Goal: Task Accomplishment & Management: Use online tool/utility

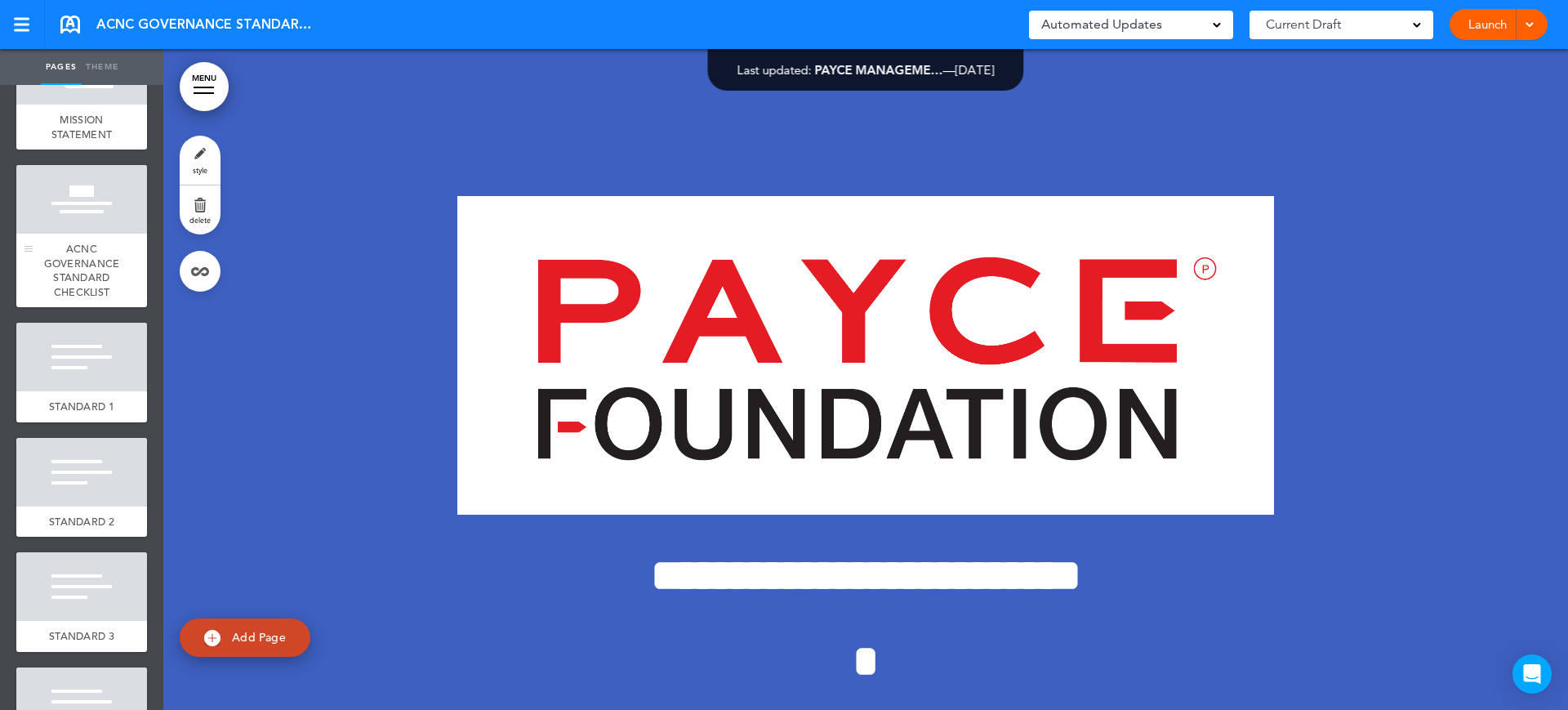
scroll to position [409, 0]
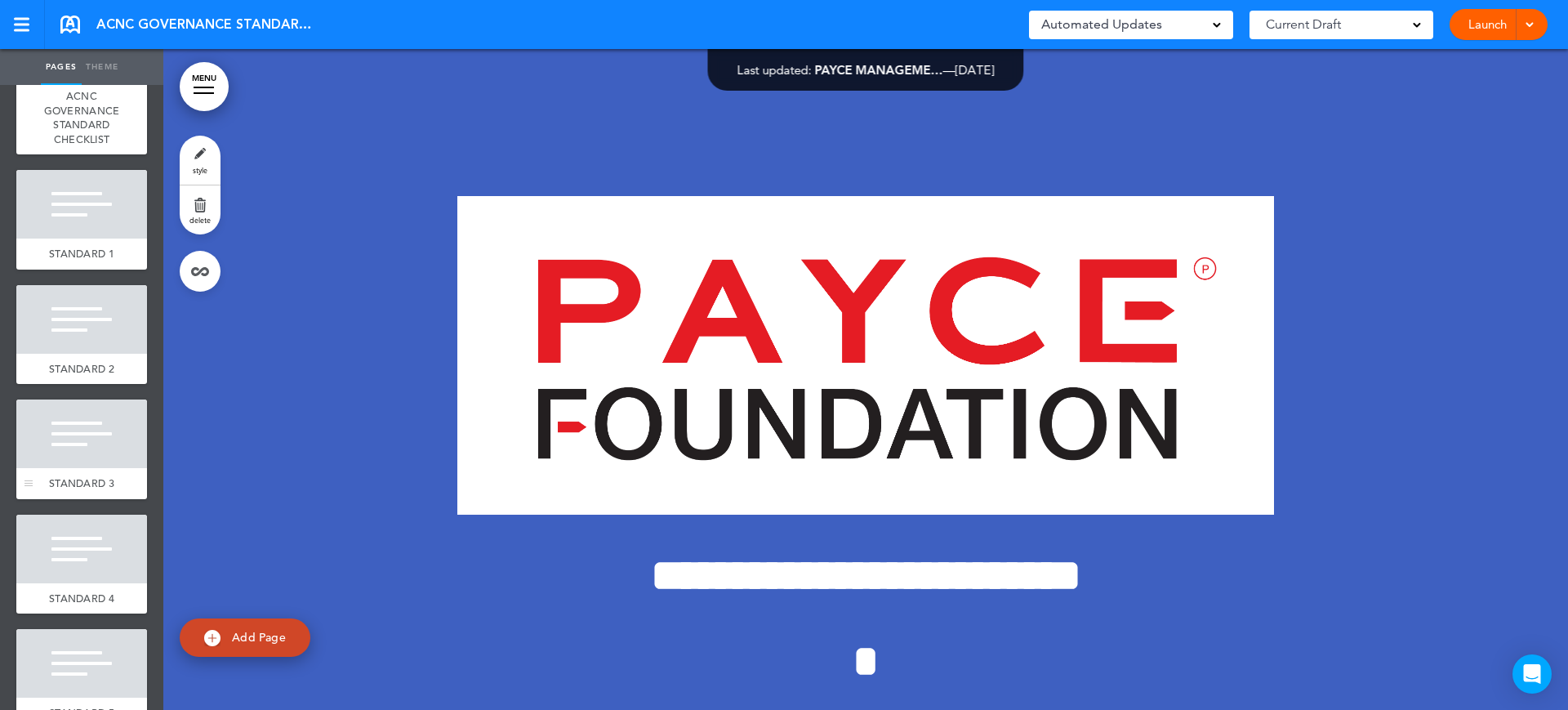
drag, startPoint x: 81, startPoint y: 470, endPoint x: 89, endPoint y: 476, distance: 10.0
click at [81, 468] on div at bounding box center [82, 434] width 131 height 69
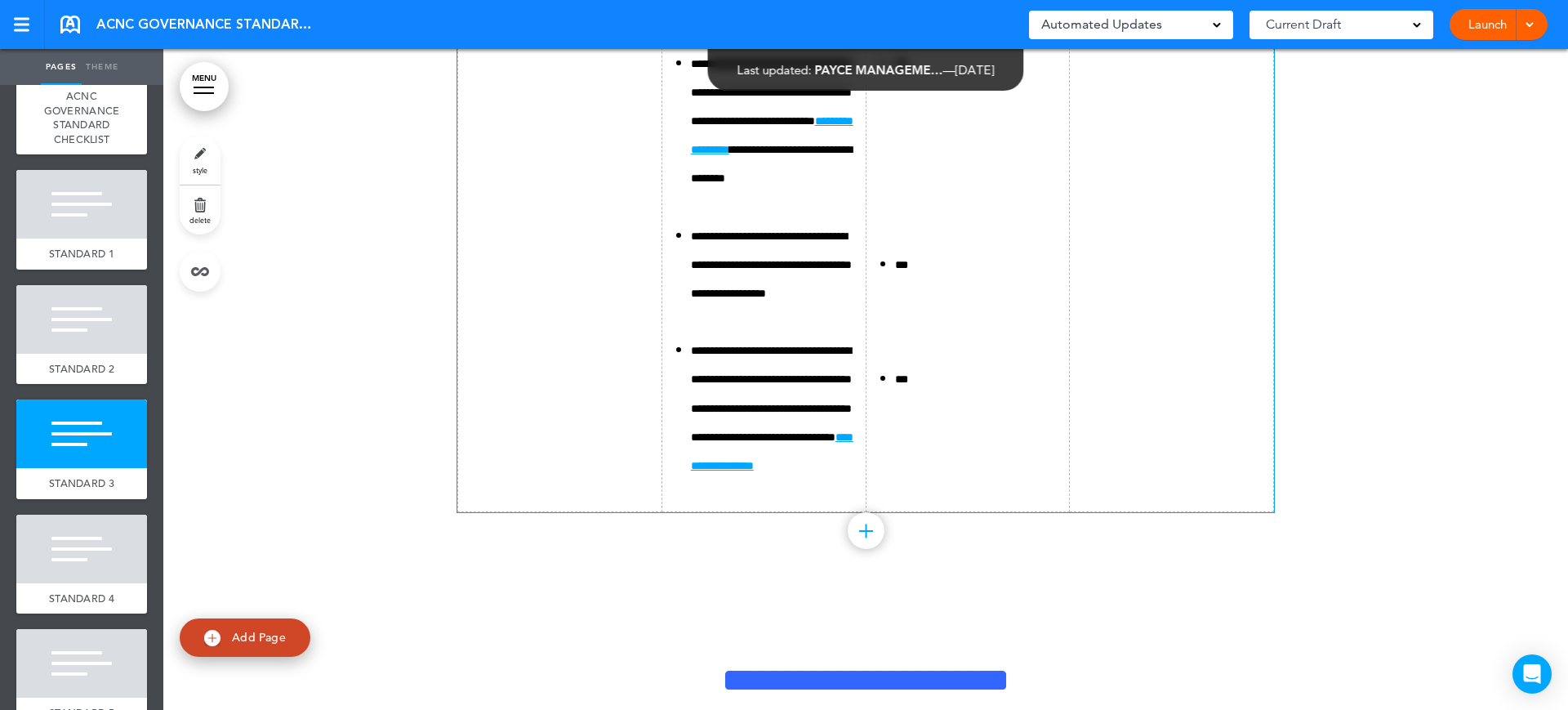
scroll to position [9595, 0]
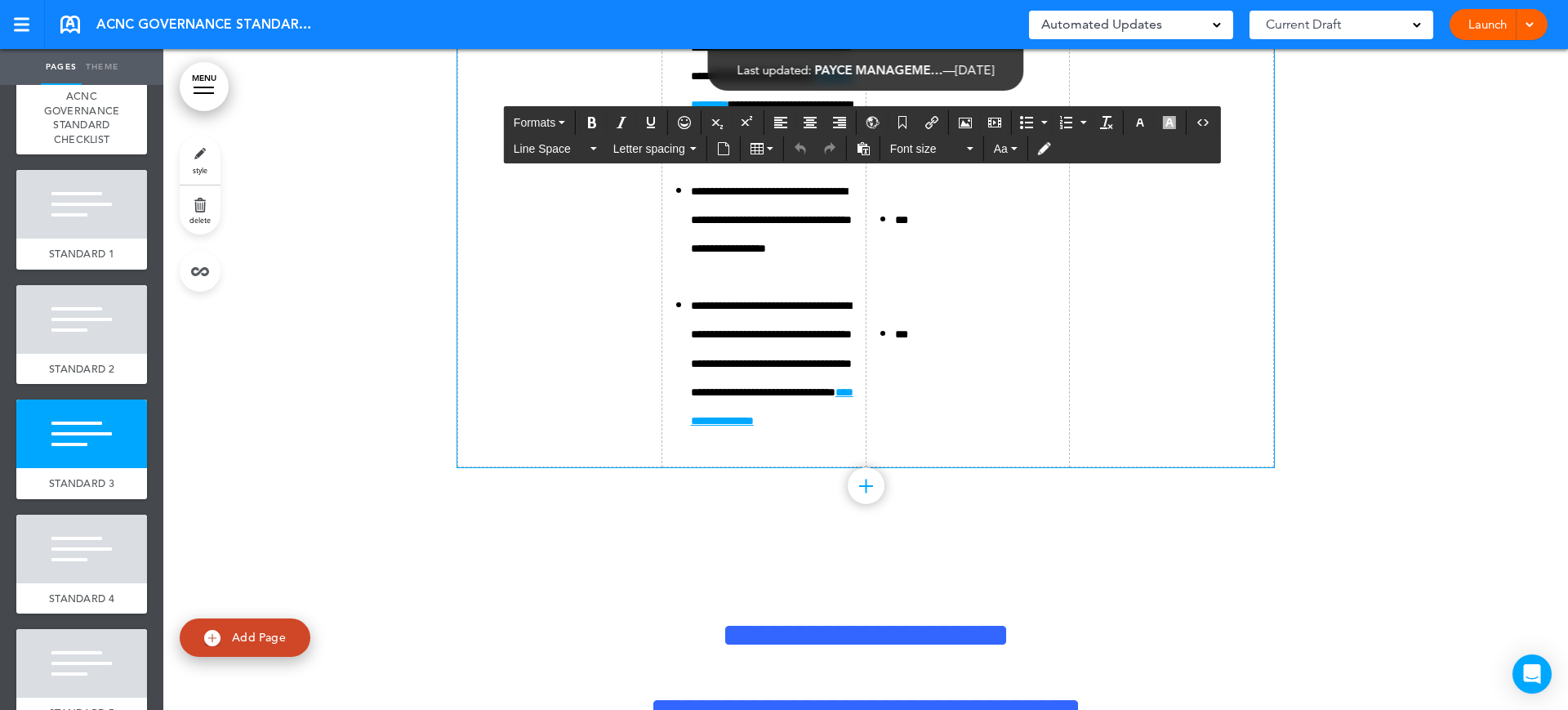
click at [1031, 121] on icon "Bullet list" at bounding box center [1027, 123] width 13 height 13
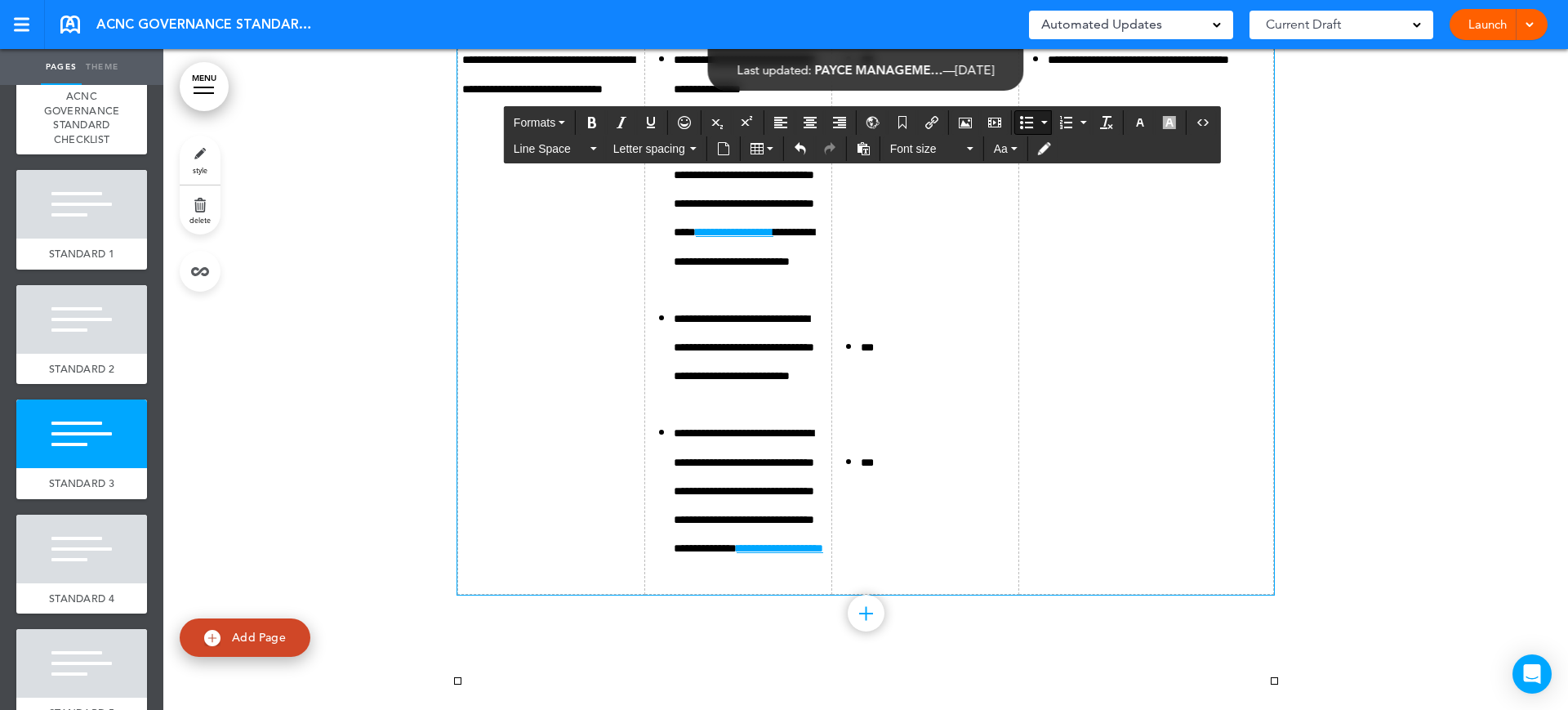
scroll to position [9493, 0]
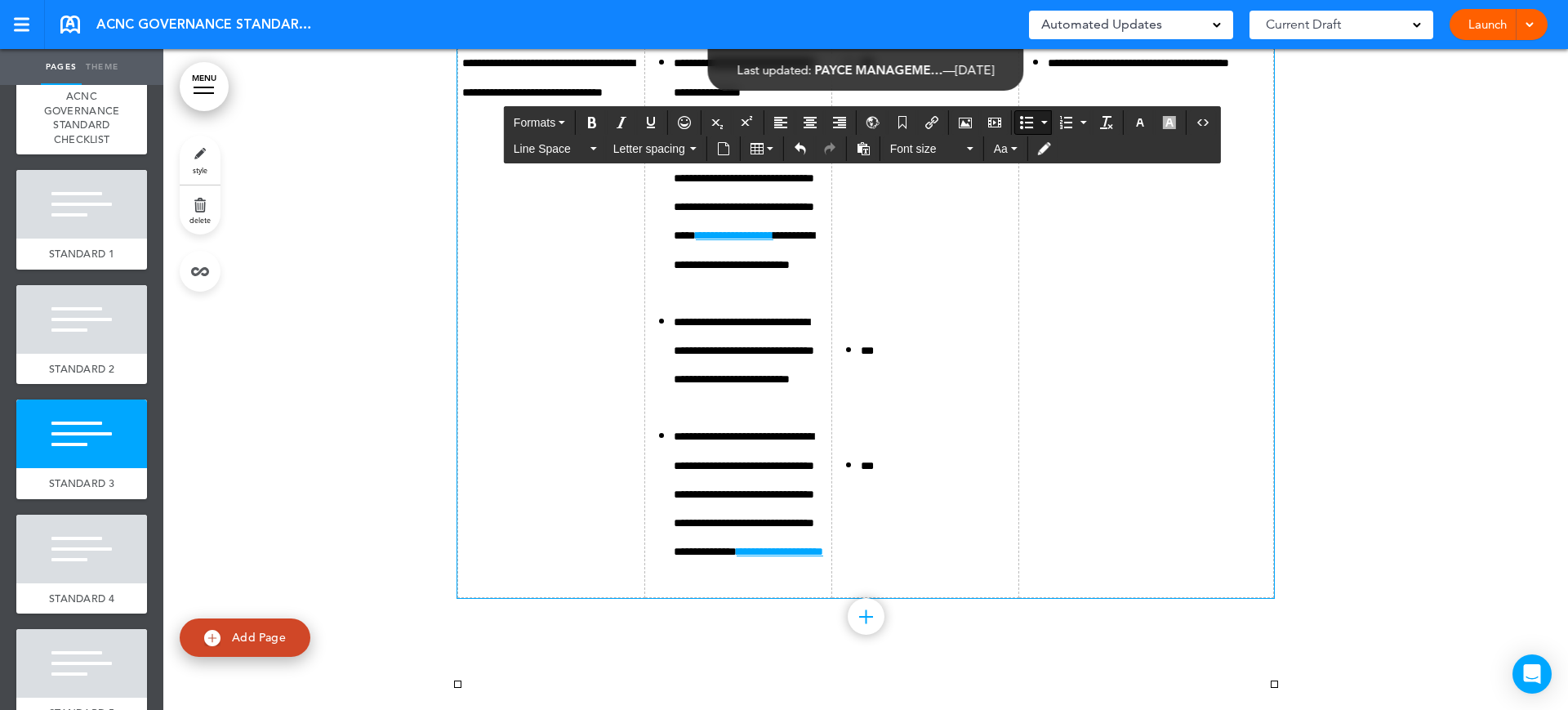
drag, startPoint x: 1250, startPoint y: 327, endPoint x: 1063, endPoint y: 202, distance: 224.9
click at [946, 151] on span "Font size" at bounding box center [927, 149] width 74 height 17
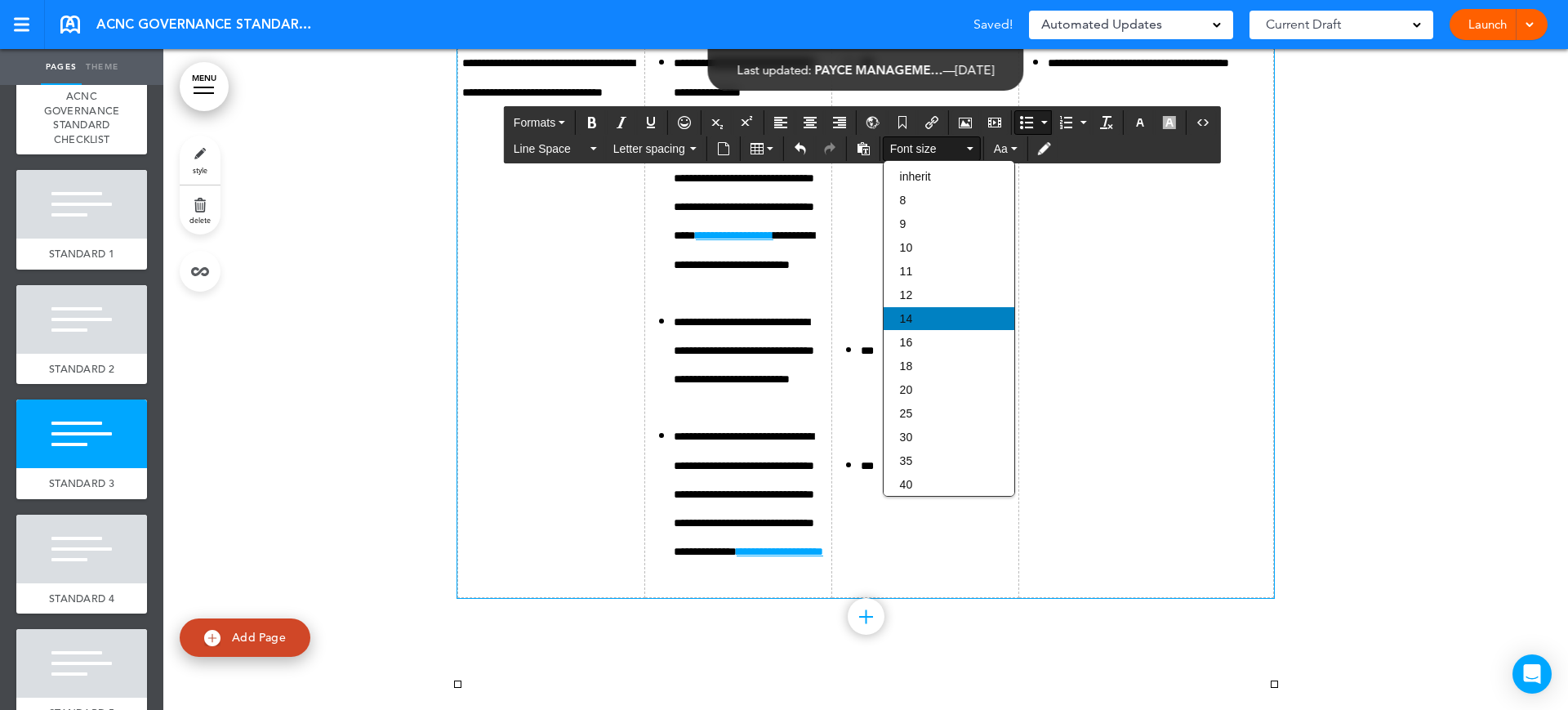
click at [935, 309] on div "14" at bounding box center [949, 318] width 131 height 23
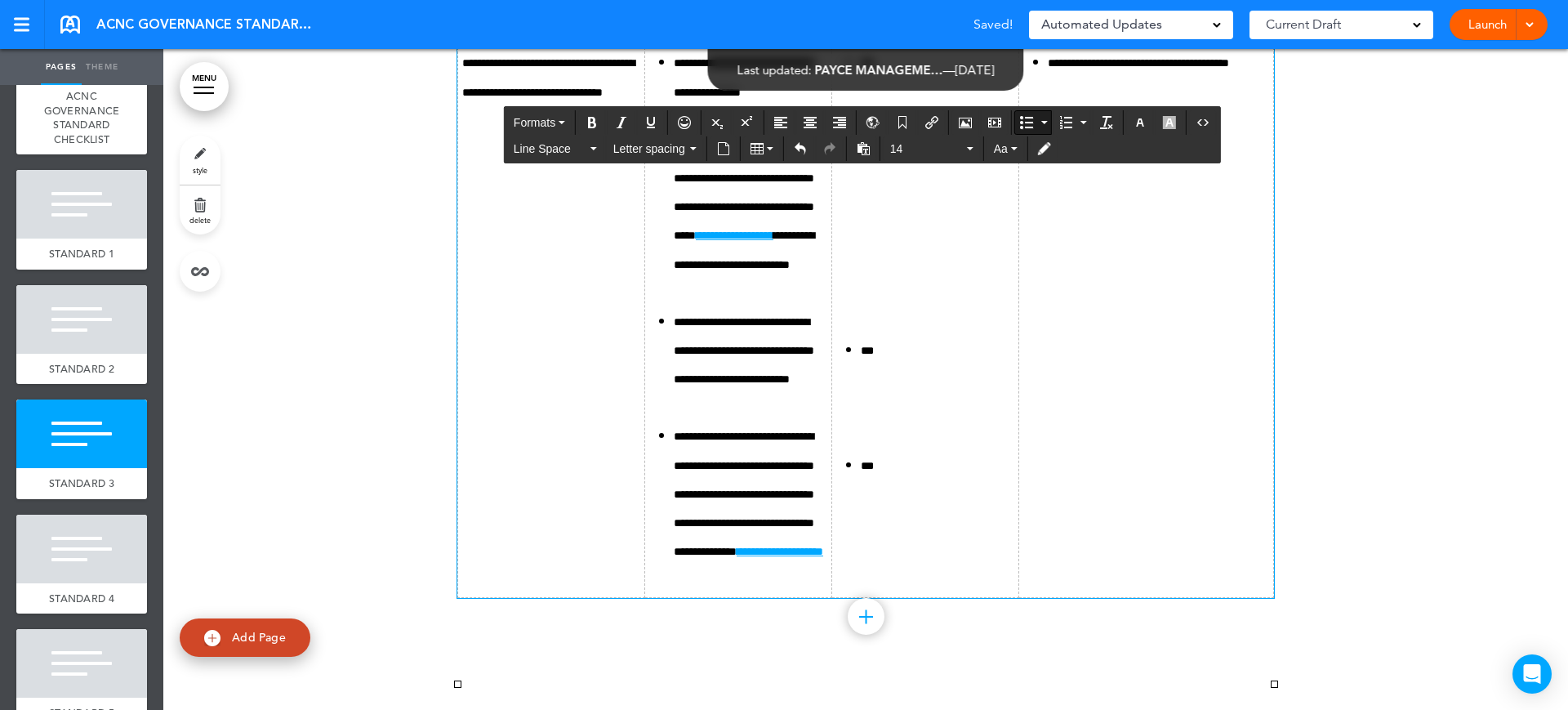
drag, startPoint x: 1191, startPoint y: 241, endPoint x: 1157, endPoint y: 239, distance: 34.1
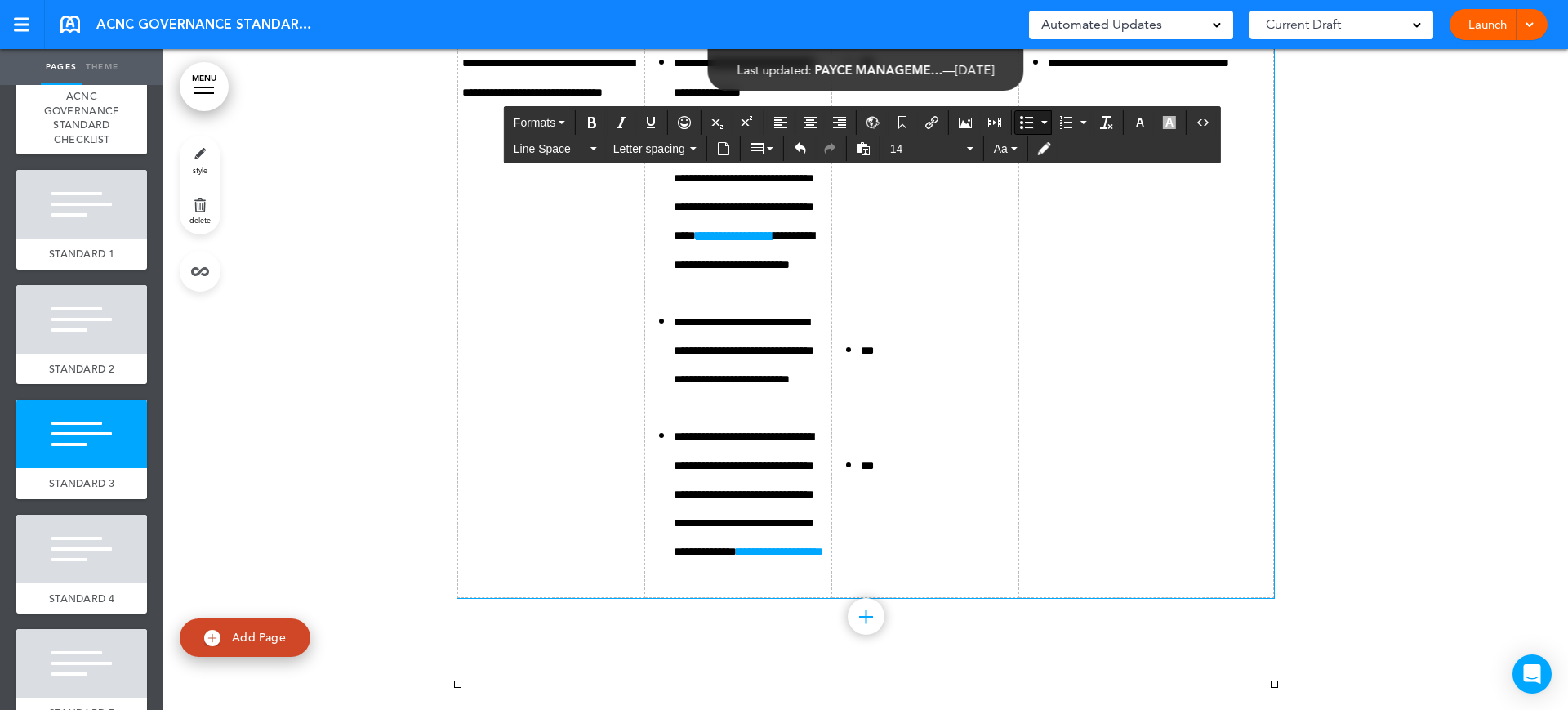
drag, startPoint x: 1146, startPoint y: 303, endPoint x: 1147, endPoint y: 273, distance: 30.0
drag, startPoint x: 1161, startPoint y: 300, endPoint x: 1265, endPoint y: 297, distance: 104.0
drag, startPoint x: 1164, startPoint y: 298, endPoint x: 1085, endPoint y: 275, distance: 82.3
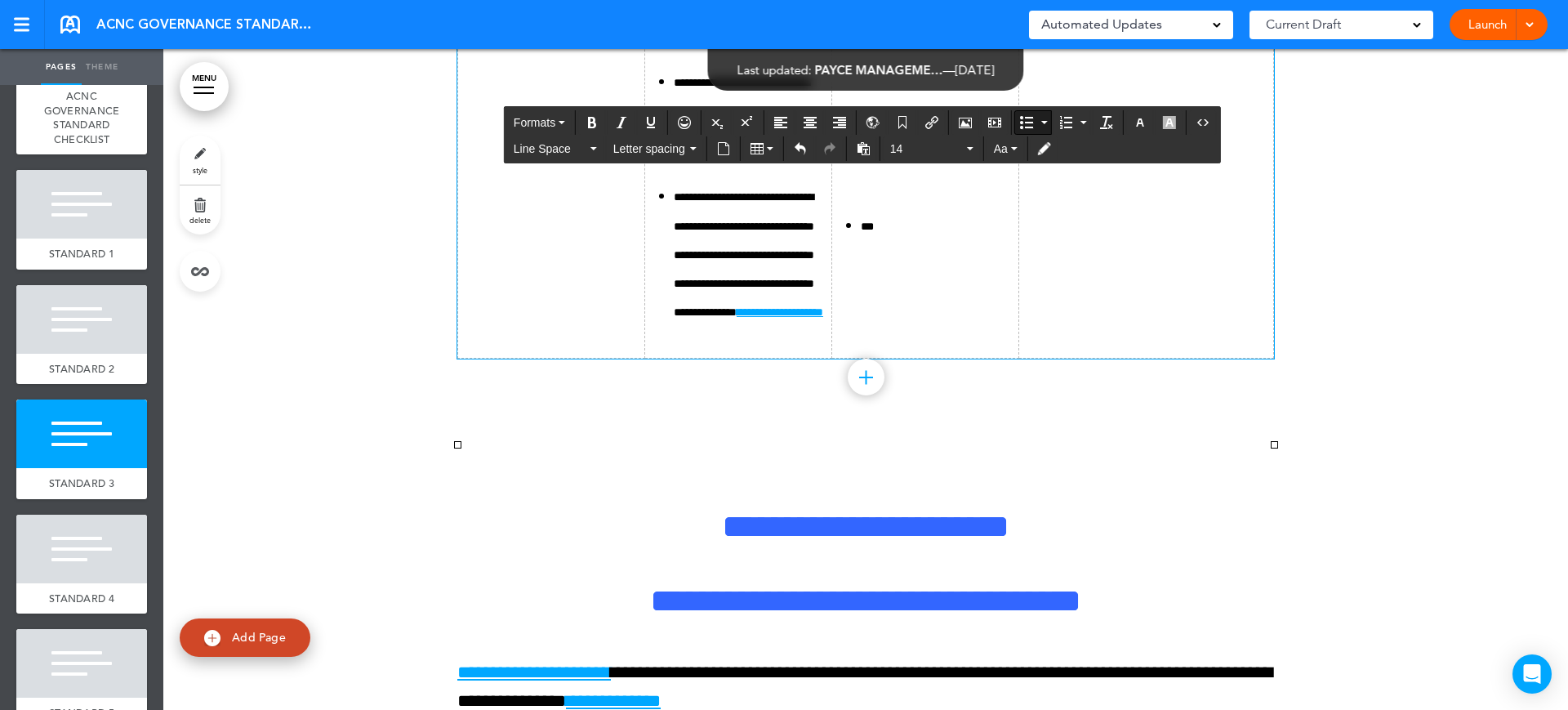
scroll to position [9697, 0]
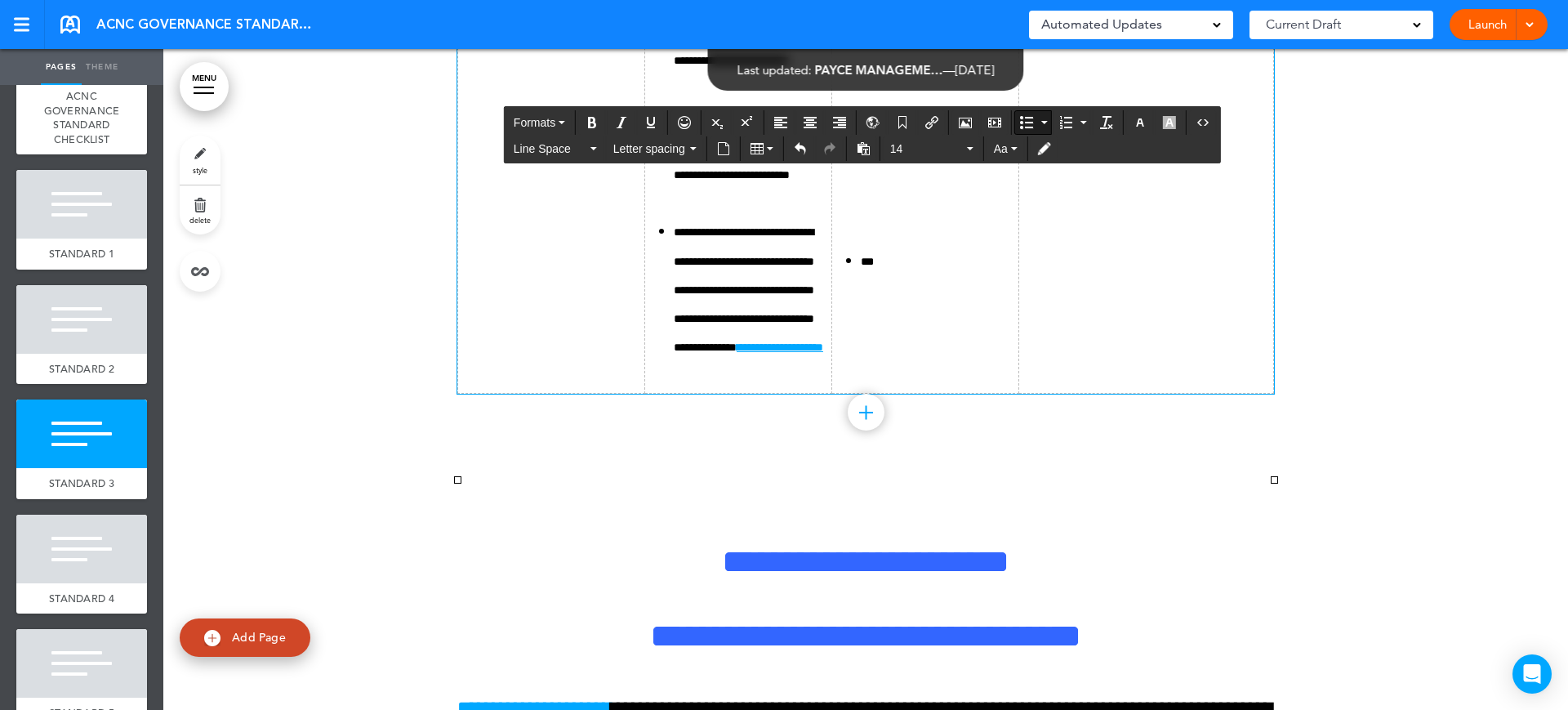
drag, startPoint x: 1189, startPoint y: 406, endPoint x: 1196, endPoint y: 398, distance: 10.6
click at [1190, 394] on td "**********" at bounding box center [1145, 116] width 255 height 555
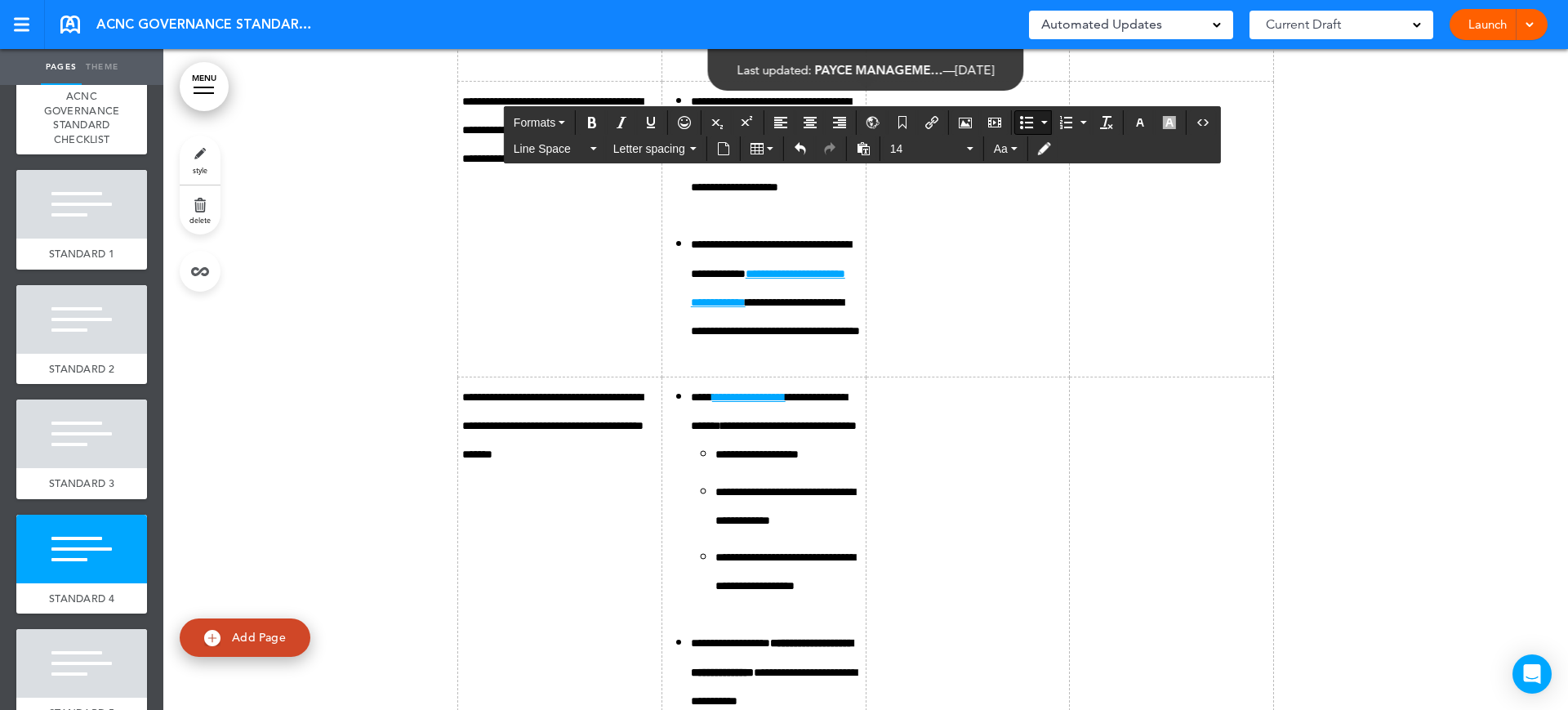
scroll to position [10923, 0]
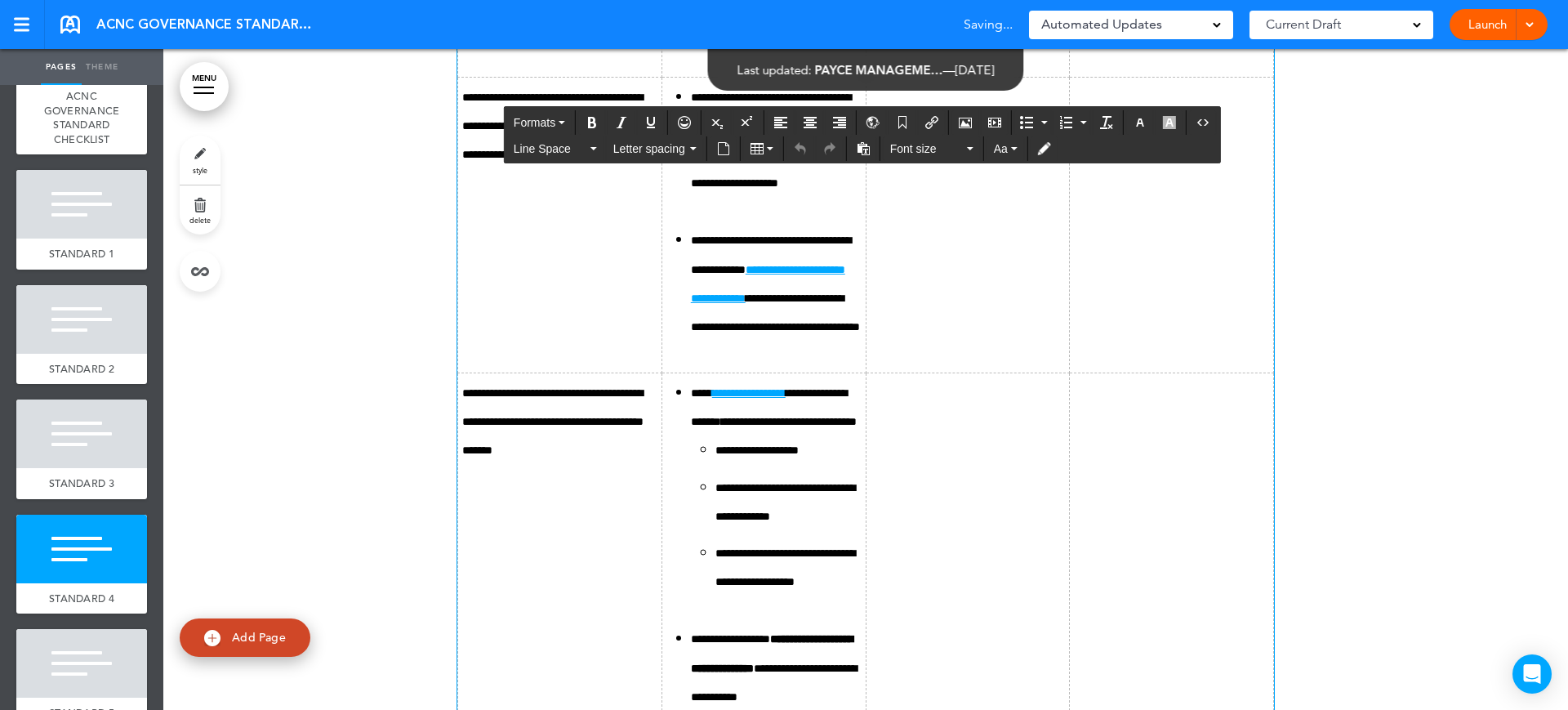
click at [1033, 123] on icon "Bullet list" at bounding box center [1027, 123] width 13 height 13
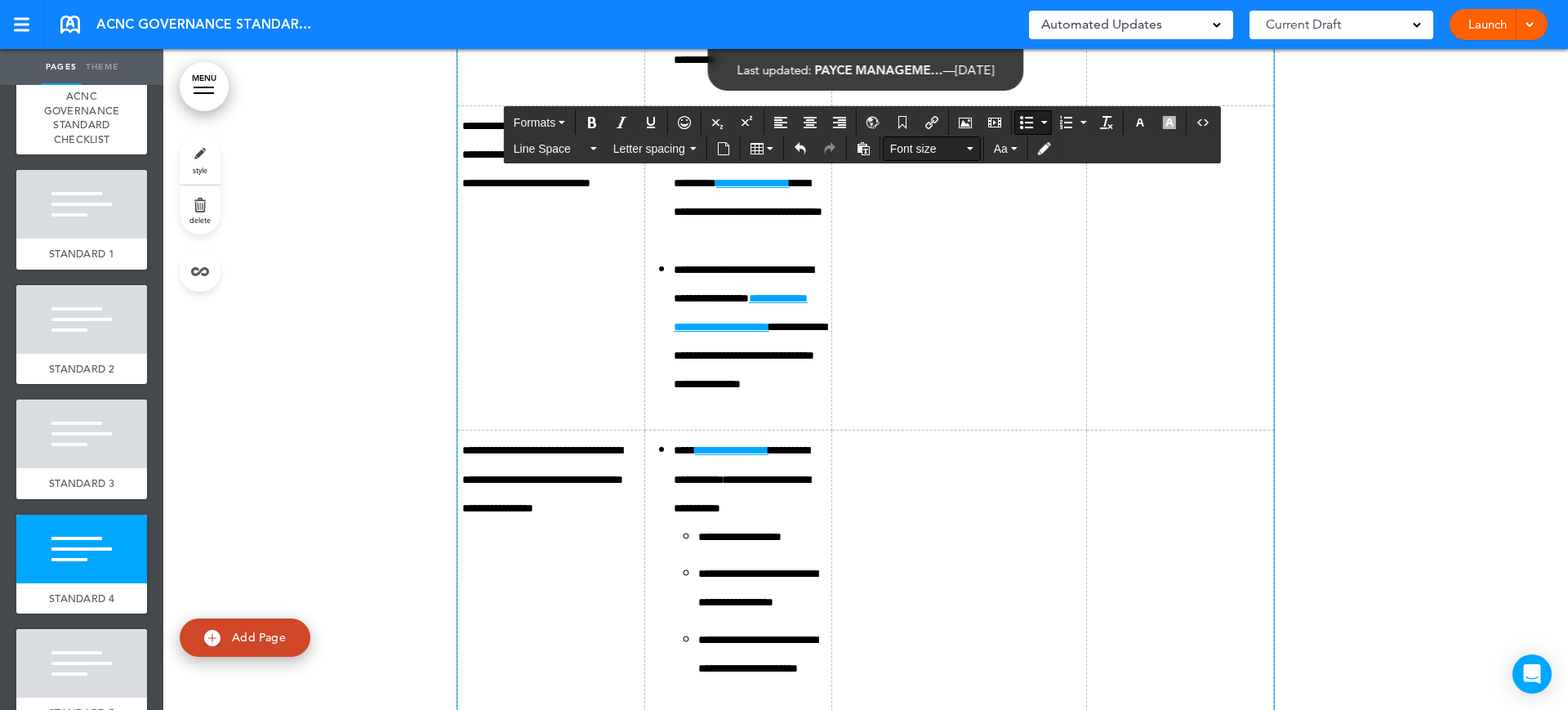
click at [956, 147] on span "Font size" at bounding box center [927, 149] width 74 height 17
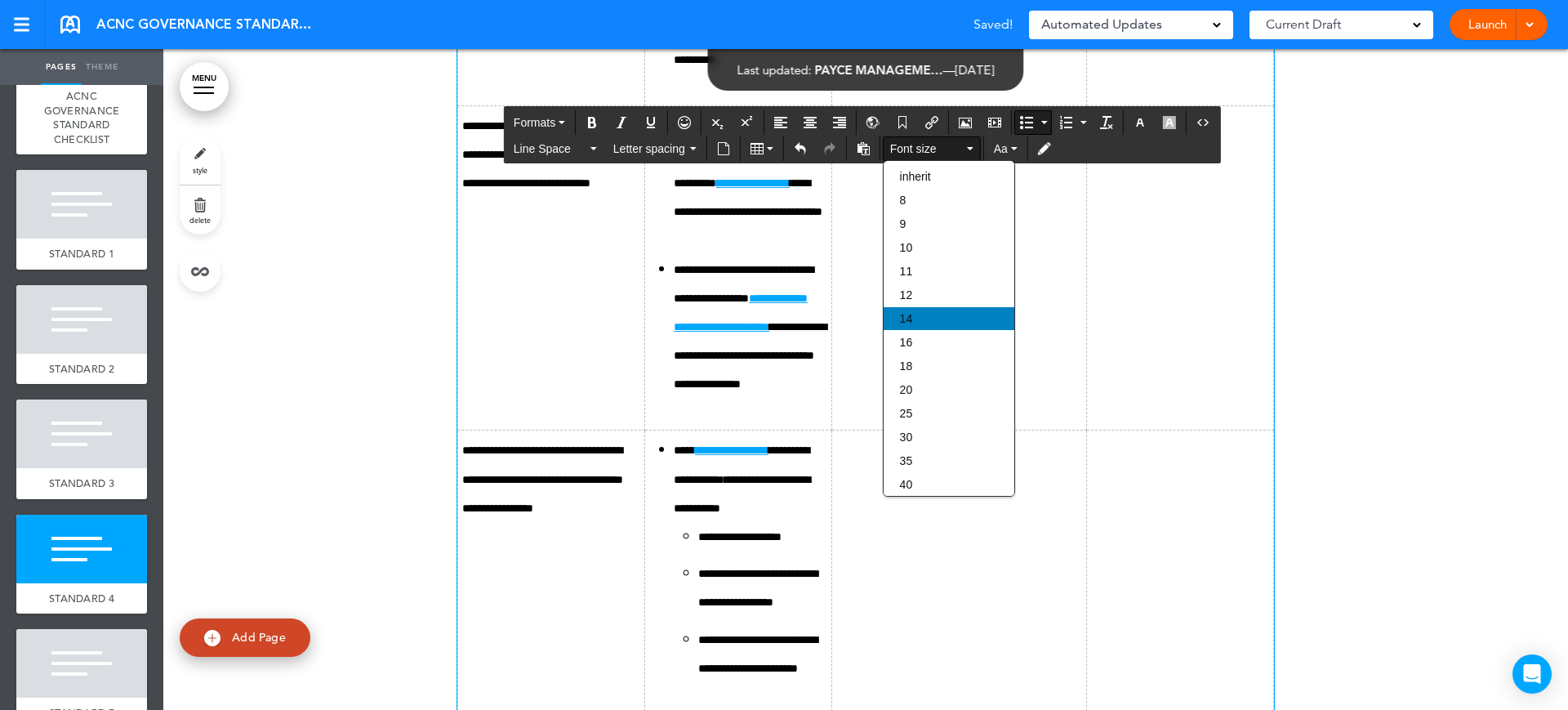
click at [945, 324] on div "14" at bounding box center [949, 318] width 131 height 23
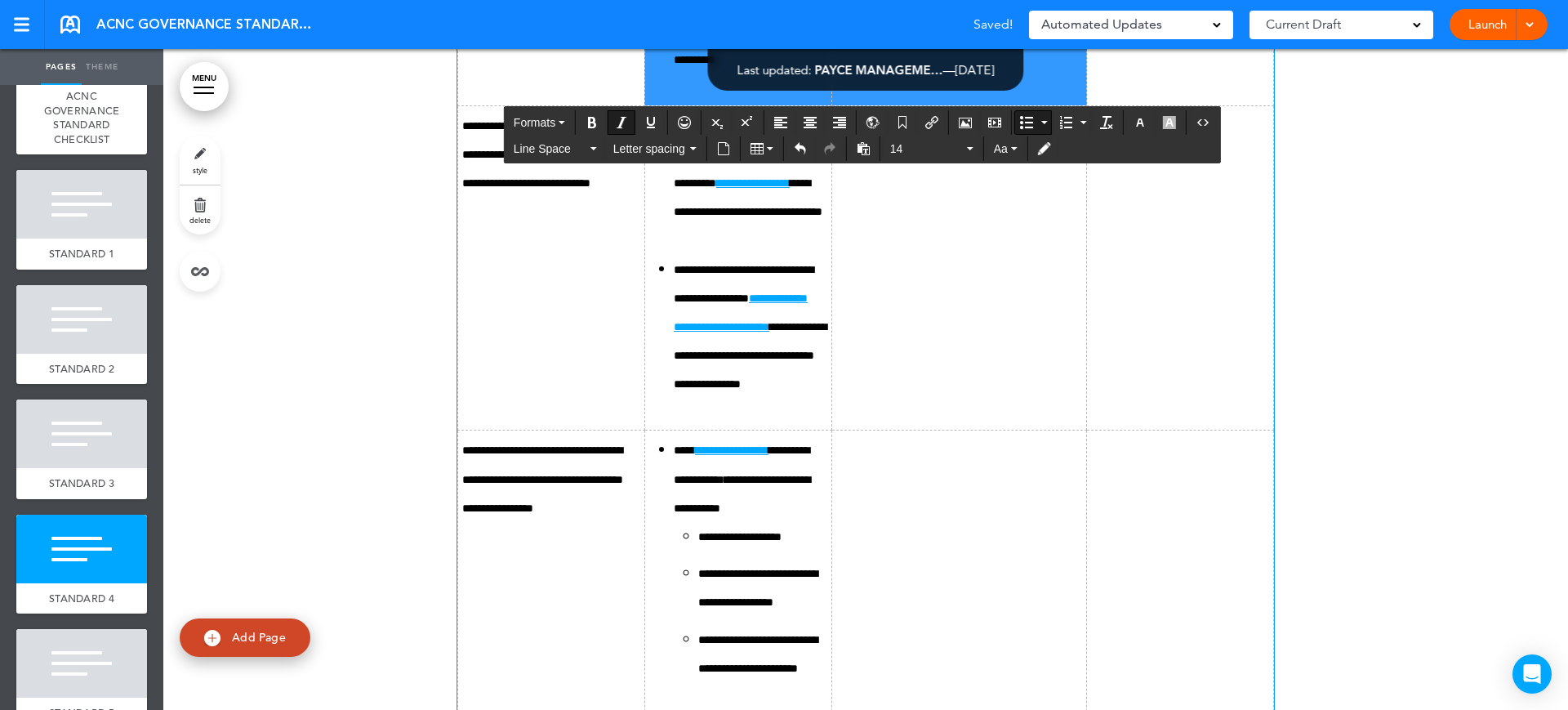
drag, startPoint x: 941, startPoint y: 466, endPoint x: 810, endPoint y: 460, distance: 131.1
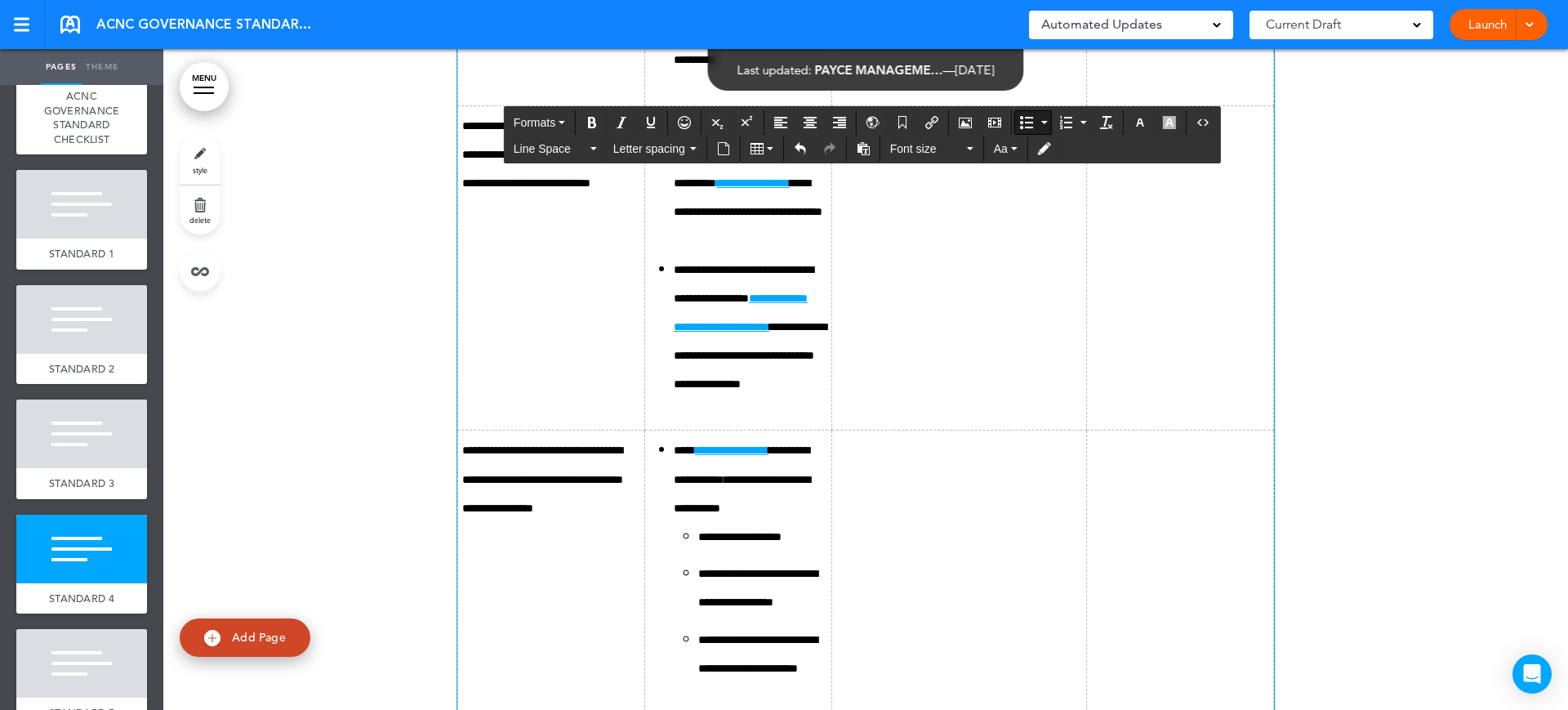
drag, startPoint x: 954, startPoint y: 453, endPoint x: 874, endPoint y: 451, distance: 80.0
click at [914, 142] on span "Font size" at bounding box center [927, 149] width 74 height 17
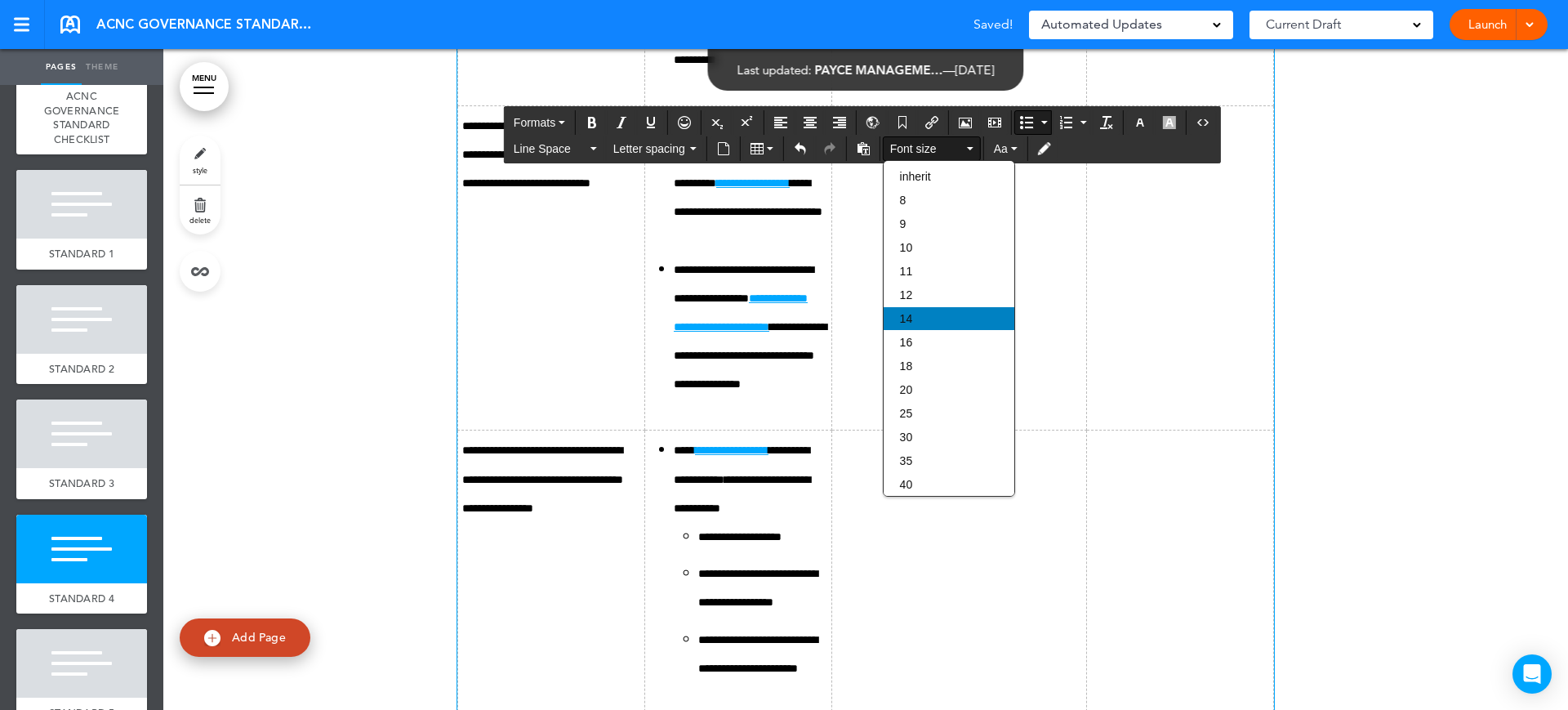
click at [927, 315] on div "14" at bounding box center [949, 318] width 131 height 23
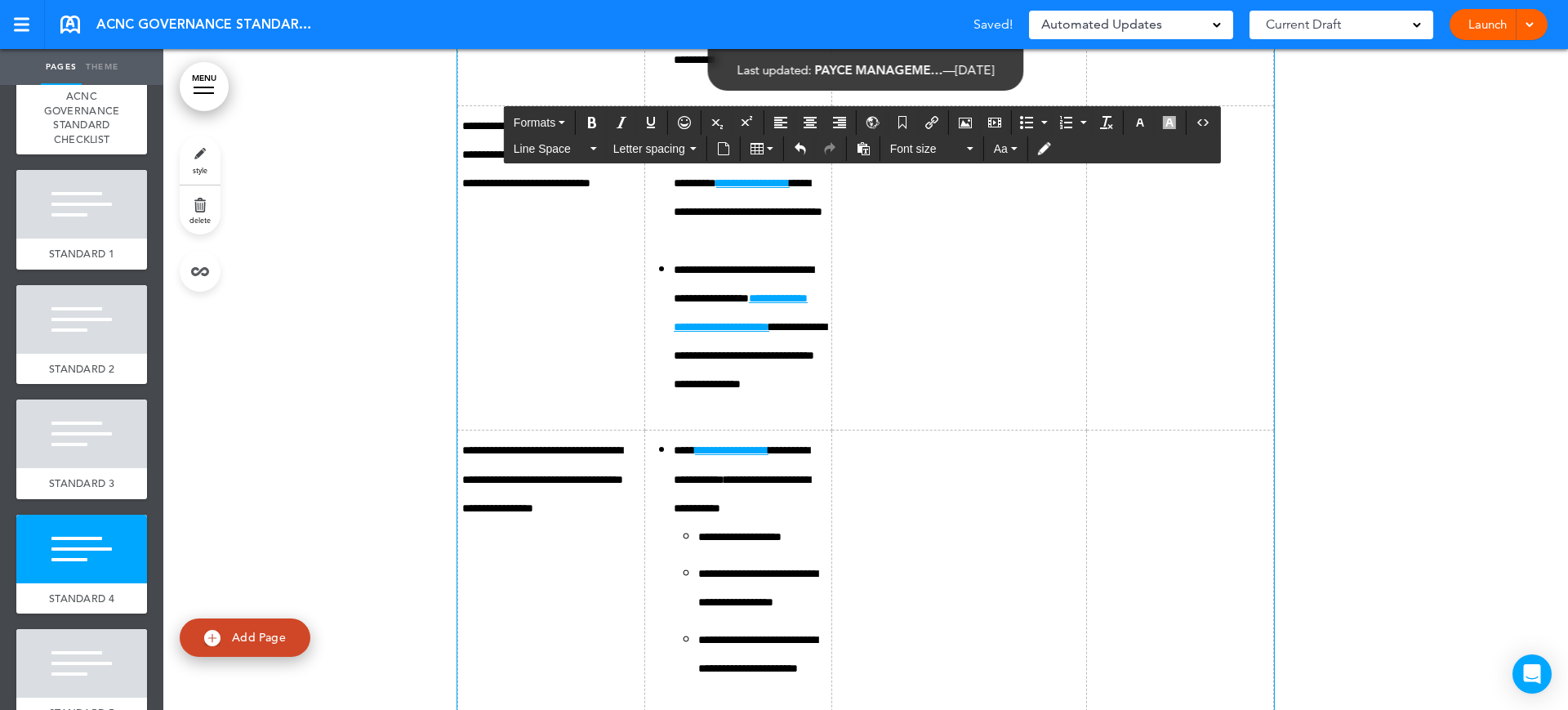
click at [1029, 126] on icon "Bullet list" at bounding box center [1027, 123] width 13 height 13
click at [960, 152] on span "Font size" at bounding box center [927, 149] width 74 height 17
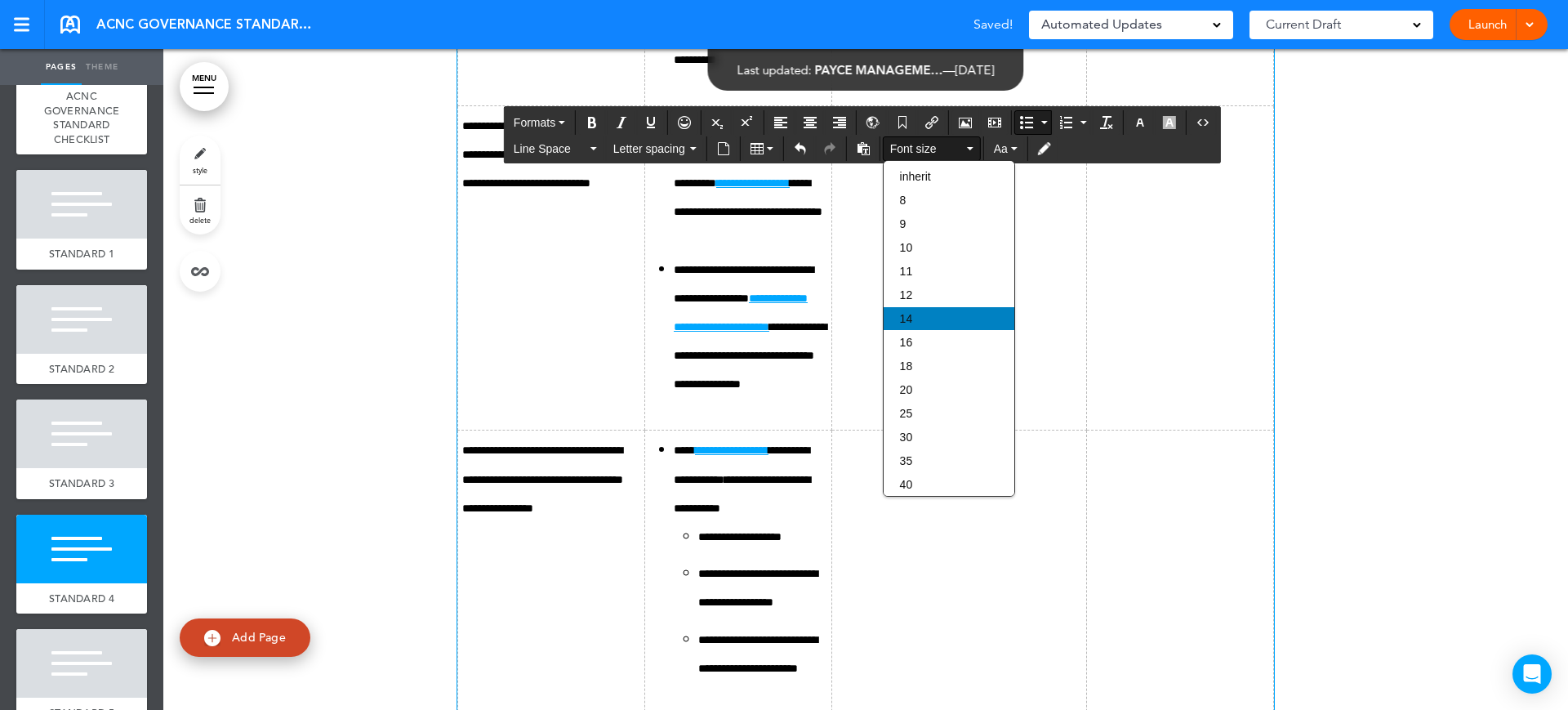
click at [931, 317] on div "14" at bounding box center [949, 318] width 131 height 23
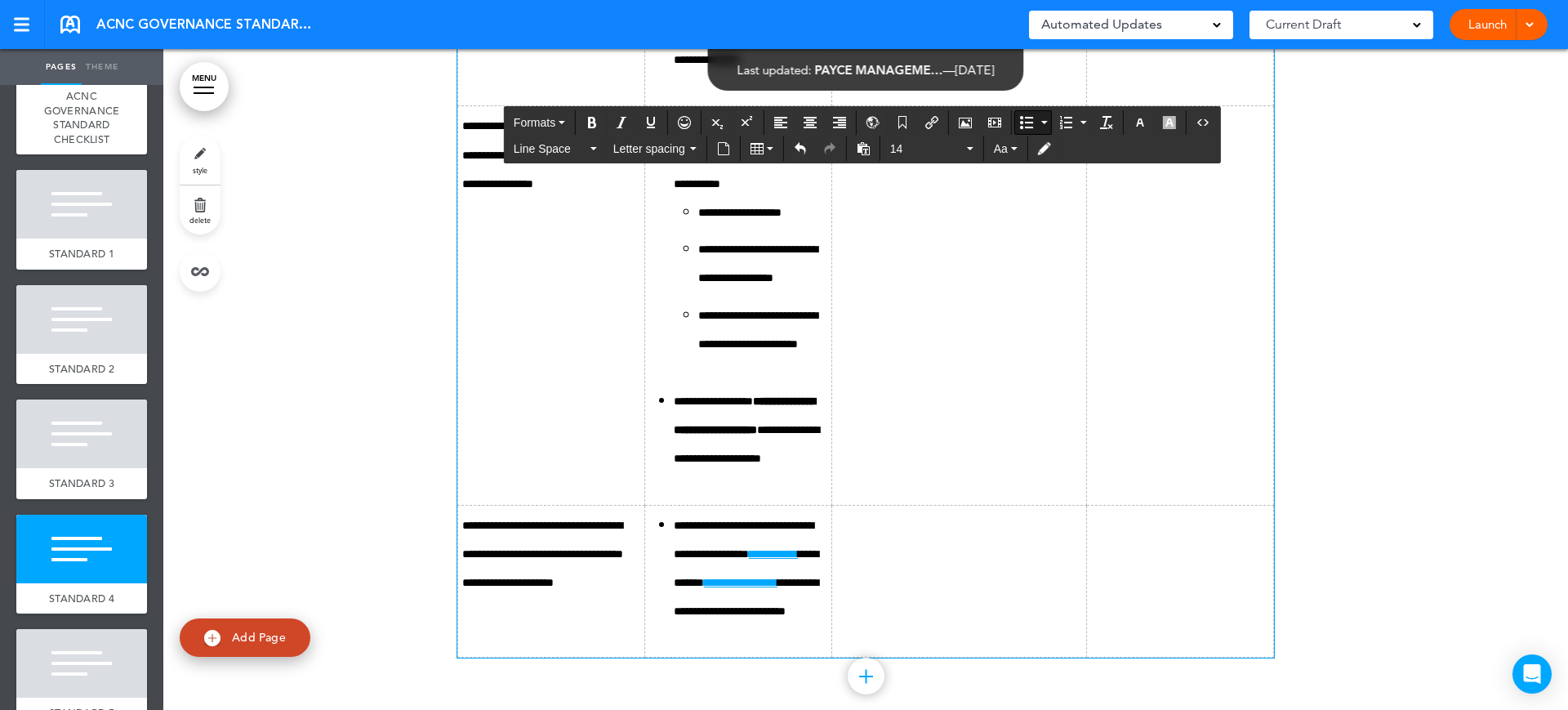
scroll to position [11229, 0]
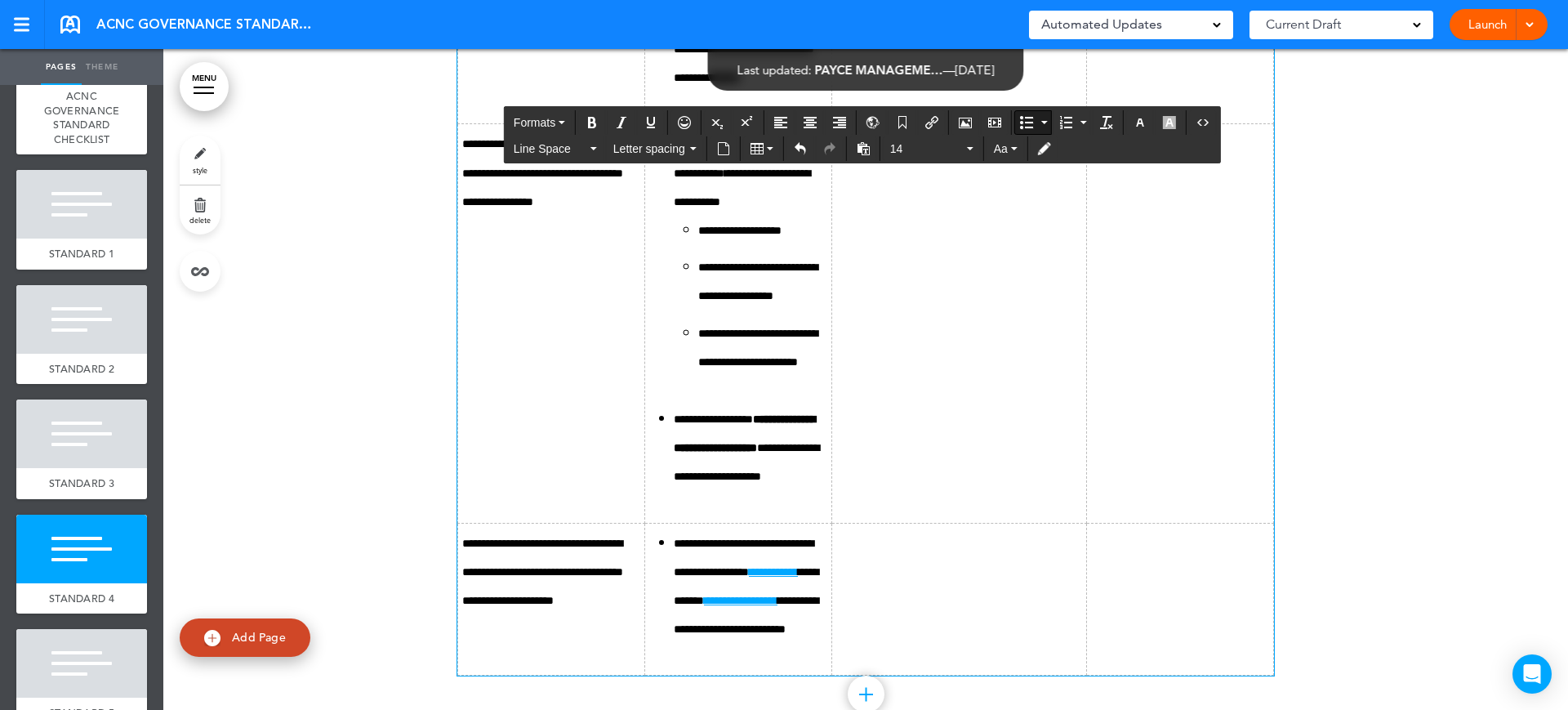
click at [920, 153] on span "Font size" at bounding box center [927, 149] width 74 height 17
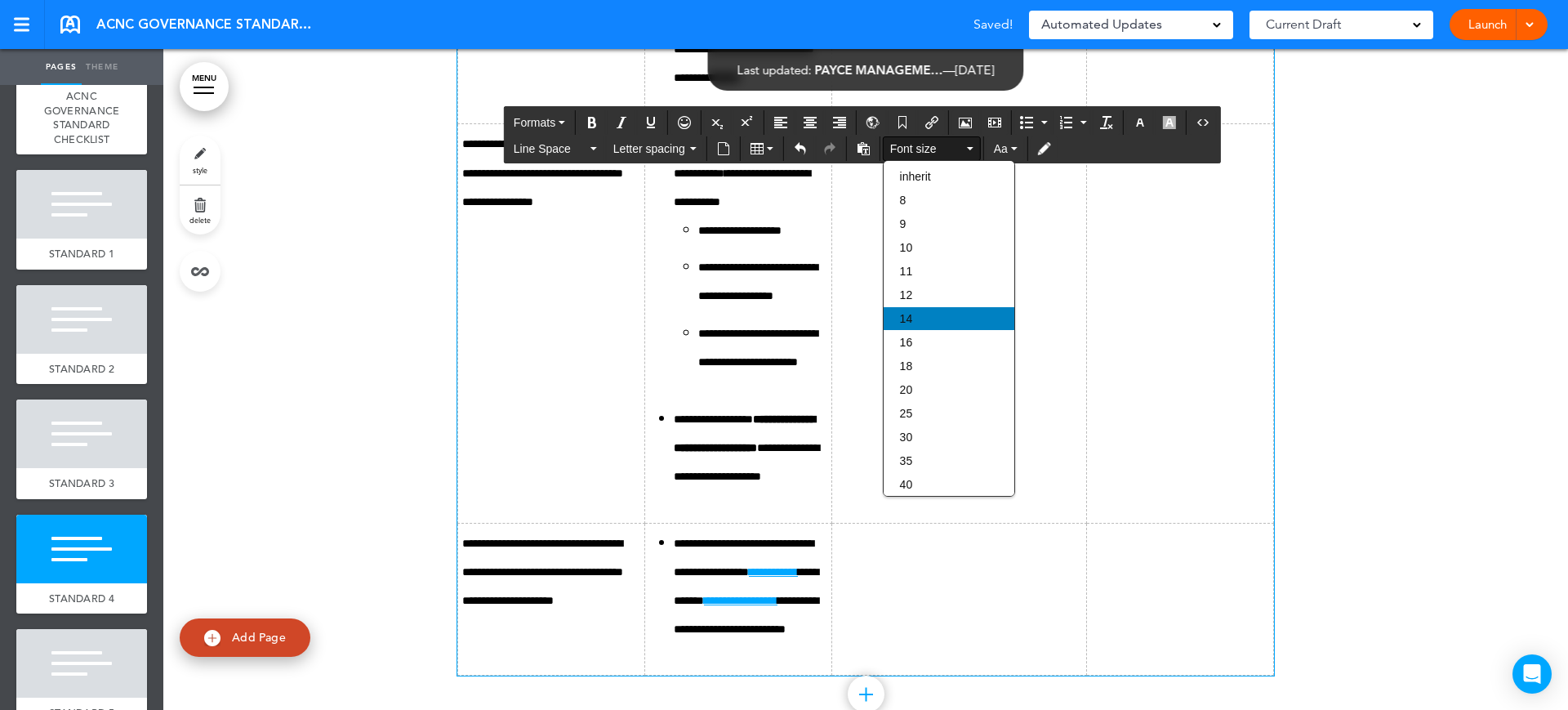
click at [916, 320] on div "14" at bounding box center [949, 318] width 131 height 23
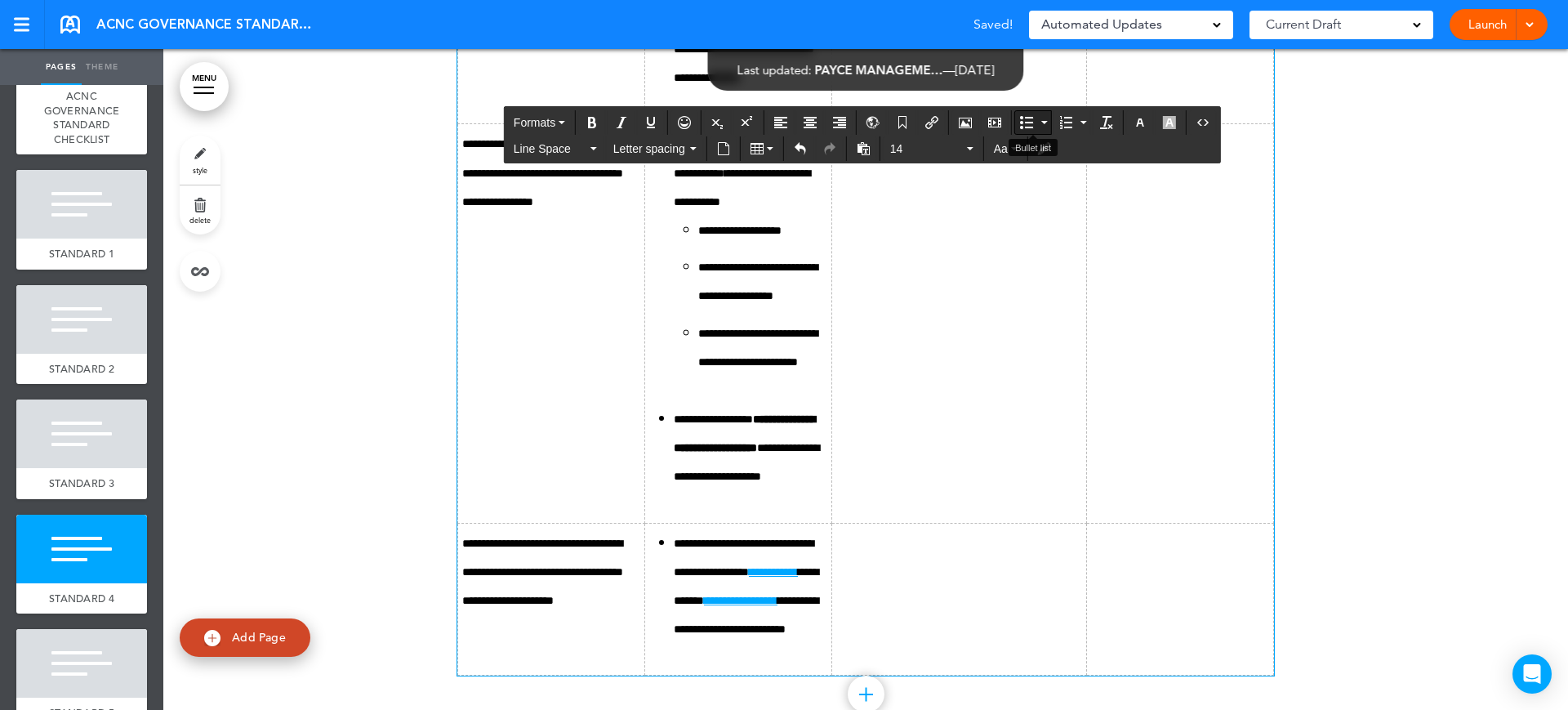
click at [1017, 122] on button "Bullet list" at bounding box center [1026, 122] width 23 height 23
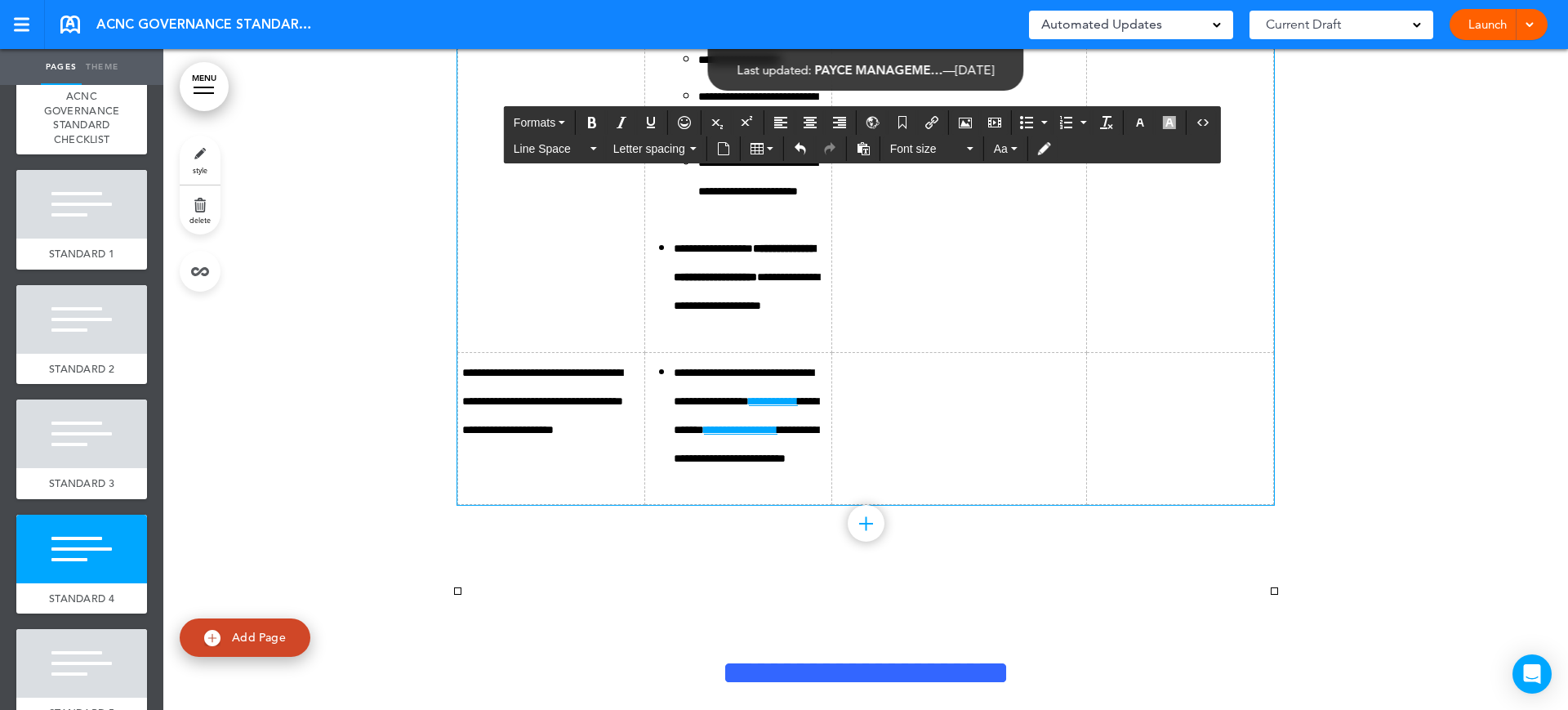
scroll to position [11434, 0]
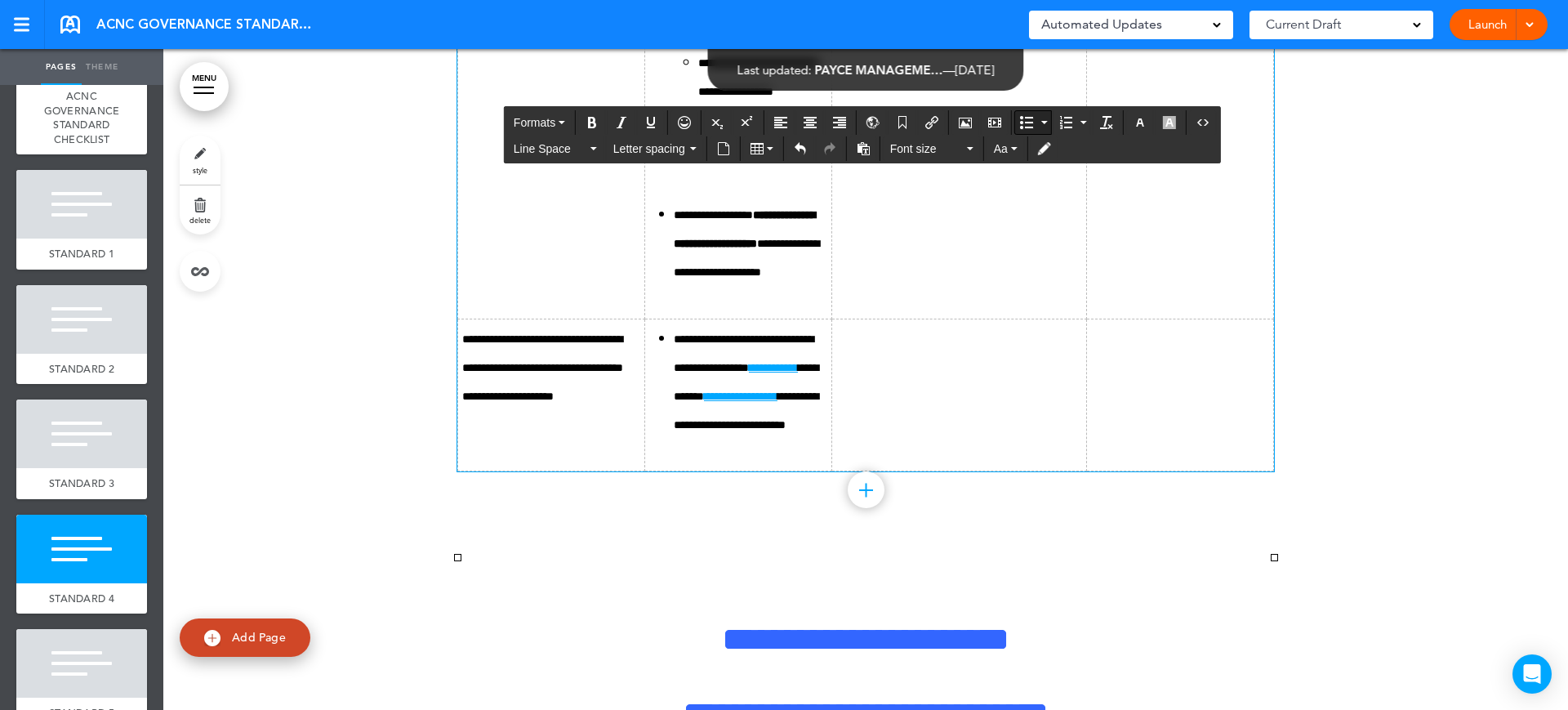
click at [1027, 126] on icon "Bullet list" at bounding box center [1027, 123] width 13 height 13
click at [920, 138] on button "Font size" at bounding box center [931, 148] width 96 height 23
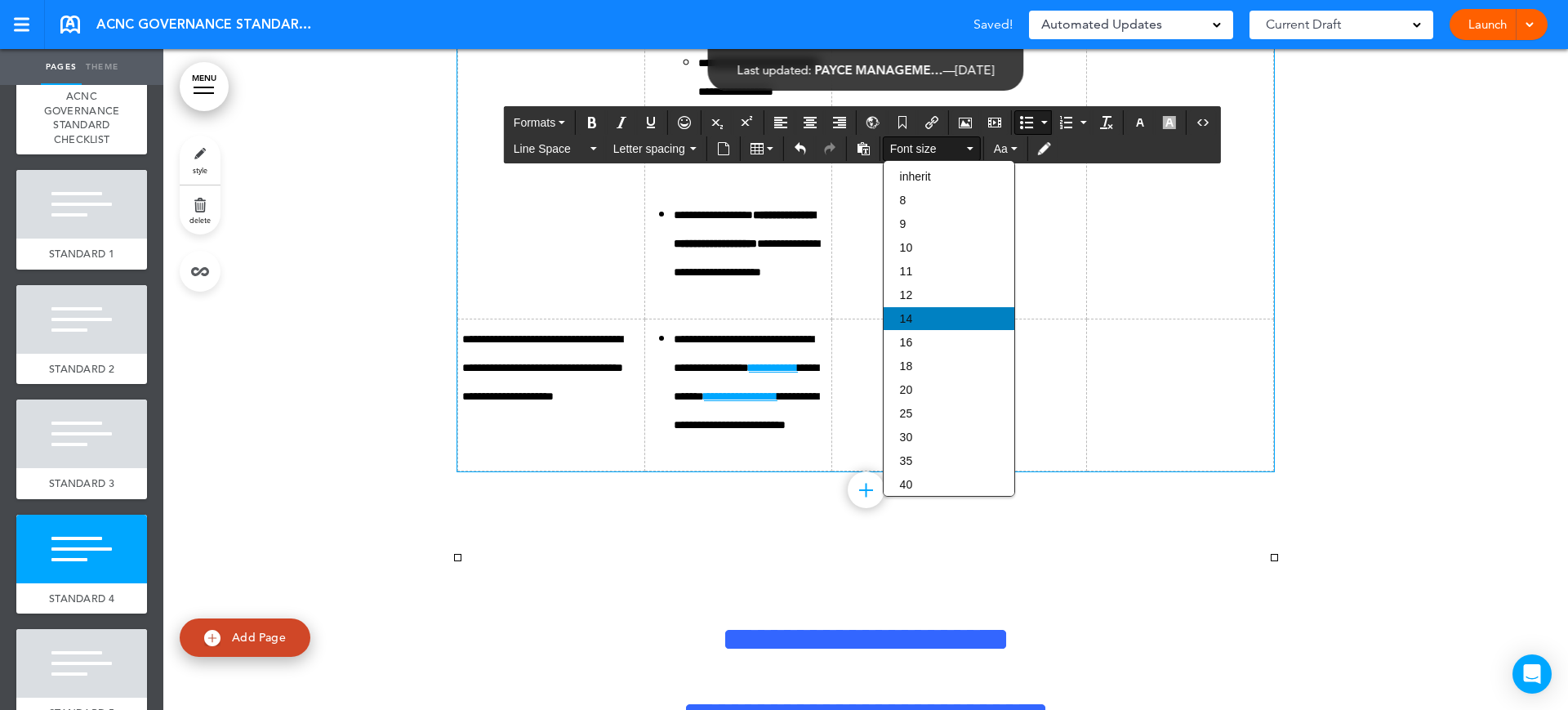
drag, startPoint x: 935, startPoint y: 316, endPoint x: 1258, endPoint y: 286, distance: 324.4
click at [935, 316] on div "14" at bounding box center [949, 318] width 131 height 23
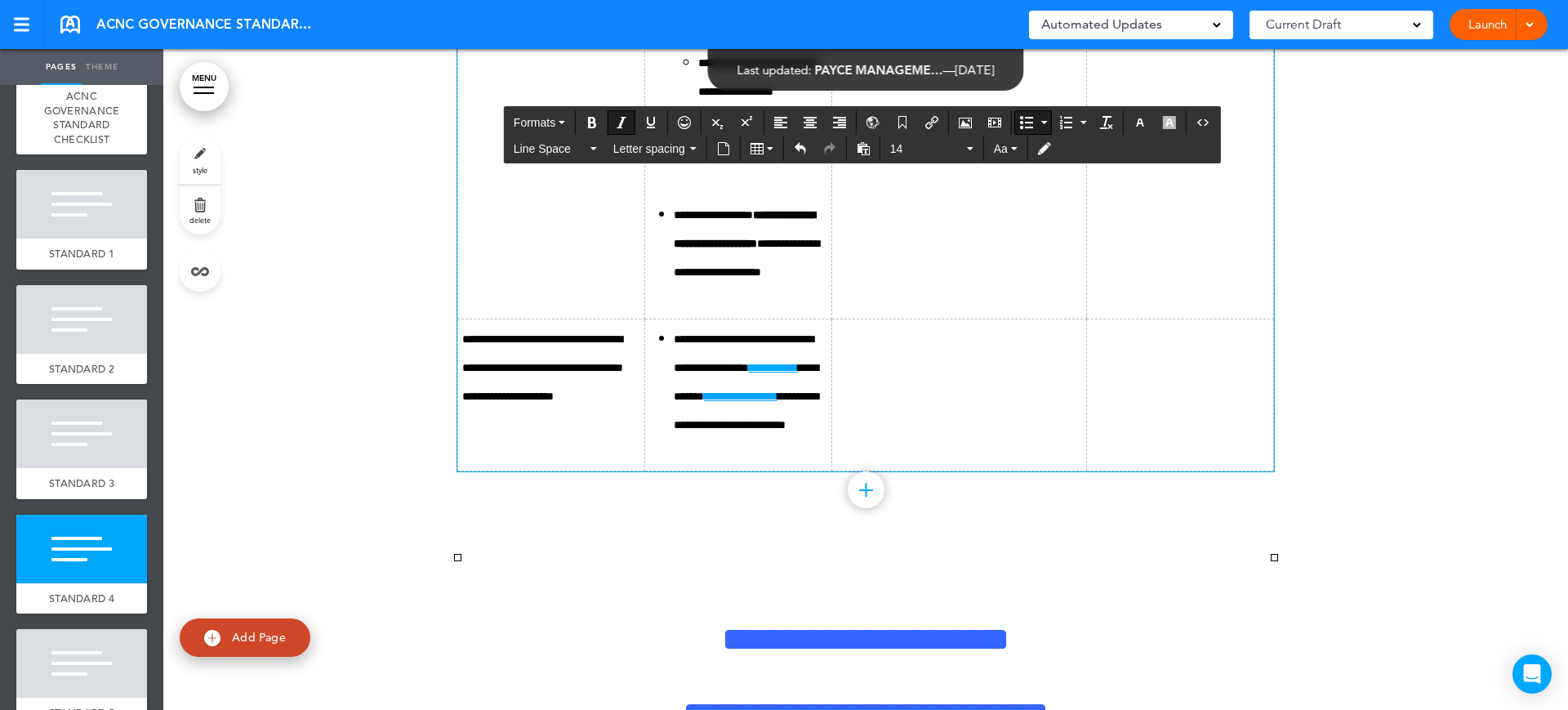
drag, startPoint x: 819, startPoint y: 494, endPoint x: 672, endPoint y: 374, distance: 189.8
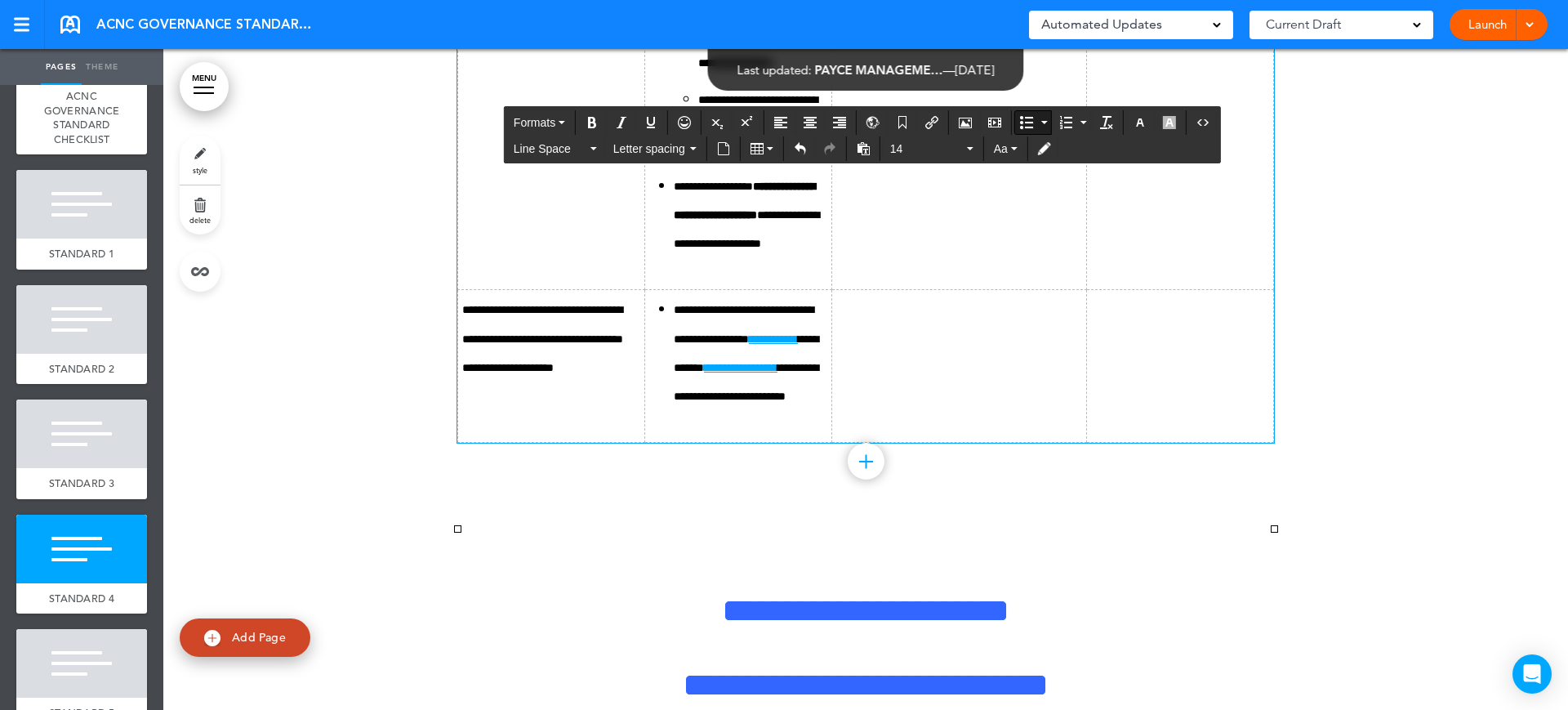
drag, startPoint x: 1133, startPoint y: 293, endPoint x: 1140, endPoint y: 229, distance: 64.4
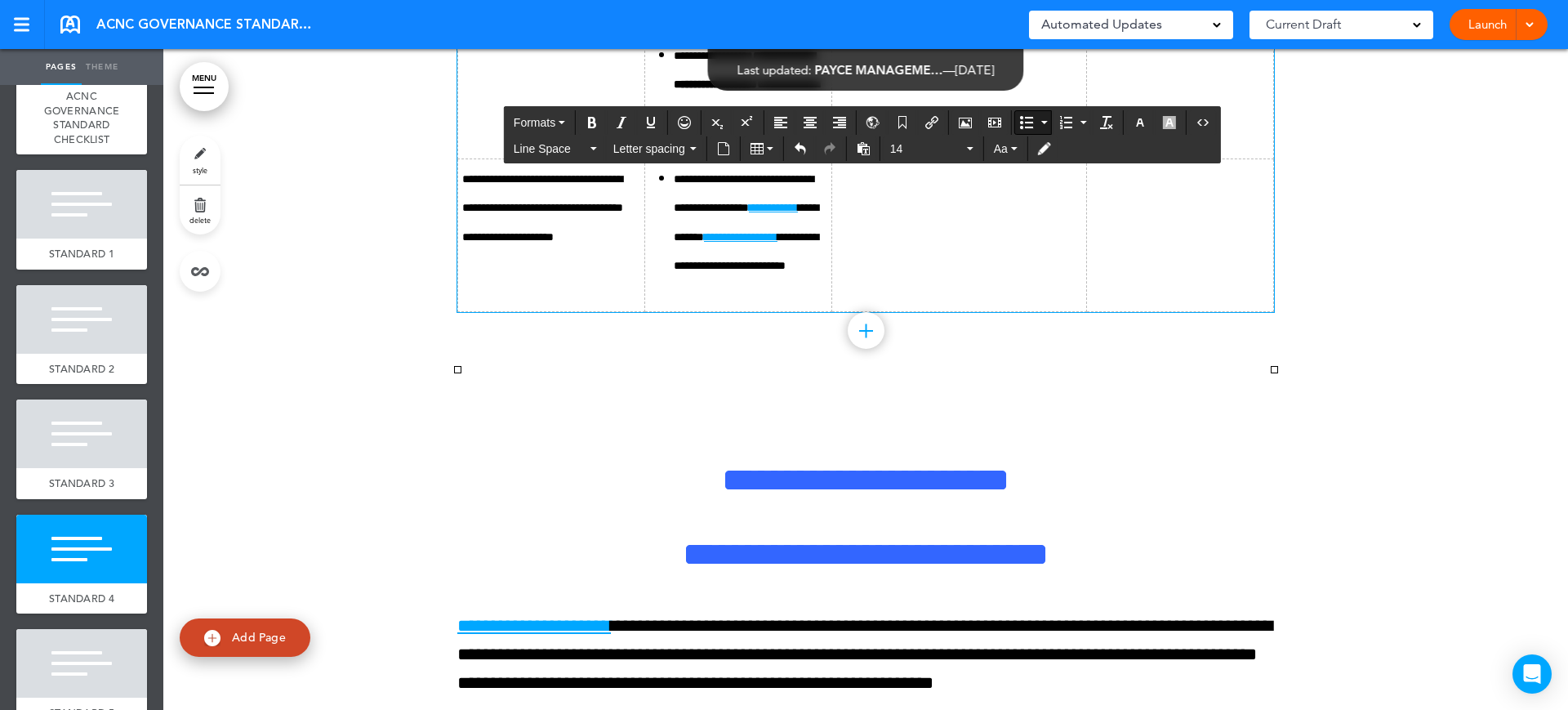
click at [1019, 121] on button "Bullet list" at bounding box center [1026, 122] width 23 height 23
drag, startPoint x: 947, startPoint y: 367, endPoint x: 884, endPoint y: 377, distance: 63.8
click at [948, 155] on span "Font size" at bounding box center [927, 149] width 74 height 17
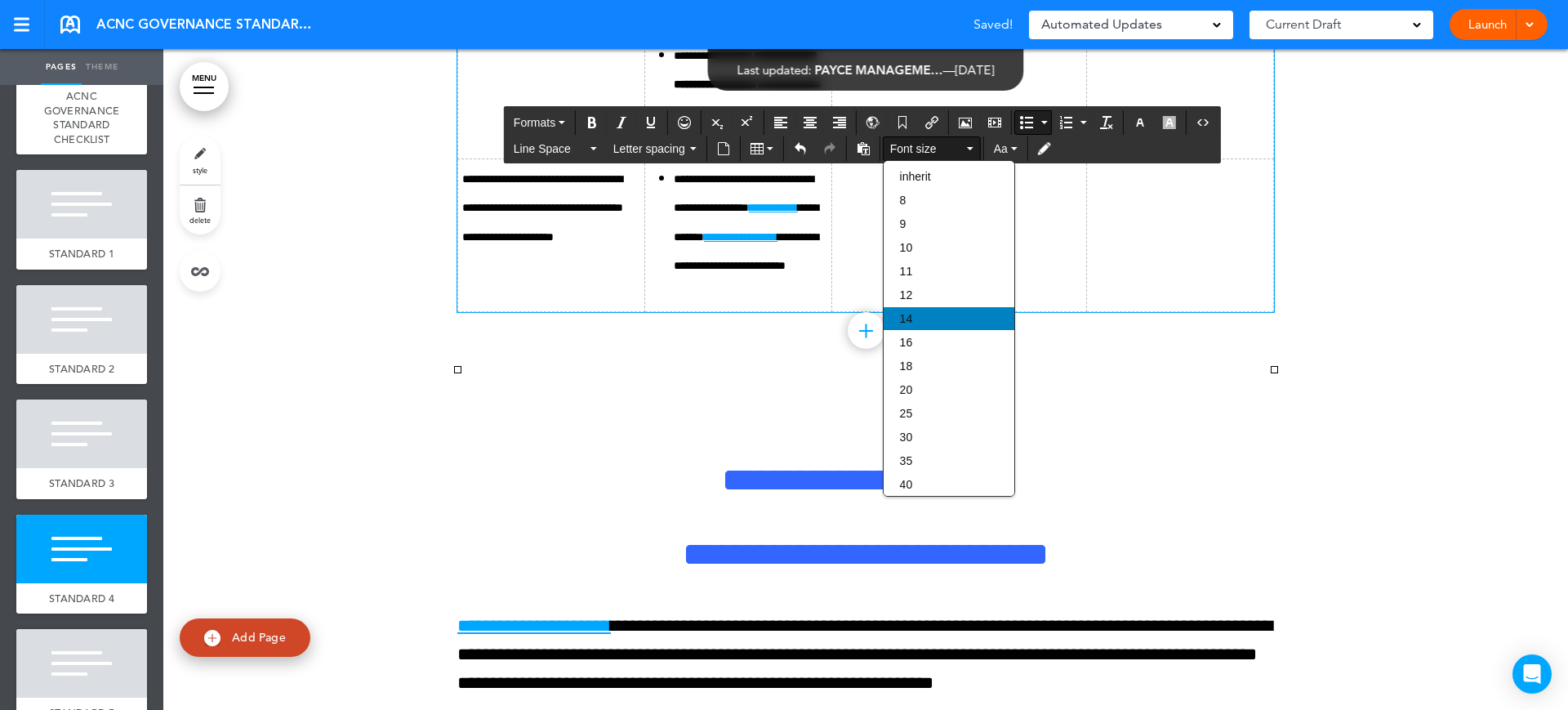
click at [914, 318] on div "14" at bounding box center [949, 318] width 131 height 23
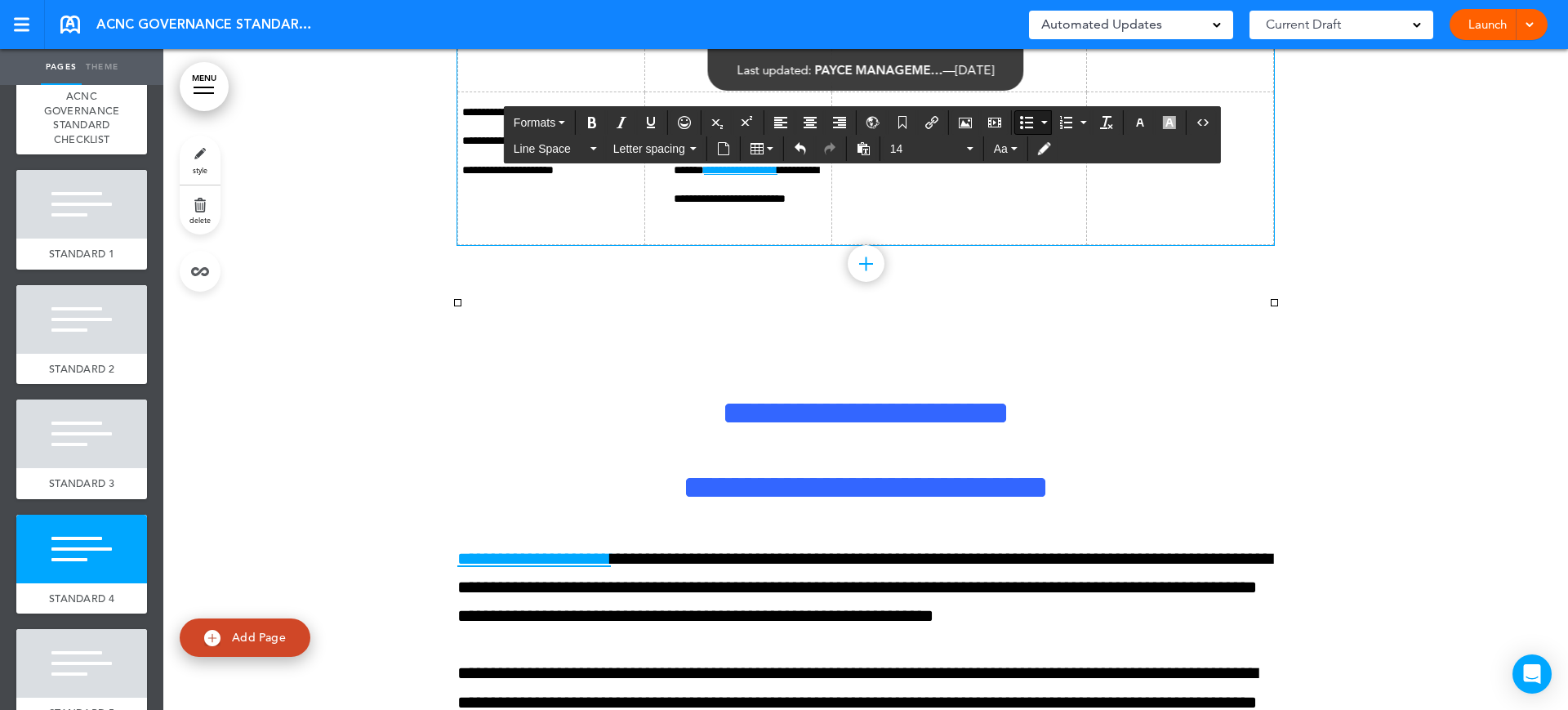
scroll to position [11638, 0]
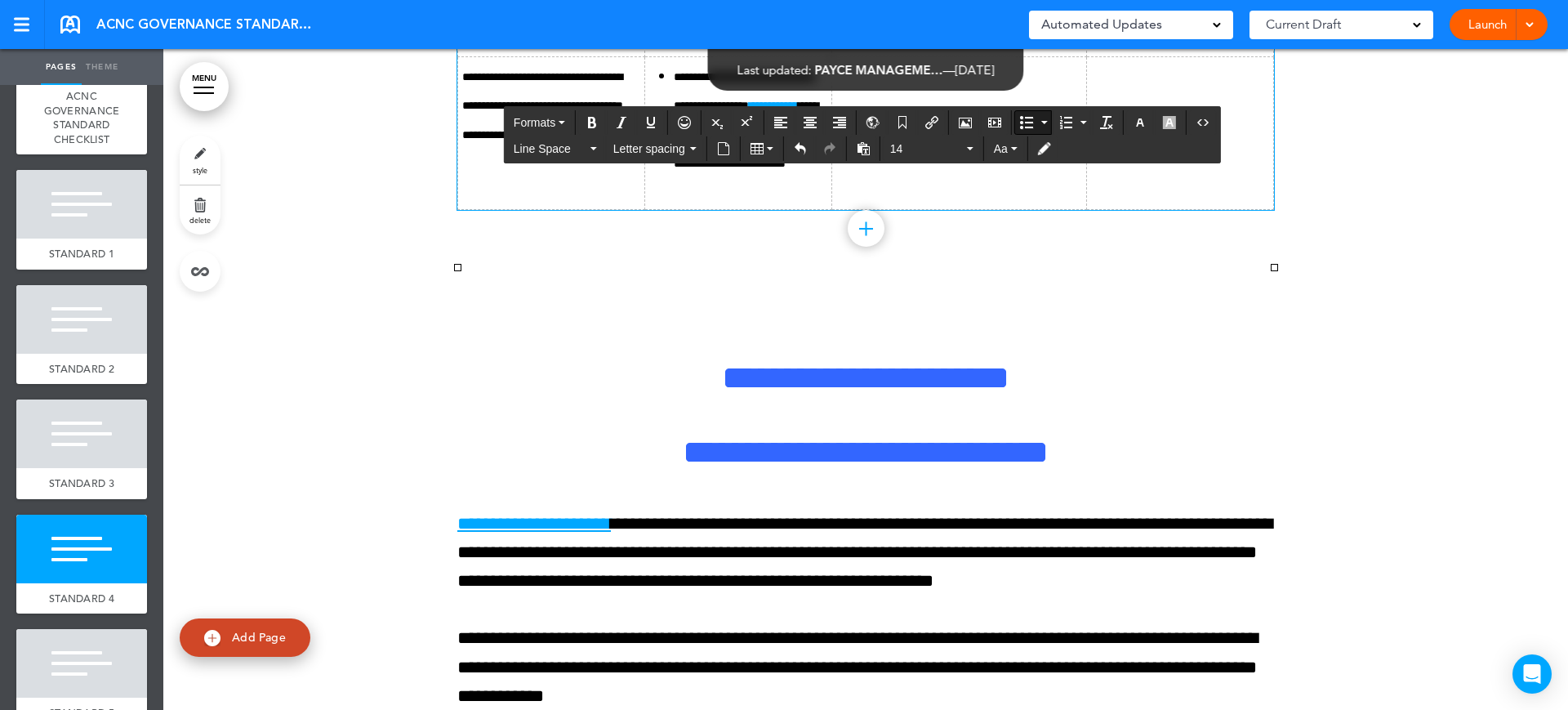
click at [1021, 121] on icon "Bullet list" at bounding box center [1027, 123] width 13 height 13
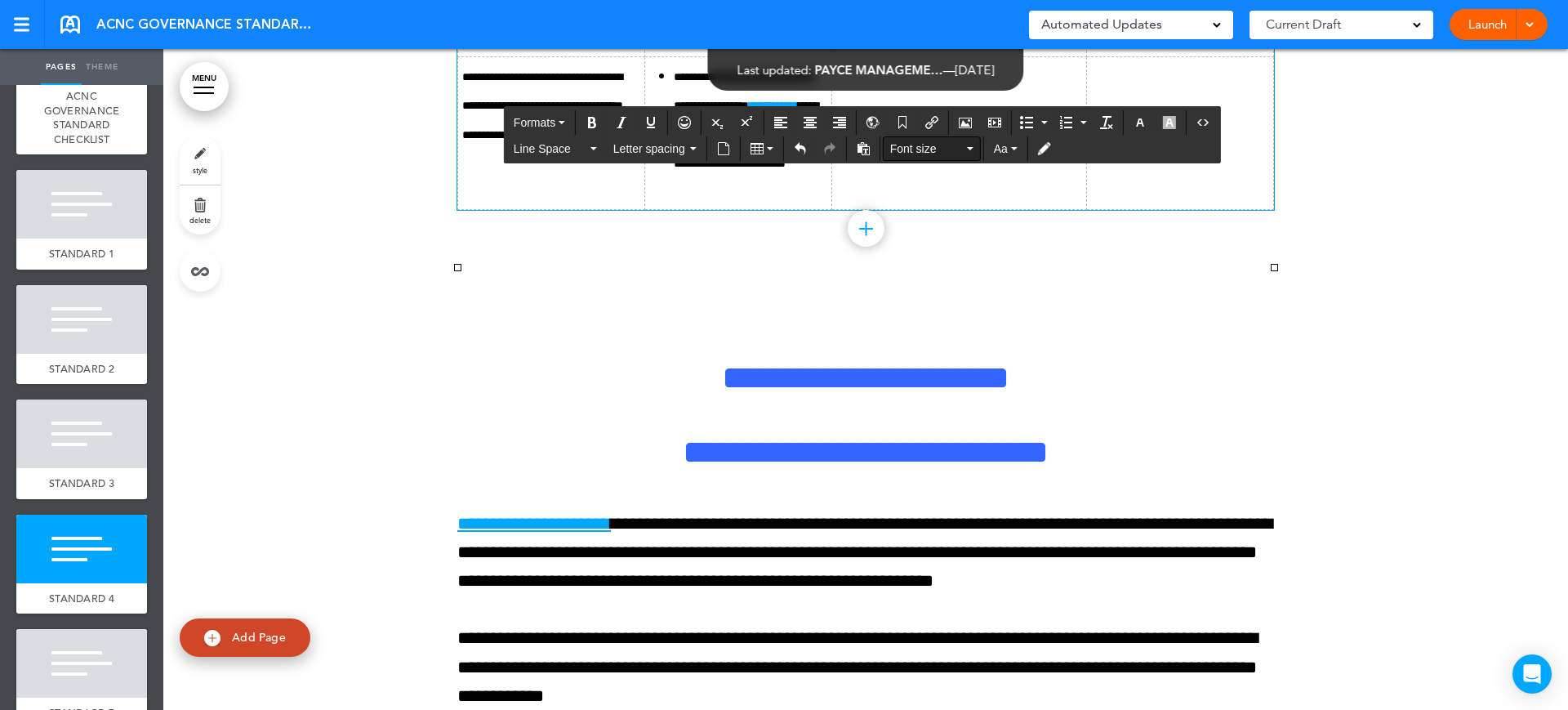
click at [920, 154] on span "Font size" at bounding box center [927, 149] width 74 height 17
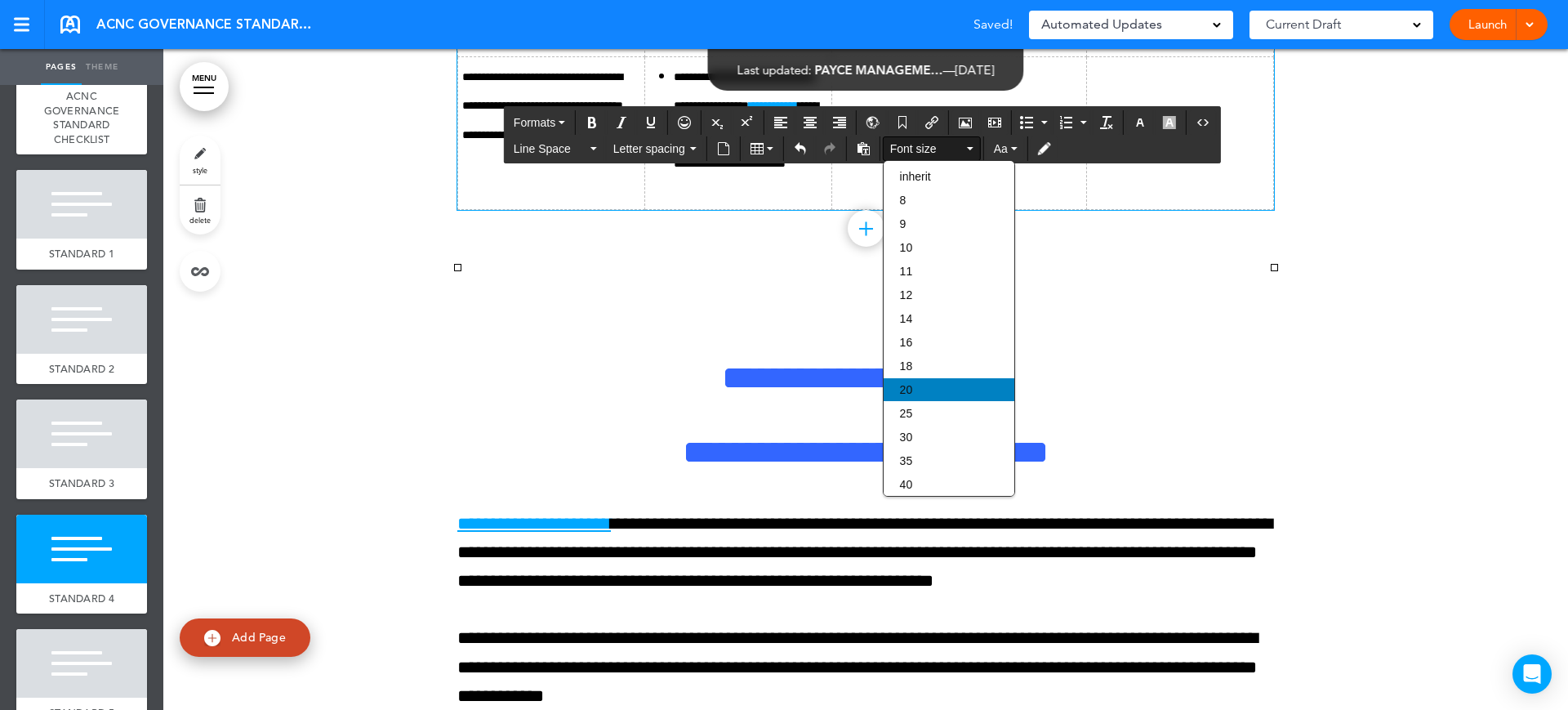
click at [920, 400] on div "20" at bounding box center [949, 389] width 131 height 23
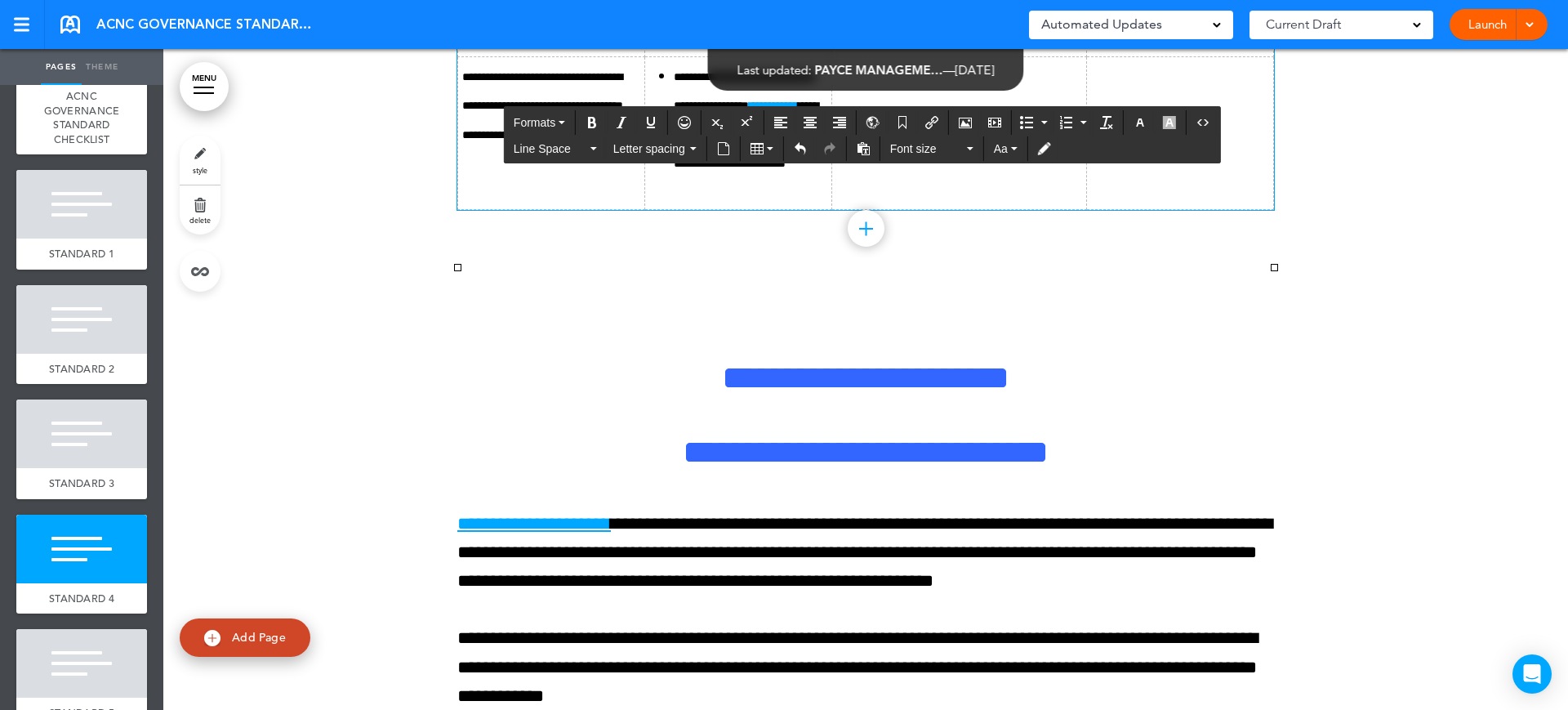
drag, startPoint x: 1093, startPoint y: 375, endPoint x: 1096, endPoint y: 279, distance: 96.0
click at [1026, 118] on icon "Bullet list" at bounding box center [1027, 123] width 13 height 13
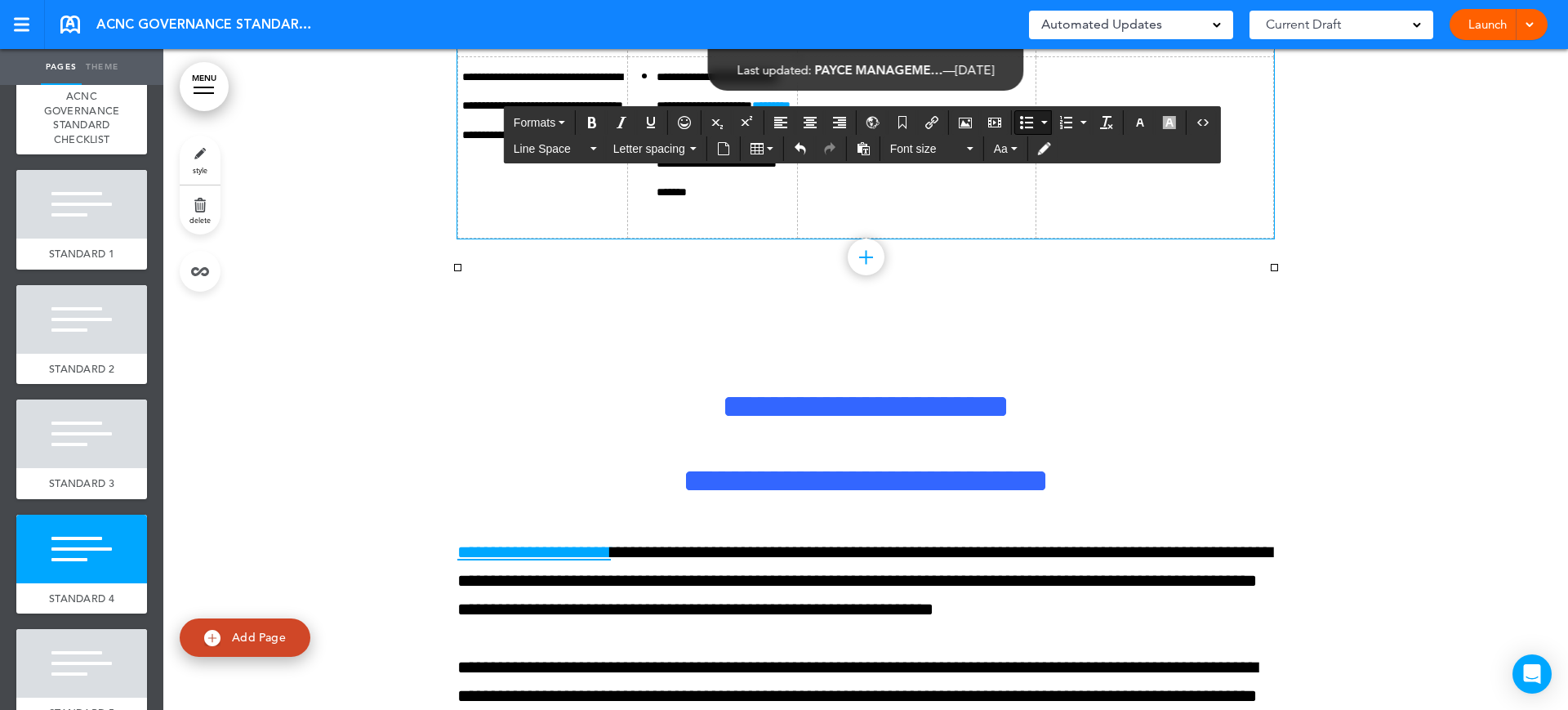
drag, startPoint x: 1207, startPoint y: 416, endPoint x: 1095, endPoint y: 263, distance: 189.6
click at [938, 153] on span "Font size" at bounding box center [927, 149] width 74 height 17
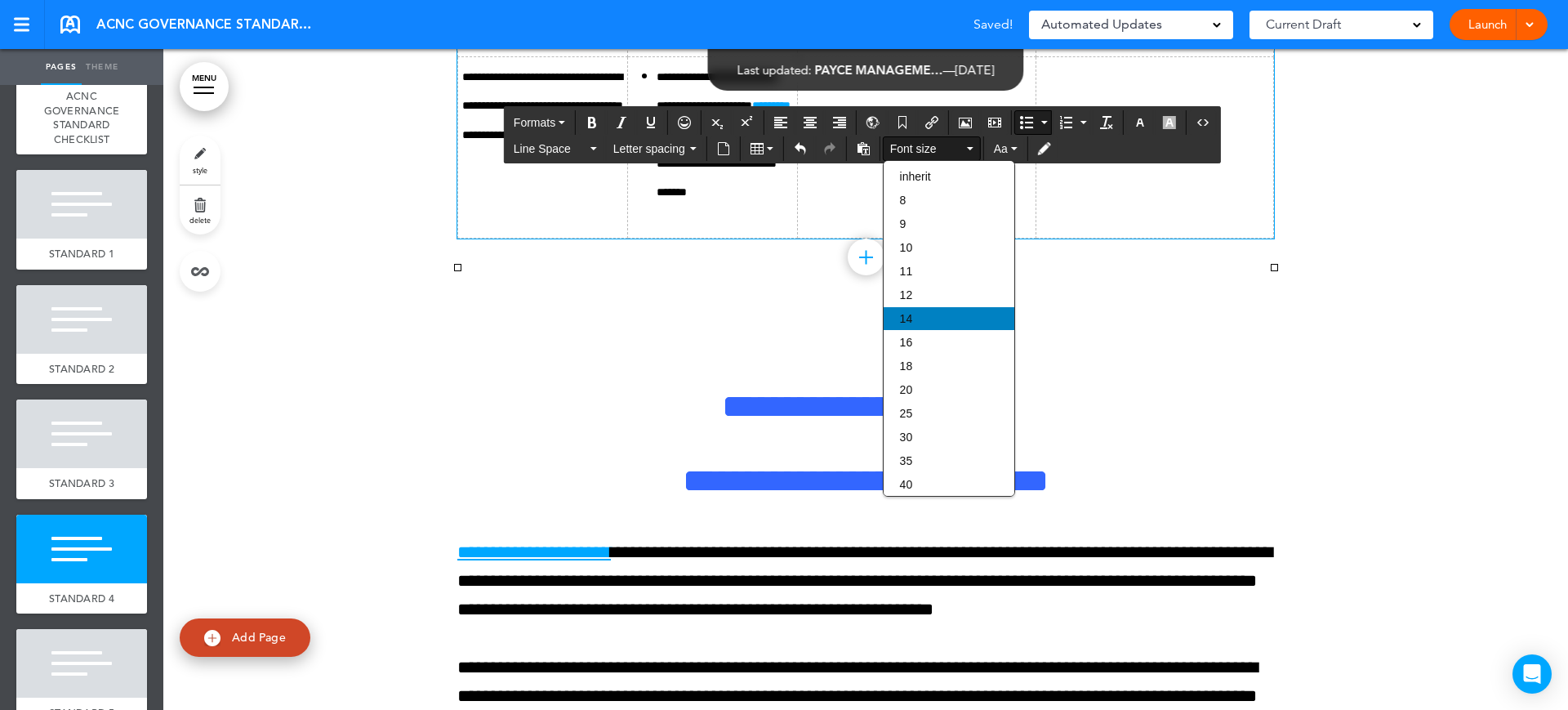
click at [933, 314] on div "14" at bounding box center [949, 318] width 131 height 23
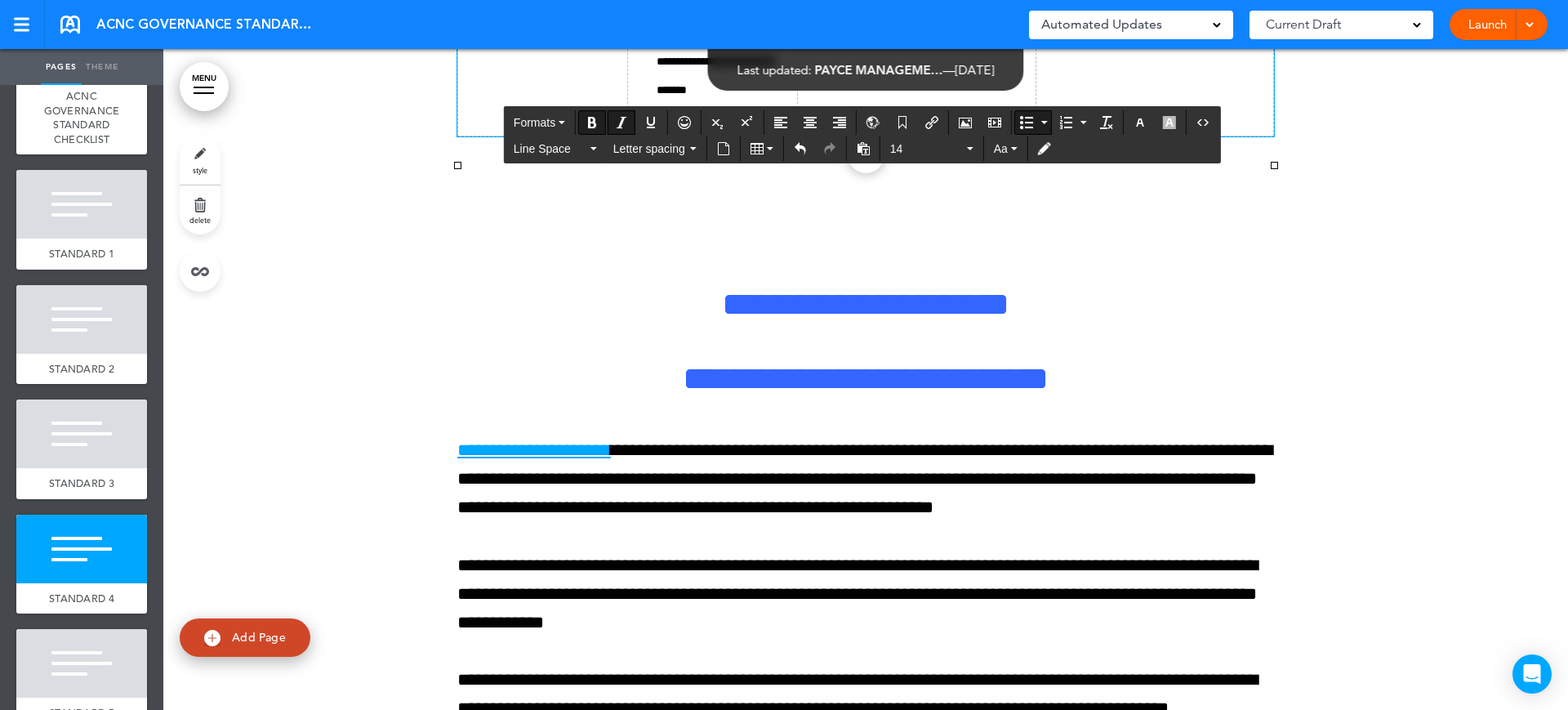
drag, startPoint x: 817, startPoint y: 466, endPoint x: 785, endPoint y: 442, distance: 40.0
click at [932, 112] on button "Insert/edit airmason link" at bounding box center [931, 122] width 26 height 23
type input "**********"
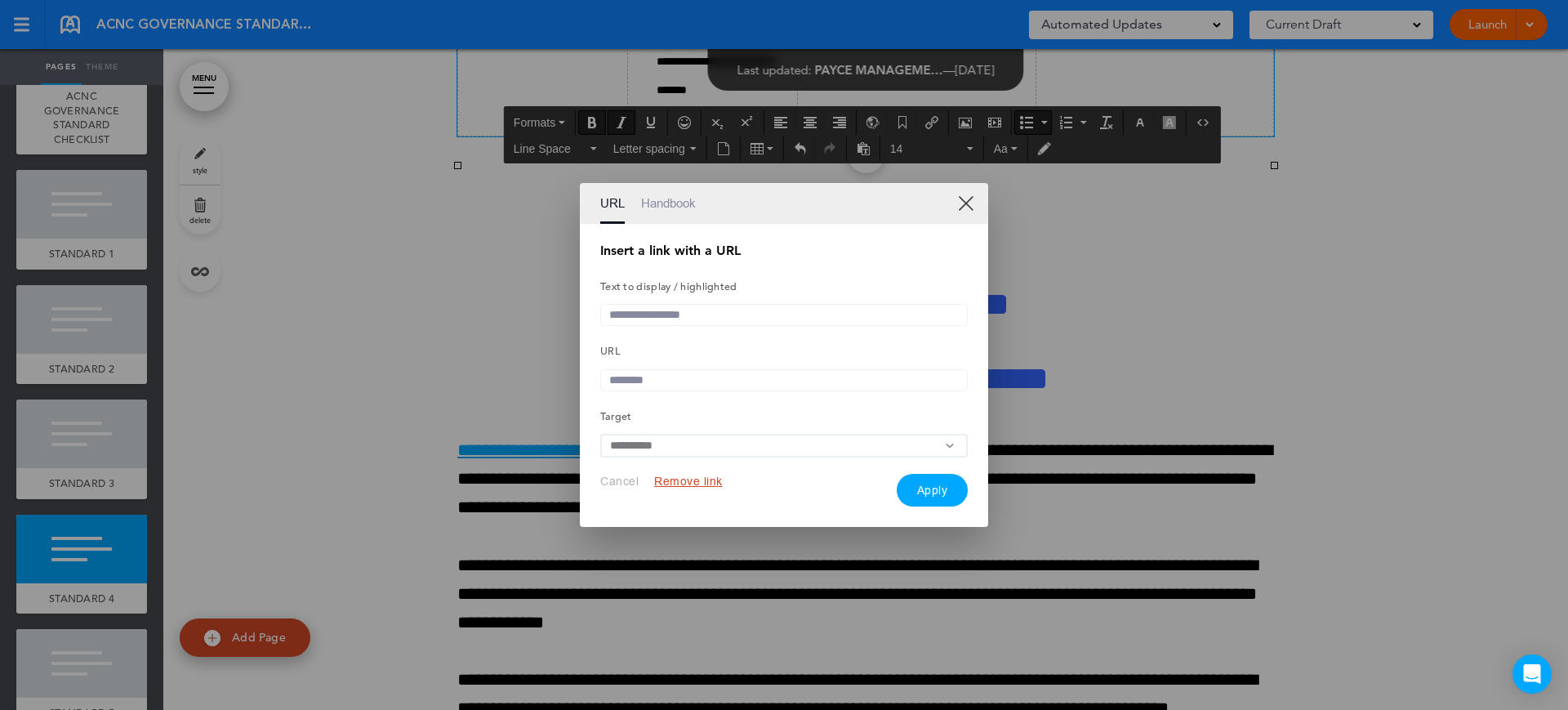
click at [663, 383] on input "text" at bounding box center [783, 380] width 367 height 22
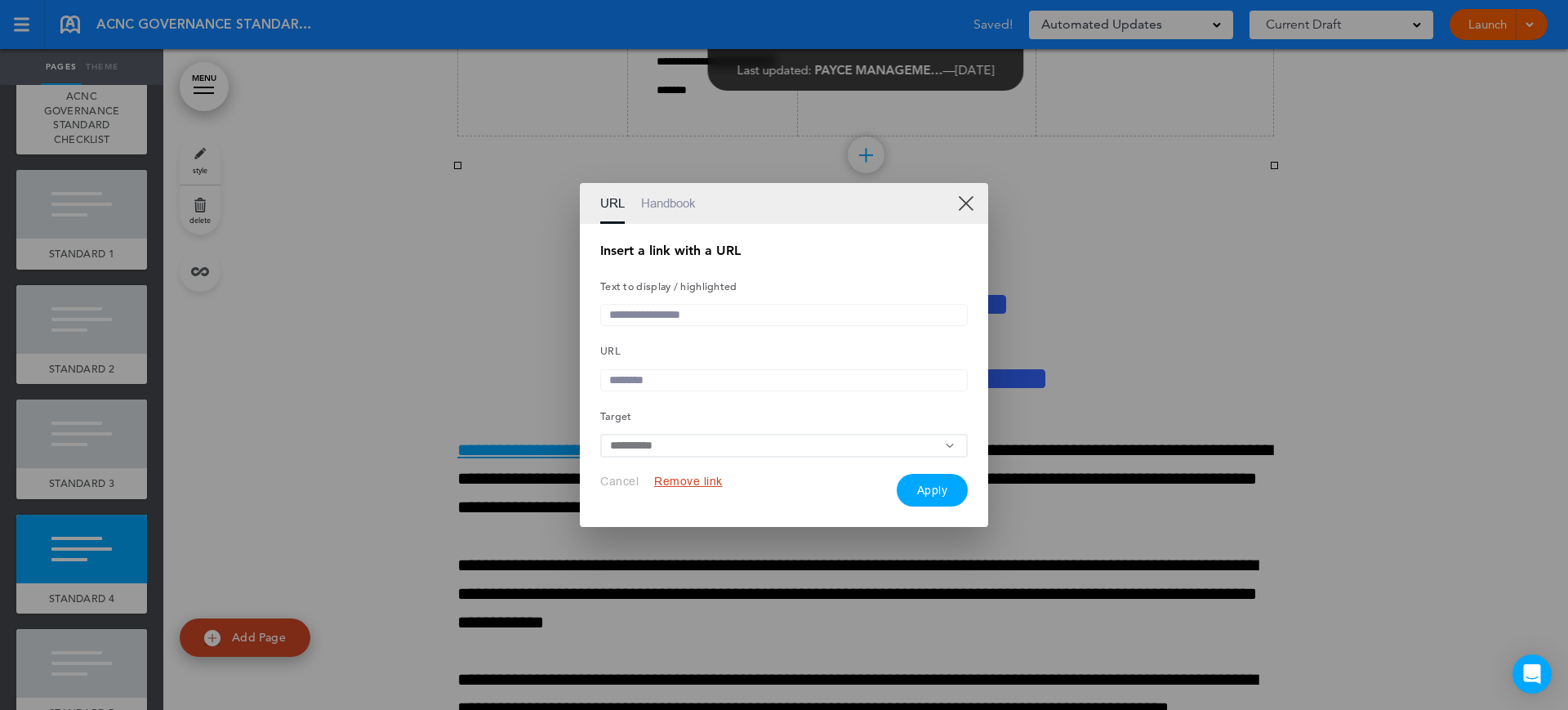
click at [669, 197] on link "Handbook" at bounding box center [668, 203] width 54 height 41
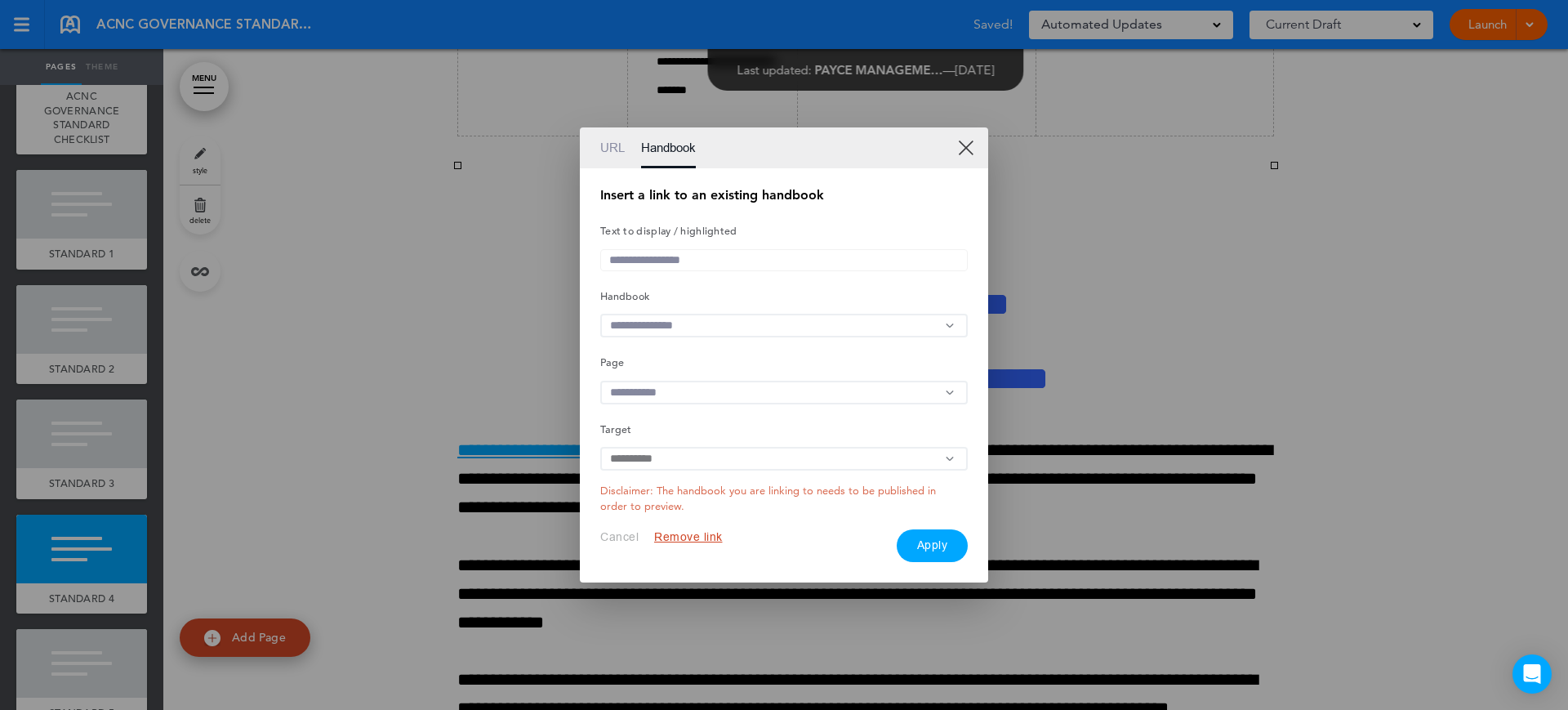
click at [731, 331] on input "text" at bounding box center [783, 326] width 367 height 23
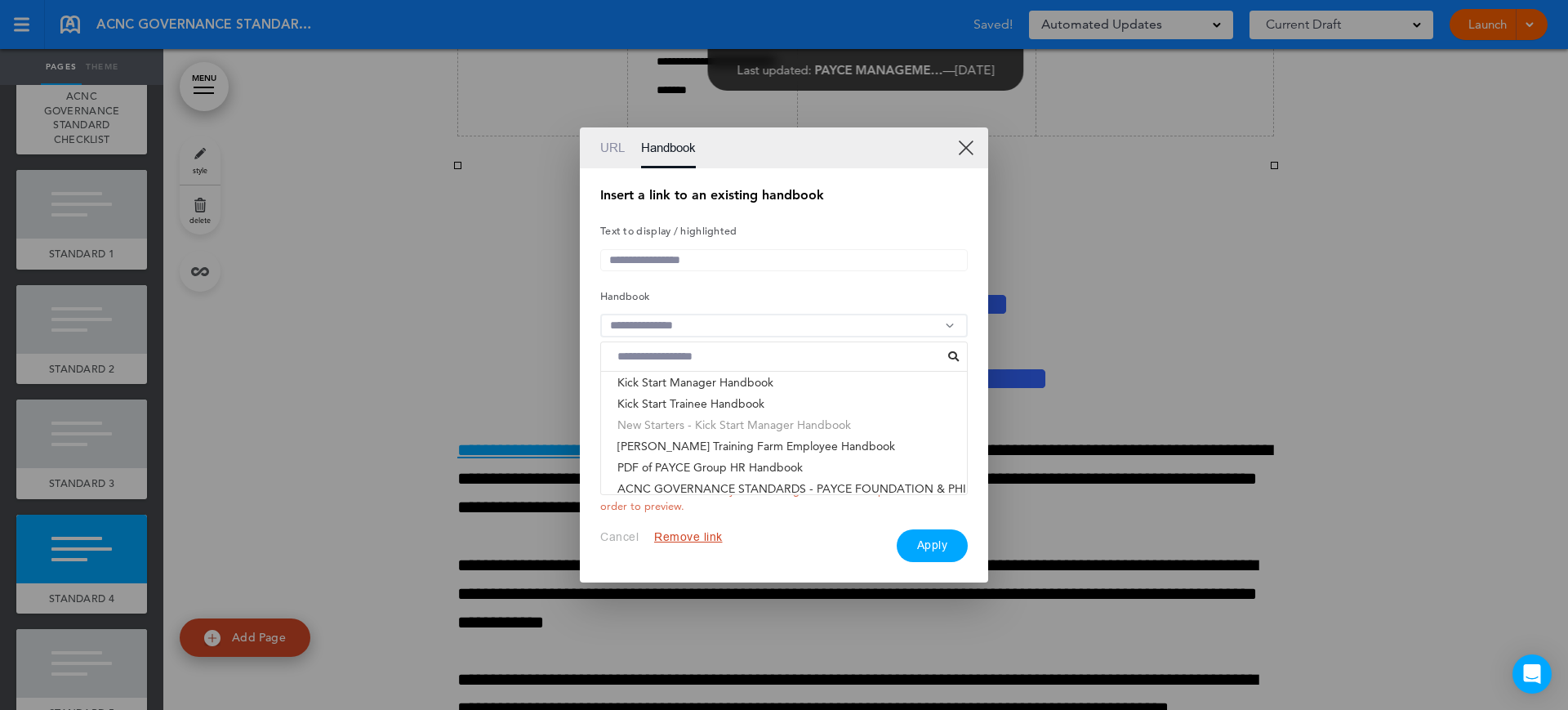
scroll to position [26, 0]
click at [666, 476] on li "ACNC GOVERNANCE STANDARDS - PAYCE FOUNDATION & PHI..." at bounding box center [783, 483] width 366 height 21
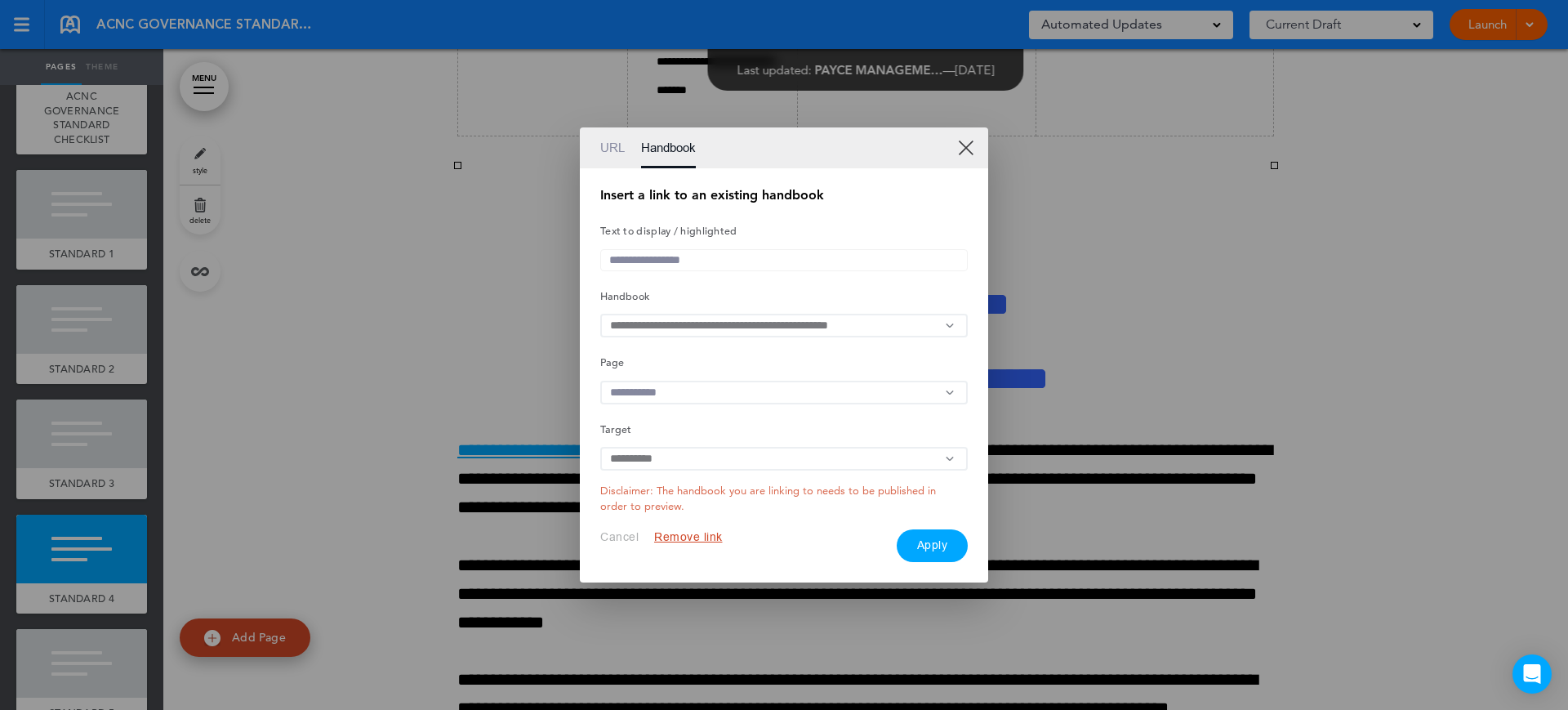
click at [705, 399] on input "text" at bounding box center [783, 393] width 367 height 23
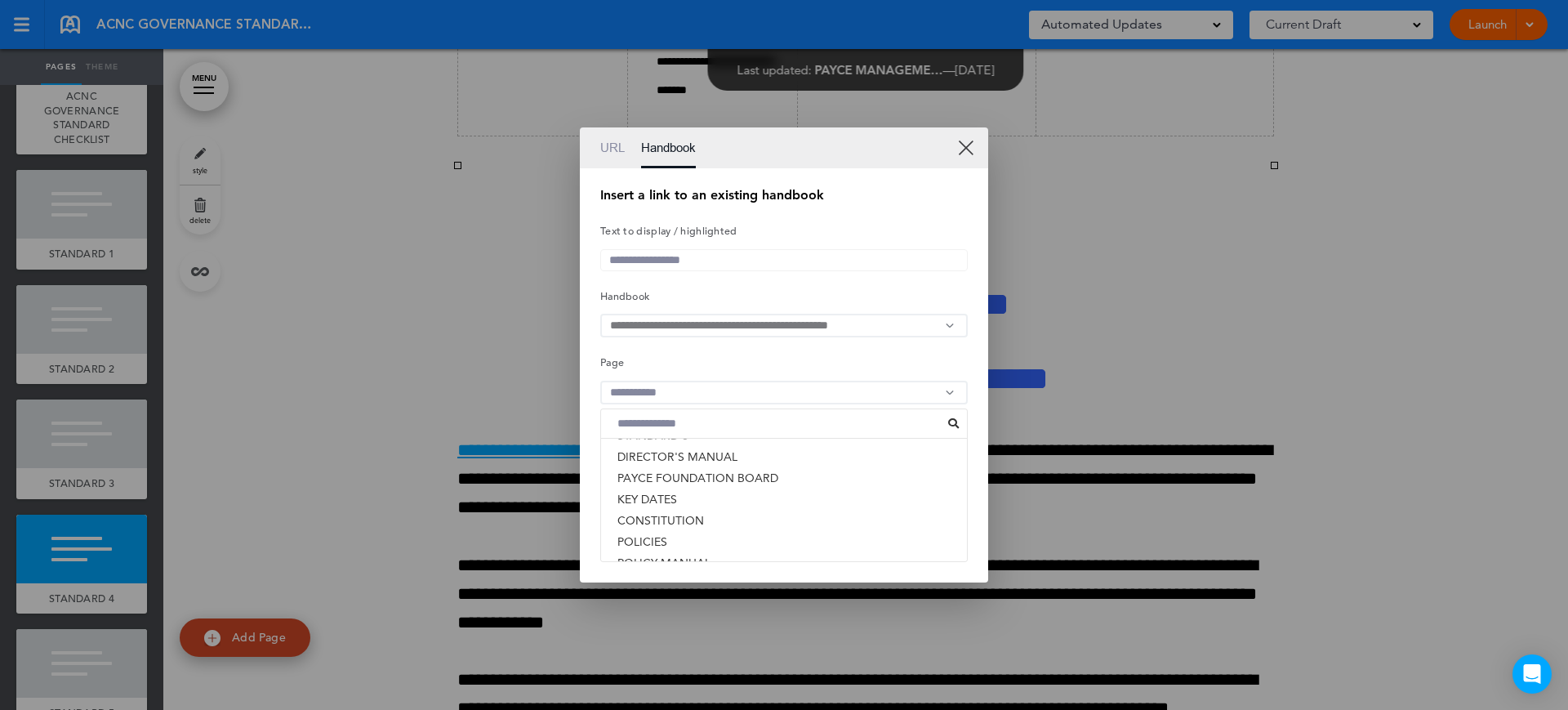
scroll to position [213, 0]
click at [1142, 366] on div at bounding box center [784, 355] width 1568 height 710
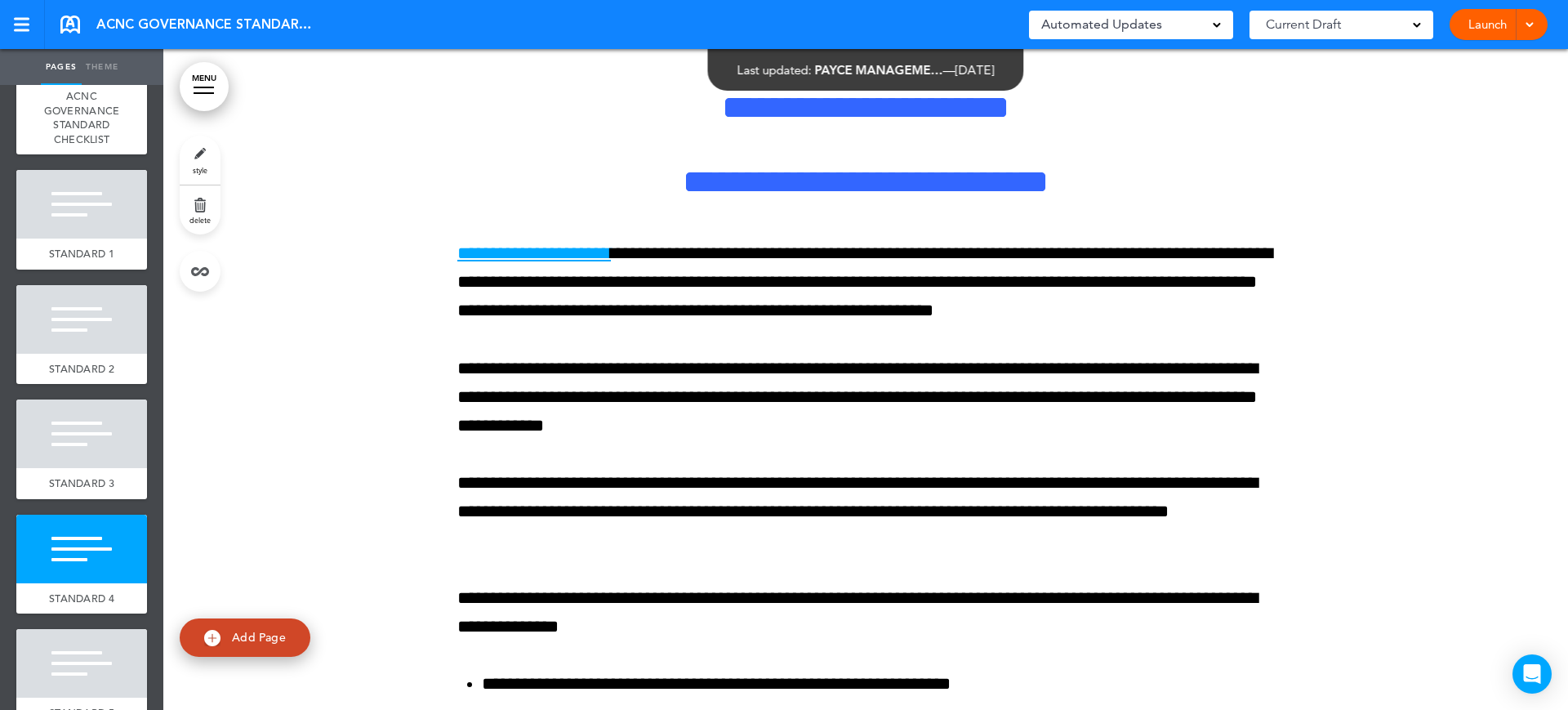
scroll to position [11944, 0]
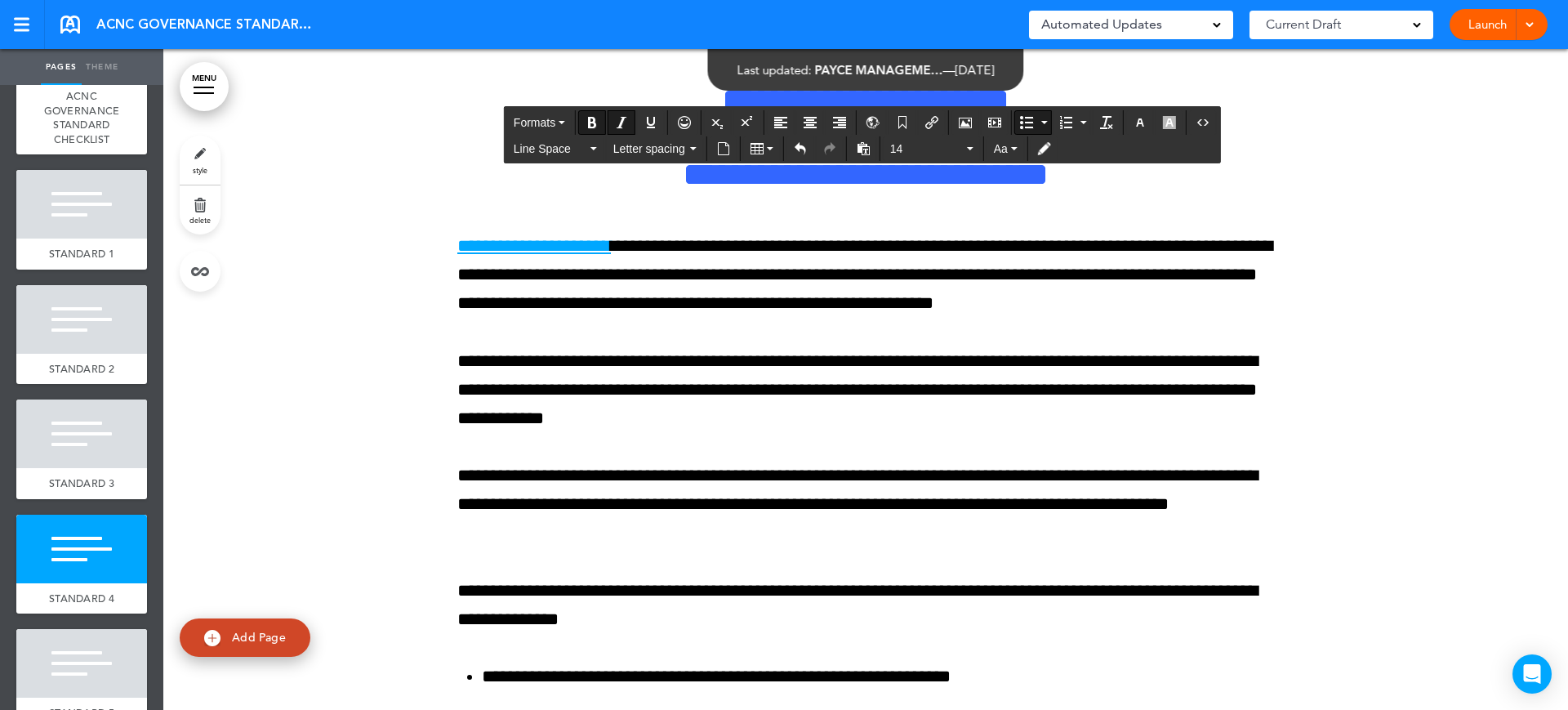
click at [1023, 121] on icon "Bullet list" at bounding box center [1027, 123] width 13 height 13
drag, startPoint x: 977, startPoint y: 358, endPoint x: 886, endPoint y: 372, distance: 92.1
click at [925, 147] on span "Font size" at bounding box center [927, 149] width 74 height 17
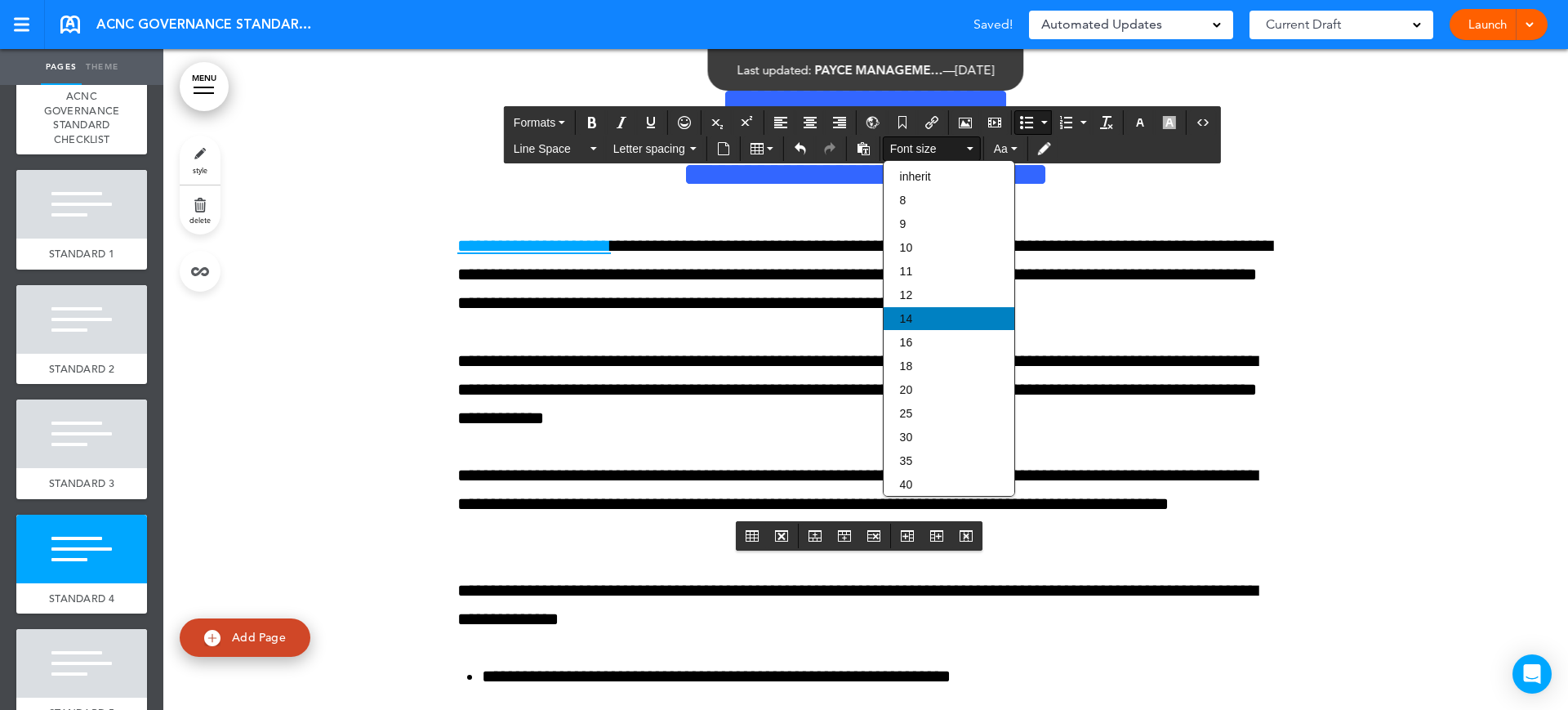
click at [915, 313] on div "14" at bounding box center [949, 318] width 131 height 23
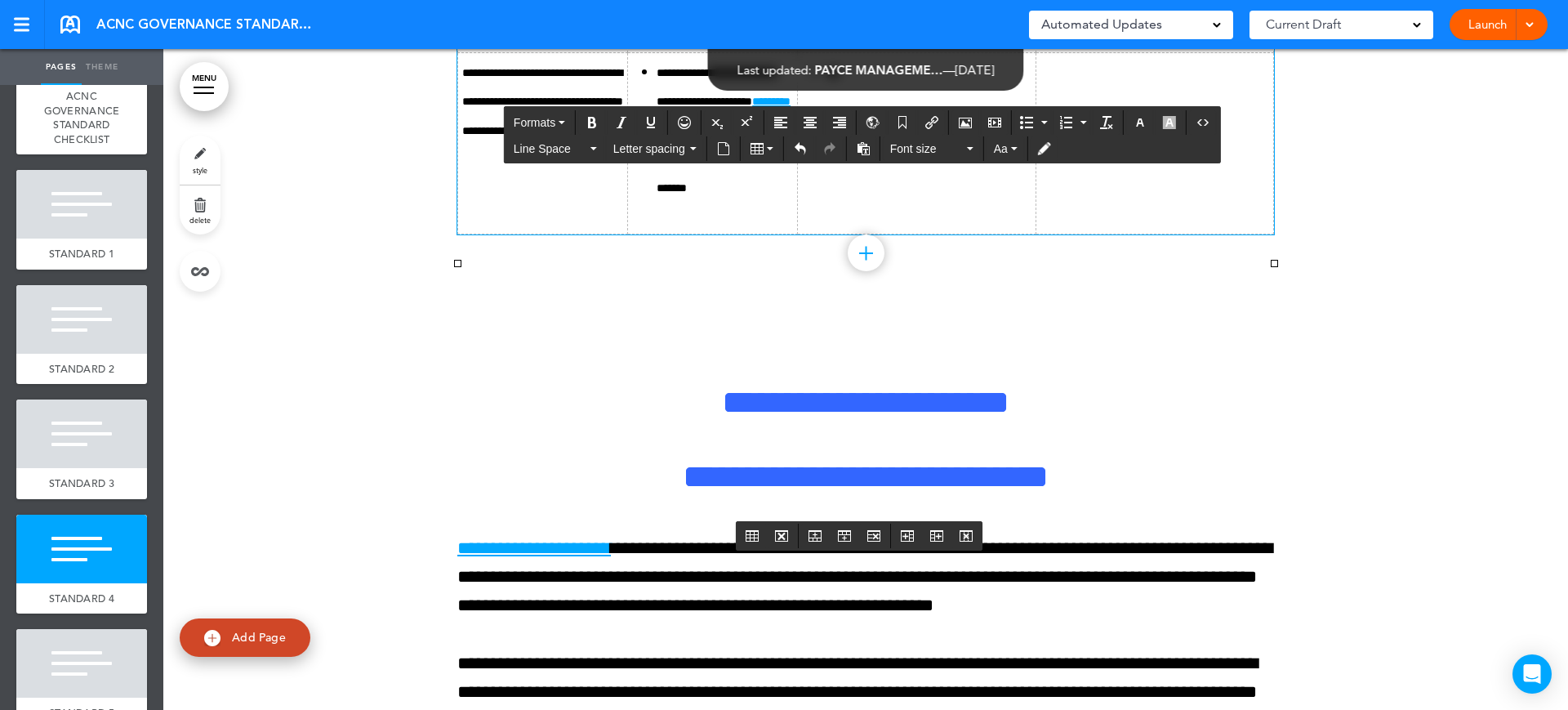
scroll to position [11638, 0]
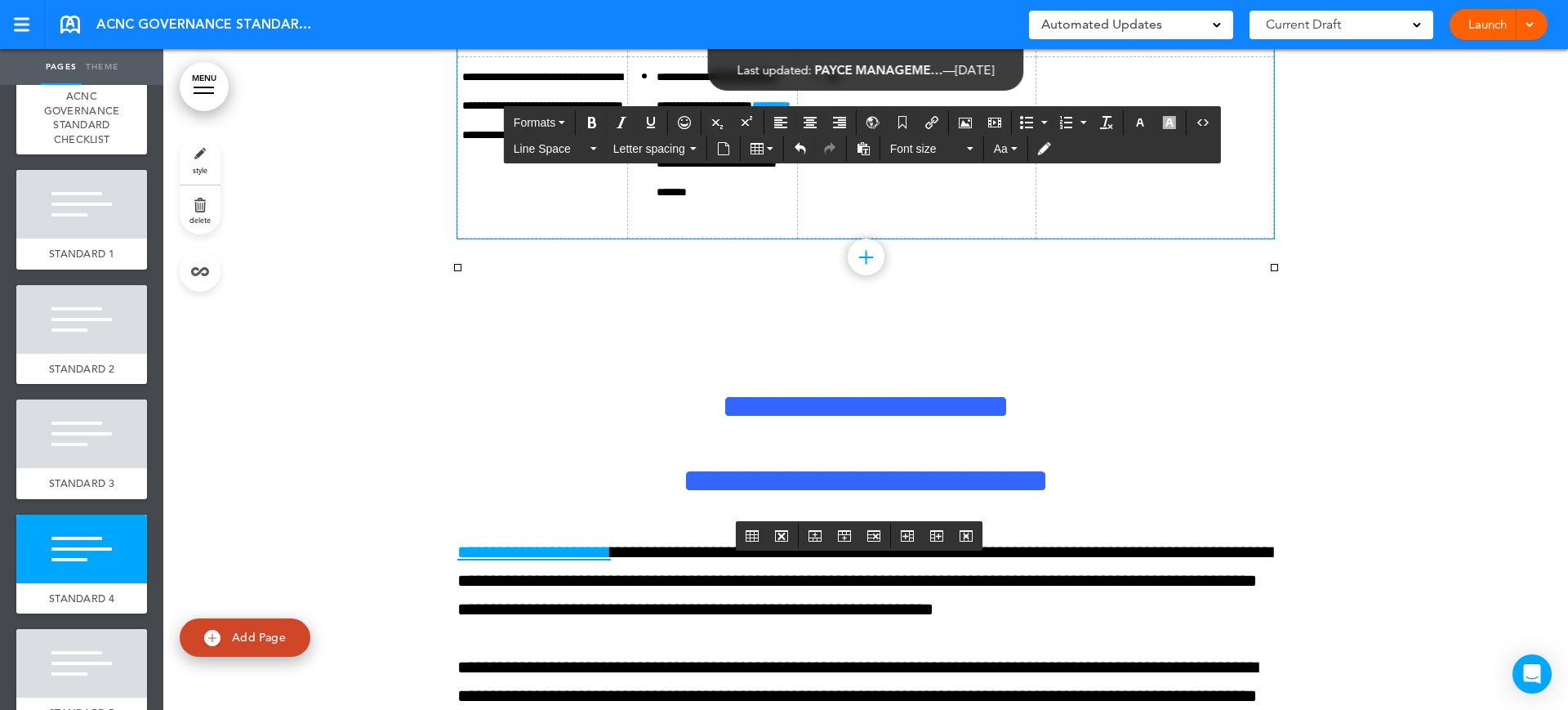
drag, startPoint x: 1127, startPoint y: 265, endPoint x: 1174, endPoint y: 249, distance: 49.6
drag, startPoint x: 1180, startPoint y: 264, endPoint x: 1110, endPoint y: 265, distance: 70.0
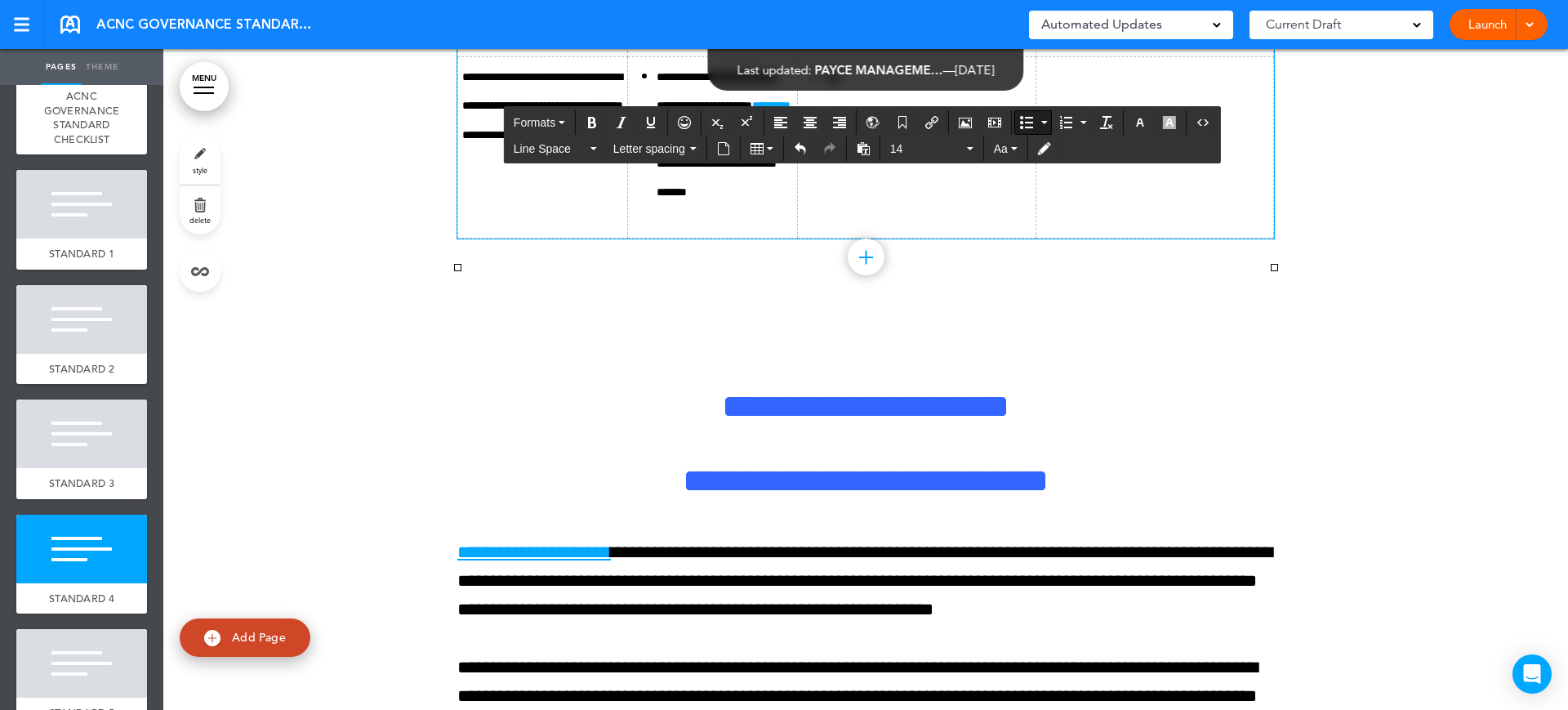
drag, startPoint x: 1235, startPoint y: 451, endPoint x: 1094, endPoint y: 380, distance: 157.9
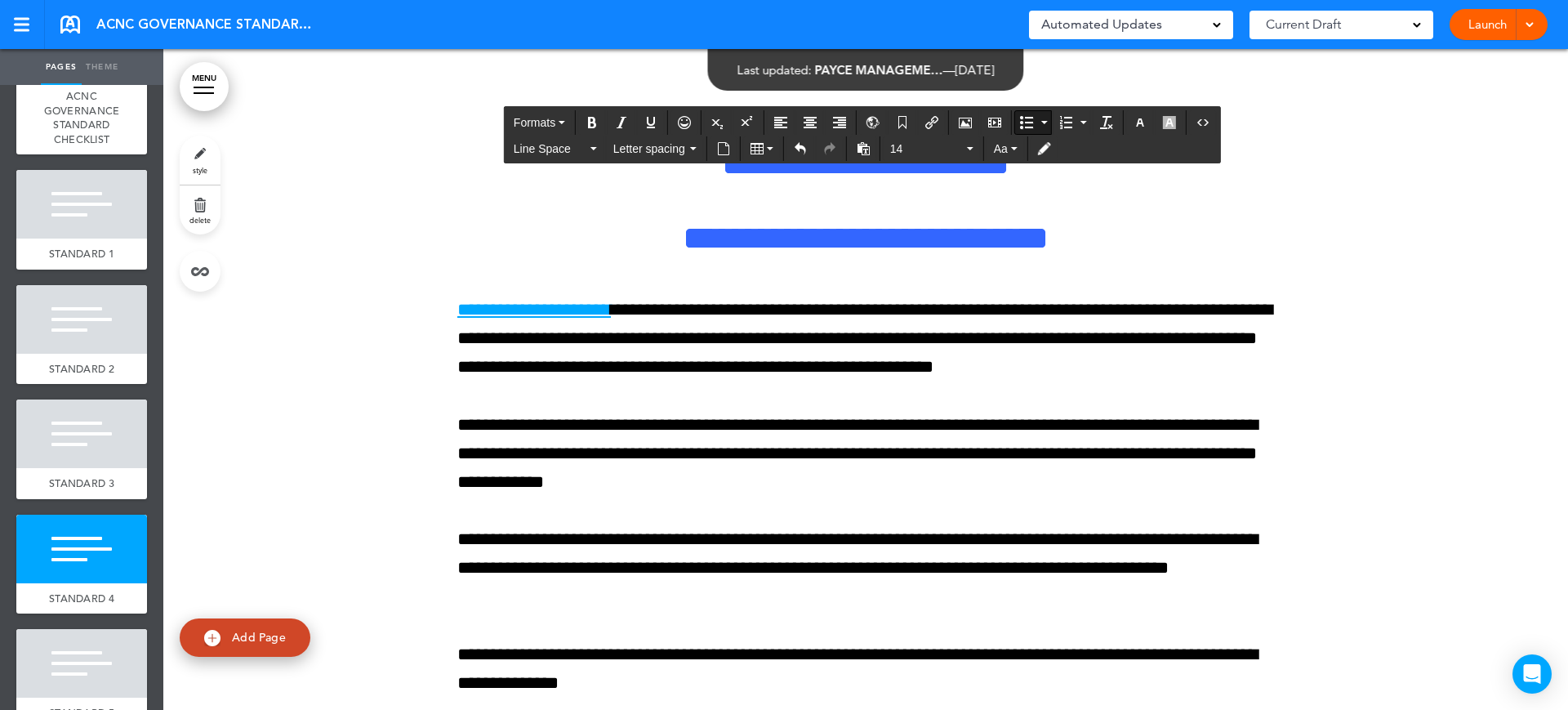
scroll to position [12047, 0]
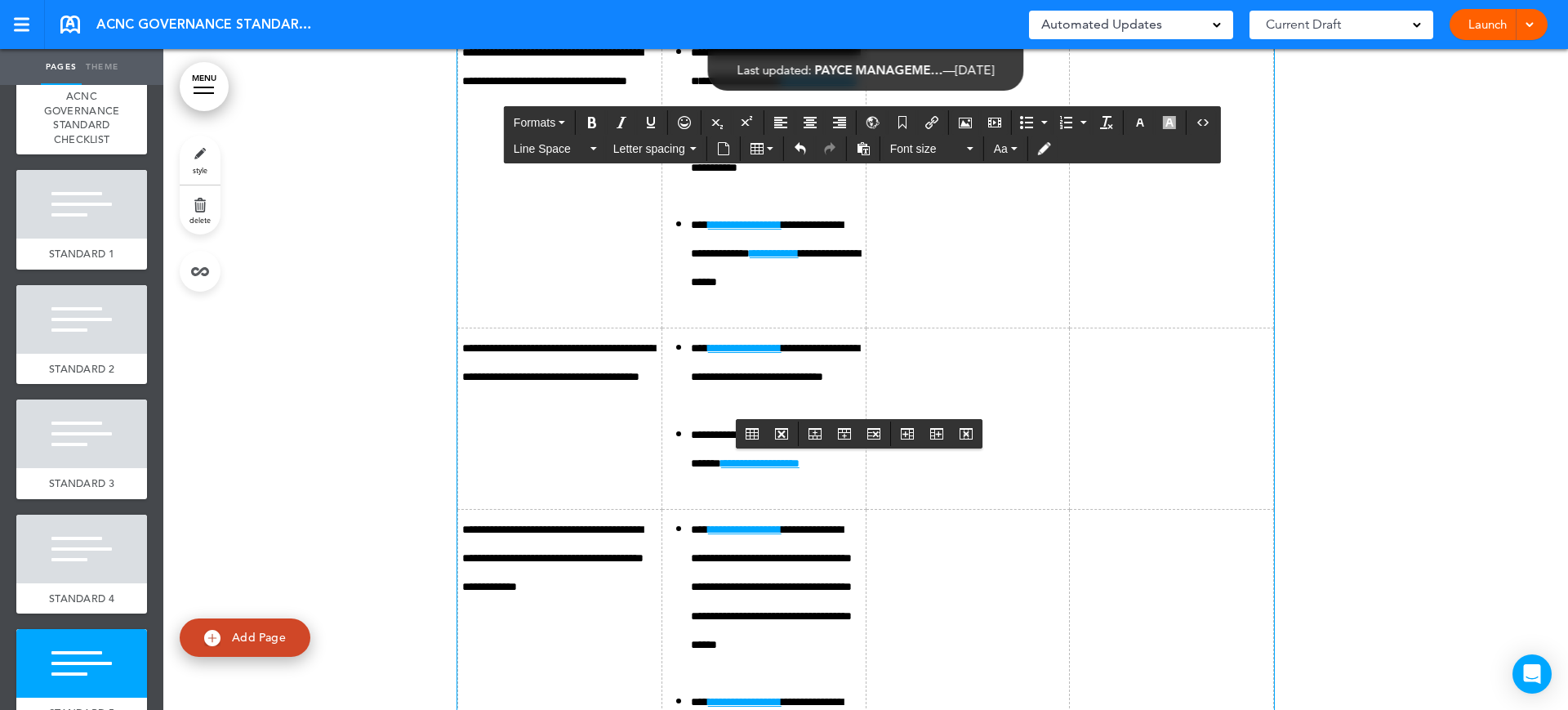
scroll to position [14089, 0]
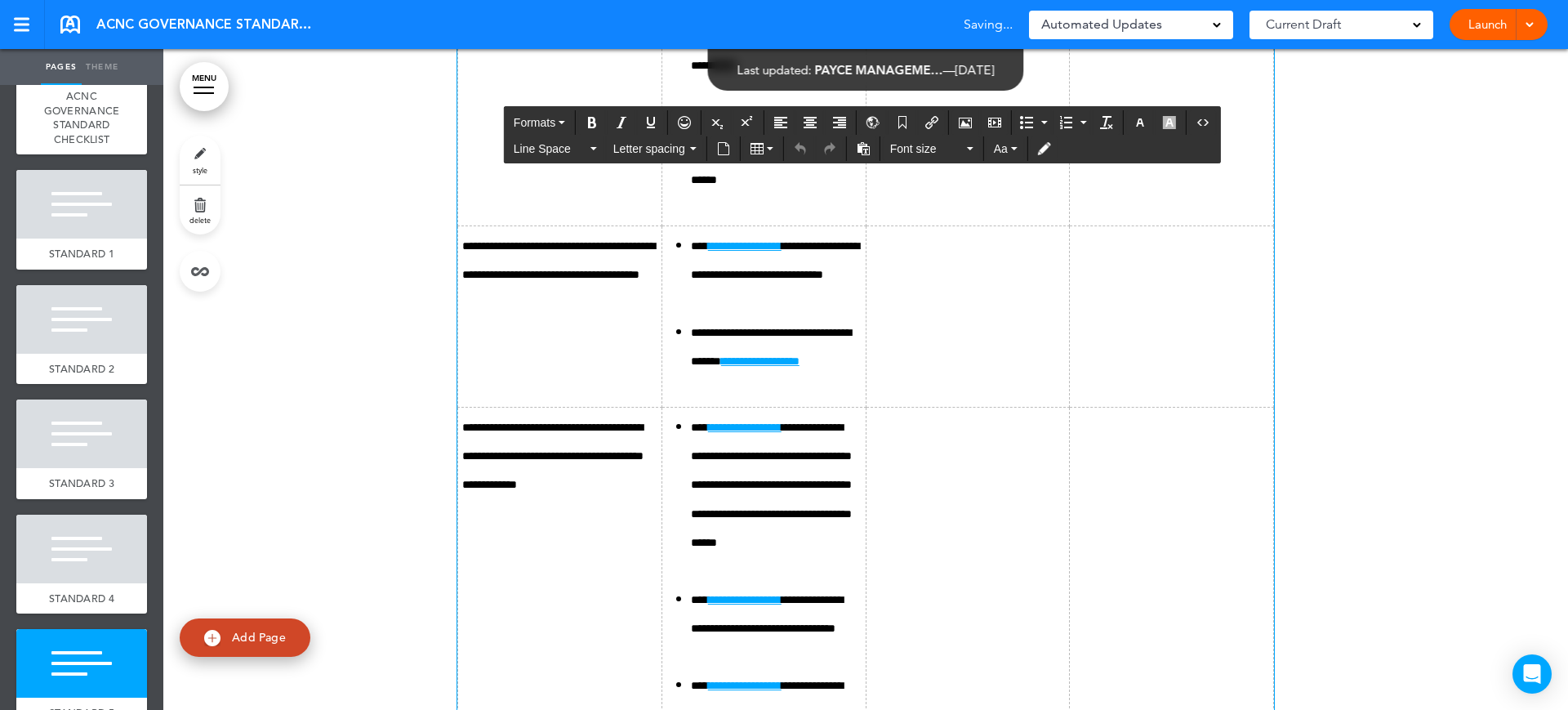
click at [1027, 119] on icon "Bullet list" at bounding box center [1027, 123] width 13 height 13
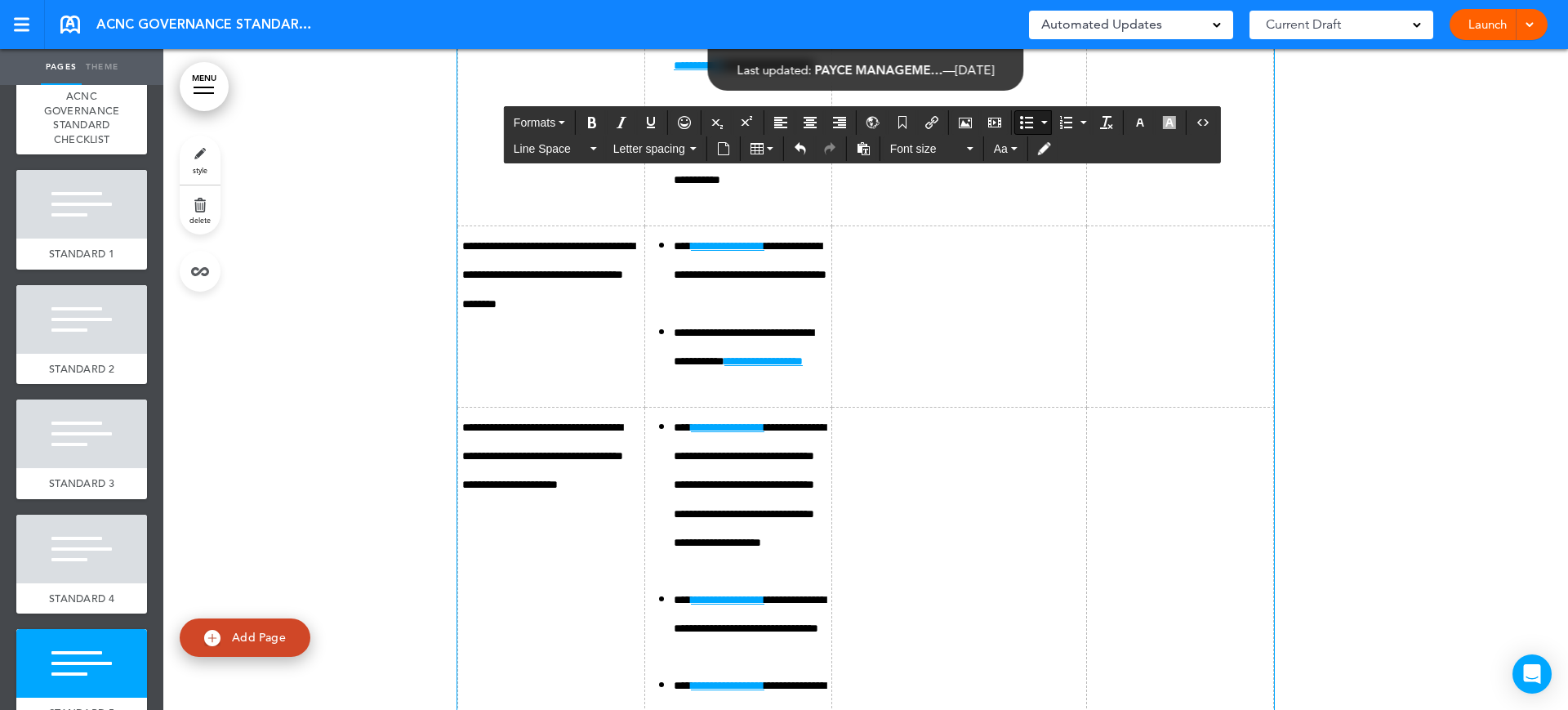
drag, startPoint x: 987, startPoint y: 368, endPoint x: 871, endPoint y: 363, distance: 116.1
click at [927, 156] on span "Font size" at bounding box center [927, 149] width 74 height 17
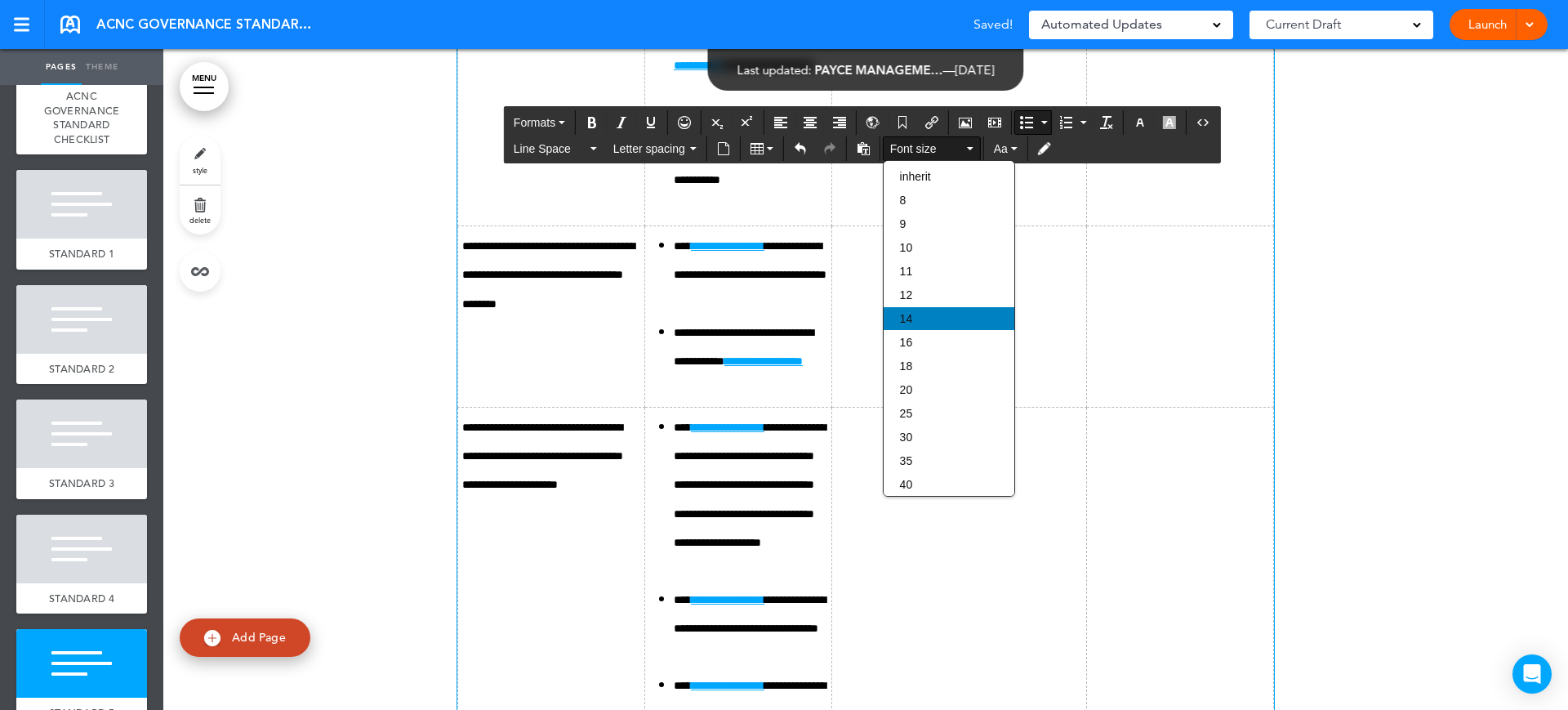
click at [917, 312] on div "14" at bounding box center [949, 318] width 131 height 23
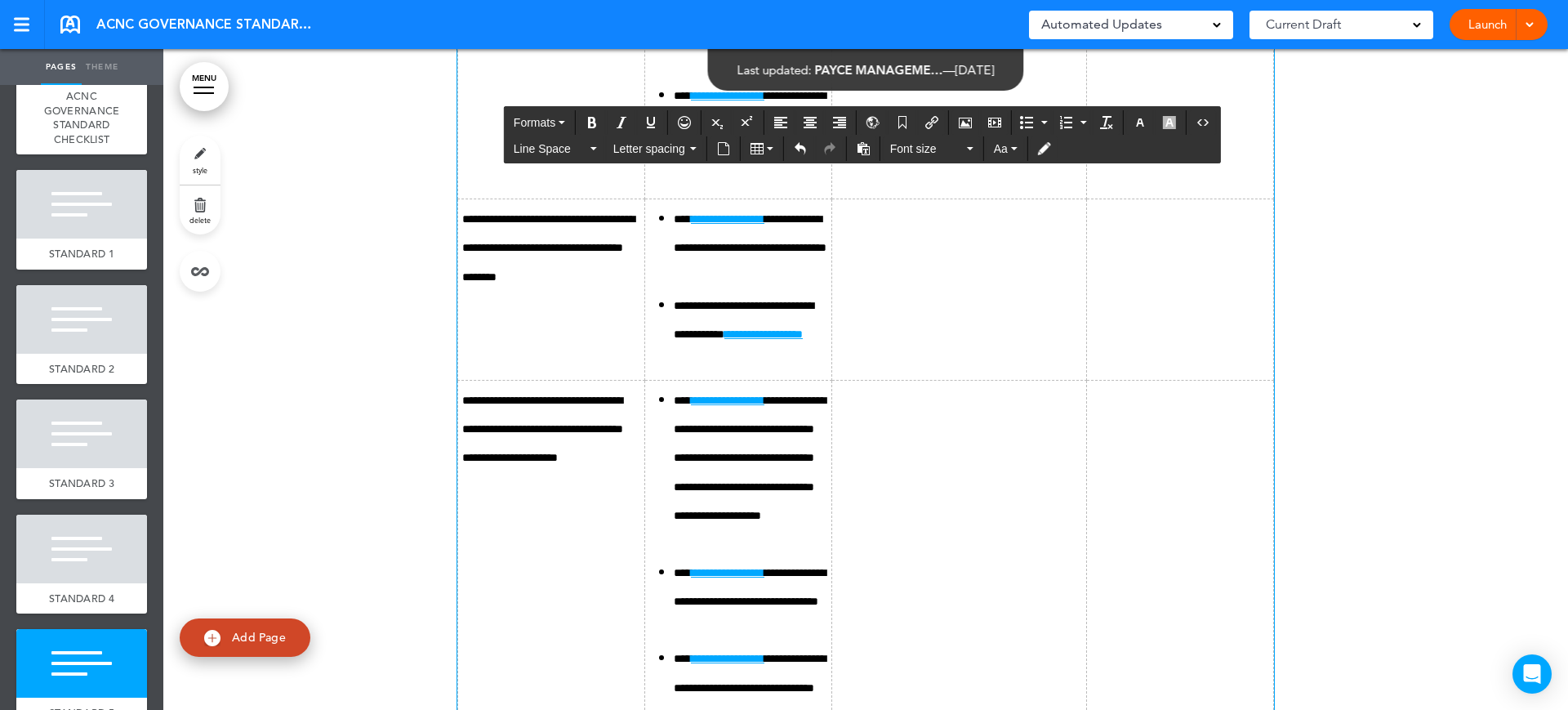
scroll to position [14192, 0]
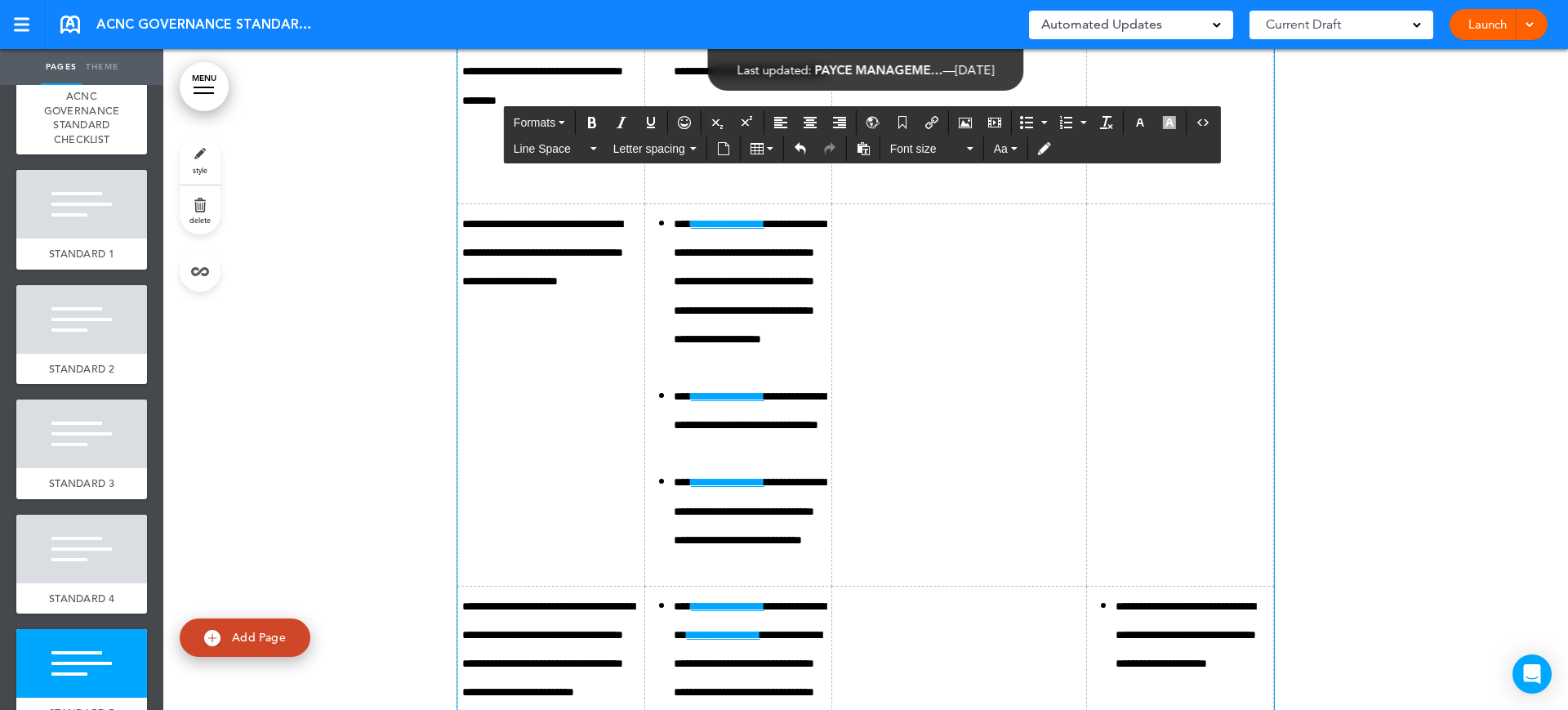
scroll to position [14294, 0]
drag, startPoint x: 761, startPoint y: 420, endPoint x: 851, endPoint y: 413, distance: 90.3
drag, startPoint x: 846, startPoint y: 392, endPoint x: 756, endPoint y: 395, distance: 90.0
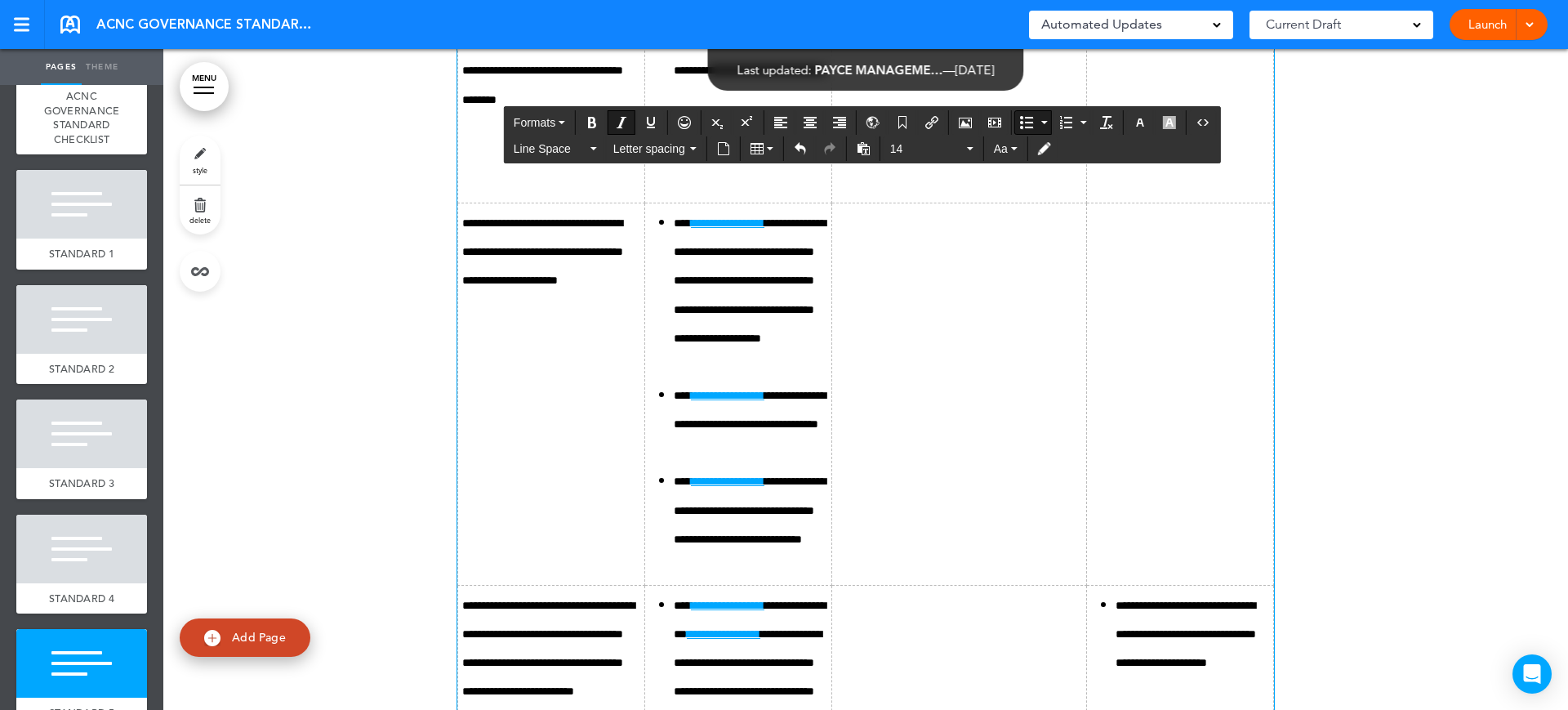
click at [1027, 125] on icon "Bullet list" at bounding box center [1027, 123] width 13 height 13
drag, startPoint x: 974, startPoint y: 387, endPoint x: 871, endPoint y: 396, distance: 103.4
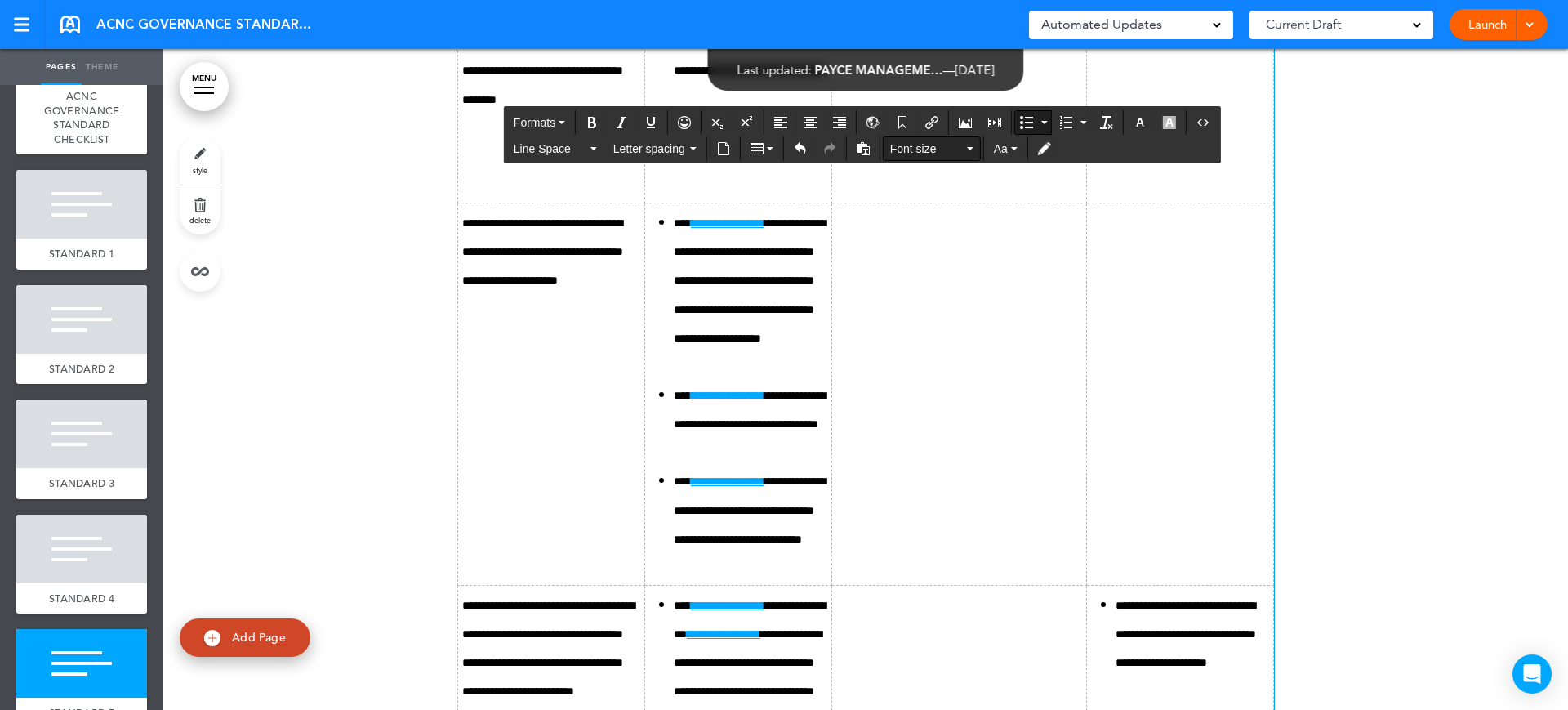
click at [919, 152] on span "Font size" at bounding box center [927, 149] width 74 height 17
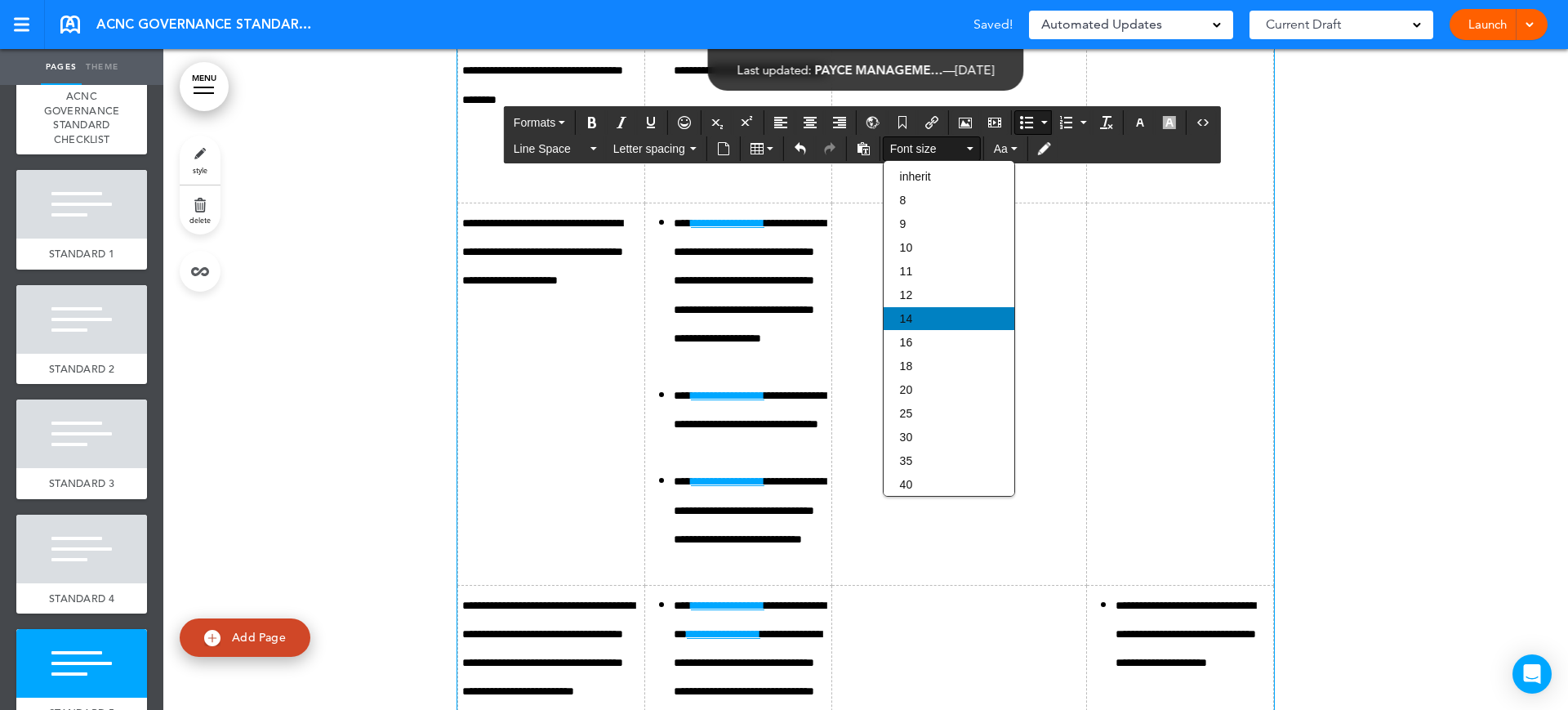
click at [914, 317] on div "14" at bounding box center [949, 318] width 131 height 23
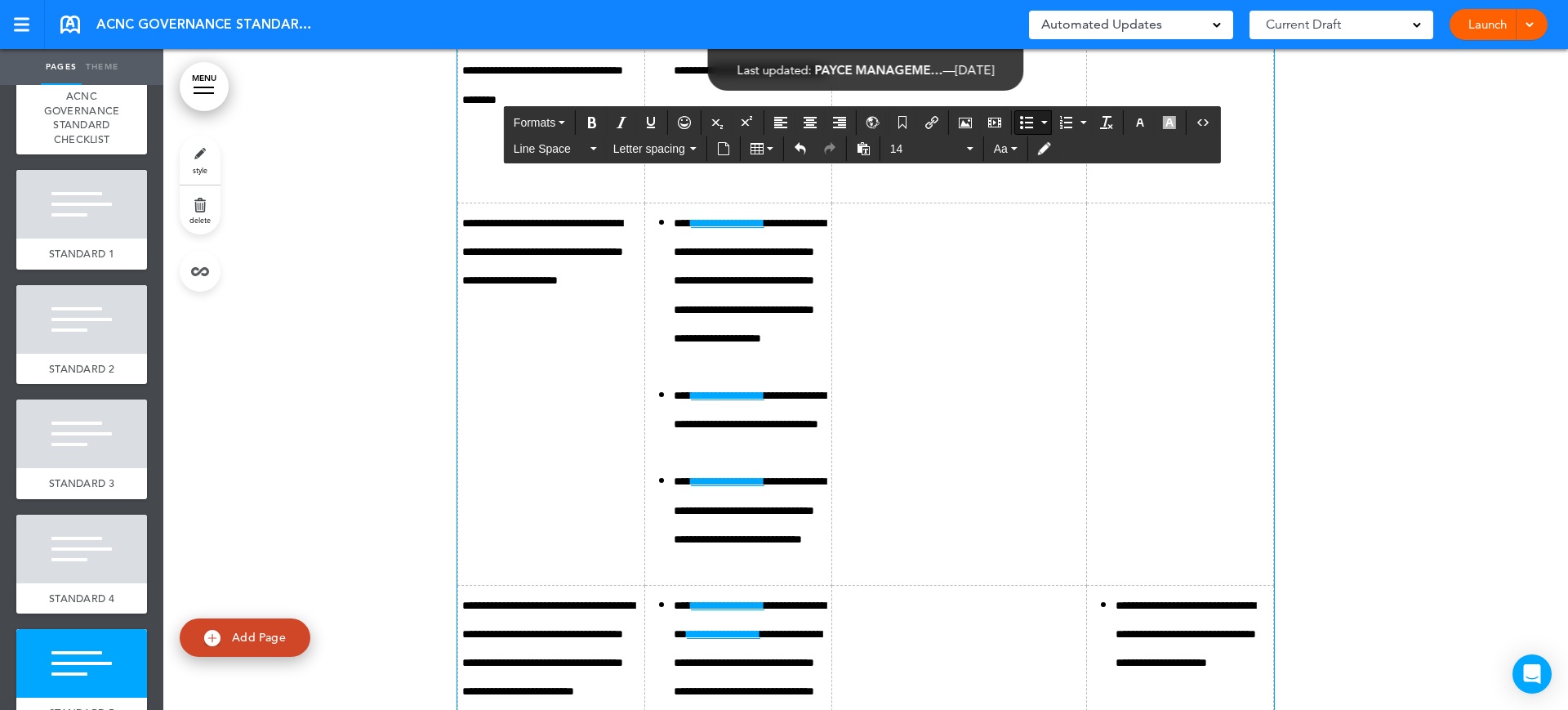
scroll to position [14192, 0]
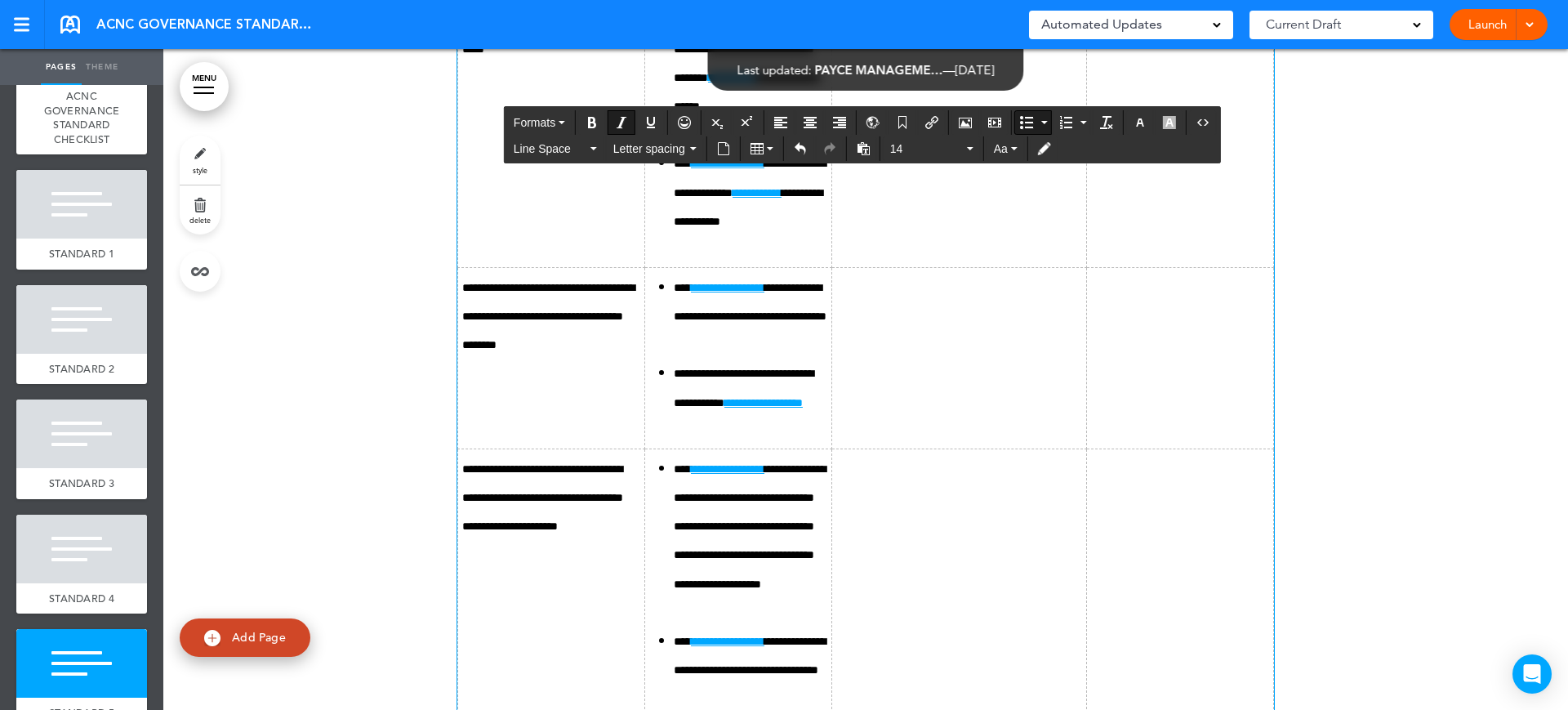
drag, startPoint x: 715, startPoint y: 513, endPoint x: 715, endPoint y: 545, distance: 32.0
drag, startPoint x: 718, startPoint y: 512, endPoint x: 746, endPoint y: 537, distance: 37.5
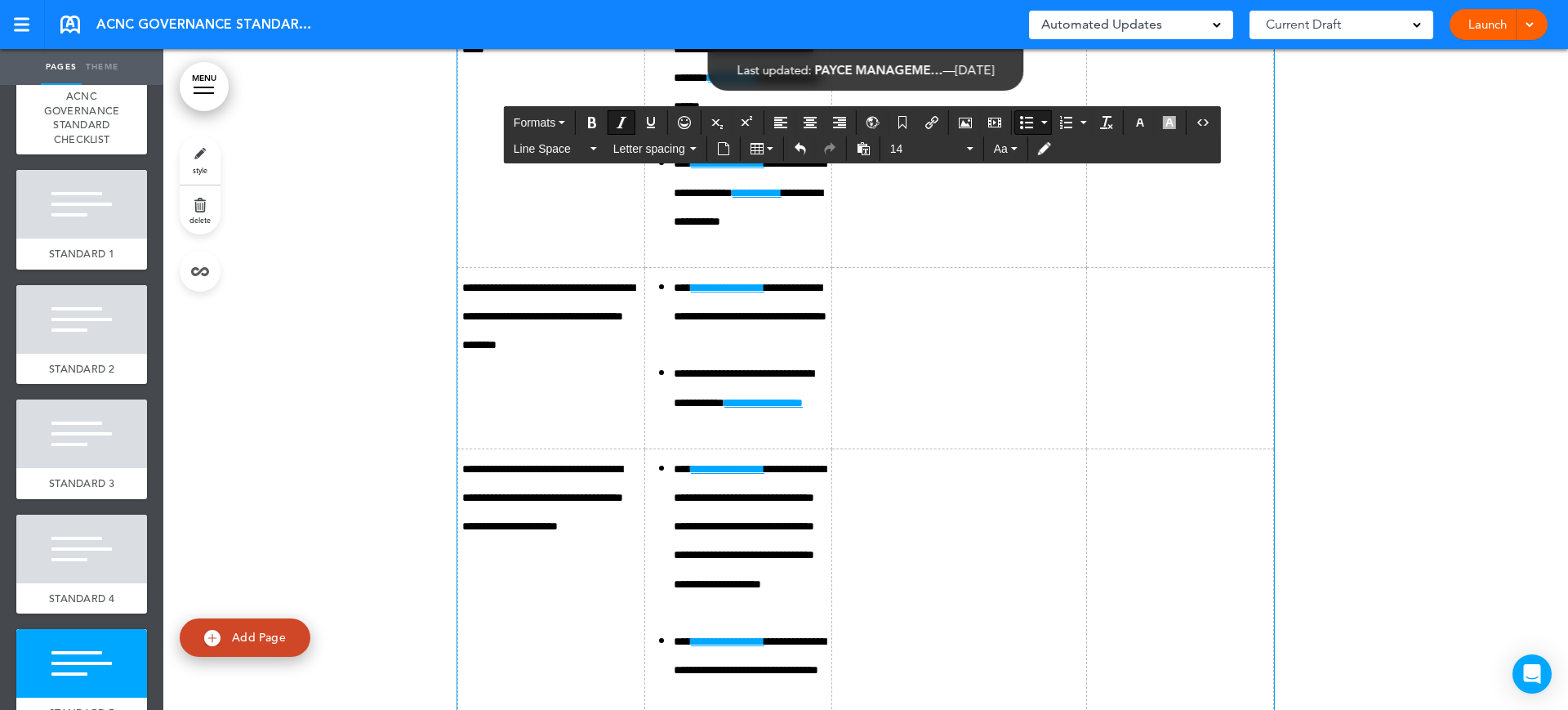
click at [927, 121] on icon "Insert/edit airmason link" at bounding box center [932, 123] width 13 height 13
type input "**********"
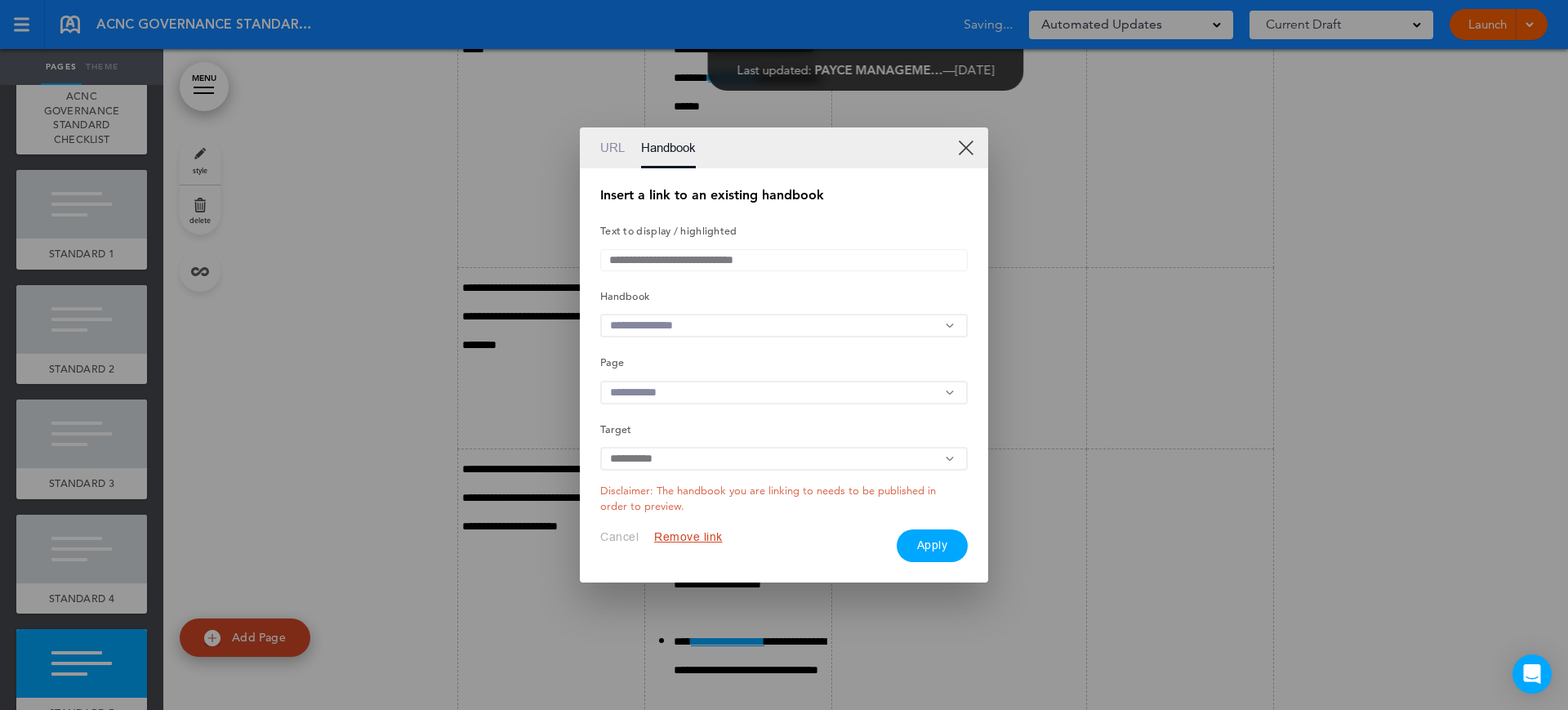
click at [595, 135] on div "URL Handbook" at bounding box center [784, 147] width 408 height 41
click at [599, 135] on div "URL Handbook" at bounding box center [784, 147] width 408 height 41
click at [612, 148] on link "URL" at bounding box center [612, 147] width 24 height 41
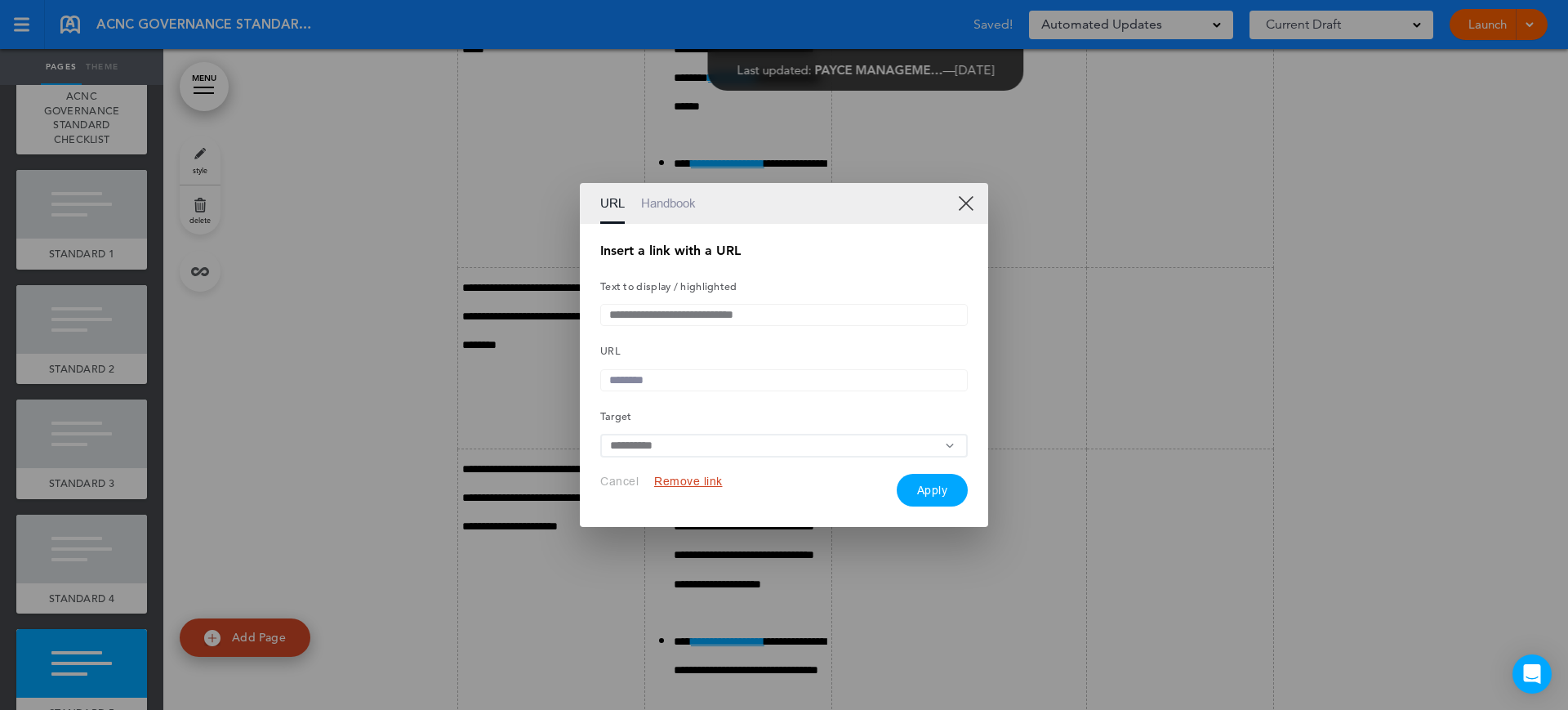
click at [681, 376] on input "text" at bounding box center [783, 380] width 367 height 22
paste input "**********"
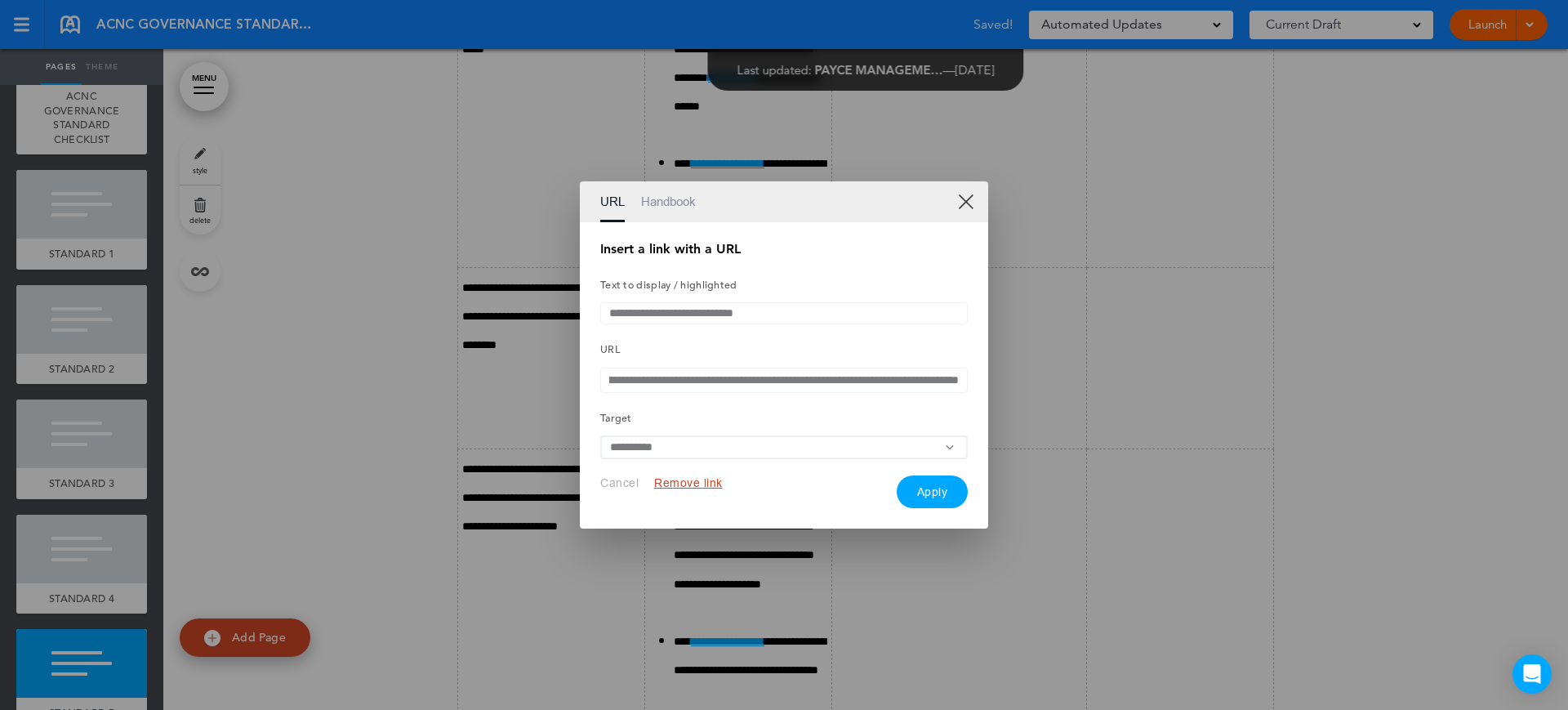
type input "**********"
drag, startPoint x: 923, startPoint y: 515, endPoint x: 923, endPoint y: 486, distance: 29.0
click at [923, 514] on div "**********" at bounding box center [784, 375] width 408 height 307
click at [923, 486] on button "Apply" at bounding box center [933, 491] width 72 height 33
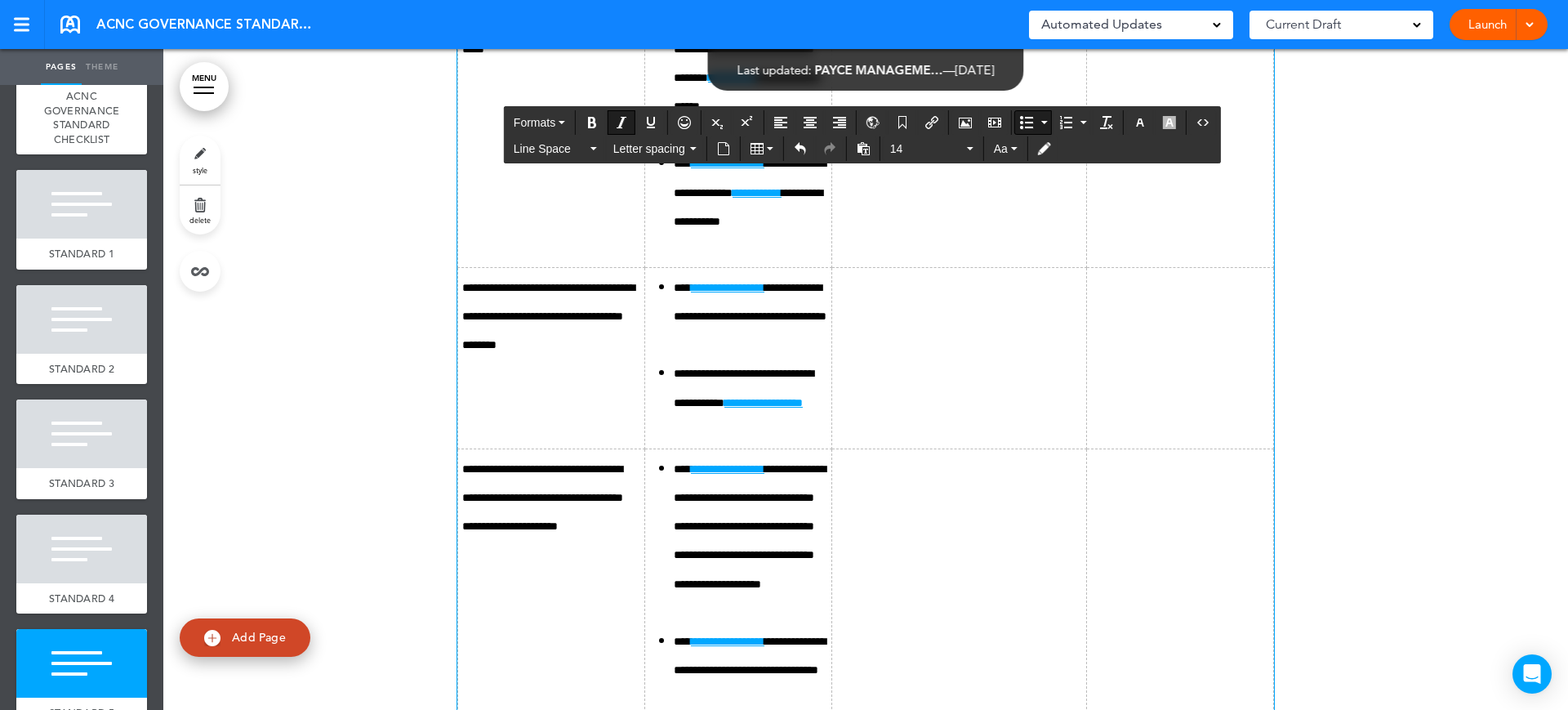
drag, startPoint x: 684, startPoint y: 485, endPoint x: 782, endPoint y: 488, distance: 98.0
click at [945, 119] on button "Insert/edit airmason link" at bounding box center [931, 122] width 26 height 23
type input "**********"
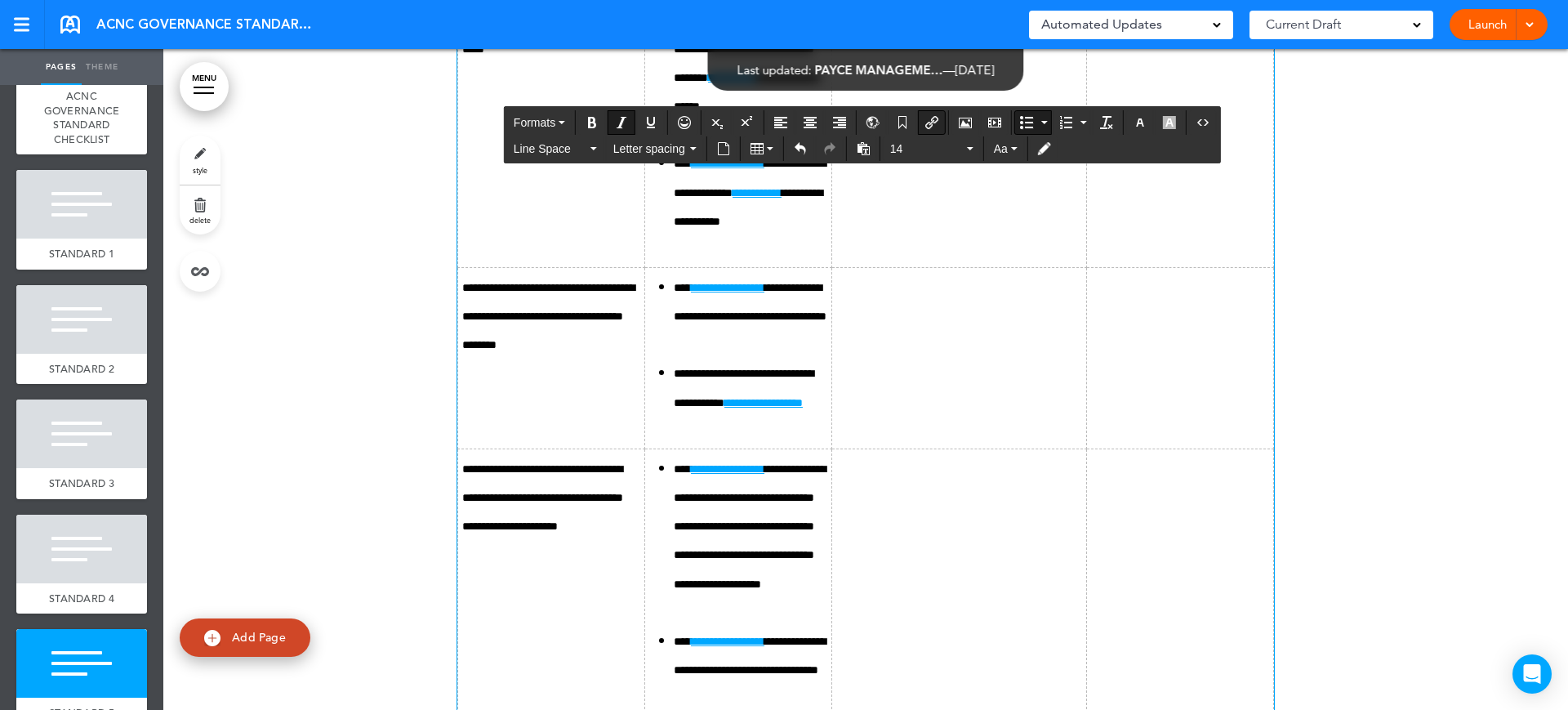
type input "**********"
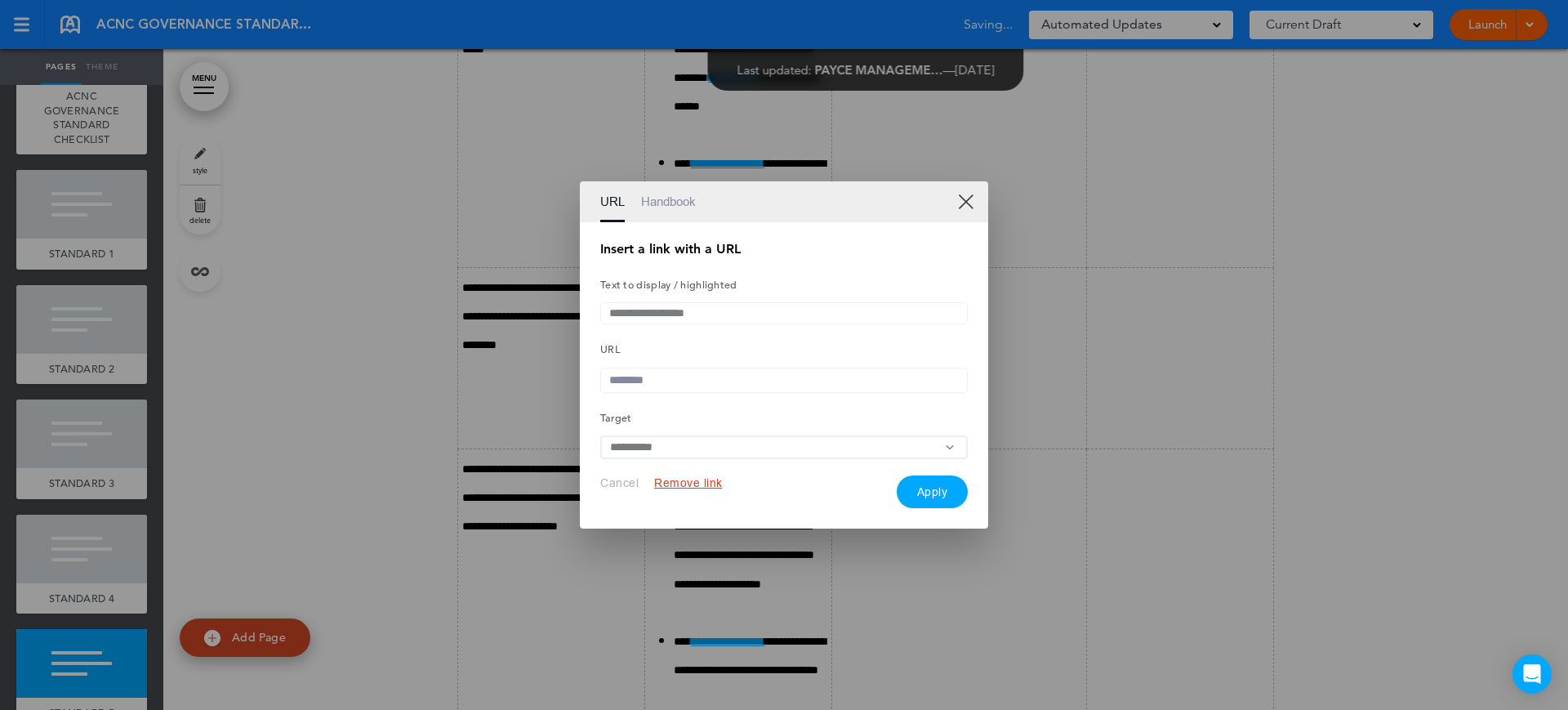
click at [668, 198] on link "Handbook" at bounding box center [668, 202] width 54 height 41
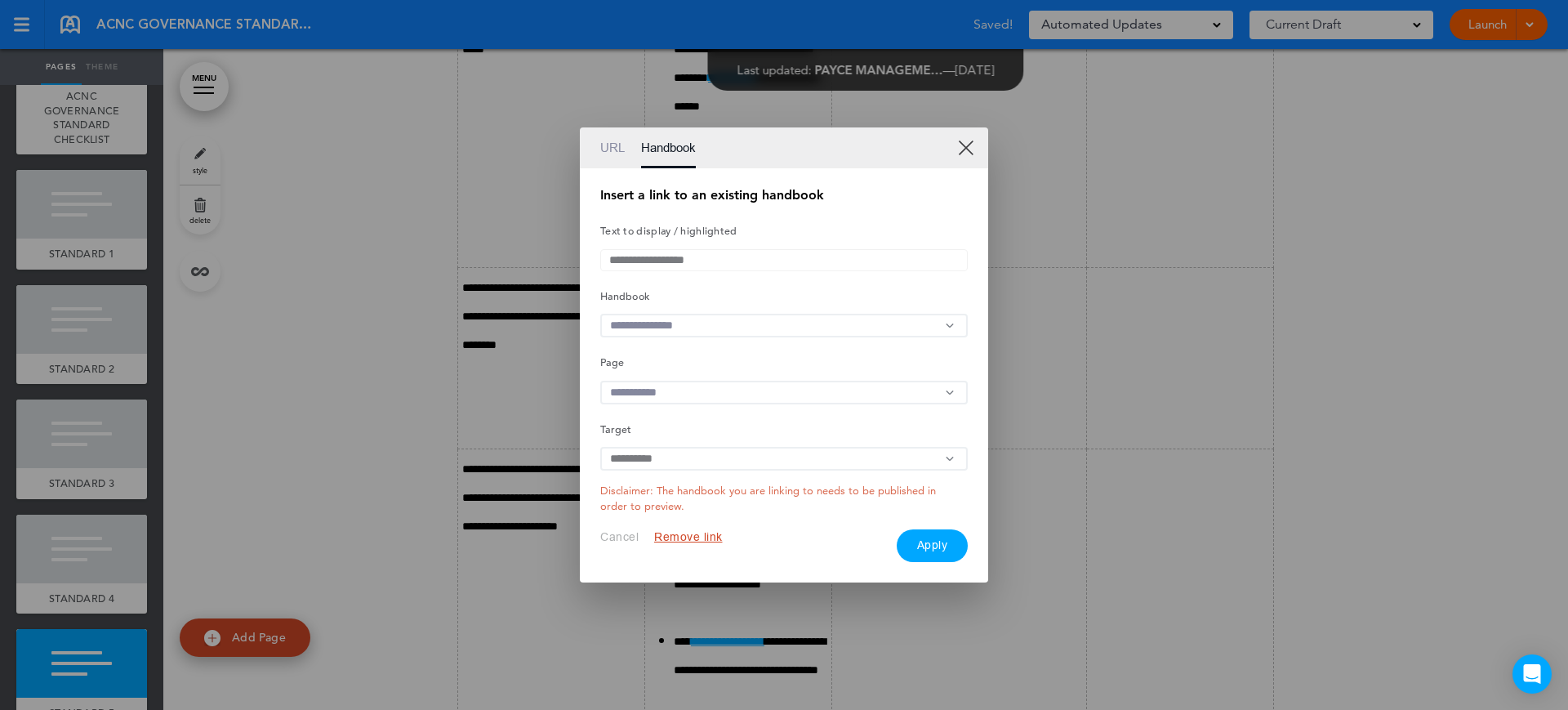
drag, startPoint x: 671, startPoint y: 326, endPoint x: 668, endPoint y: 356, distance: 30.1
click at [671, 326] on input "text" at bounding box center [783, 326] width 367 height 23
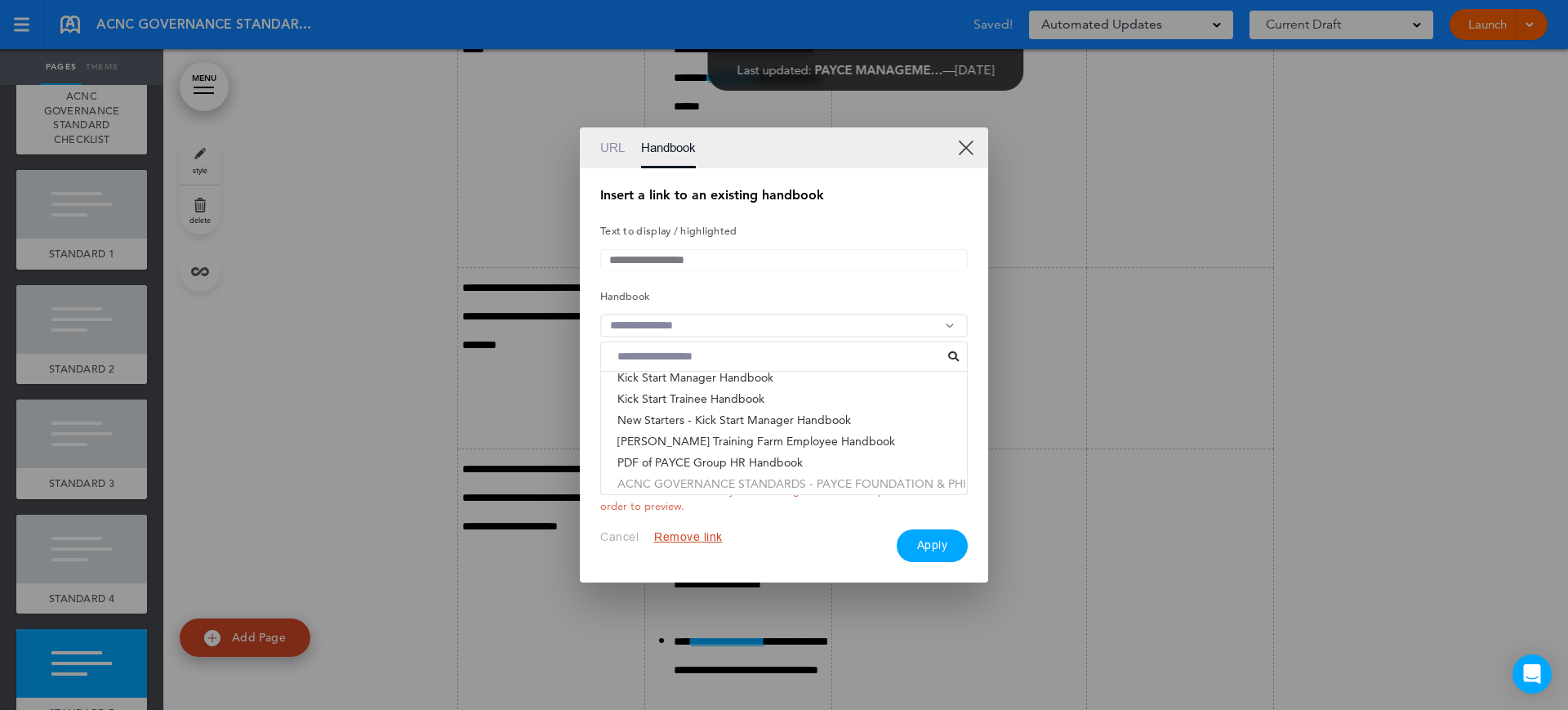
click at [699, 488] on li "ACNC GOVERNANCE STANDARDS - PAYCE FOUNDATION & PHI..." at bounding box center [783, 483] width 366 height 21
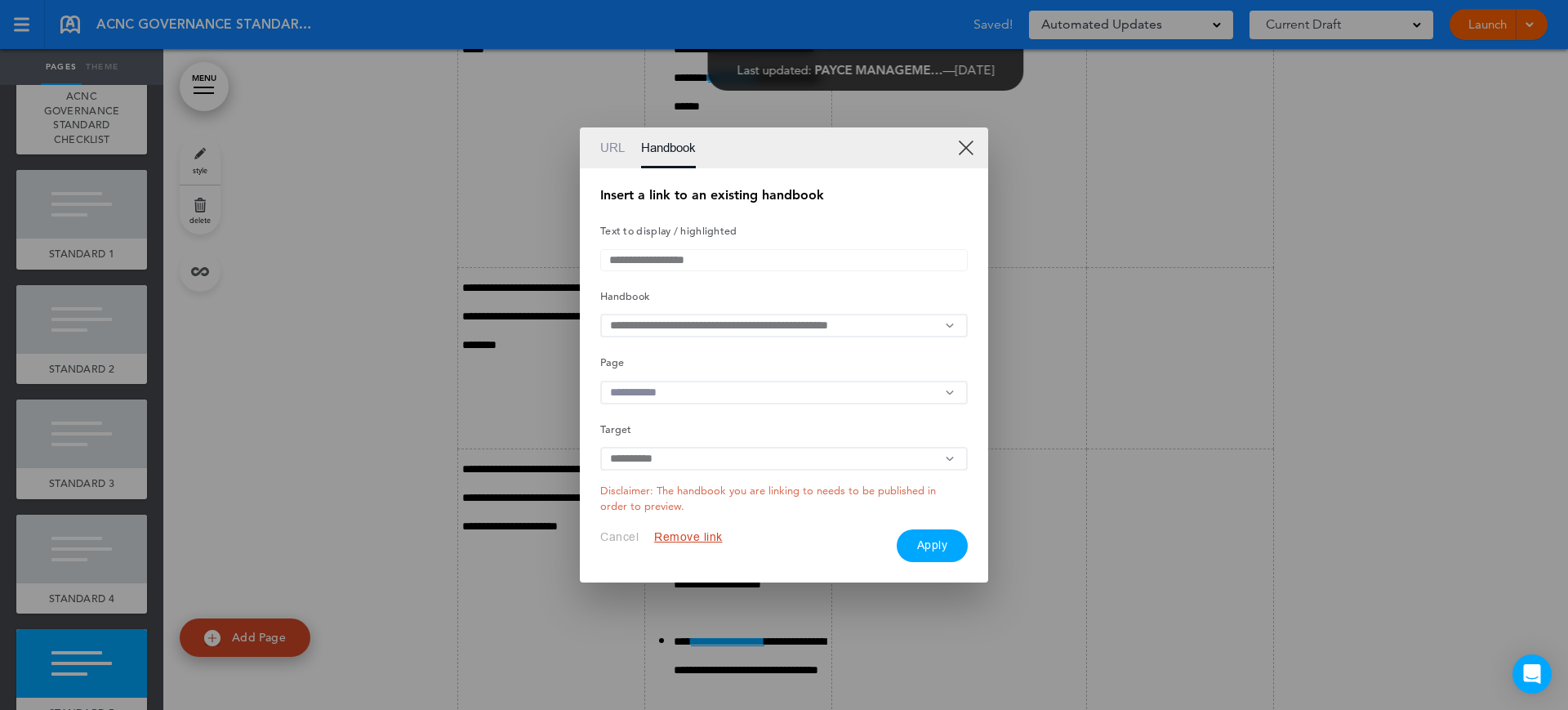
click at [696, 393] on input "text" at bounding box center [783, 393] width 367 height 23
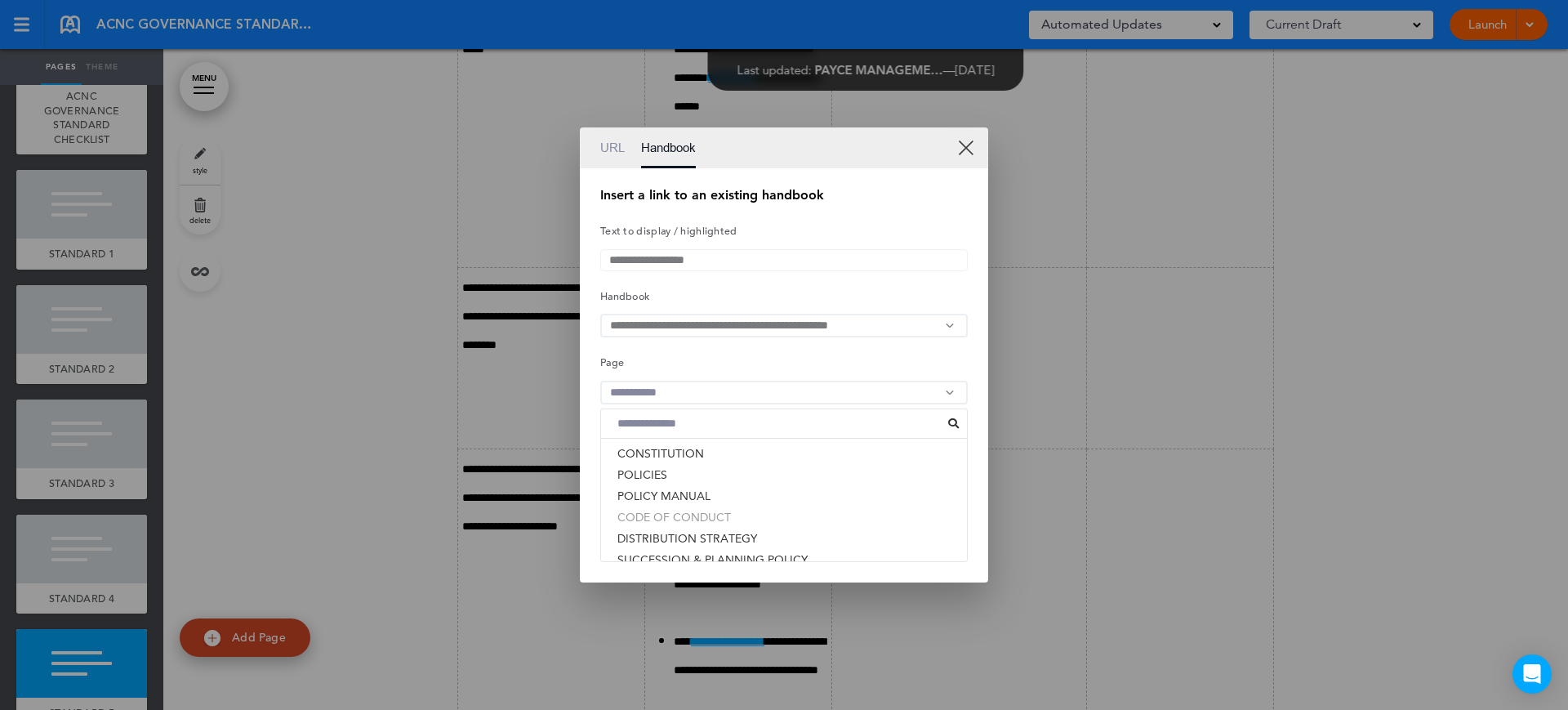
scroll to position [417, 0]
click at [723, 542] on li "RESPONSIBLE PEOPLE" at bounding box center [783, 542] width 366 height 21
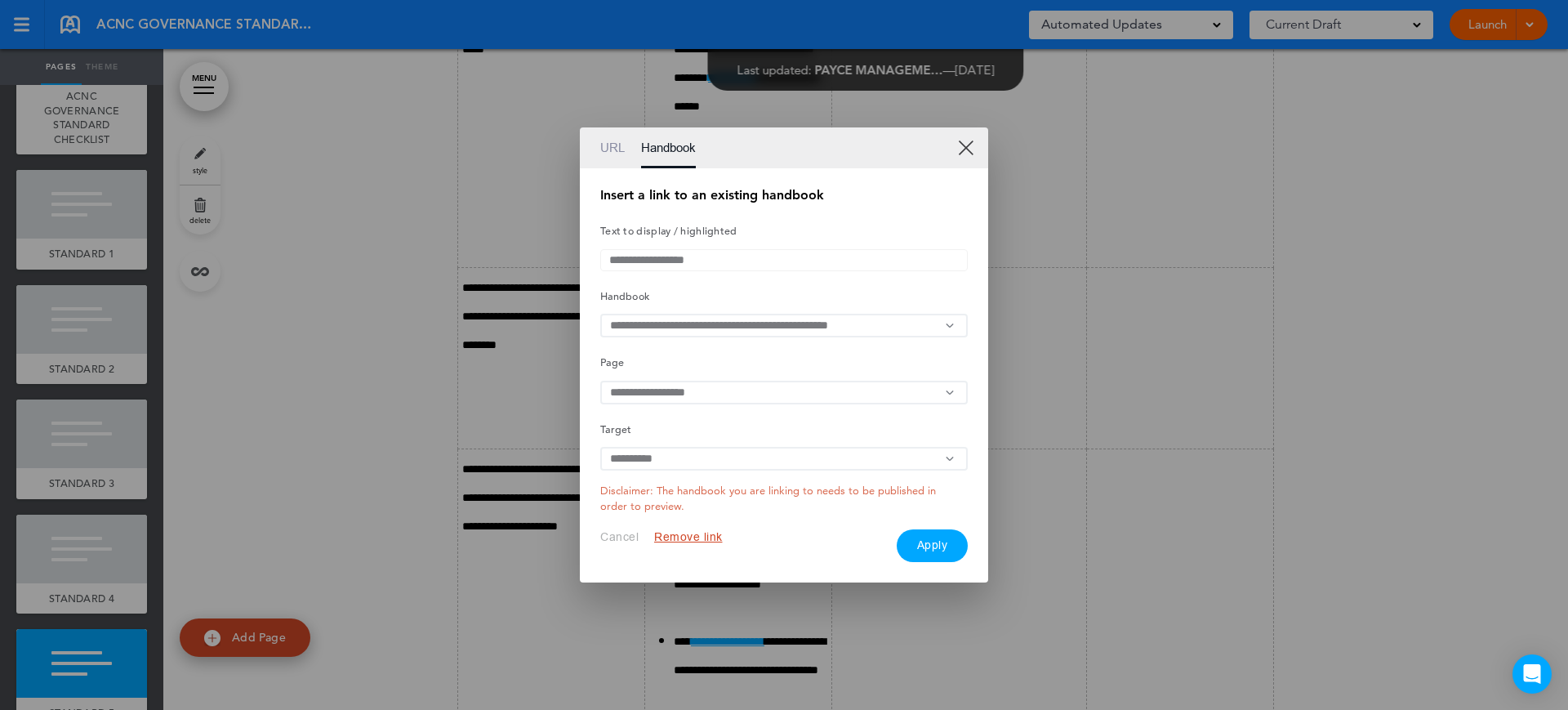
click at [935, 554] on button "Apply" at bounding box center [933, 545] width 72 height 33
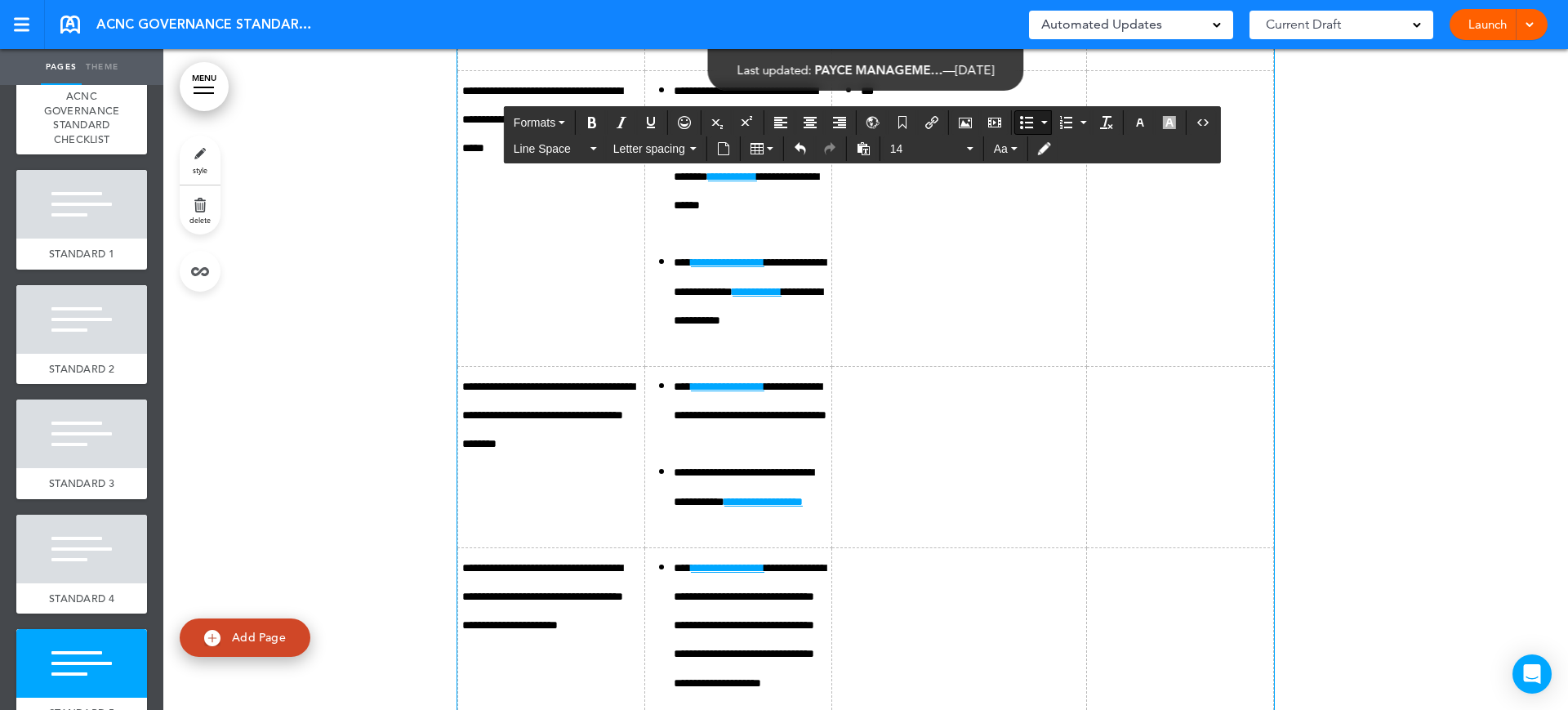
scroll to position [14089, 0]
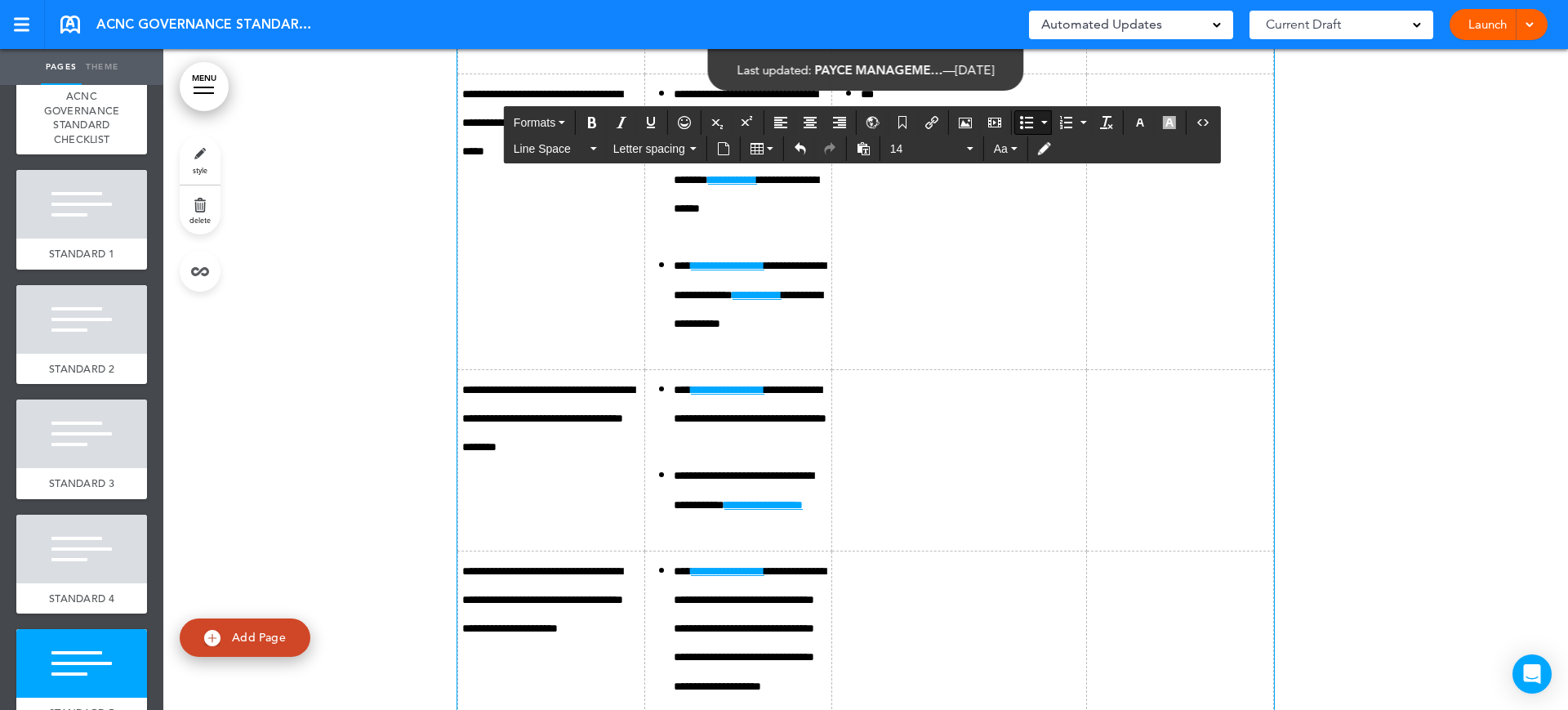
click at [1017, 127] on button "Bullet list" at bounding box center [1026, 122] width 23 height 23
click at [1025, 117] on icon "Bullet list" at bounding box center [1027, 123] width 13 height 13
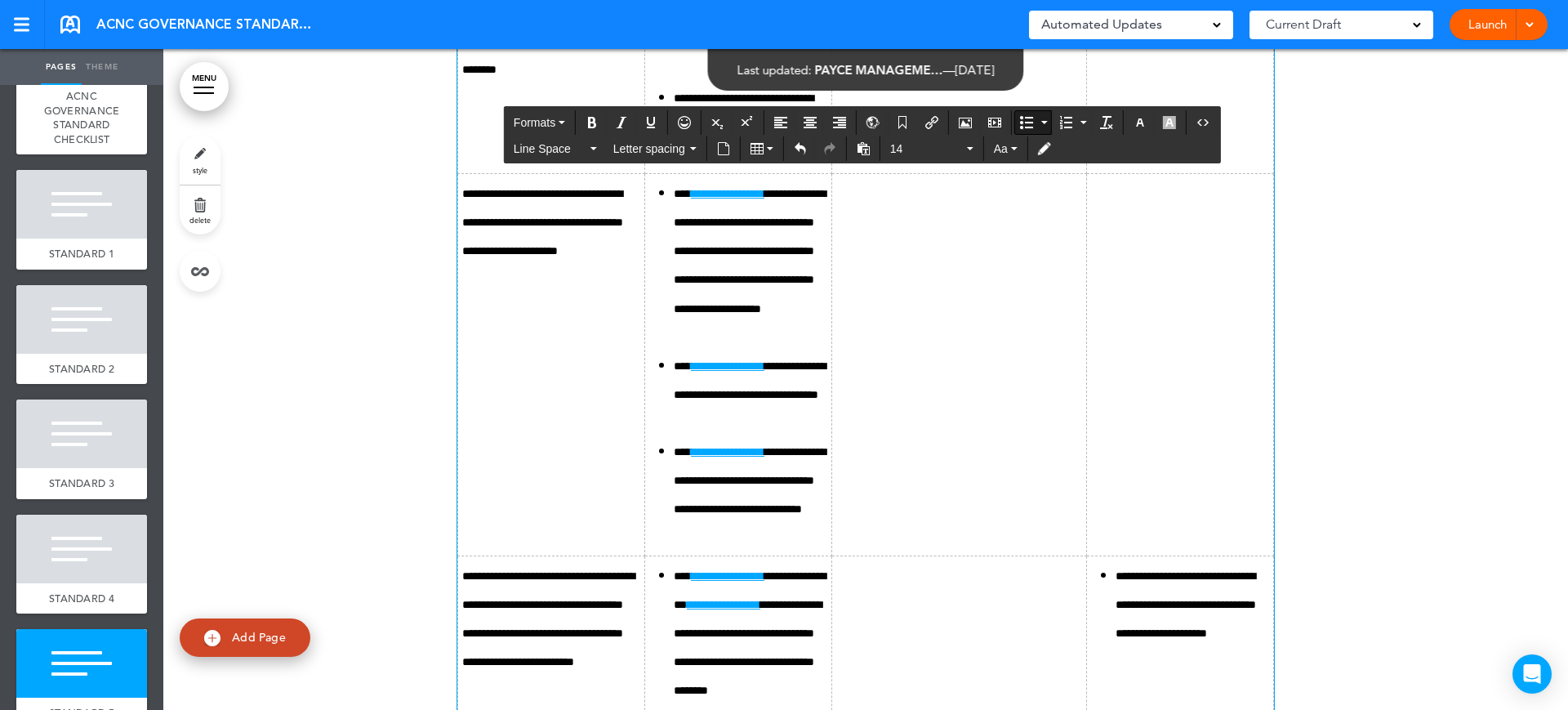
scroll to position [14600, 0]
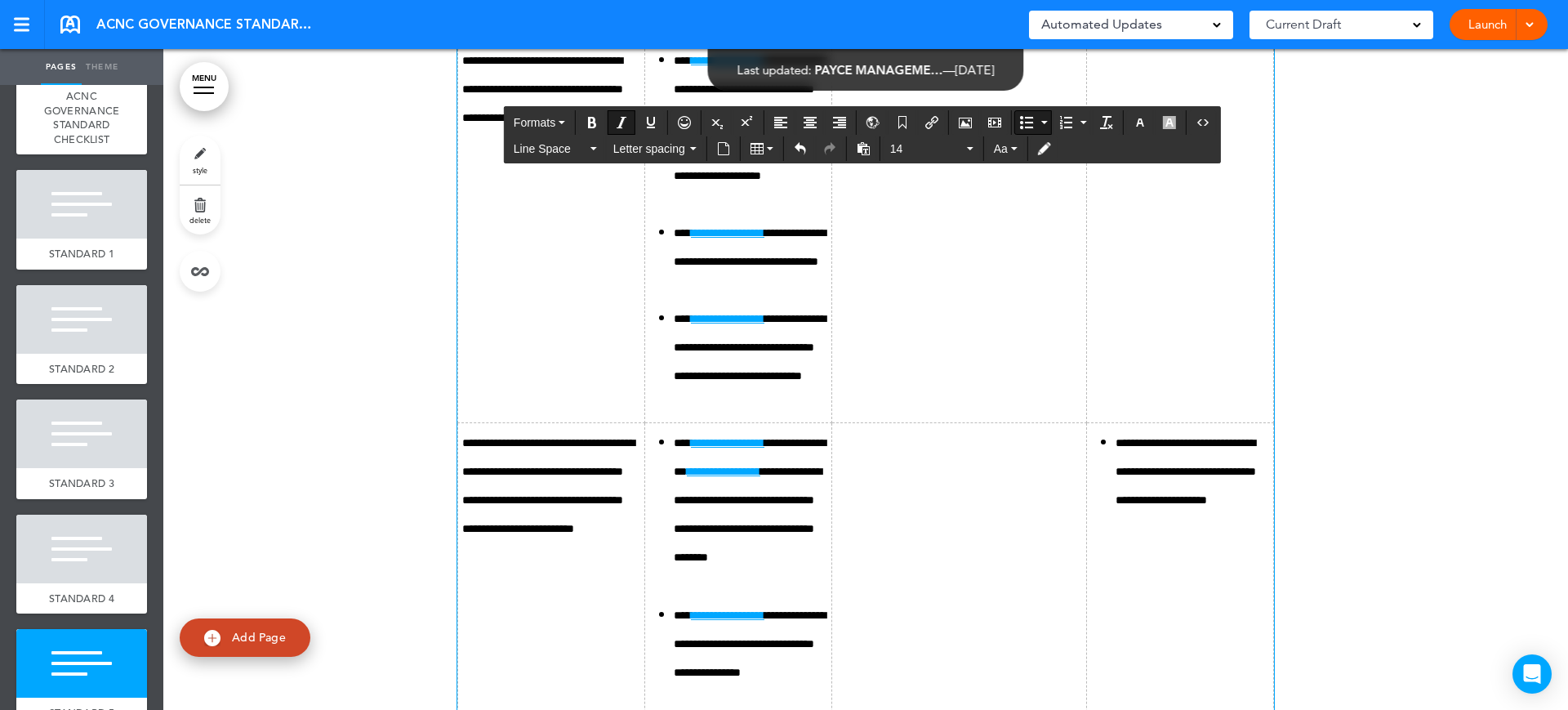
drag, startPoint x: 706, startPoint y: 460, endPoint x: 854, endPoint y: 422, distance: 152.8
drag, startPoint x: 738, startPoint y: 517, endPoint x: 669, endPoint y: 495, distance: 72.4
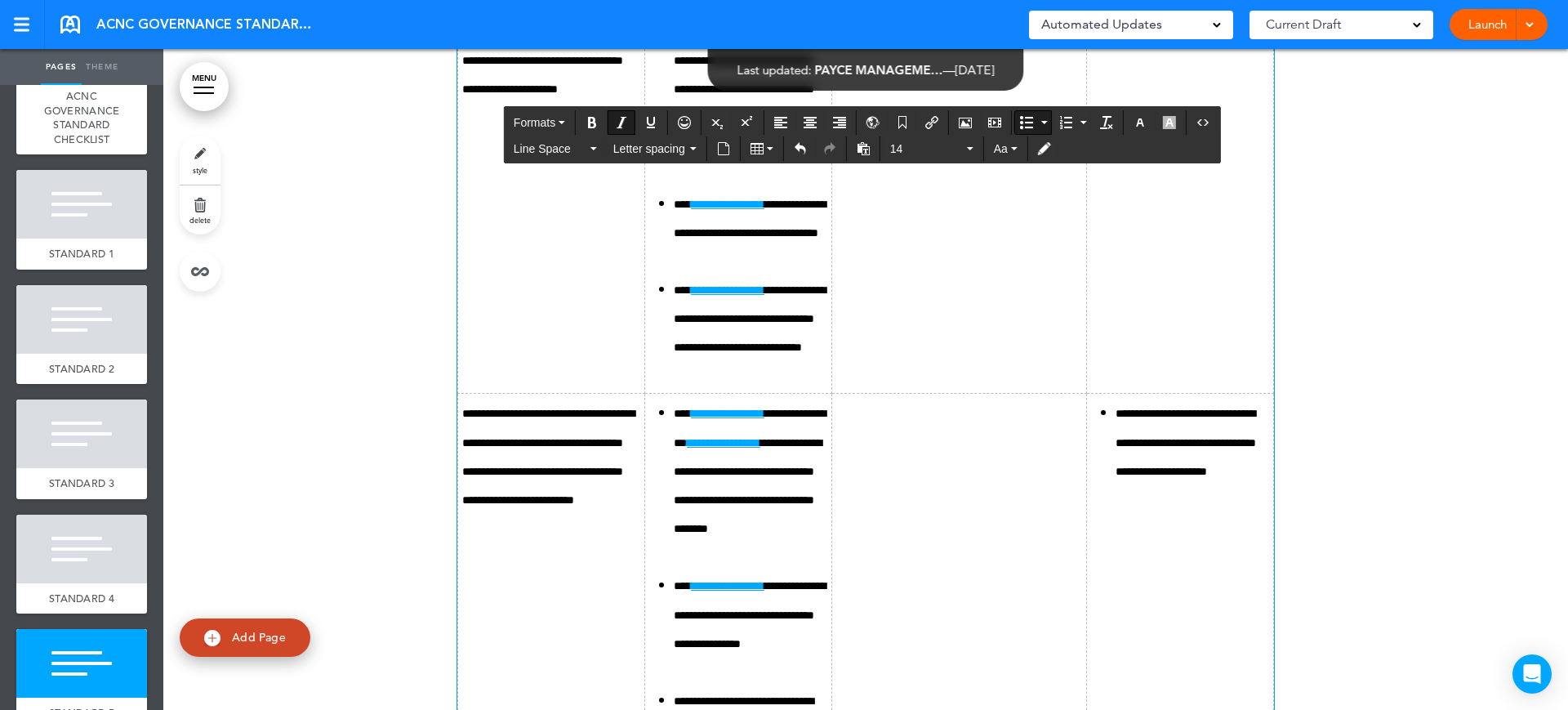
drag, startPoint x: 731, startPoint y: 253, endPoint x: 795, endPoint y: 232, distance: 67.4
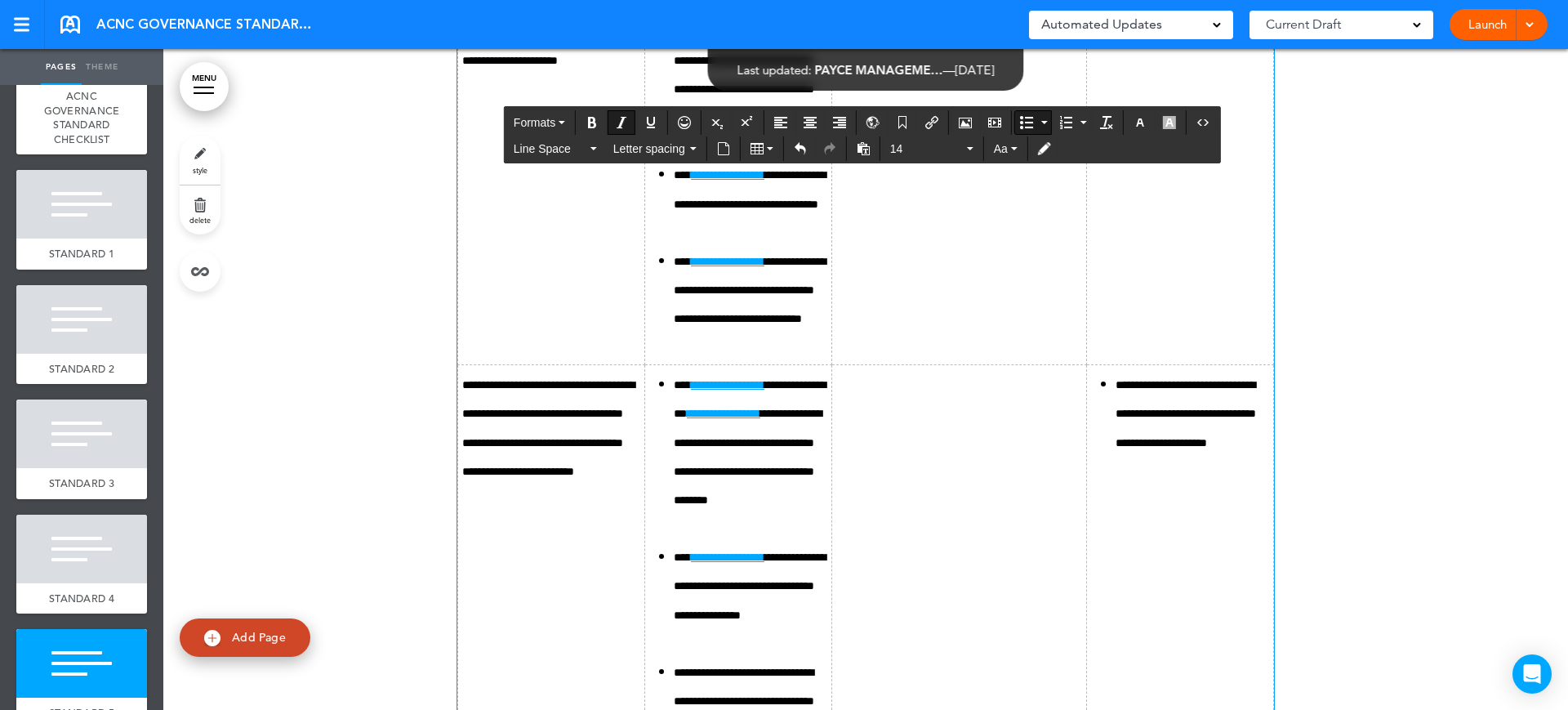
drag, startPoint x: 729, startPoint y: 467, endPoint x: 665, endPoint y: 396, distance: 95.6
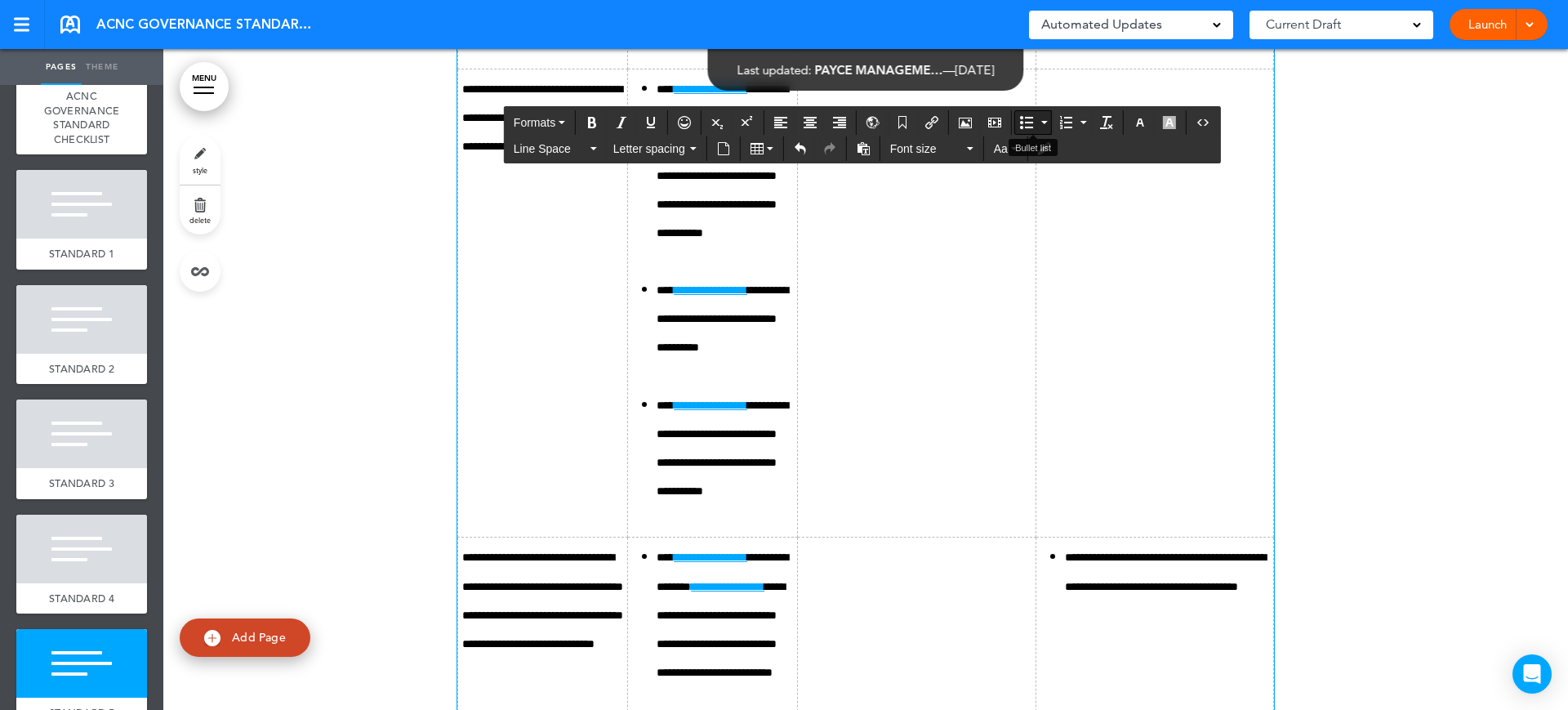
click at [1027, 119] on icon "Bullet list" at bounding box center [1027, 123] width 13 height 13
click at [1031, 125] on icon "Bullet list" at bounding box center [1027, 123] width 13 height 13
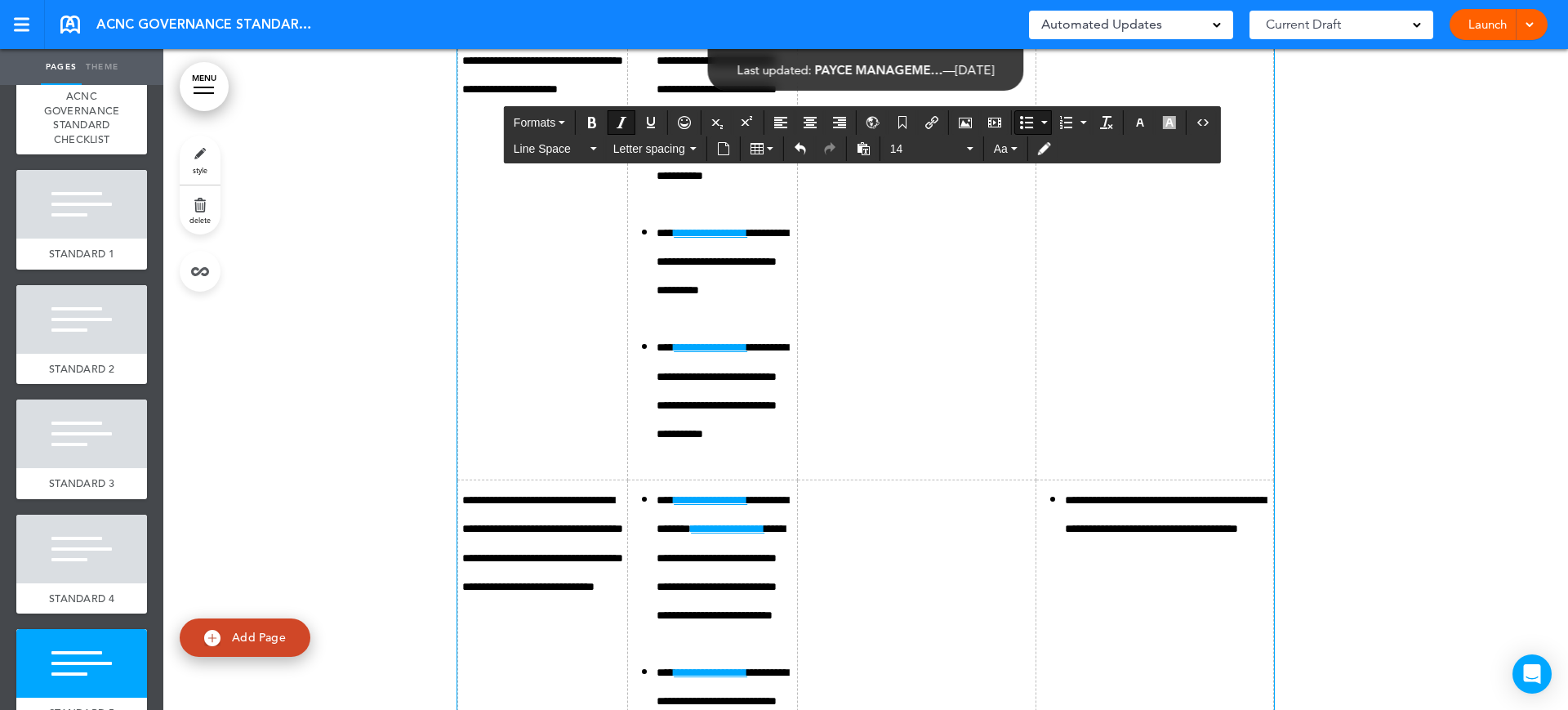
drag, startPoint x: 869, startPoint y: 330, endPoint x: 888, endPoint y: 356, distance: 32.2
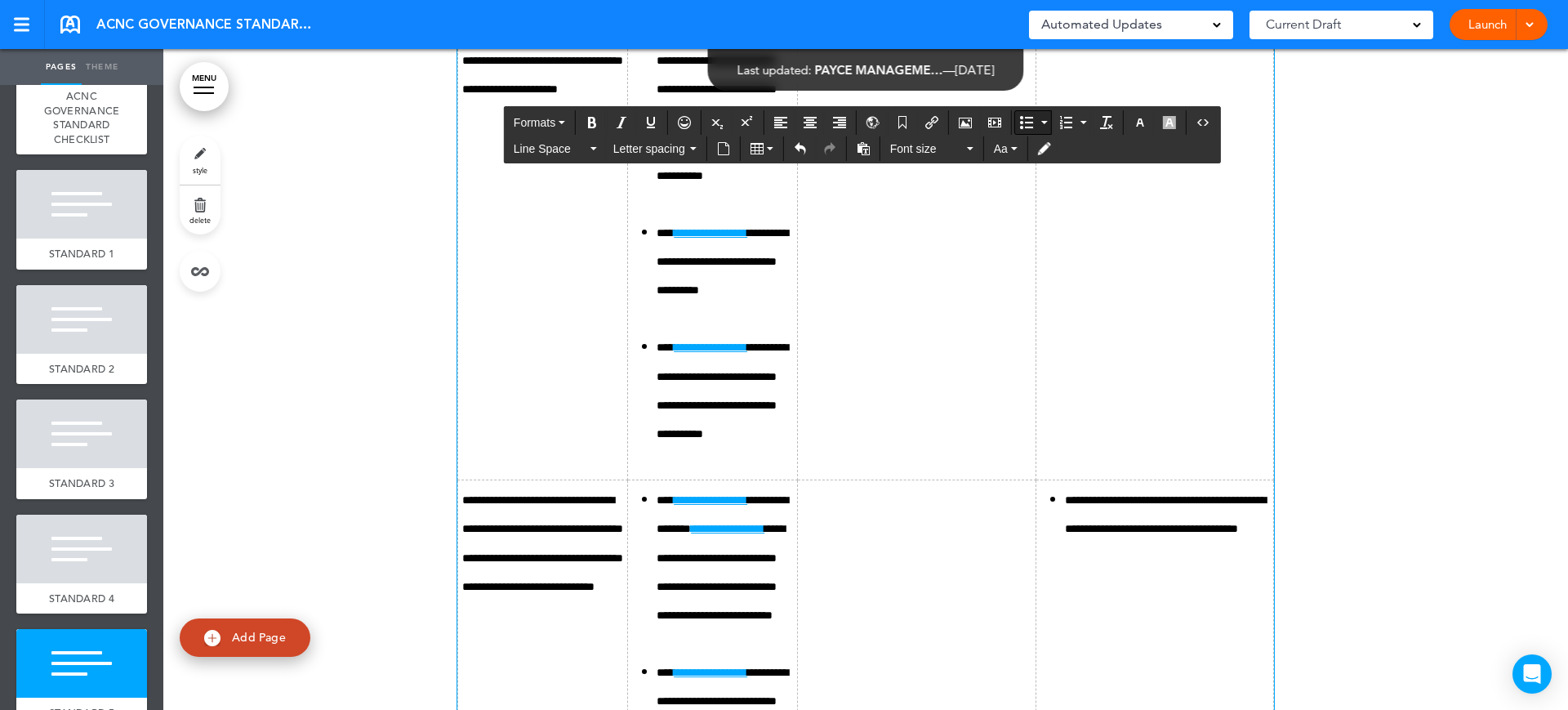
click at [1022, 131] on button "Bullet list" at bounding box center [1026, 122] width 23 height 23
drag, startPoint x: 965, startPoint y: 424, endPoint x: 897, endPoint y: 426, distance: 68.0
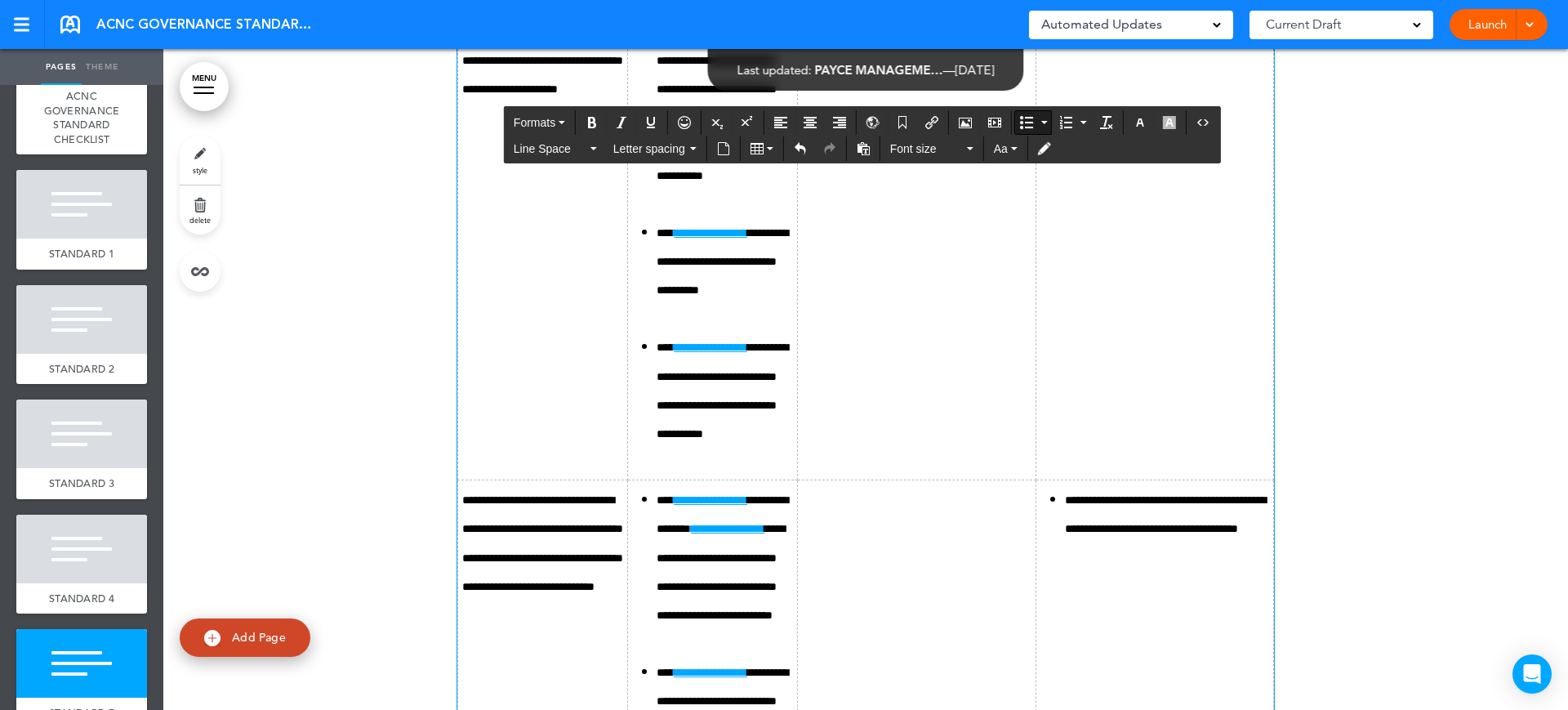
click at [942, 150] on span "Font size" at bounding box center [927, 149] width 74 height 17
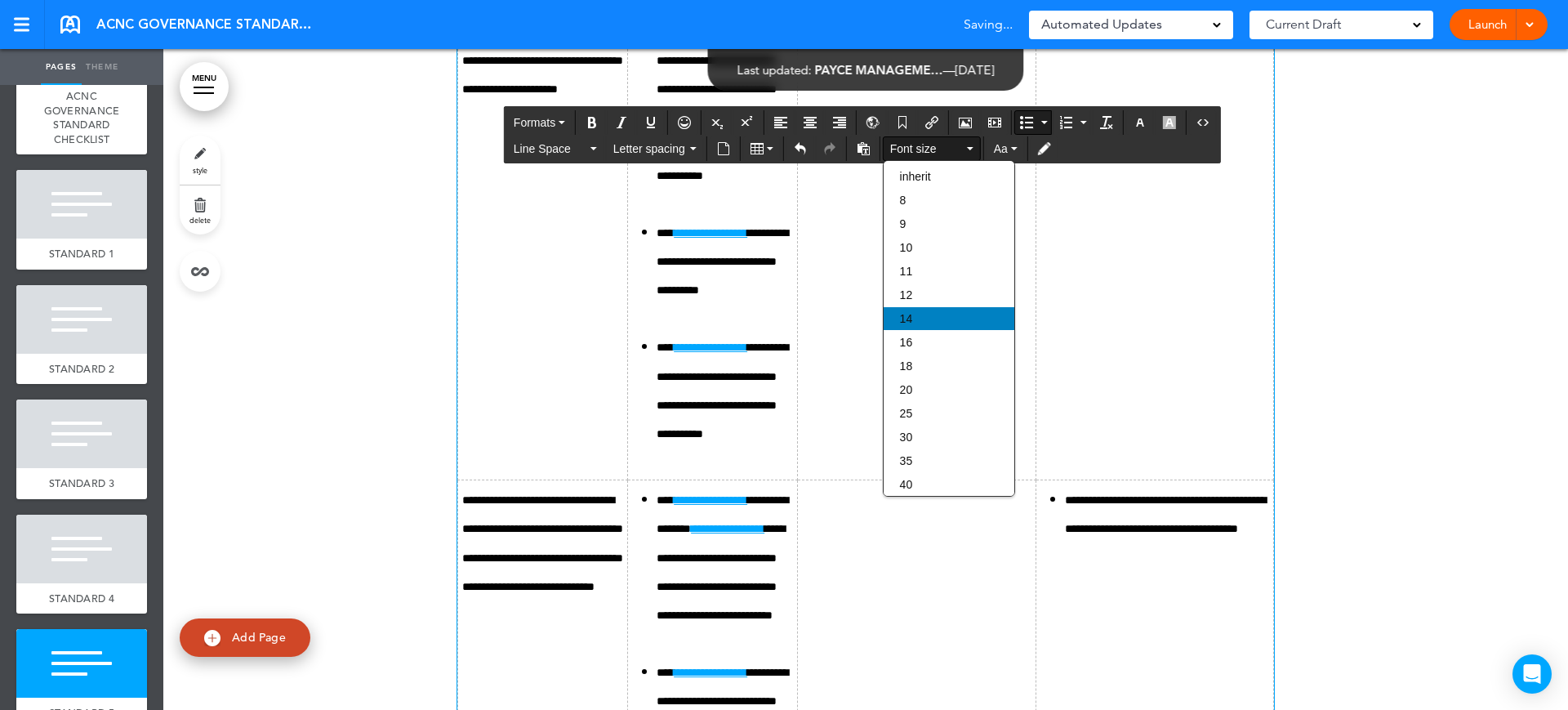
click at [900, 312] on span "14" at bounding box center [907, 319] width 13 height 13
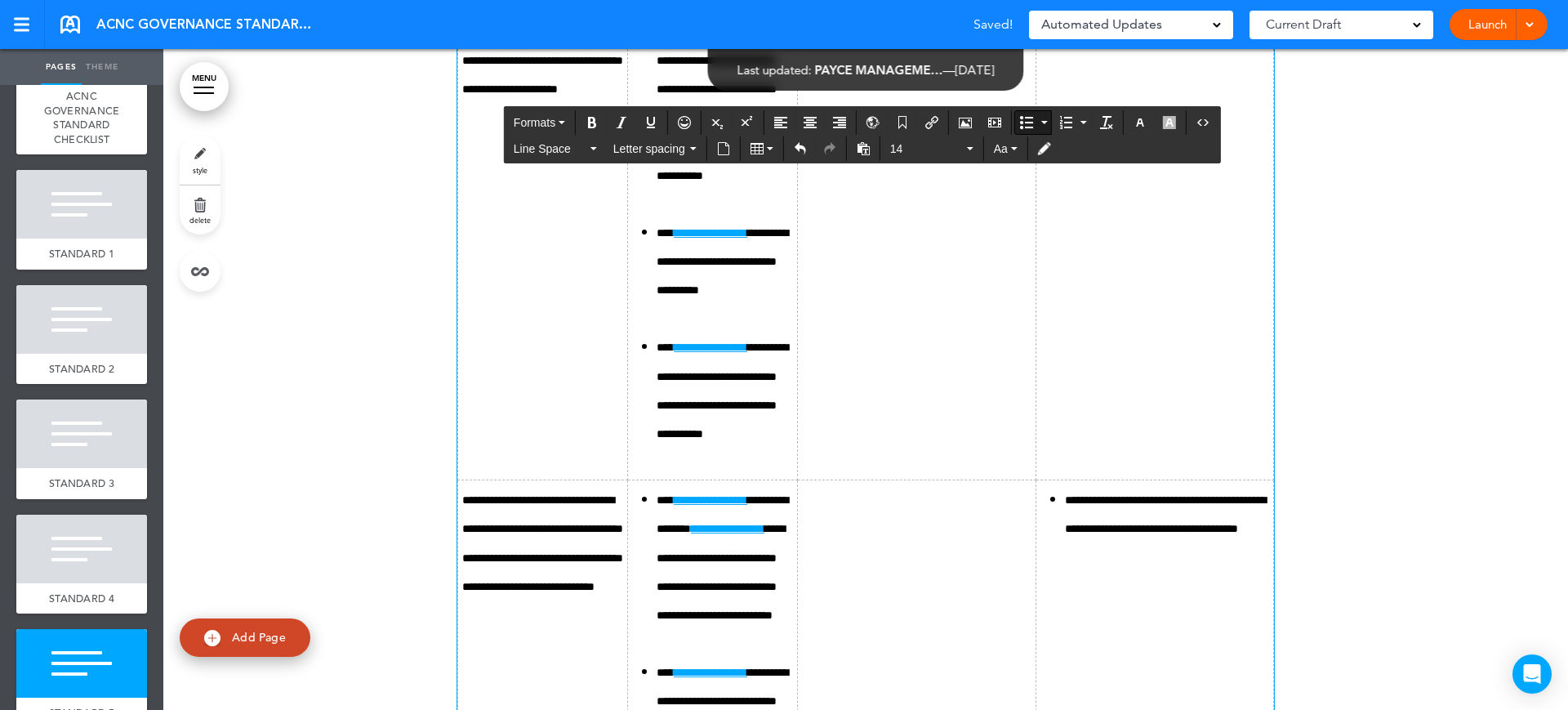
click at [1038, 119] on button "Bullet list" at bounding box center [1026, 122] width 23 height 23
click at [1027, 126] on icon "Bullet list" at bounding box center [1027, 123] width 13 height 13
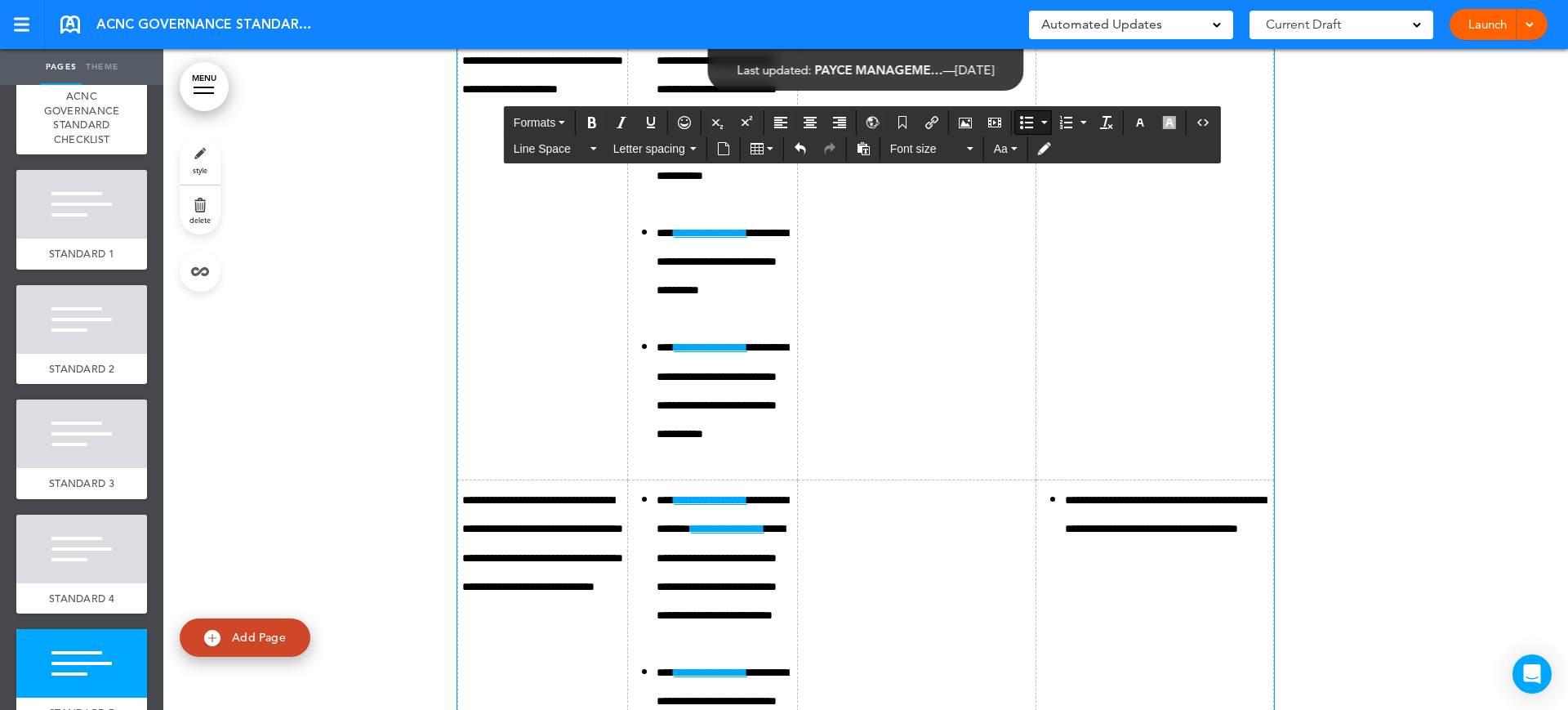
click at [1021, 117] on icon "Bullet list" at bounding box center [1027, 123] width 13 height 13
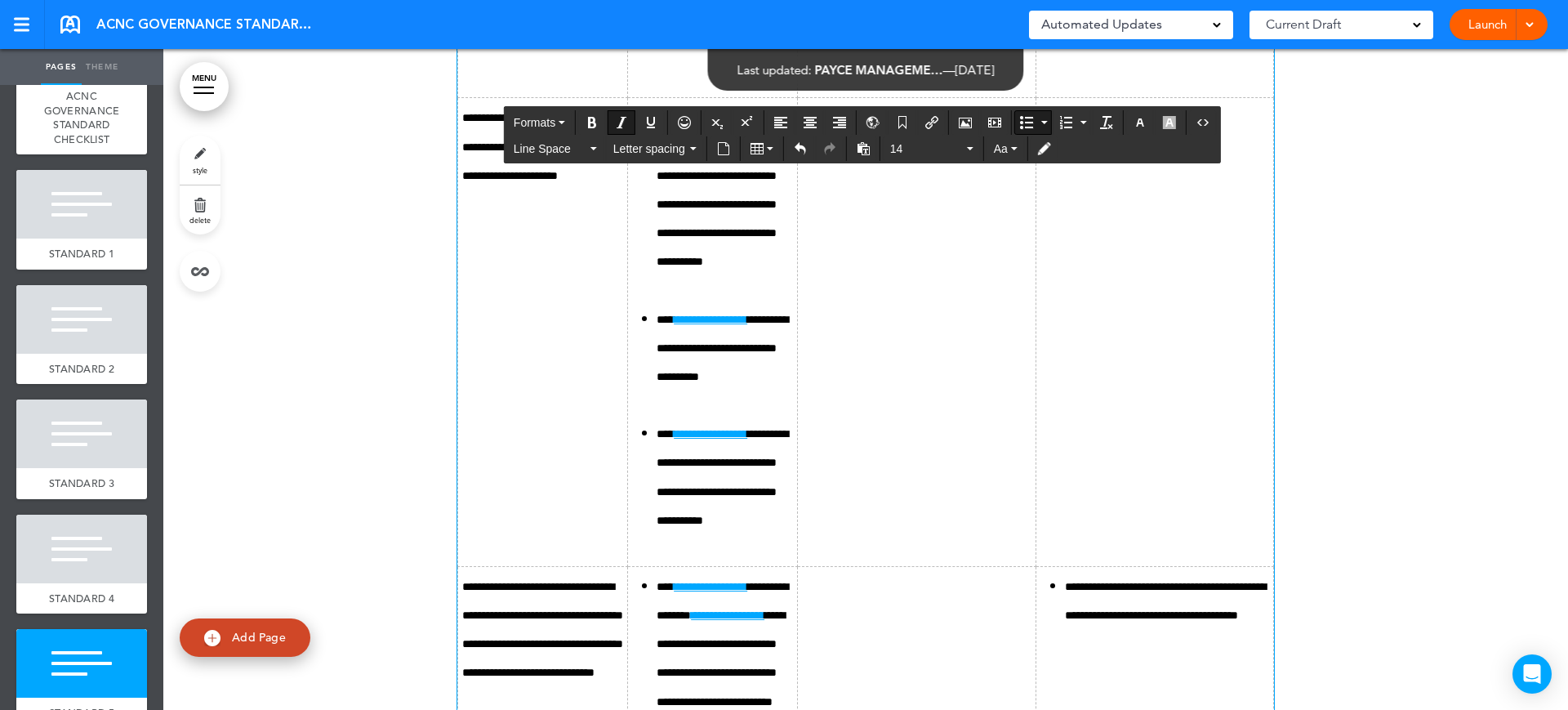
drag, startPoint x: 1205, startPoint y: 665, endPoint x: 1094, endPoint y: 437, distance: 253.6
drag, startPoint x: 1073, startPoint y: 397, endPoint x: 1233, endPoint y: 678, distance: 323.4
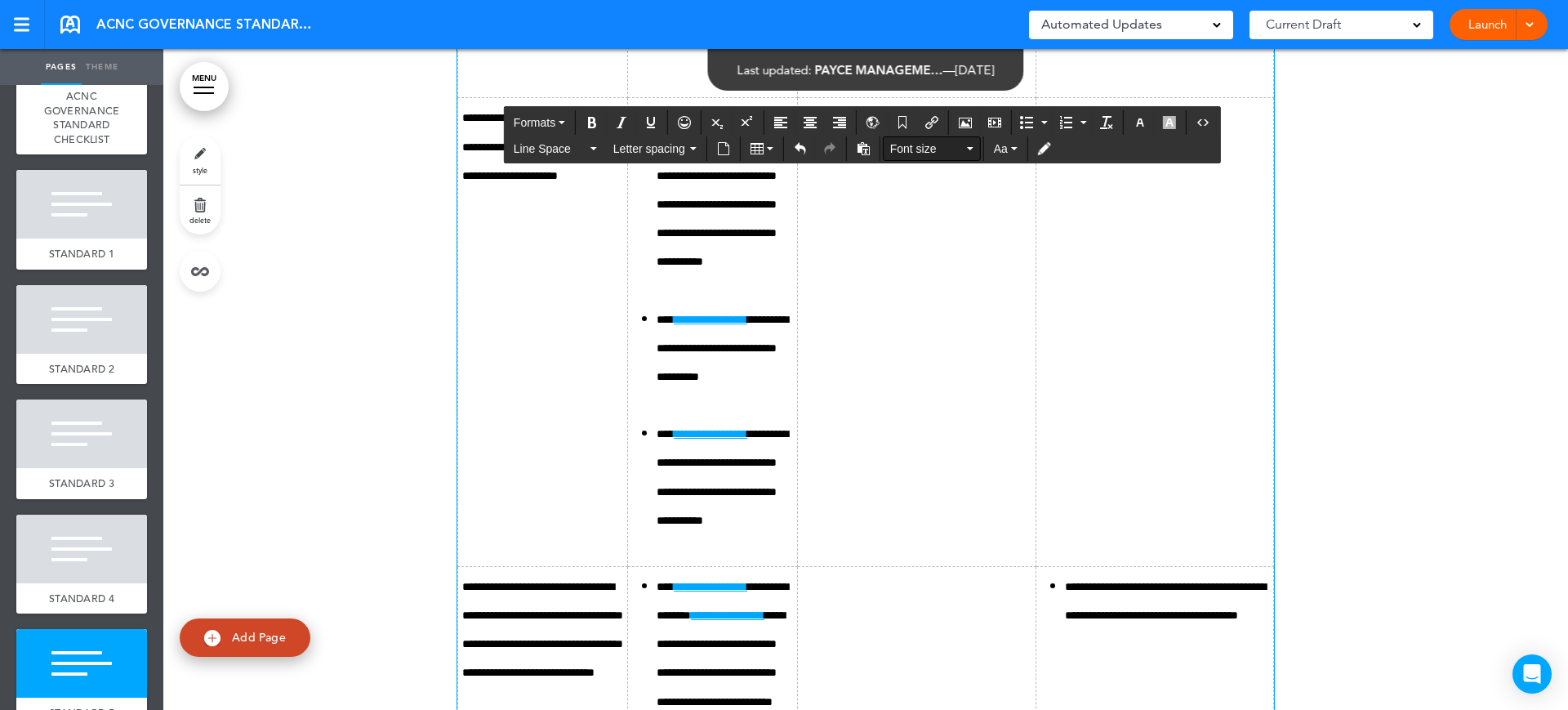
click at [920, 151] on span "Font size" at bounding box center [927, 149] width 74 height 17
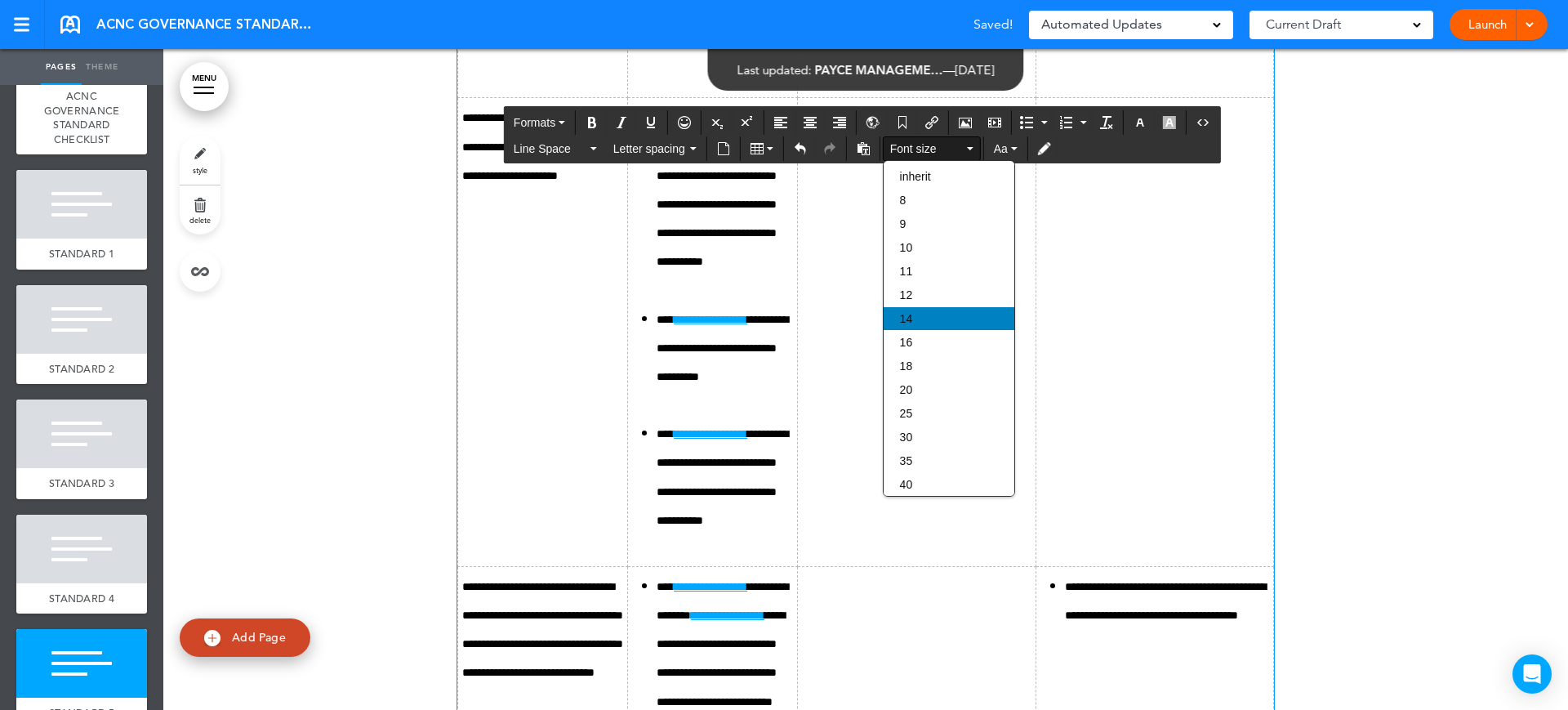
click at [910, 320] on span "14" at bounding box center [907, 319] width 13 height 13
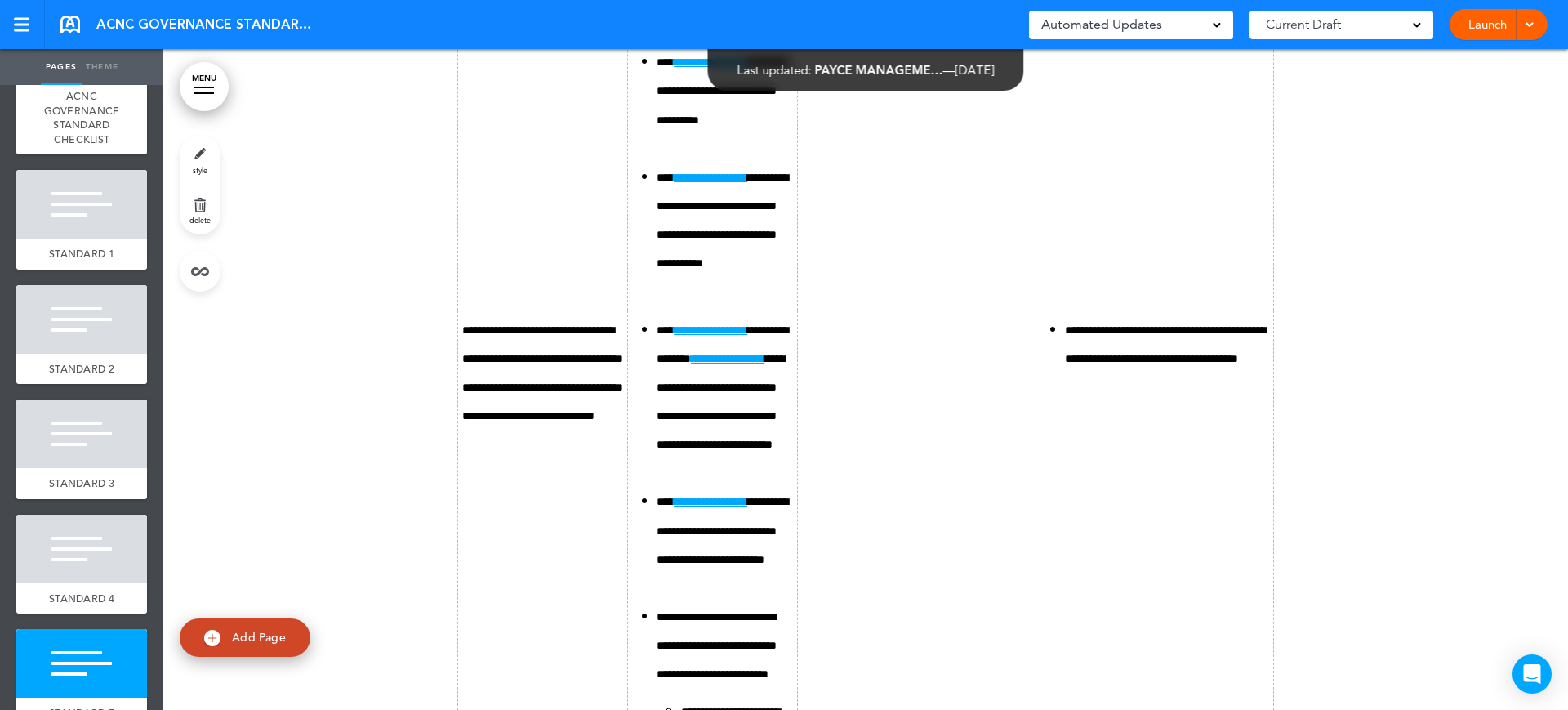
scroll to position [14805, 0]
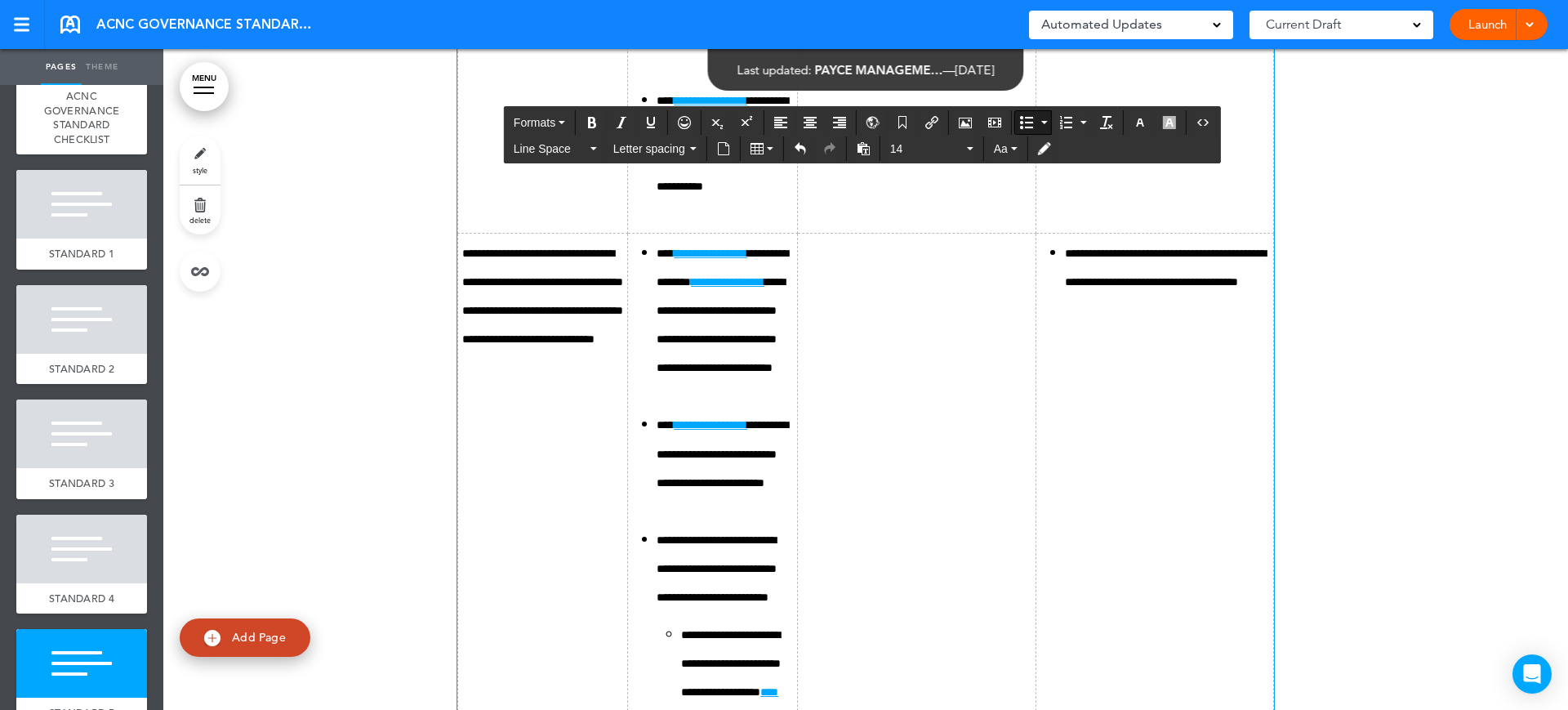
scroll to position [14907, 0]
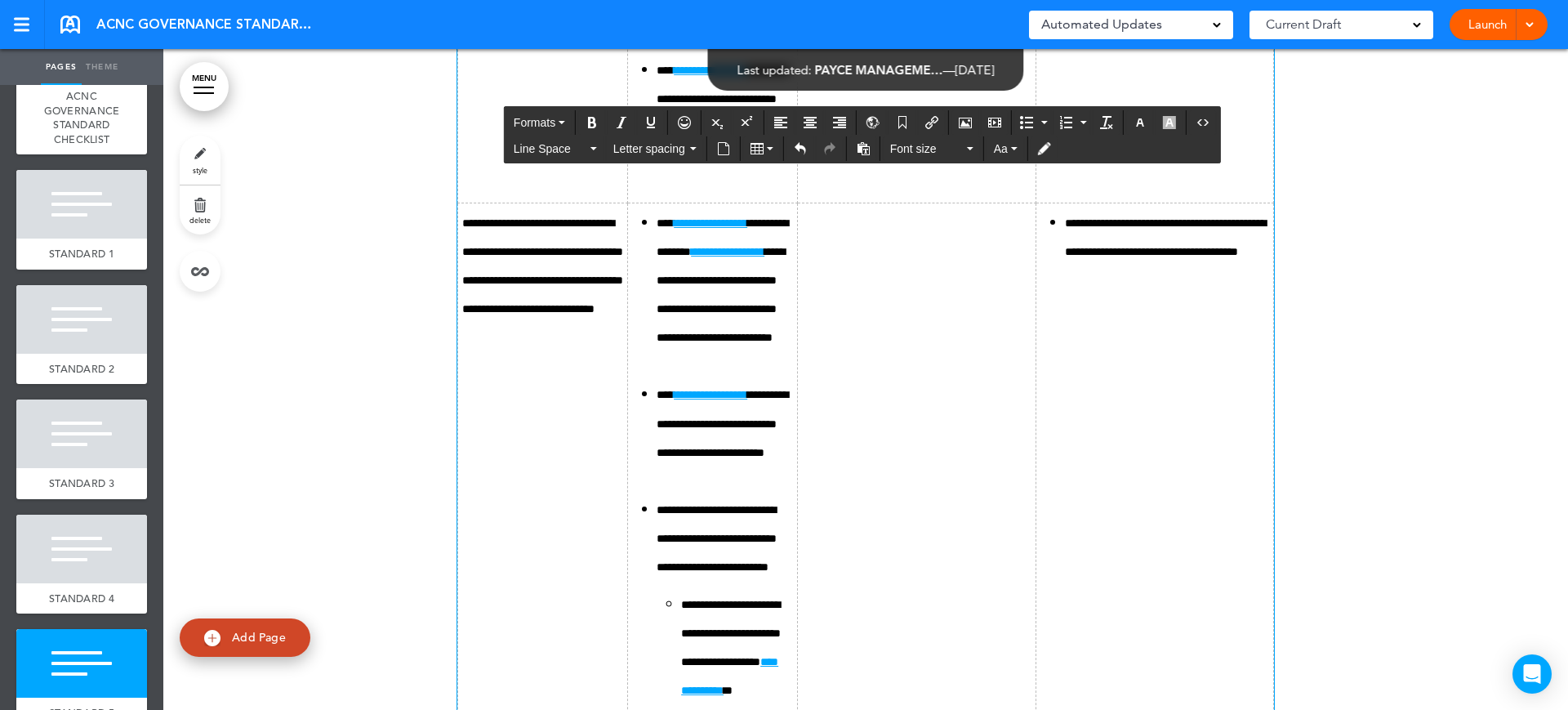
drag, startPoint x: 949, startPoint y: 399, endPoint x: 962, endPoint y: 274, distance: 125.7
click at [1033, 125] on icon "Bullet list" at bounding box center [1027, 123] width 13 height 13
drag, startPoint x: 1026, startPoint y: 386, endPoint x: 877, endPoint y: 388, distance: 149.0
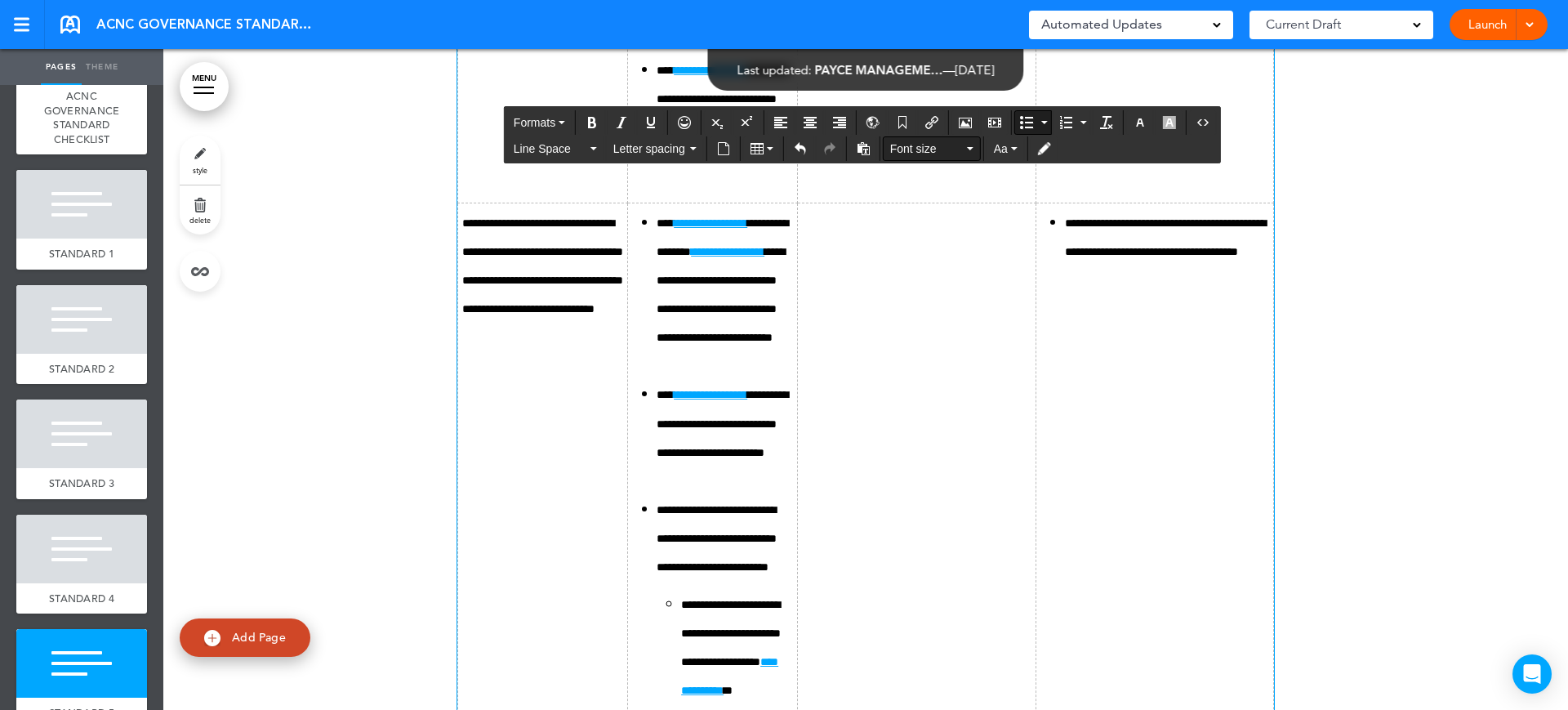
click at [914, 152] on span "Font size" at bounding box center [927, 149] width 74 height 17
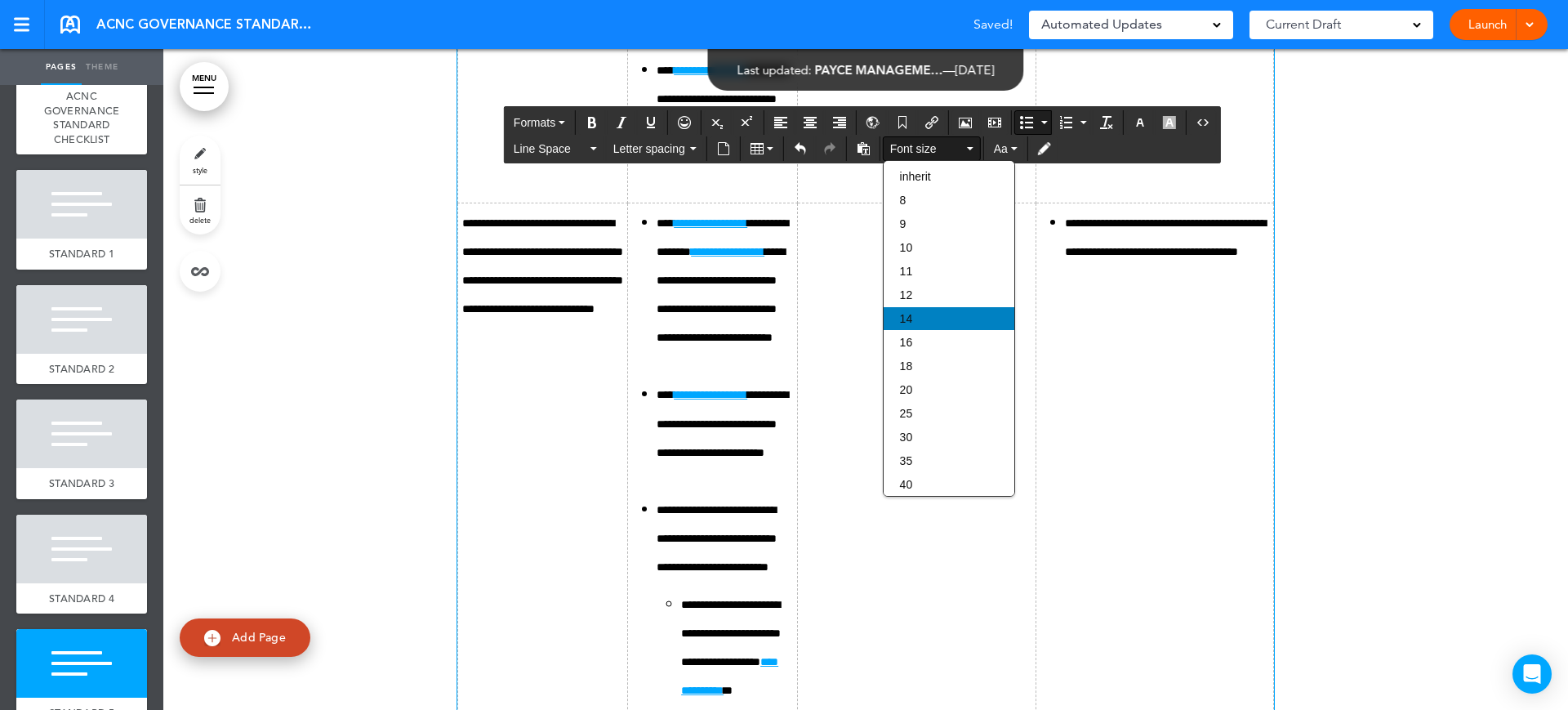
click at [899, 310] on div "14" at bounding box center [949, 318] width 131 height 23
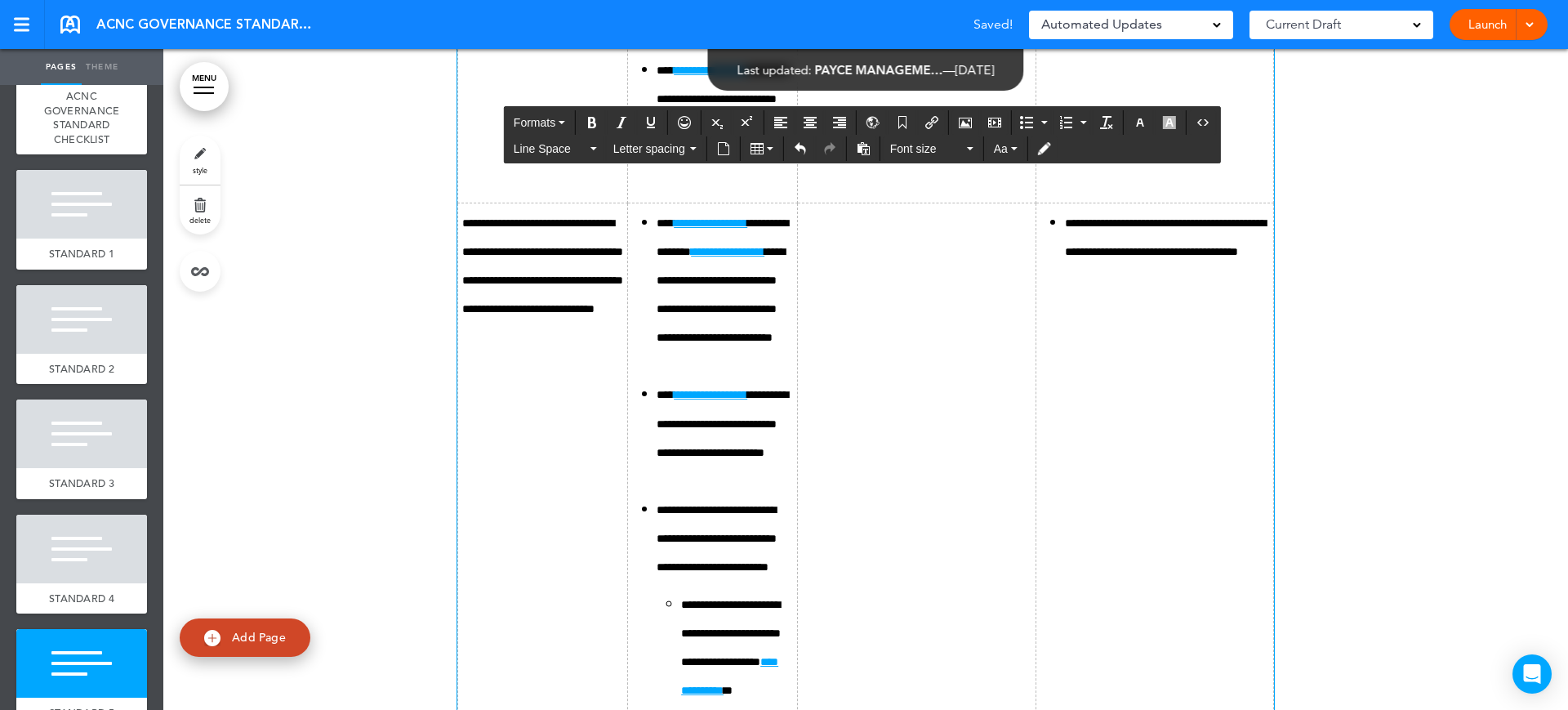
drag, startPoint x: 771, startPoint y: 516, endPoint x: 797, endPoint y: 439, distance: 81.3
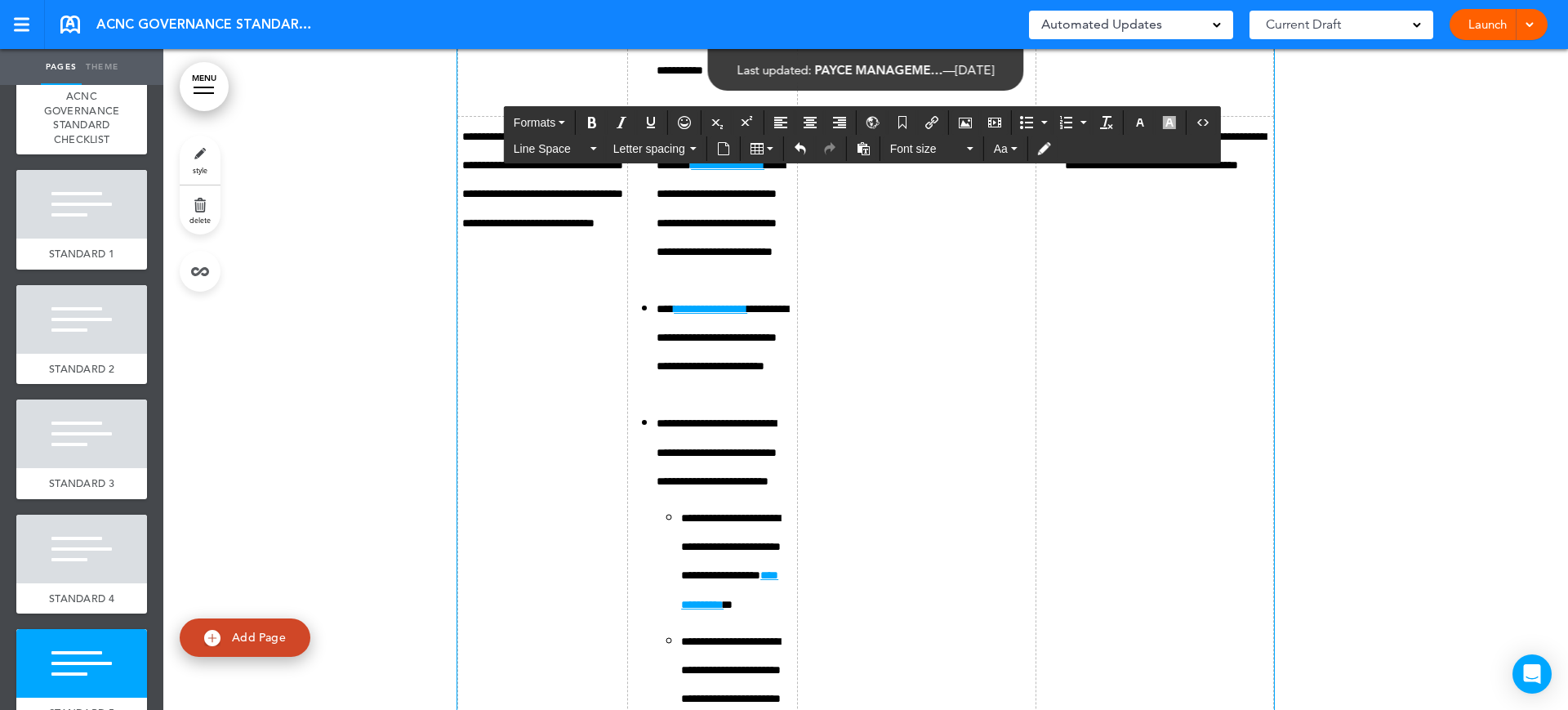
click at [1027, 122] on icon "Bullet list" at bounding box center [1027, 123] width 13 height 13
click at [1023, 121] on icon "Bullet list" at bounding box center [1027, 123] width 13 height 13
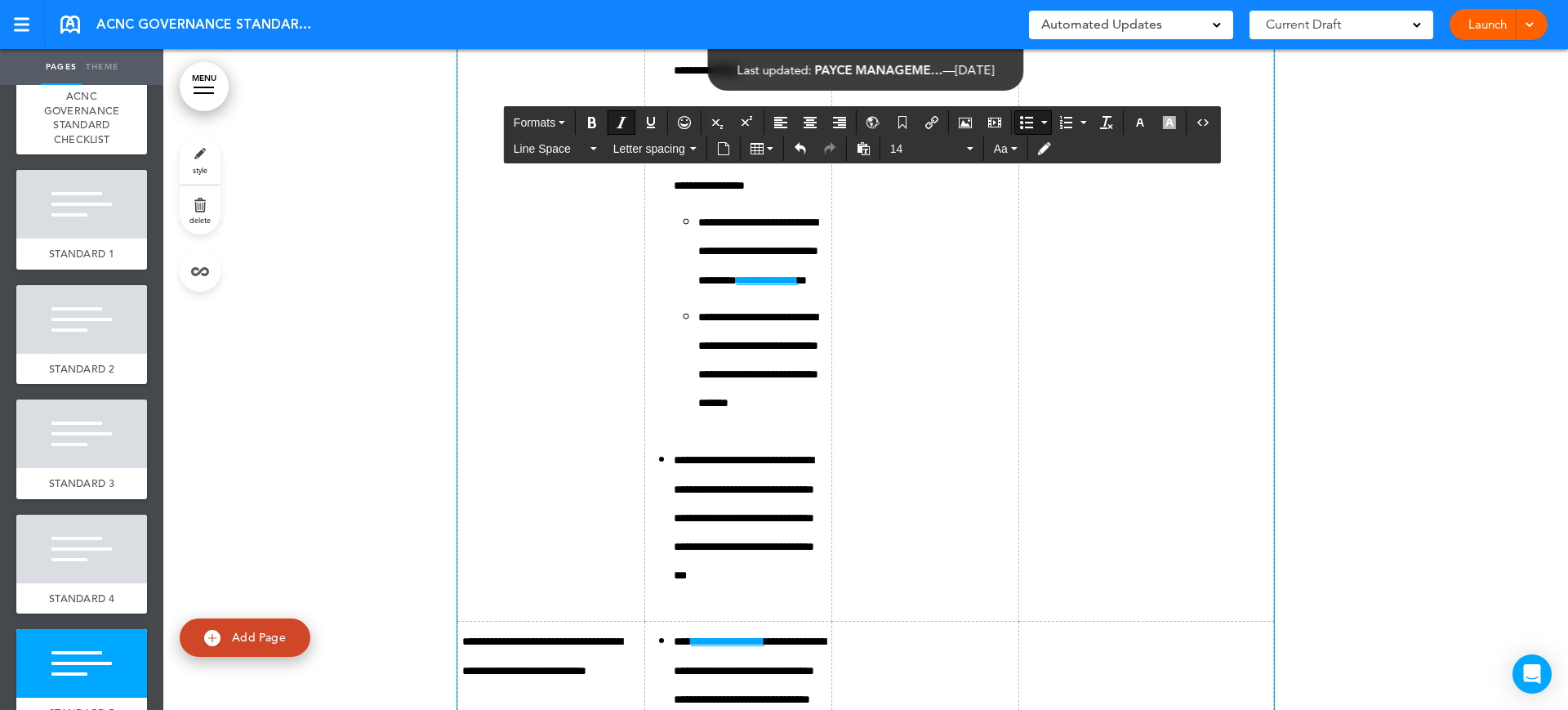
scroll to position [15111, 0]
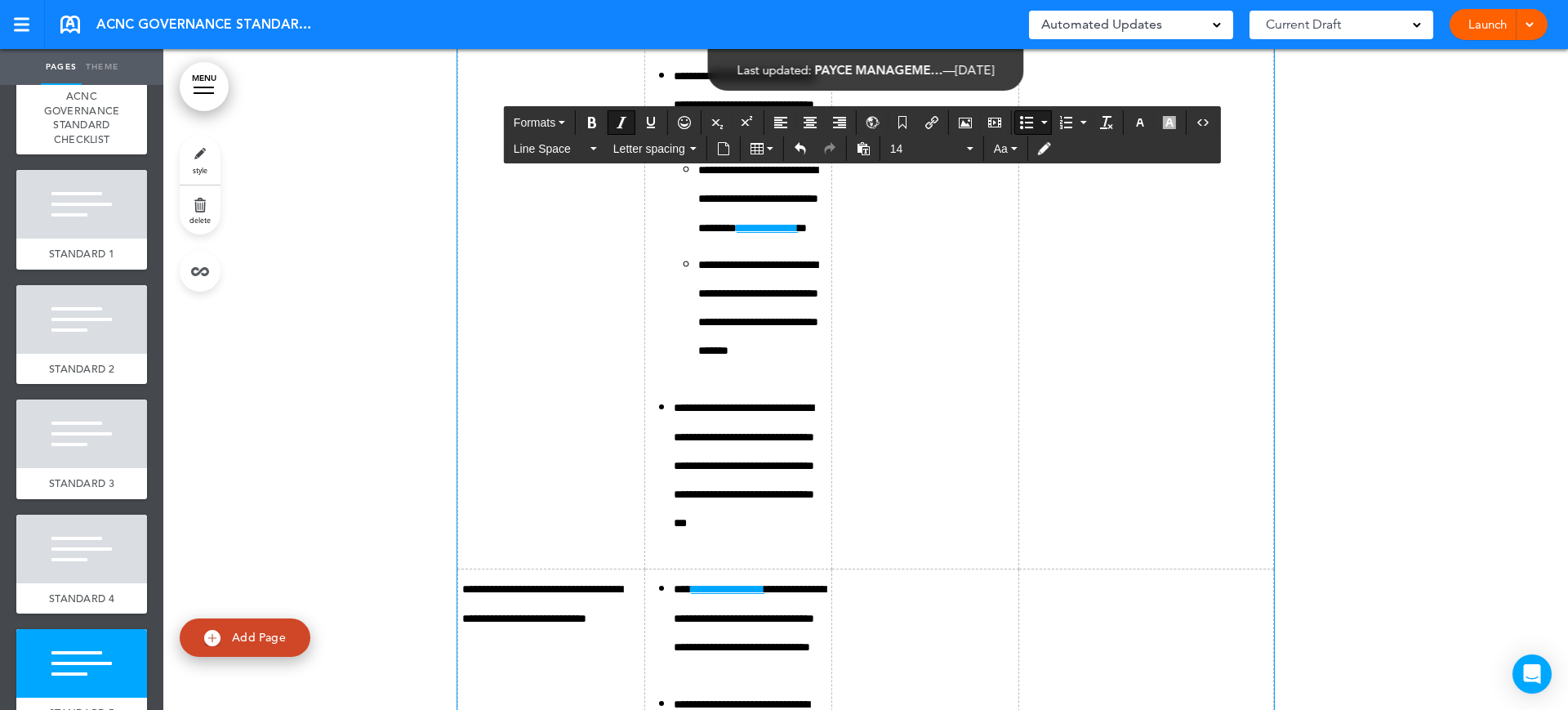
drag, startPoint x: 902, startPoint y: 394, endPoint x: 904, endPoint y: 421, distance: 27.1
drag, startPoint x: 1089, startPoint y: 310, endPoint x: 1263, endPoint y: 347, distance: 177.9
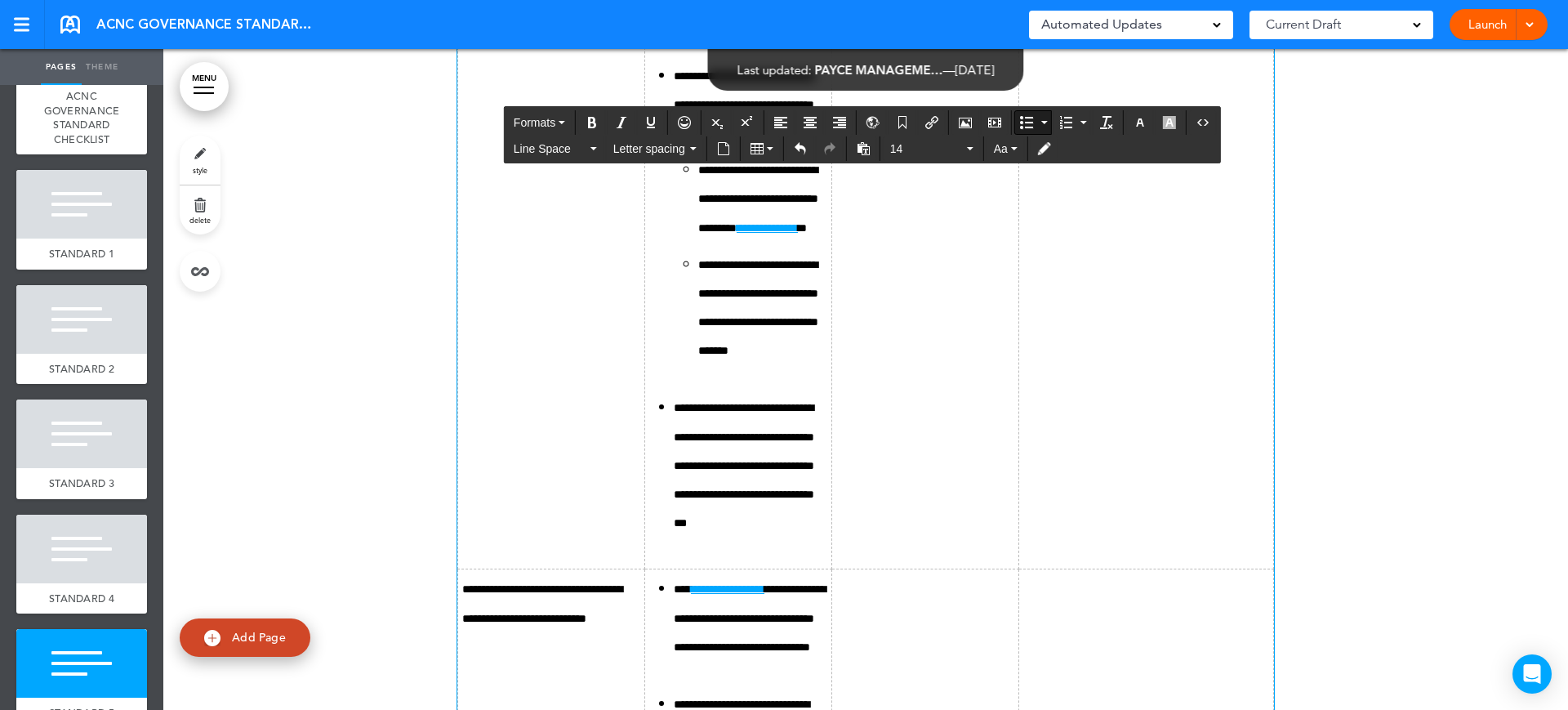
drag, startPoint x: 1244, startPoint y: 642, endPoint x: 1075, endPoint y: 574, distance: 182.2
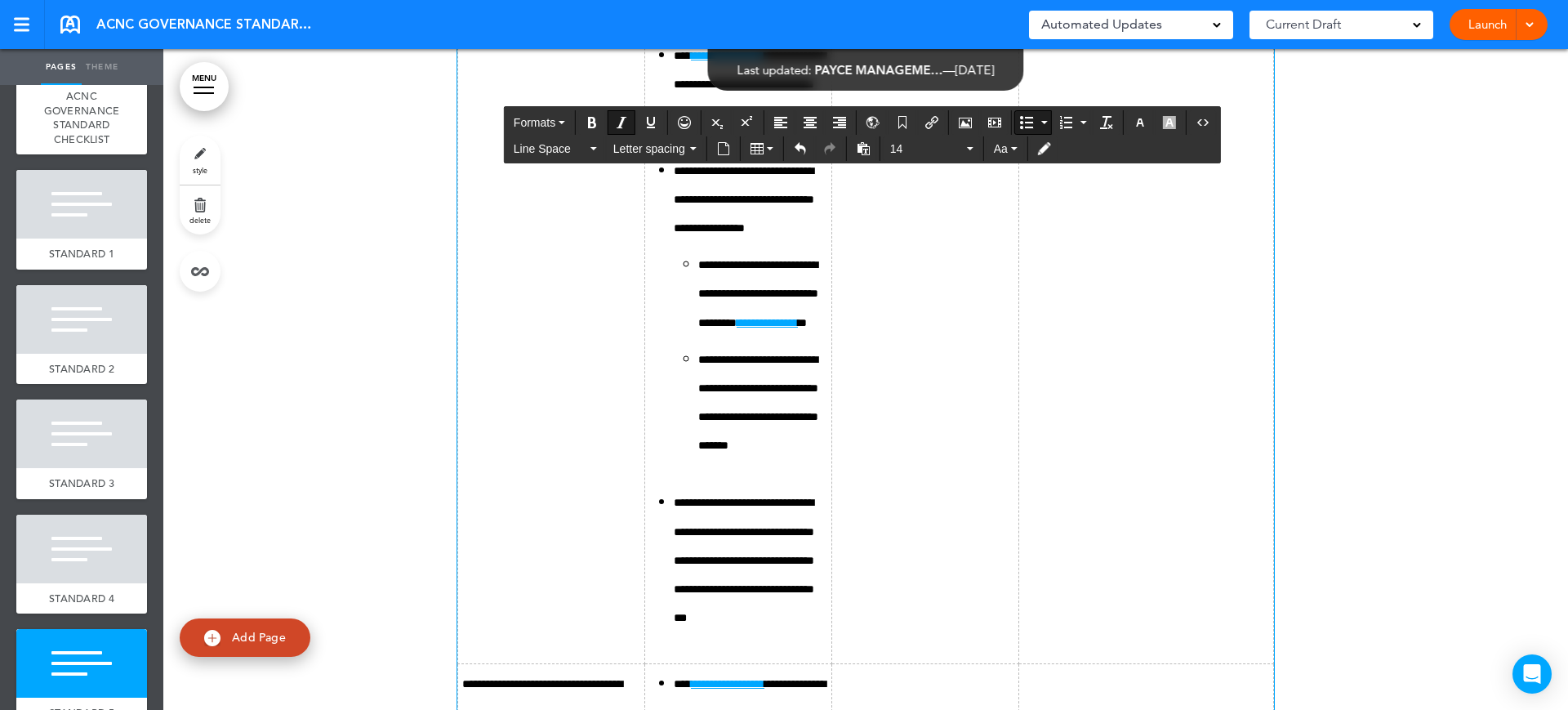
scroll to position [14907, 0]
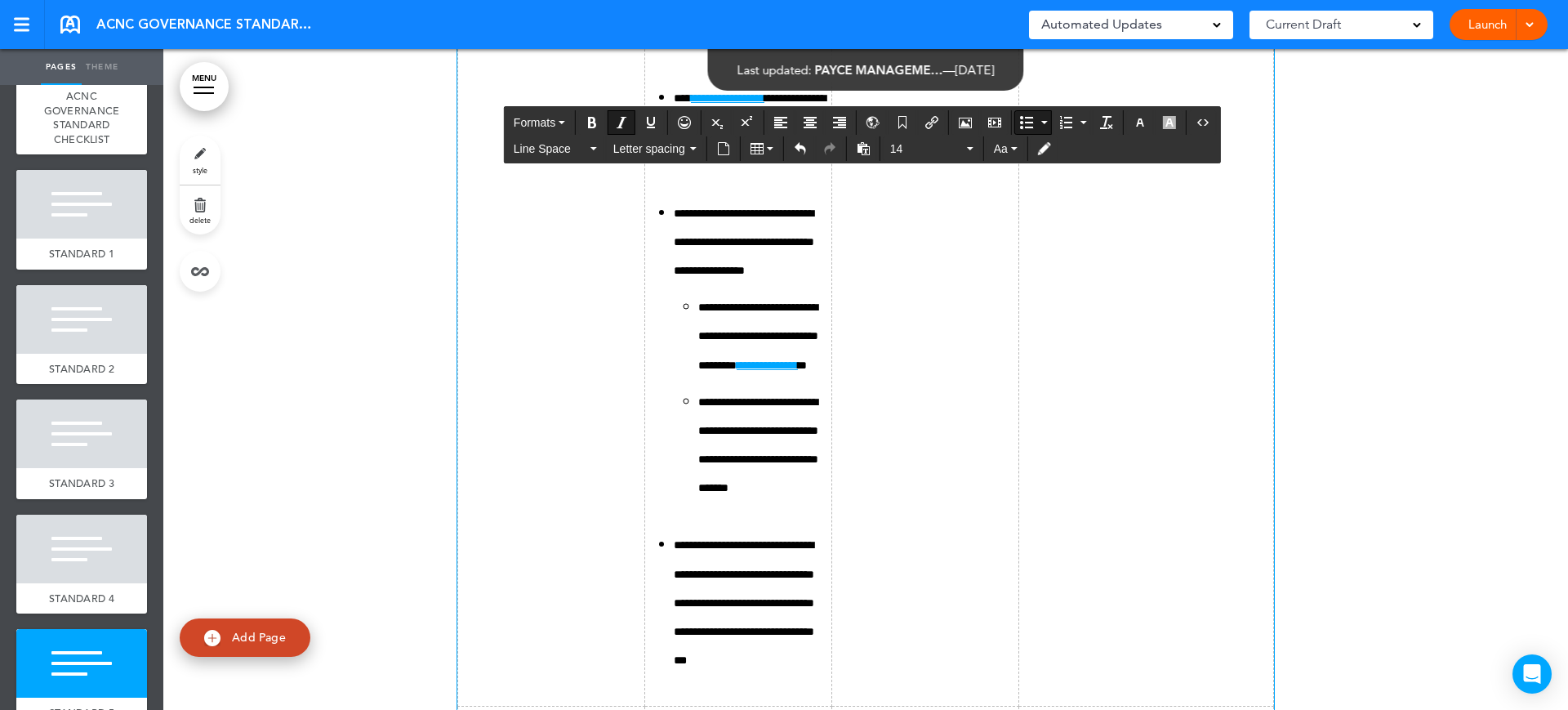
scroll to position [15009, 0]
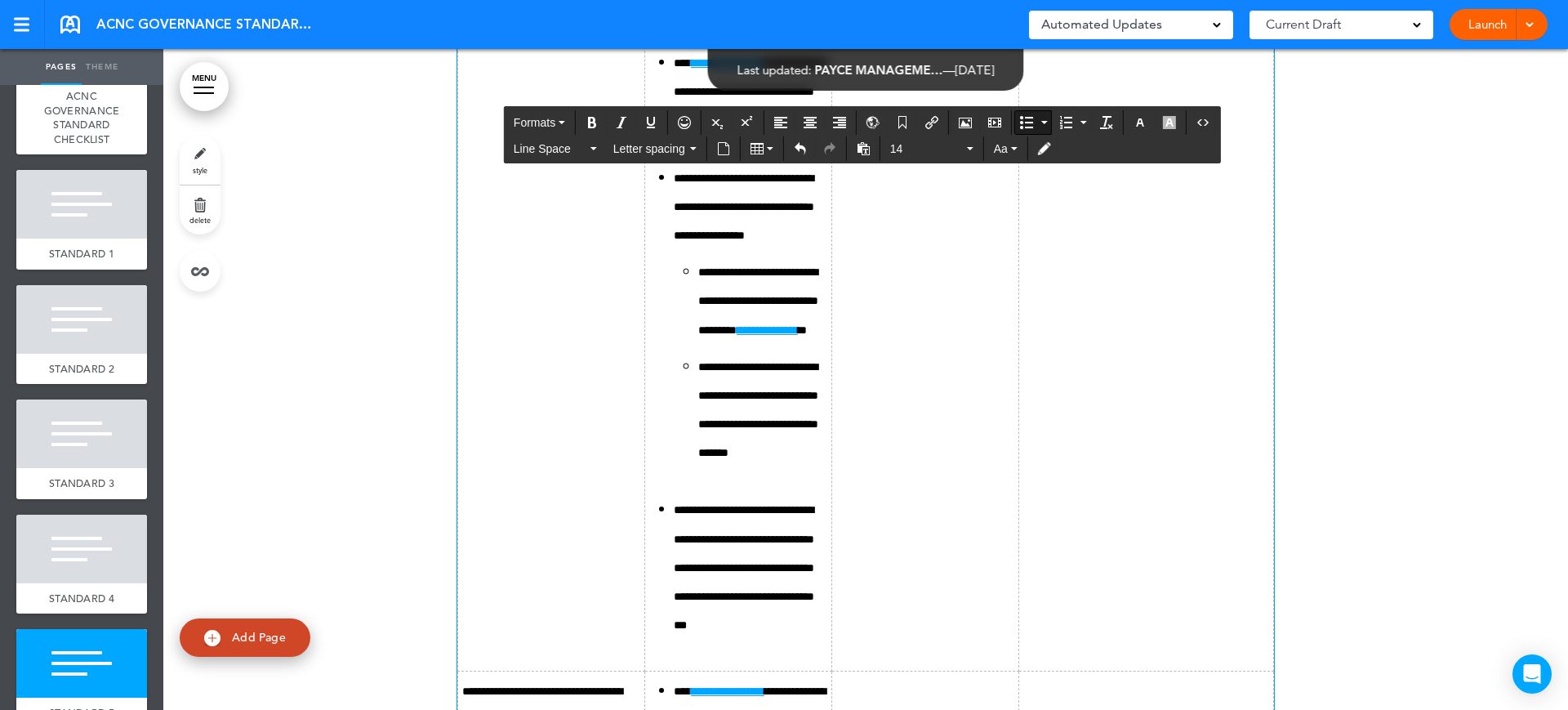
drag, startPoint x: 940, startPoint y: 420, endPoint x: 858, endPoint y: 426, distance: 82.2
copy span "***"
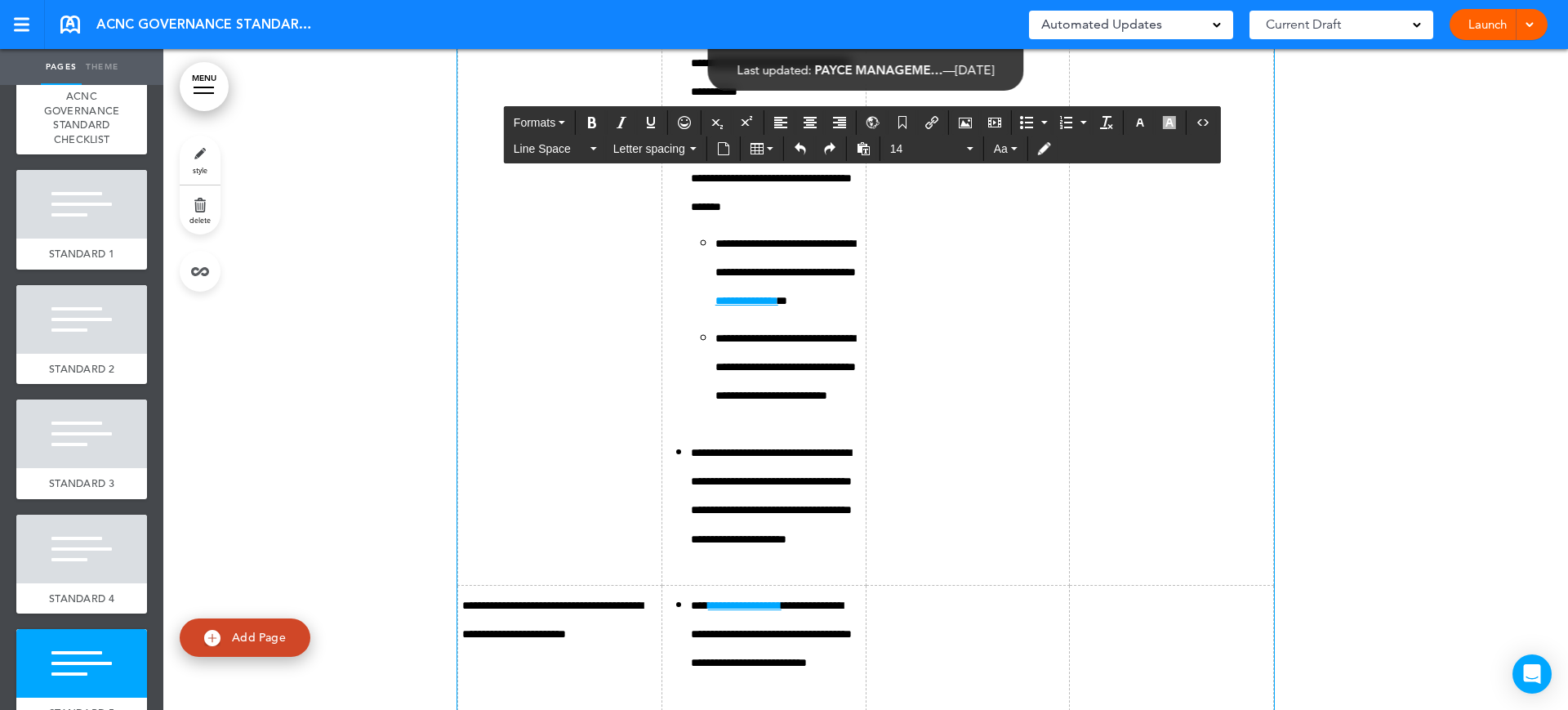
click at [1026, 123] on icon "Bullet list" at bounding box center [1027, 123] width 13 height 13
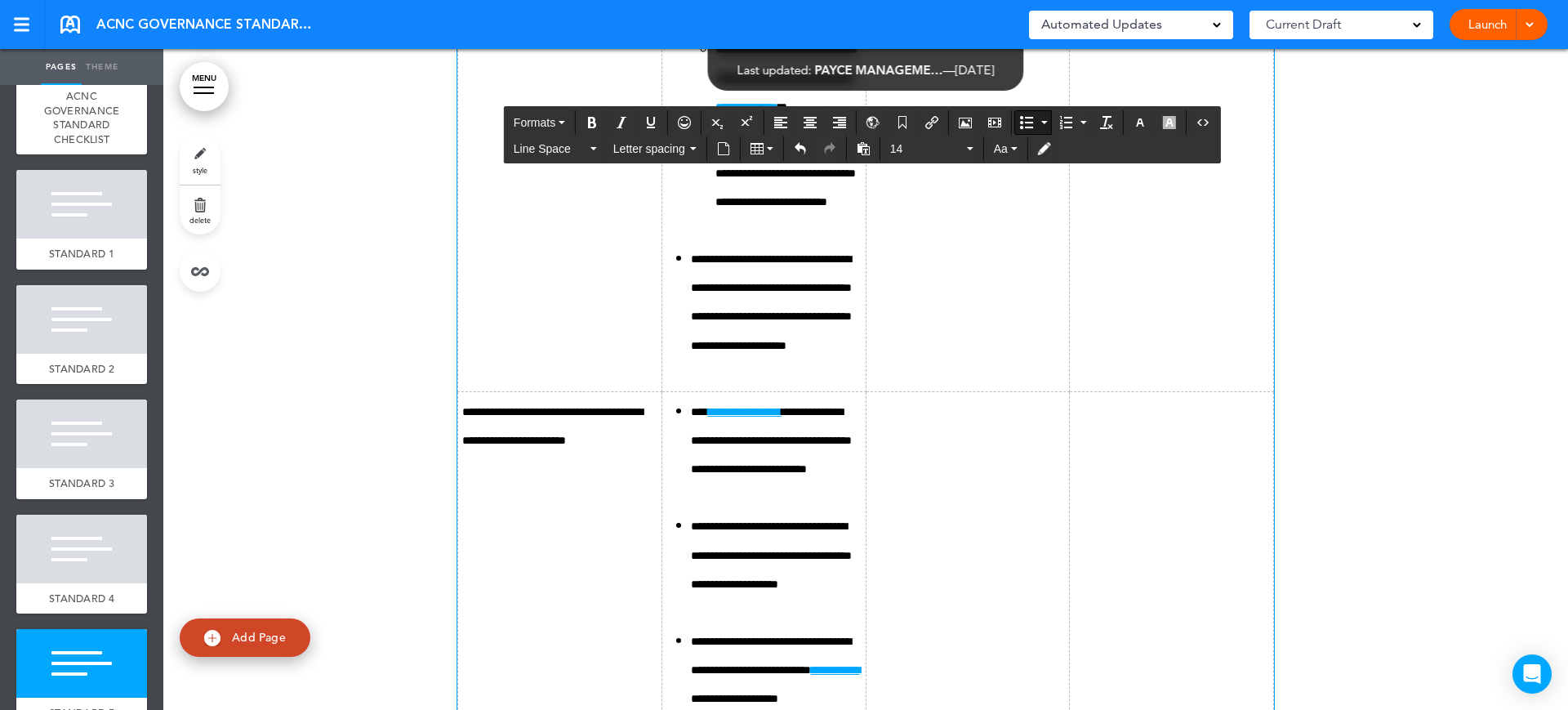
scroll to position [15315, 0]
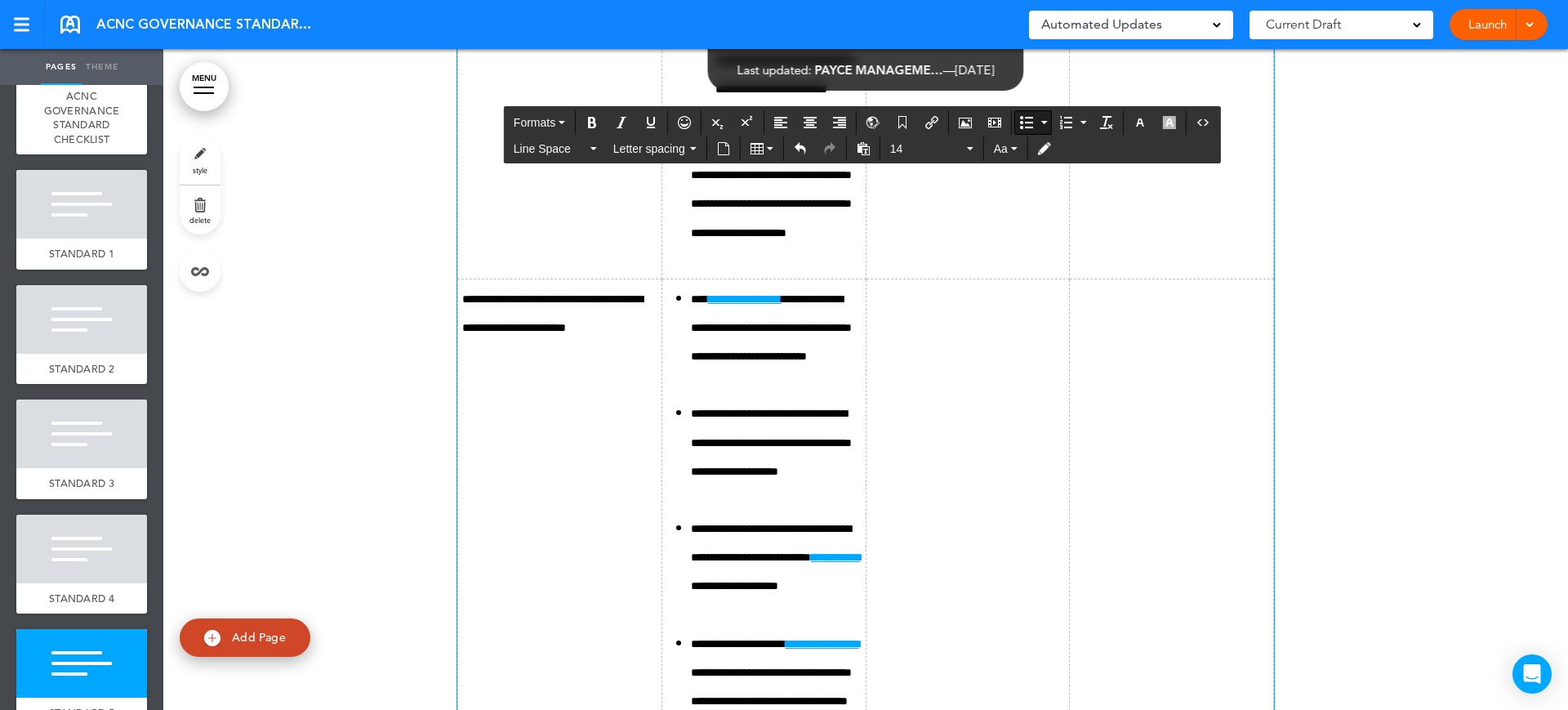
drag, startPoint x: 1039, startPoint y: 404, endPoint x: 1006, endPoint y: 377, distance: 42.6
click at [1023, 122] on icon "Bullet list" at bounding box center [1027, 123] width 13 height 13
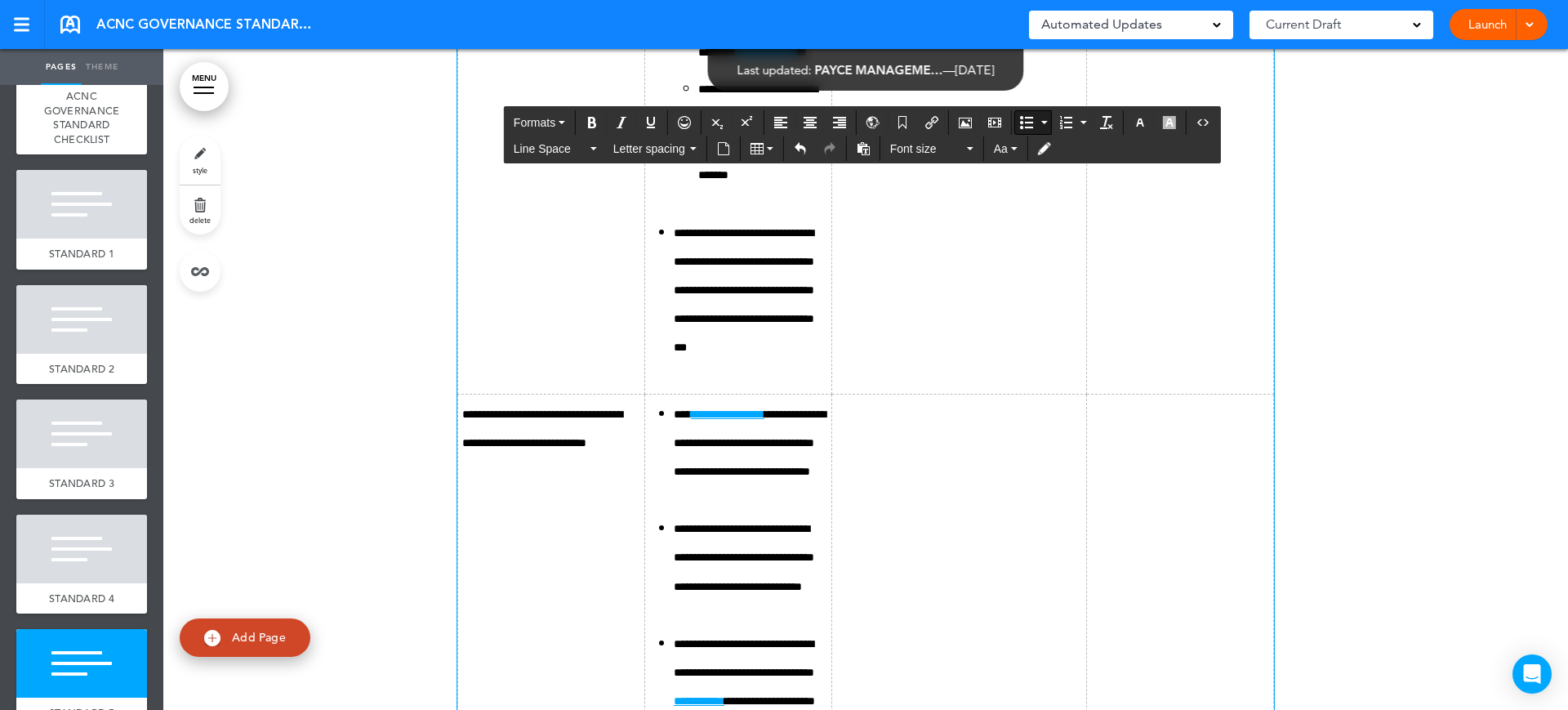
drag, startPoint x: 962, startPoint y: 388, endPoint x: 886, endPoint y: 388, distance: 76.0
click at [885, 152] on button "Font size" at bounding box center [931, 148] width 96 height 23
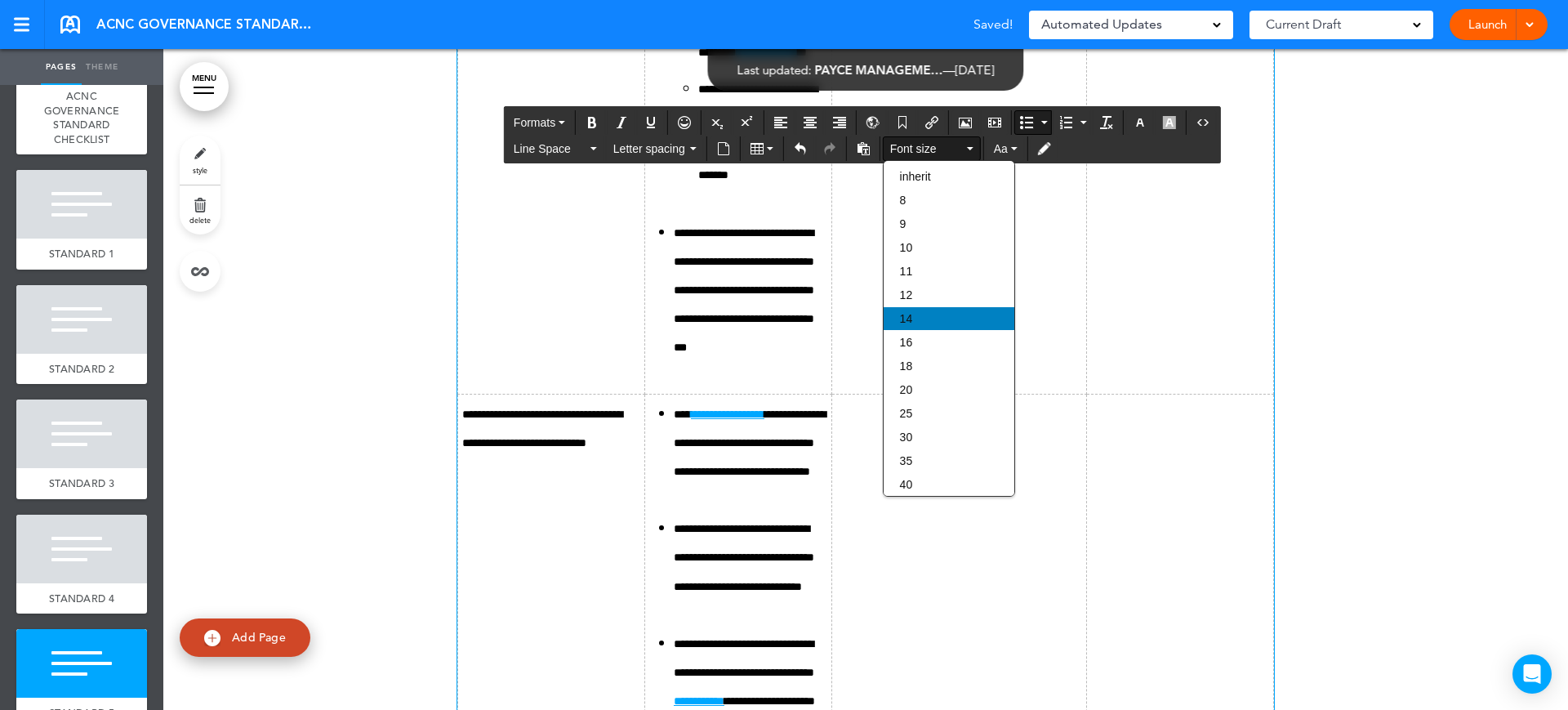
click at [889, 307] on div "14" at bounding box center [949, 318] width 131 height 23
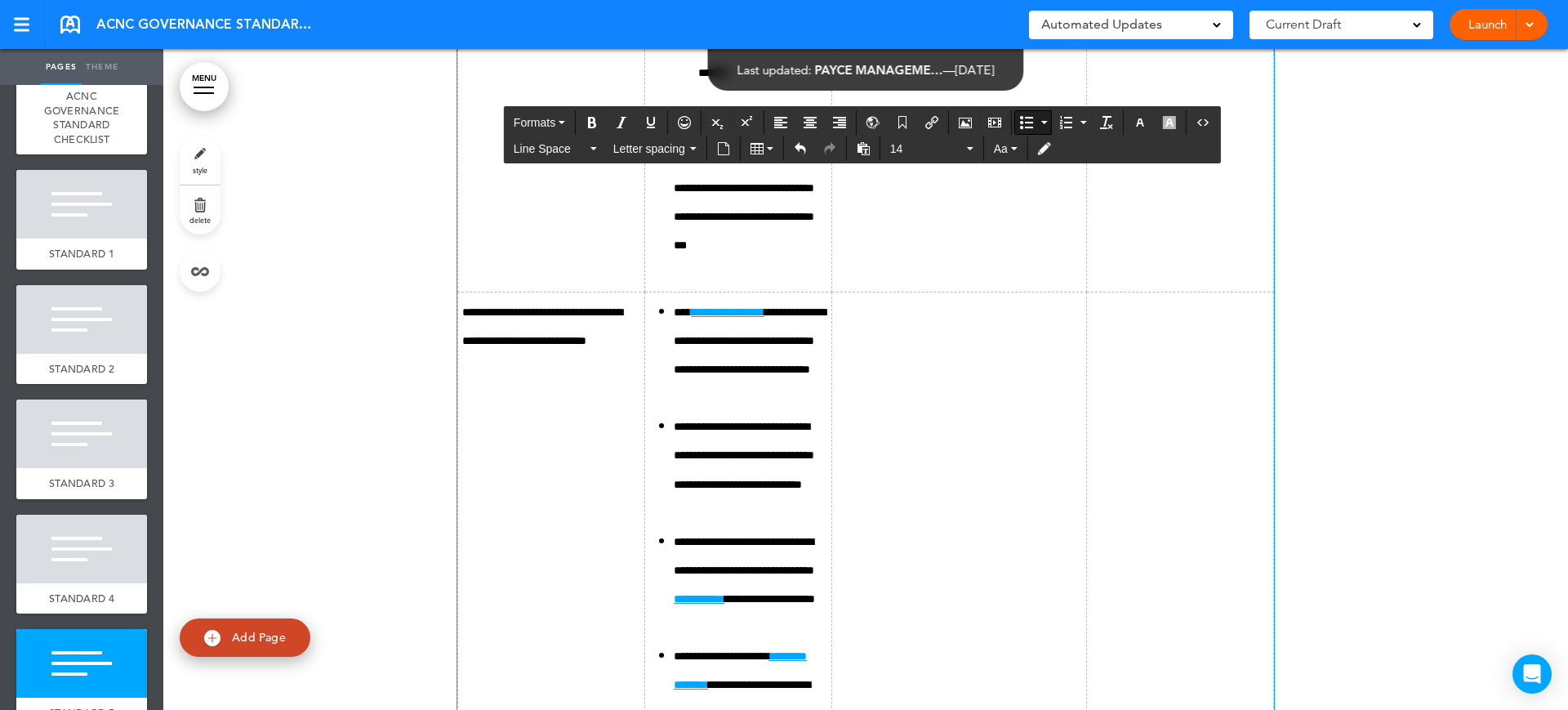
click at [1024, 119] on icon "Bullet list" at bounding box center [1027, 123] width 13 height 13
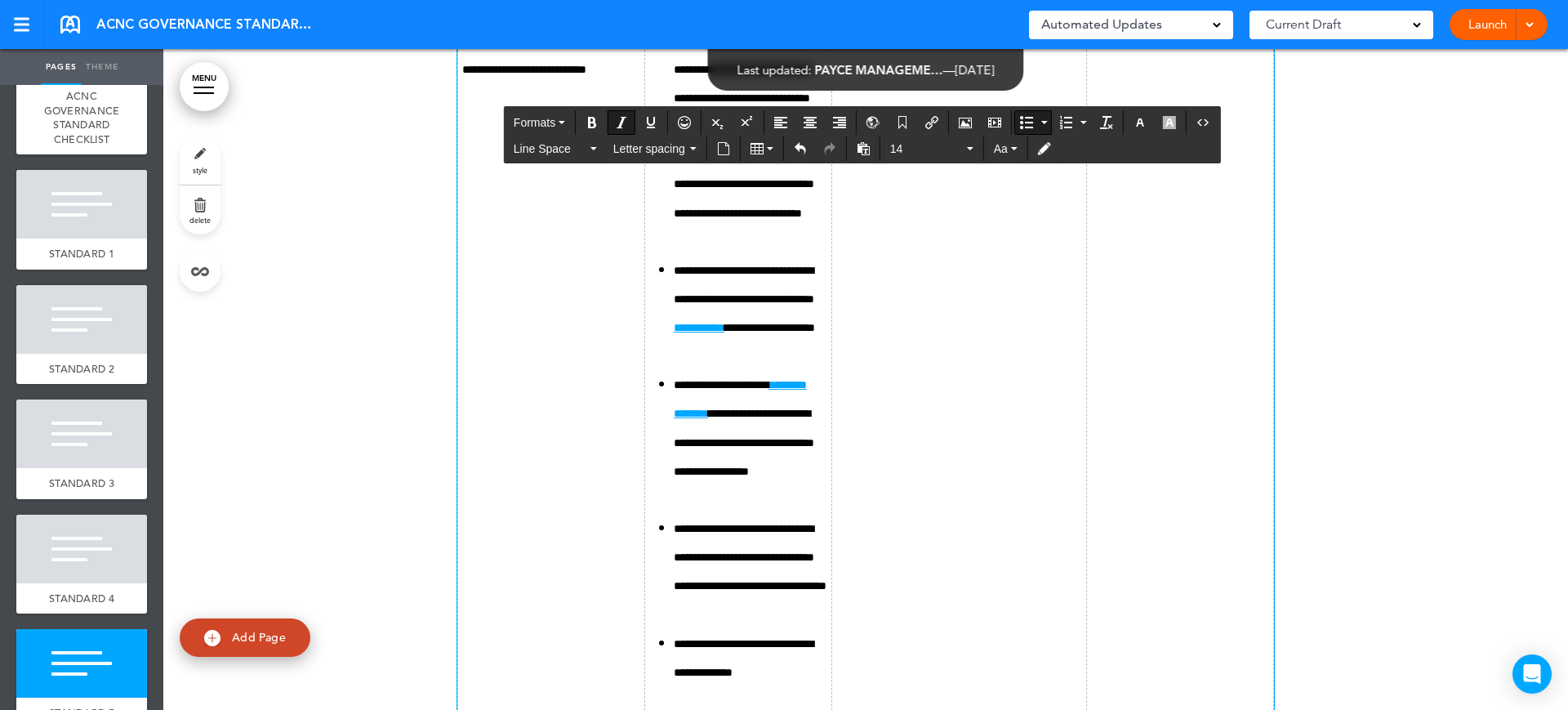
scroll to position [15724, 0]
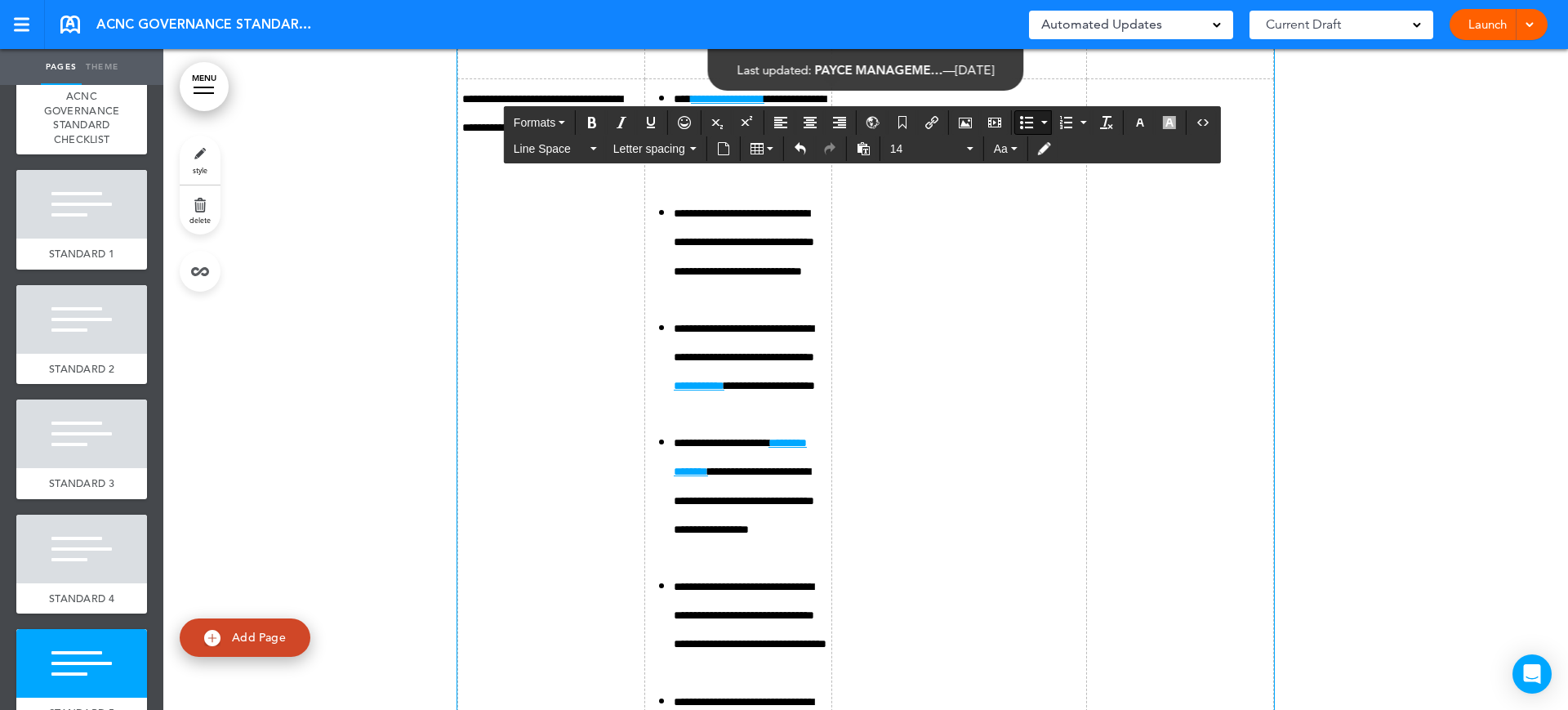
scroll to position [15520, 0]
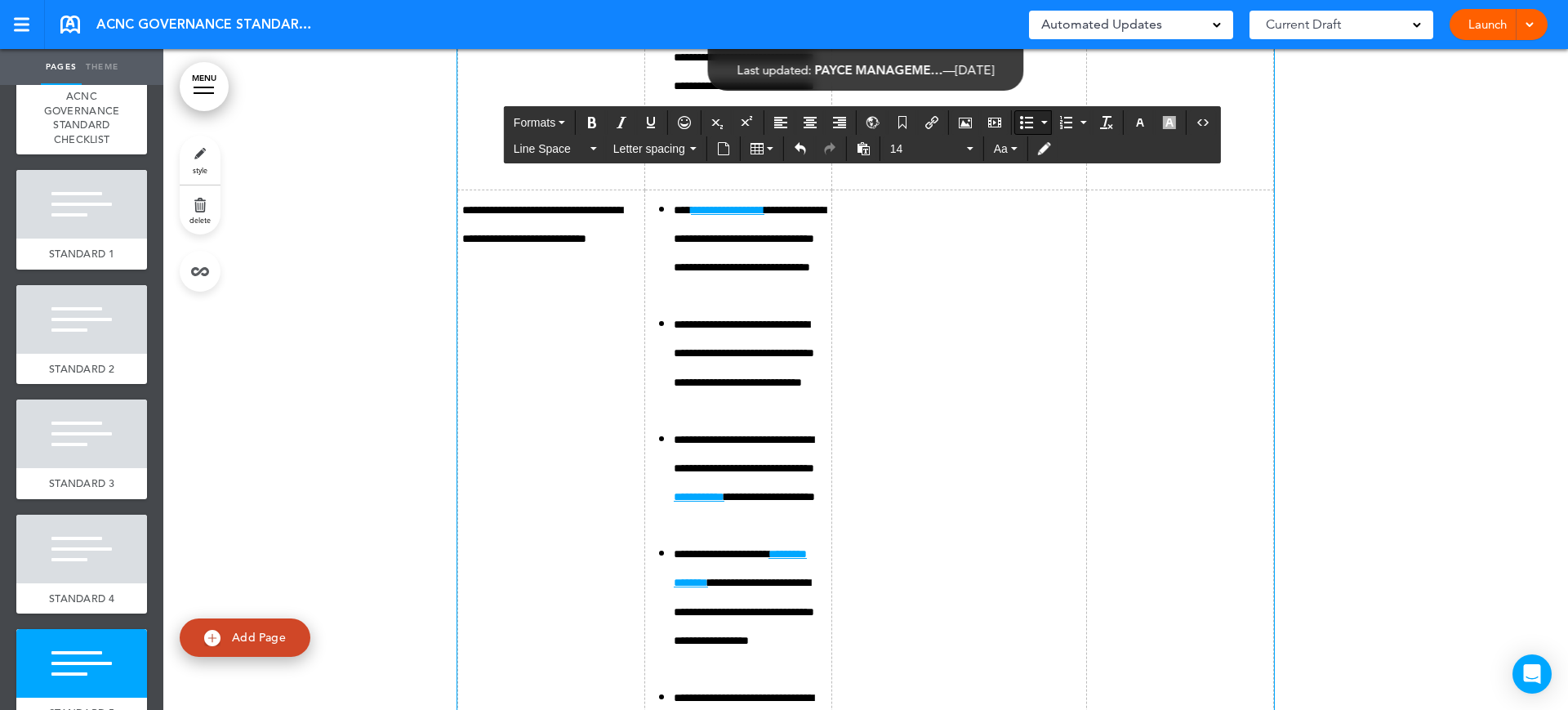
click at [1020, 119] on button "Bullet list" at bounding box center [1026, 122] width 23 height 23
click at [1023, 113] on button "Bullet list" at bounding box center [1026, 122] width 23 height 23
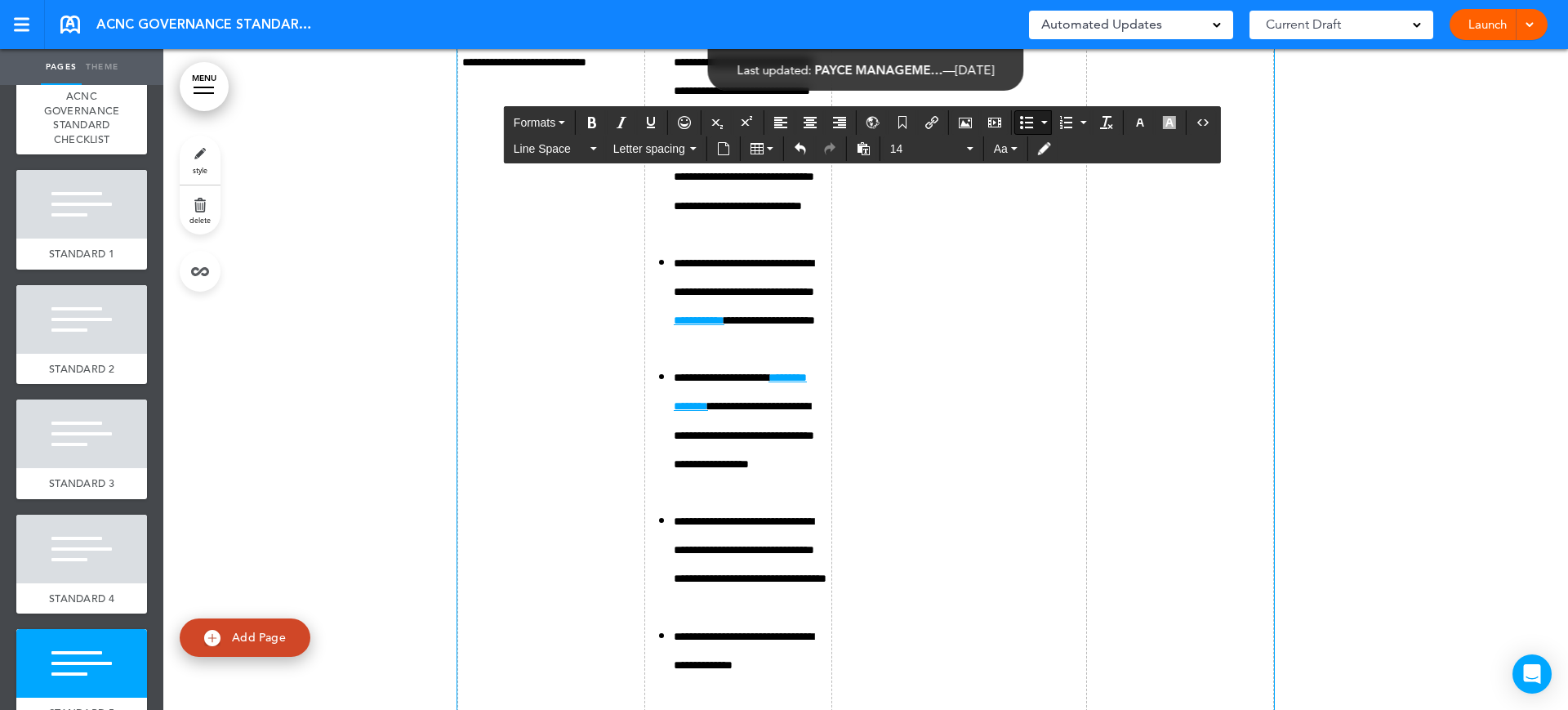
scroll to position [15724, 0]
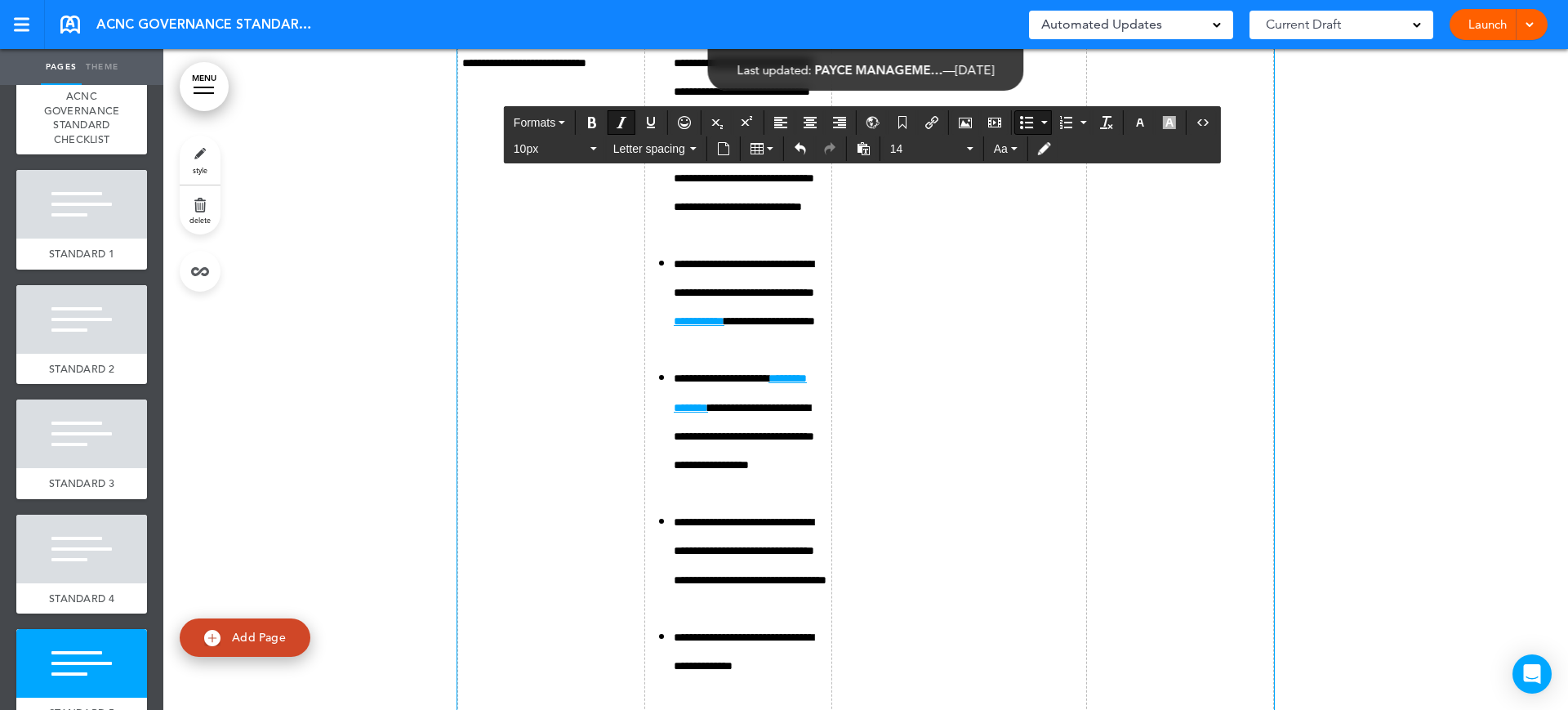
click at [1030, 121] on icon "Bullet list" at bounding box center [1027, 123] width 13 height 13
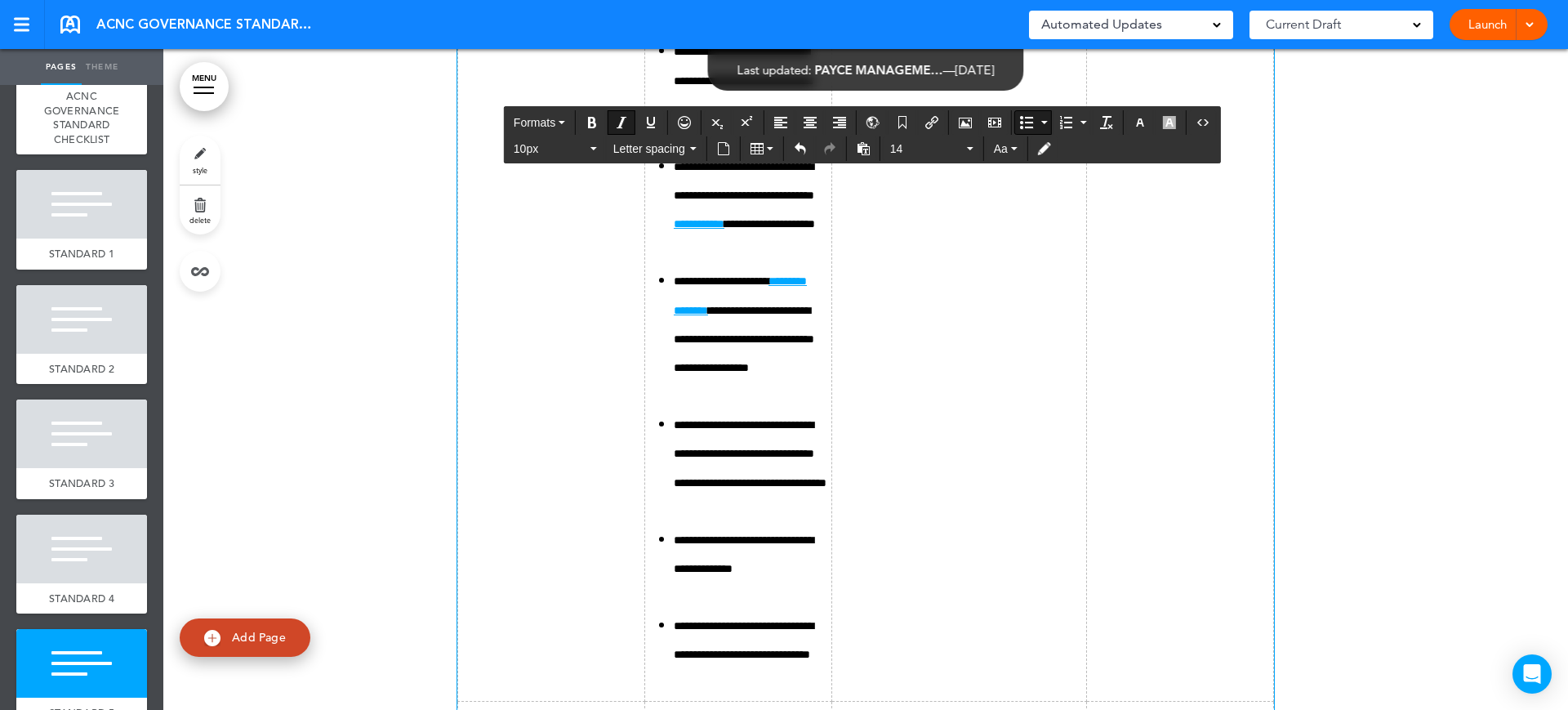
scroll to position [16132, 0]
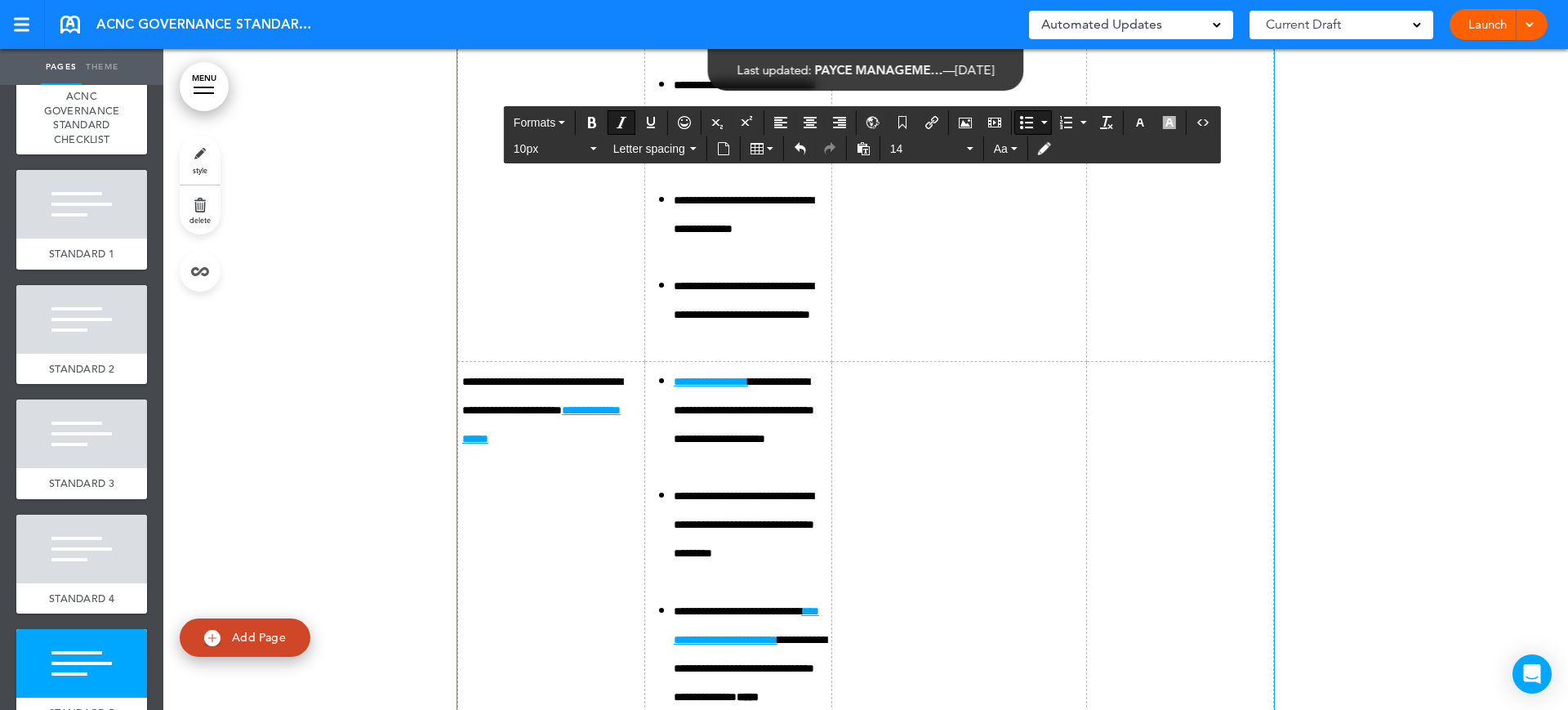
click at [1025, 124] on icon "Bullet list" at bounding box center [1027, 123] width 13 height 13
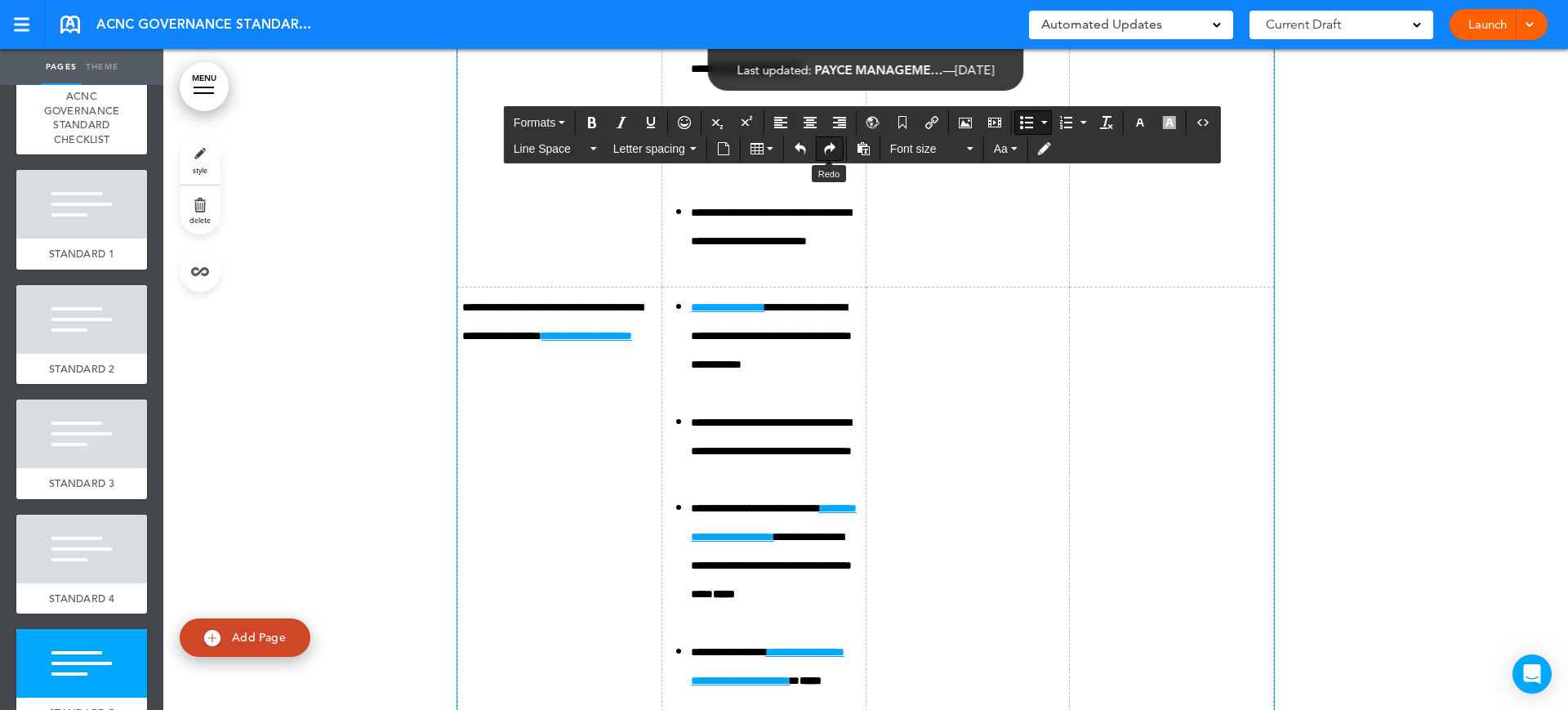
click at [824, 140] on button "Redo" at bounding box center [829, 148] width 26 height 23
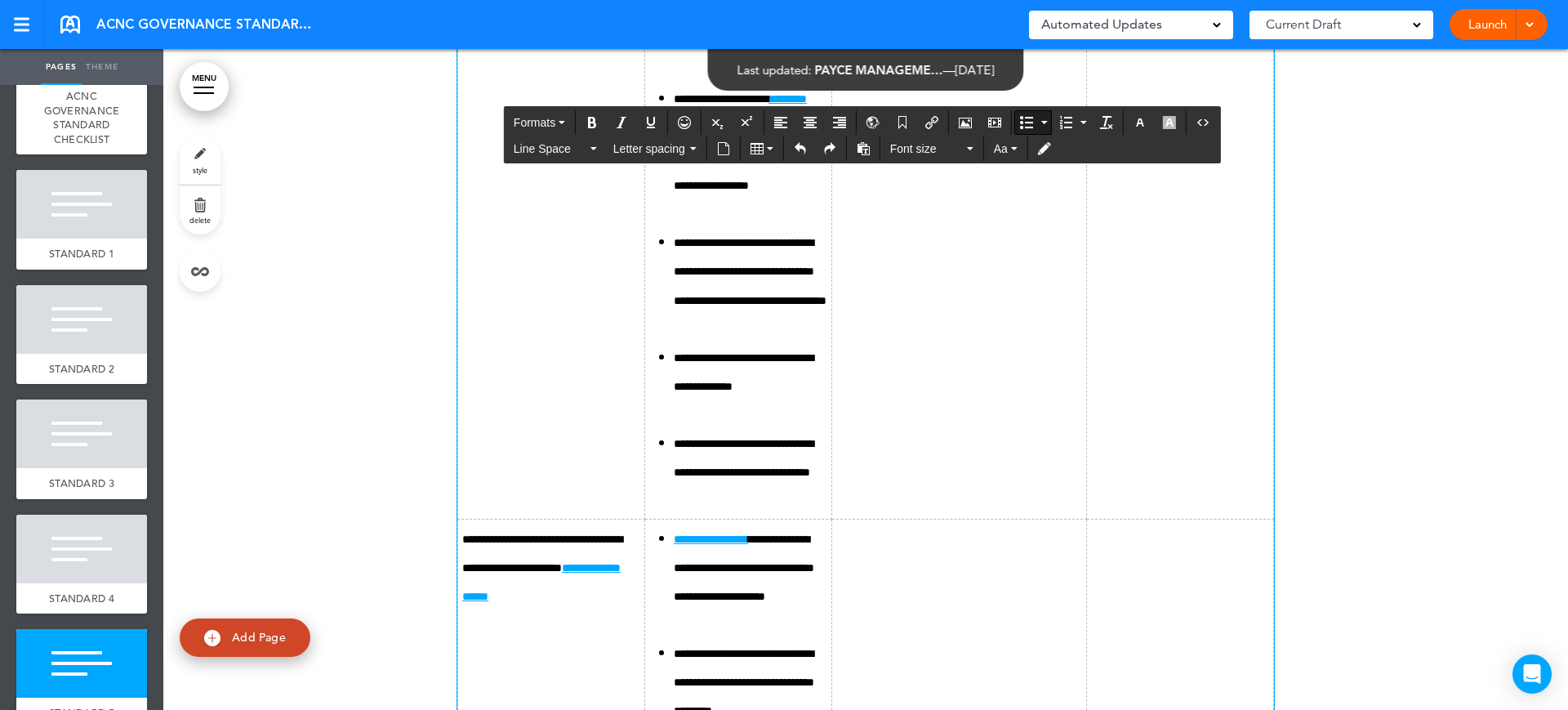
scroll to position [15826, 0]
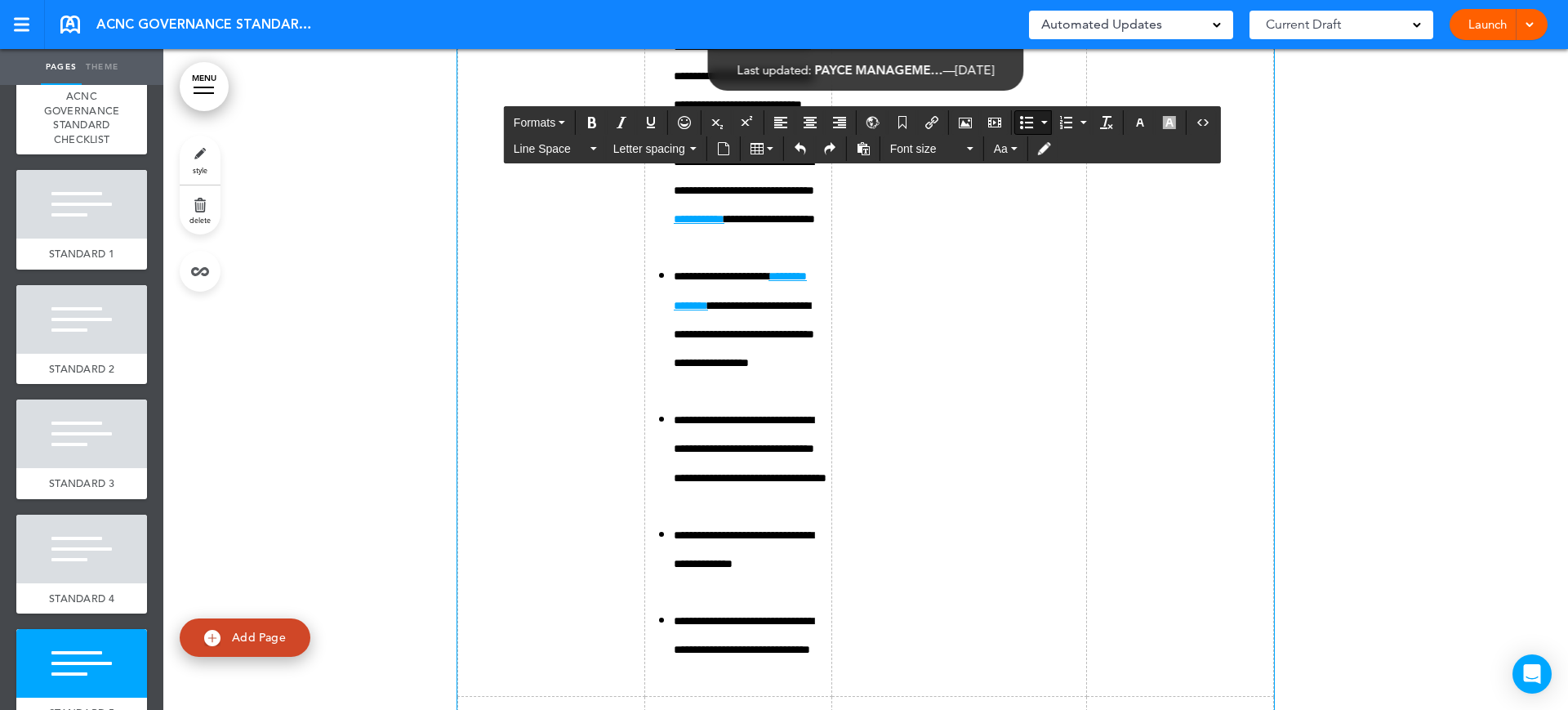
drag, startPoint x: 920, startPoint y: 553, endPoint x: 858, endPoint y: 553, distance: 62.0
click at [934, 152] on span "Font size" at bounding box center [927, 149] width 74 height 17
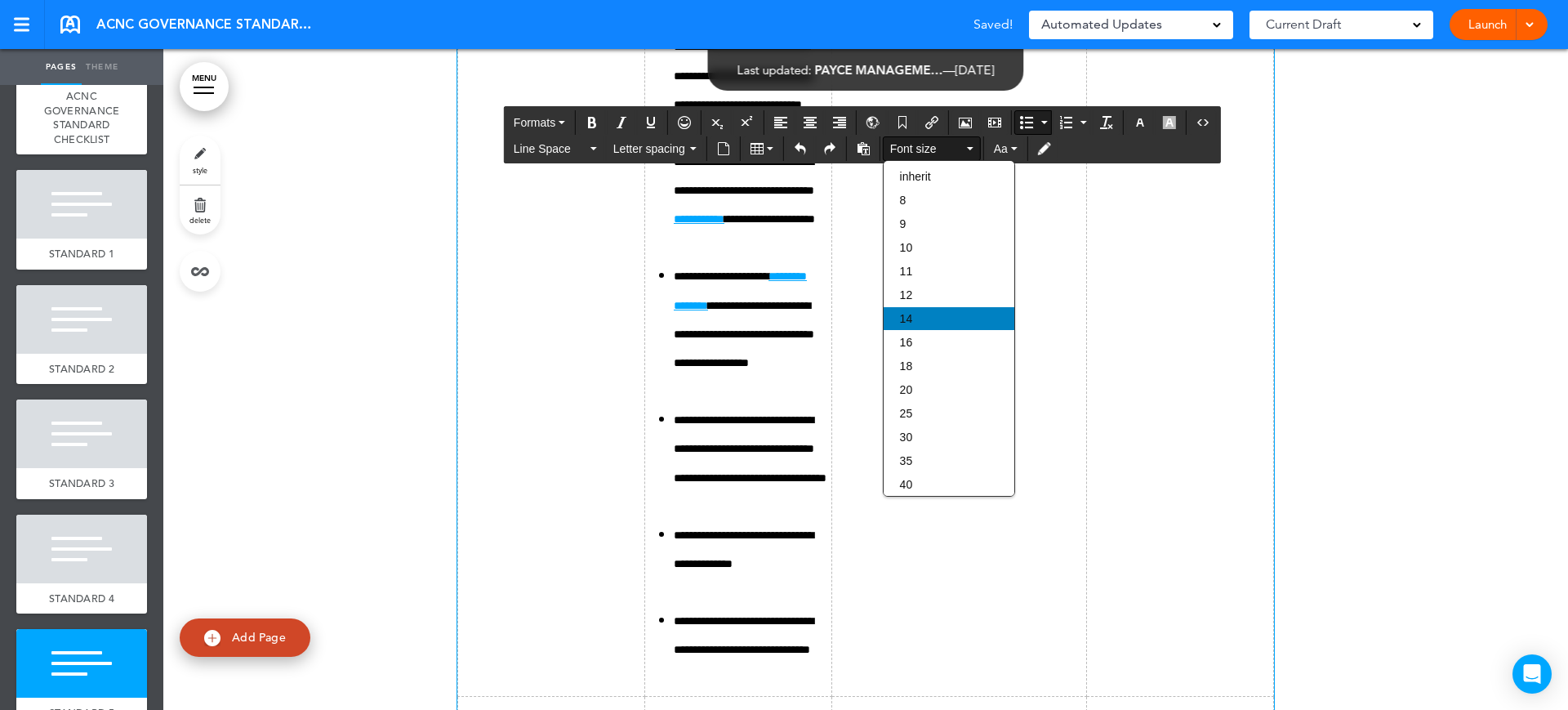
click at [925, 309] on div "14" at bounding box center [949, 318] width 131 height 23
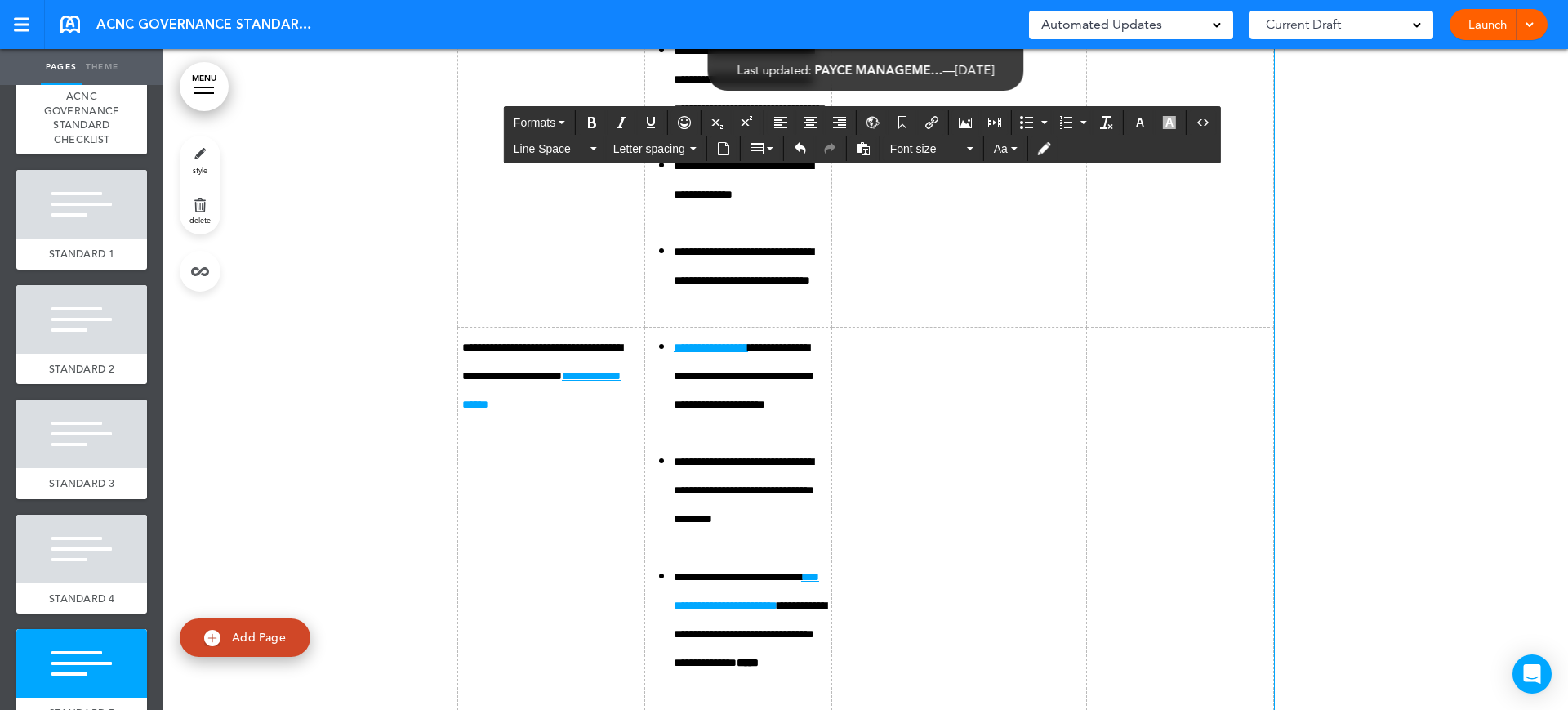
scroll to position [16235, 0]
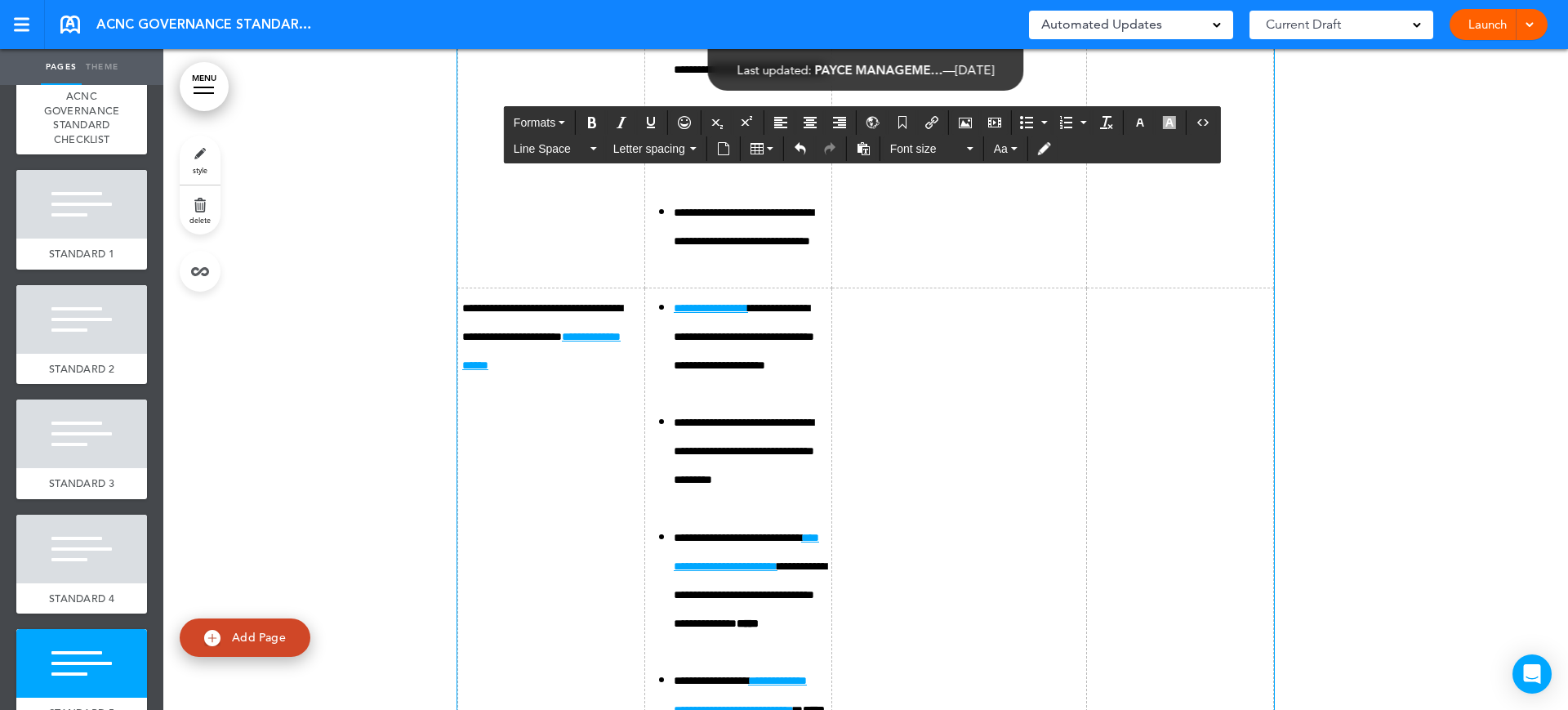
click at [1033, 118] on icon "Bullet list" at bounding box center [1027, 123] width 13 height 13
click at [970, 149] on icon "button" at bounding box center [971, 149] width 7 height 3
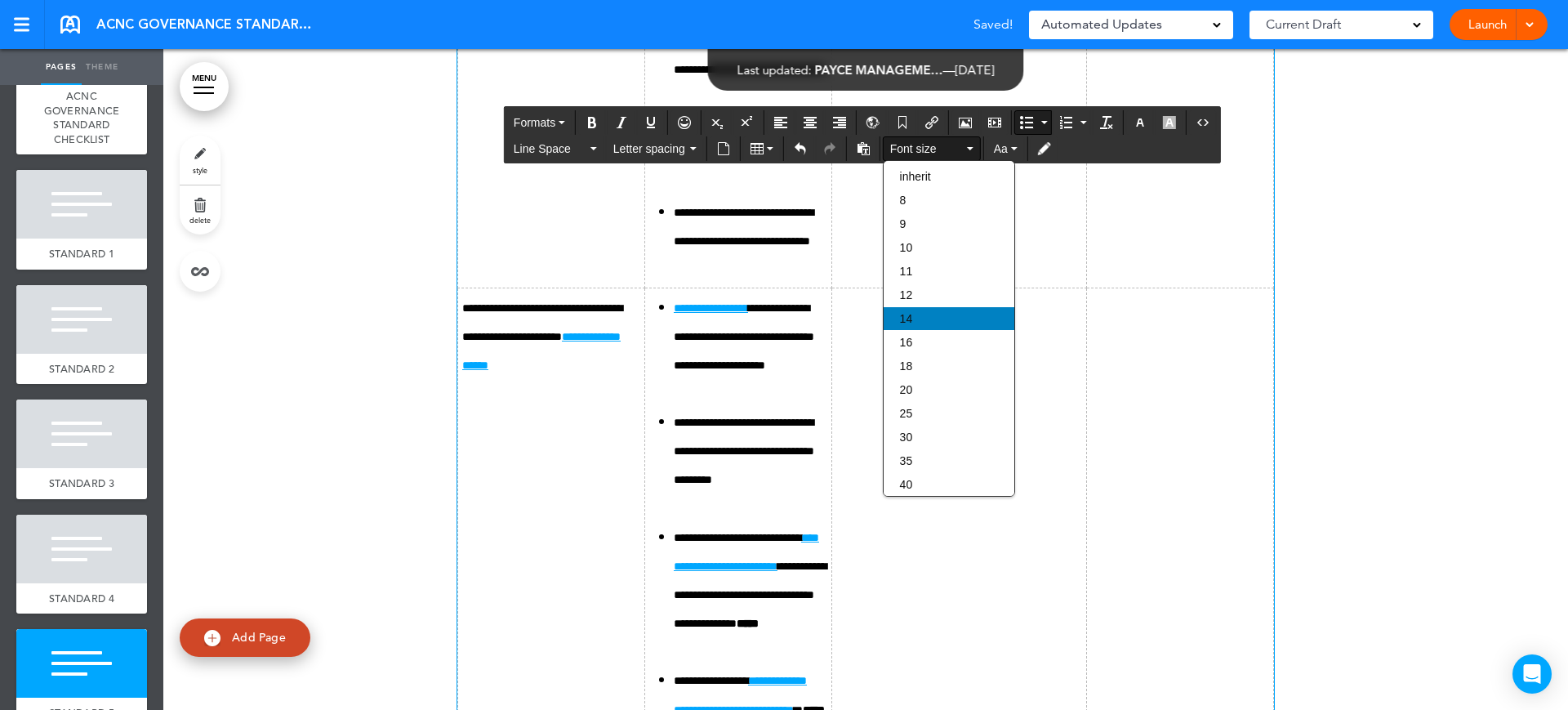
click at [914, 320] on div "14" at bounding box center [949, 318] width 131 height 23
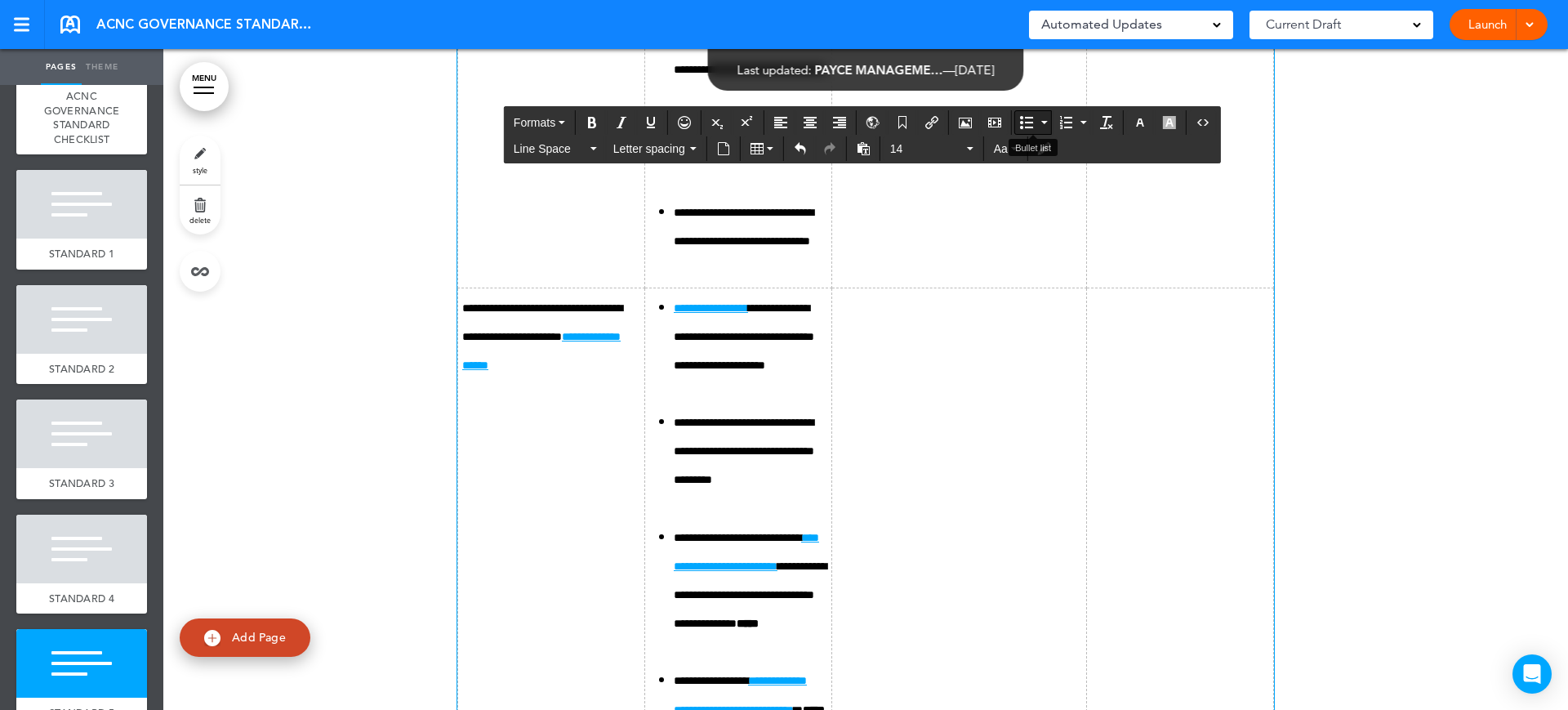
click at [1038, 114] on button "Bullet list" at bounding box center [1026, 122] width 23 height 23
click at [1026, 116] on icon "Bullet list" at bounding box center [1027, 123] width 13 height 13
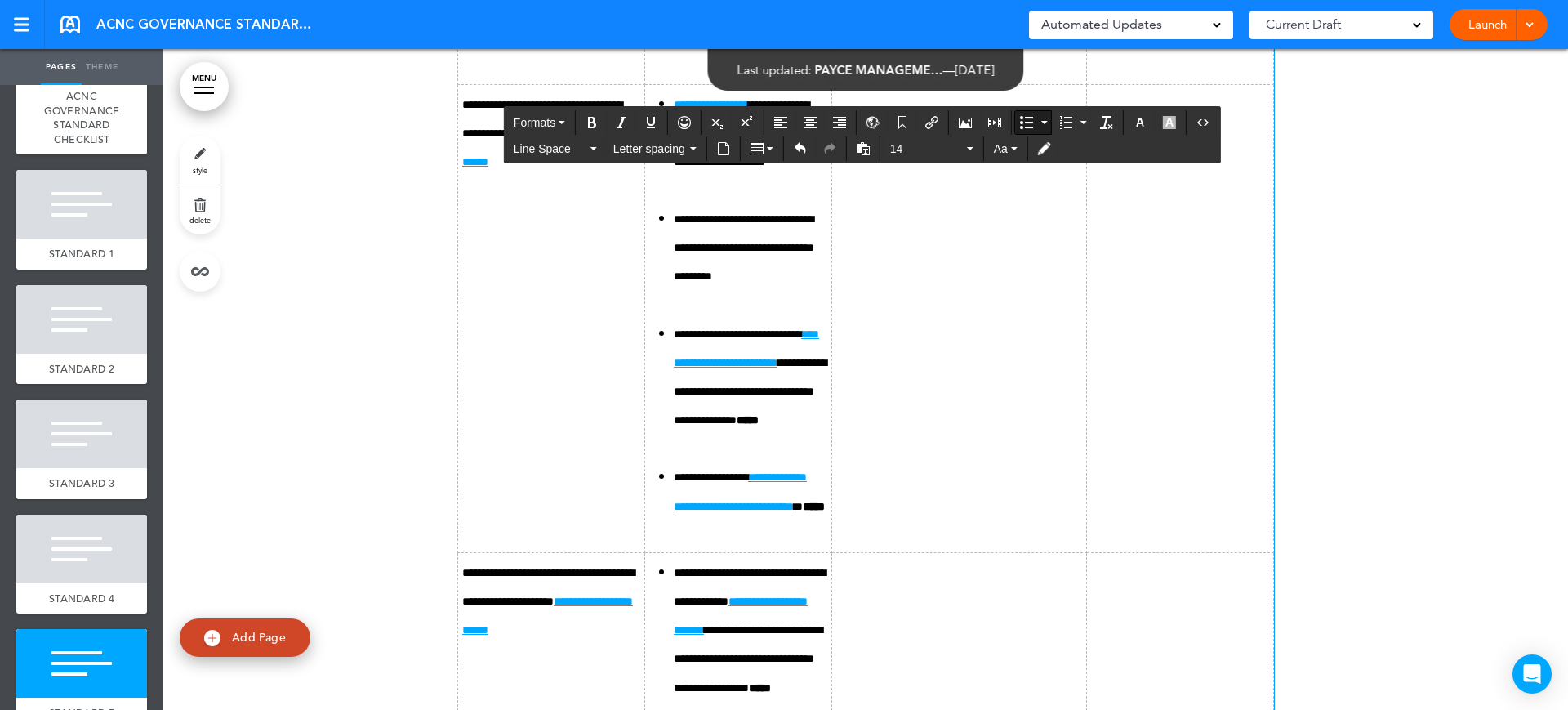
scroll to position [16439, 0]
click at [1024, 130] on button "Bullet list" at bounding box center [1026, 122] width 23 height 23
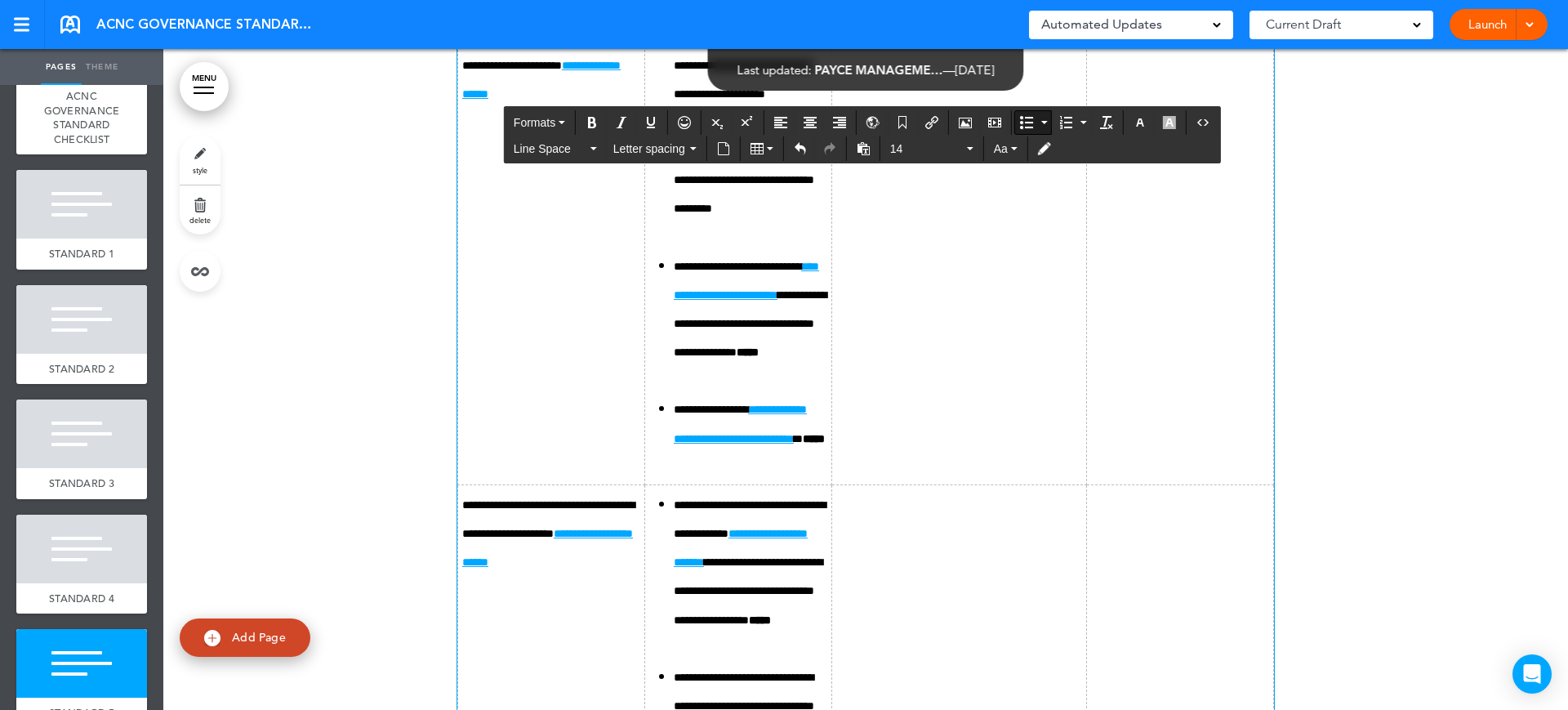
scroll to position [16541, 0]
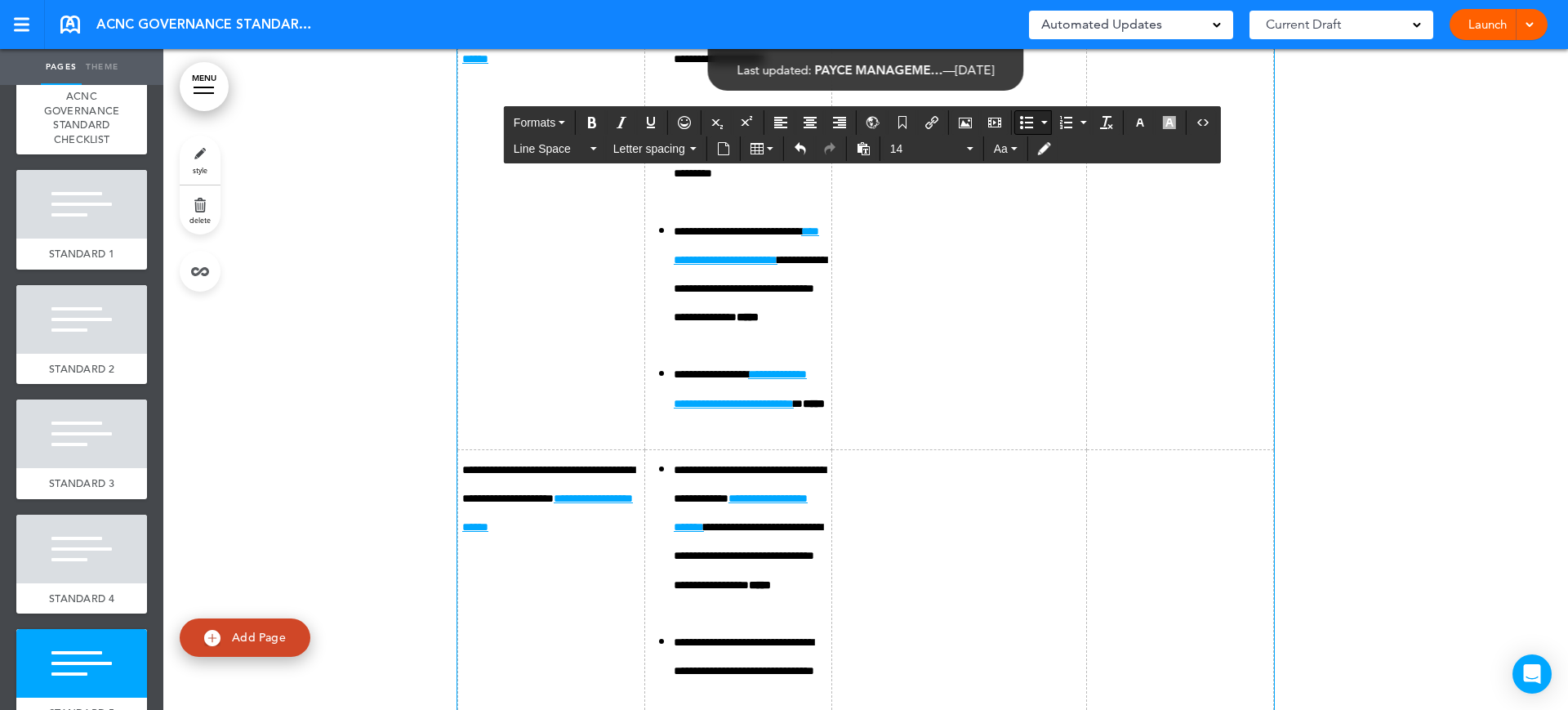
click at [1030, 117] on icon "Bullet list" at bounding box center [1027, 123] width 13 height 13
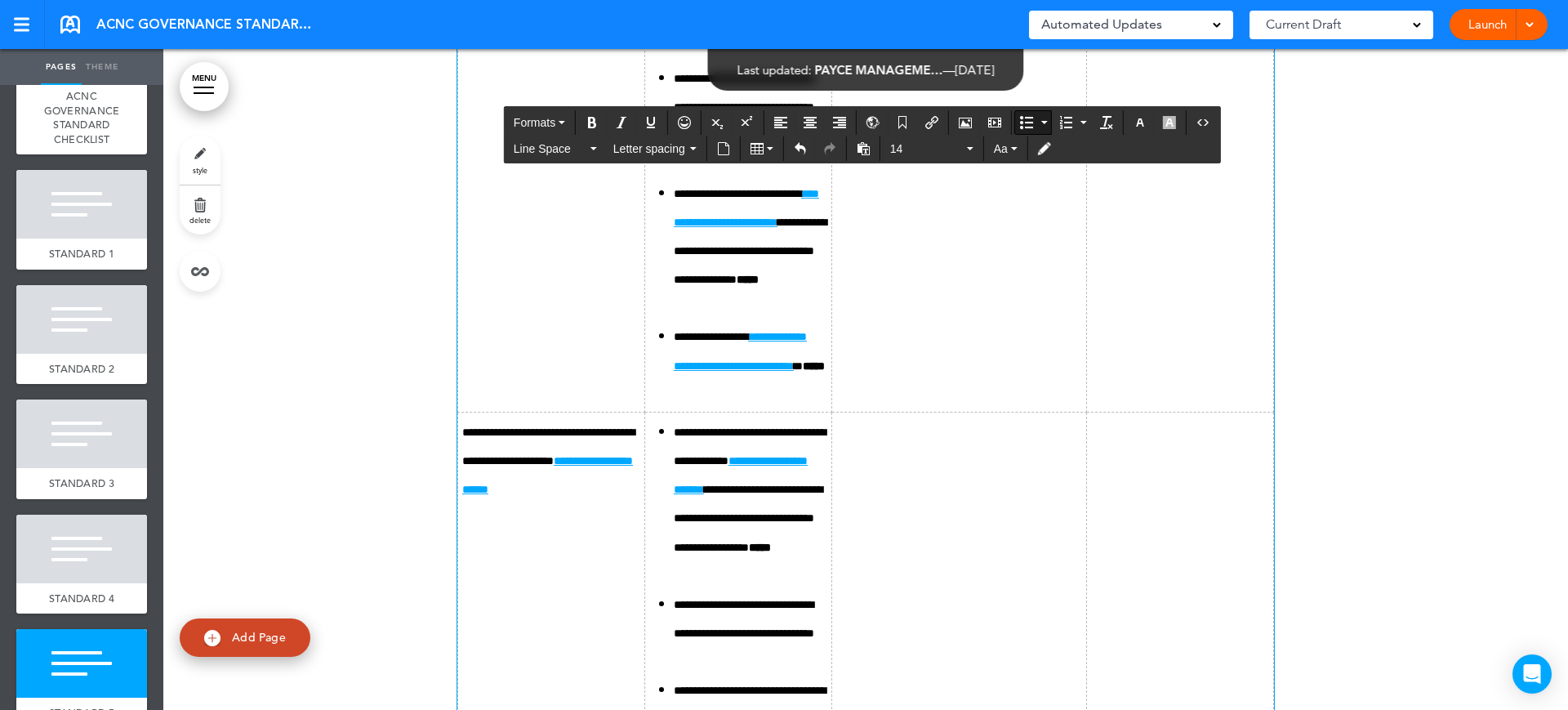
scroll to position [16643, 0]
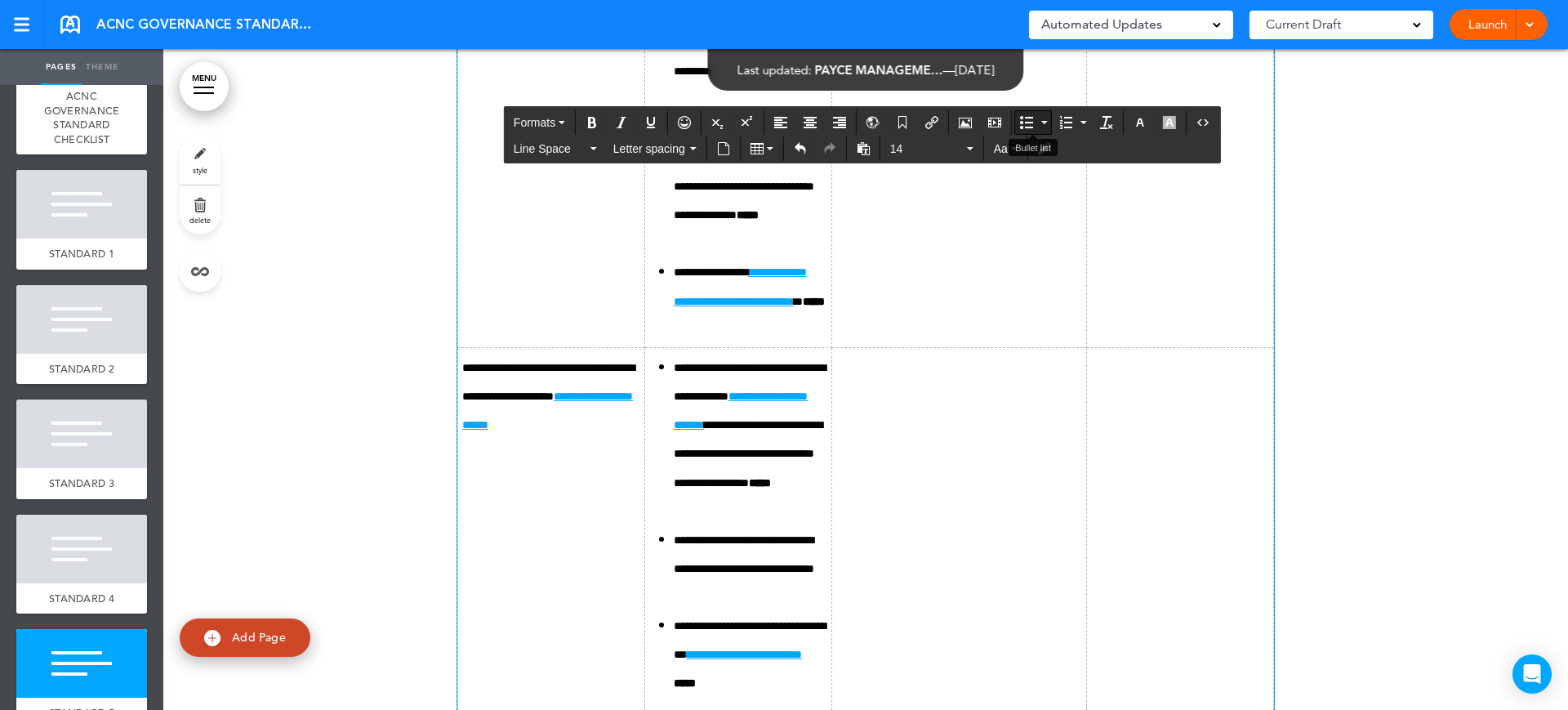
click at [1022, 121] on icon "Bullet list" at bounding box center [1027, 123] width 13 height 13
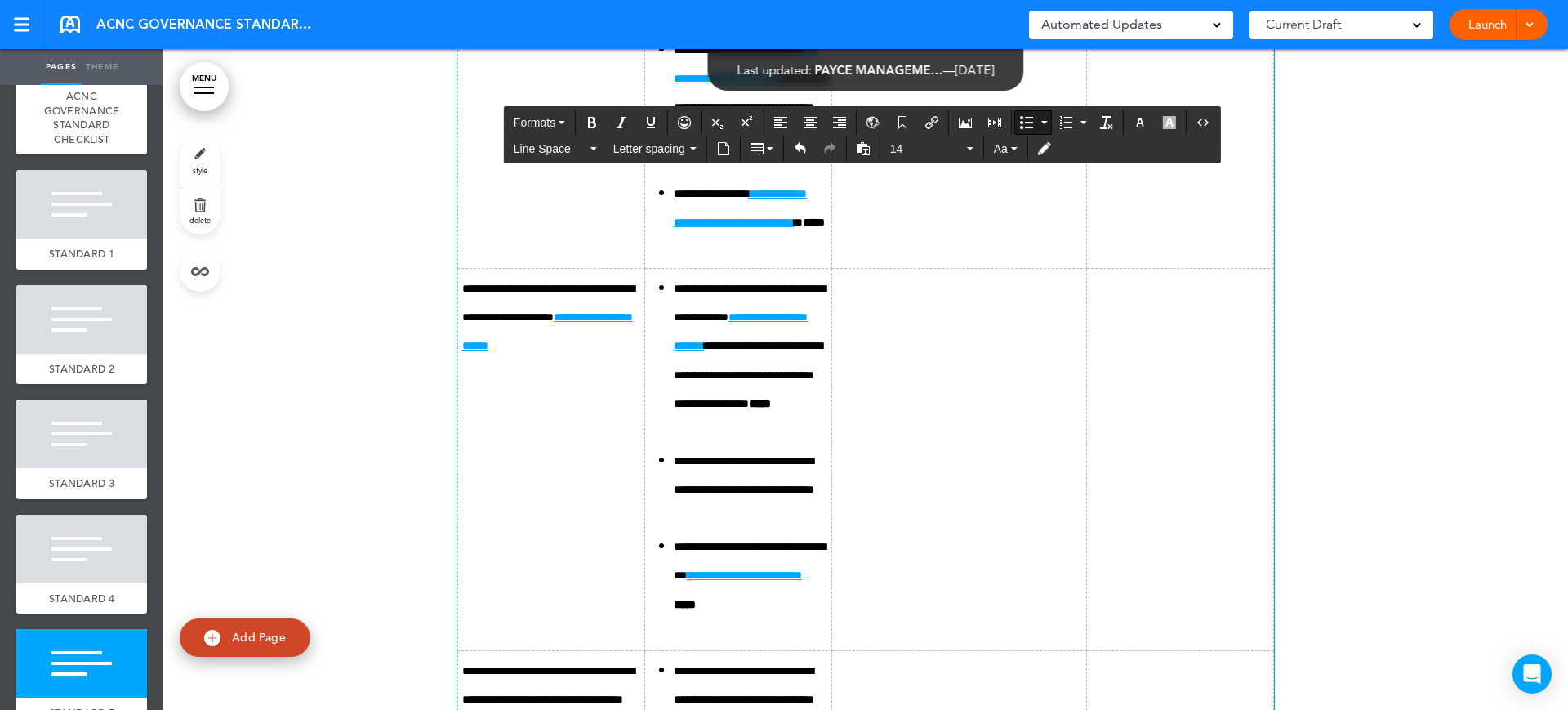
scroll to position [16847, 0]
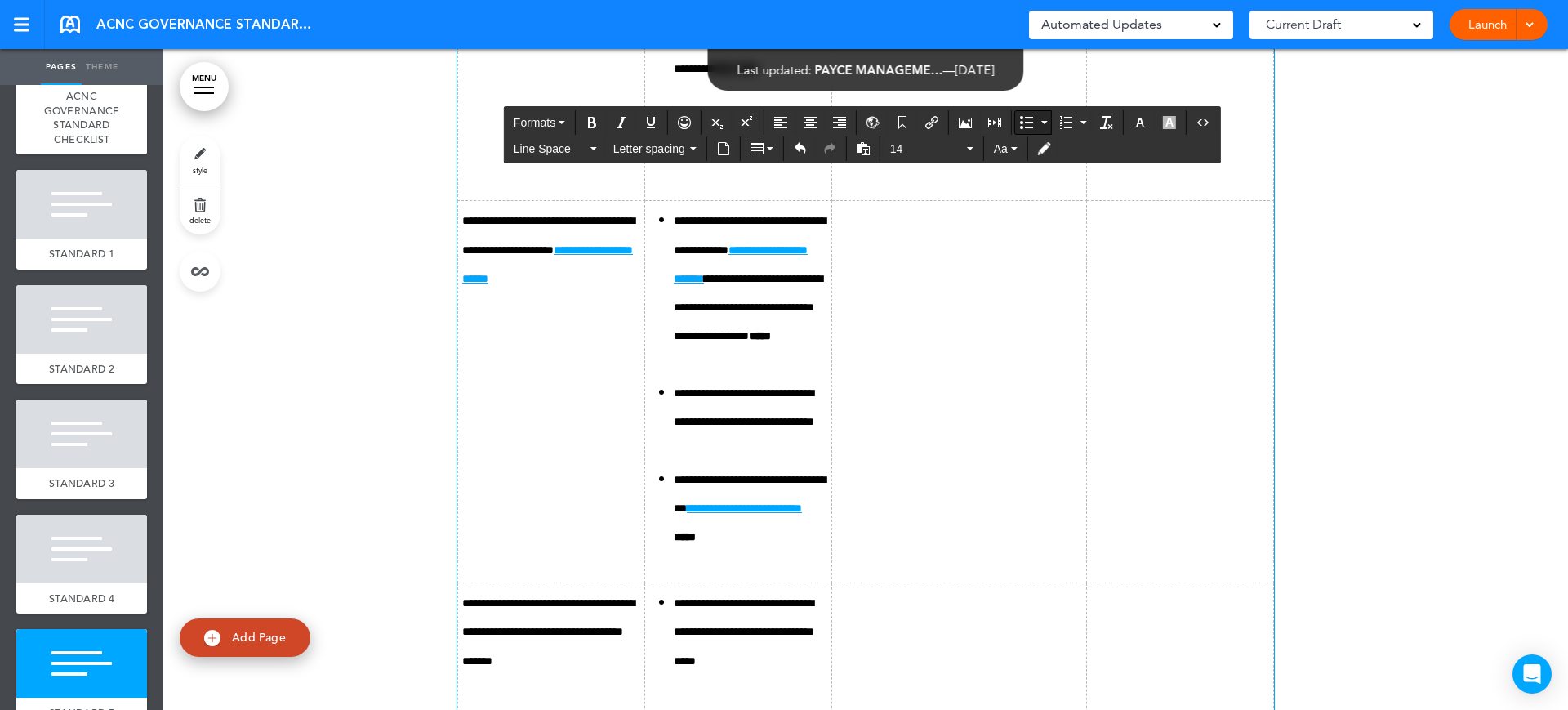
click at [1025, 123] on icon "Bullet list" at bounding box center [1027, 123] width 13 height 13
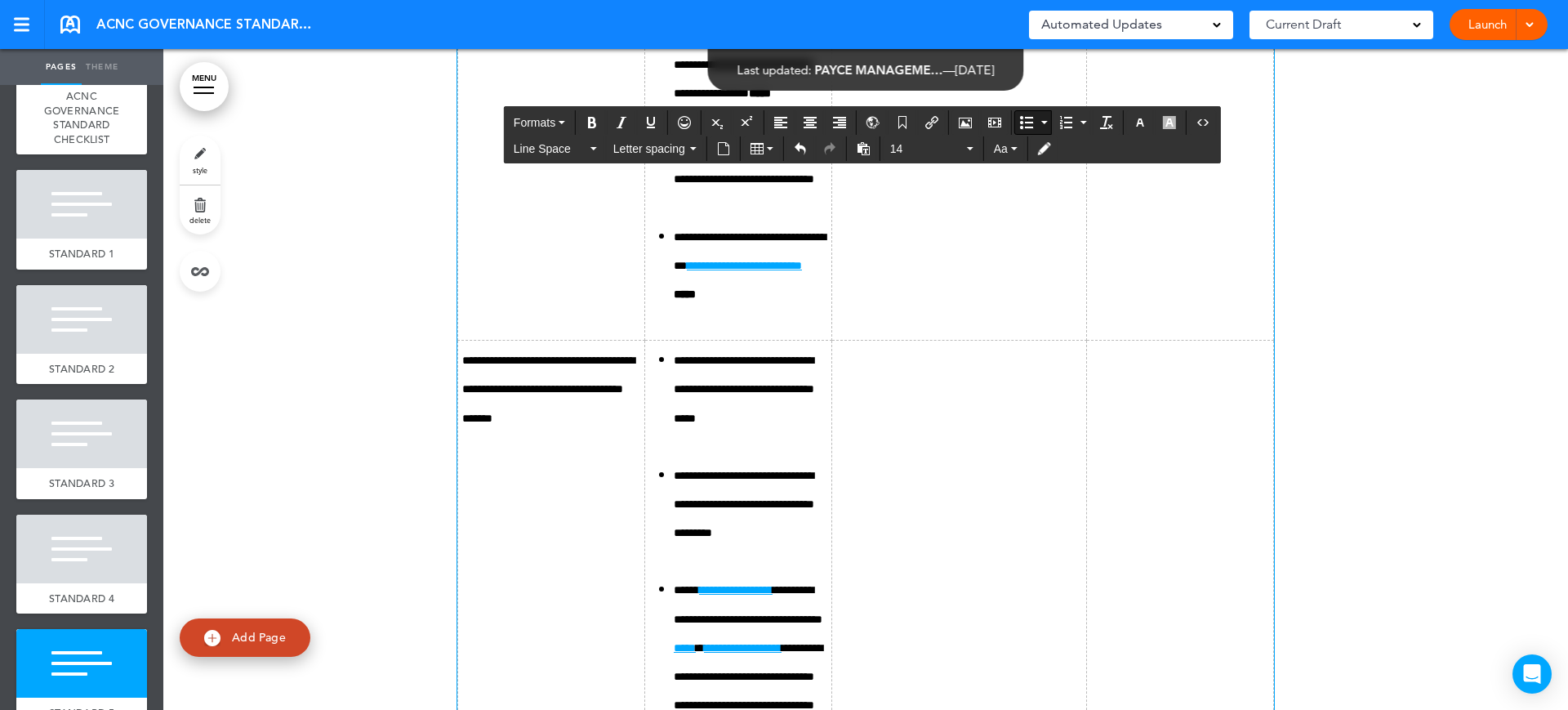
scroll to position [17154, 0]
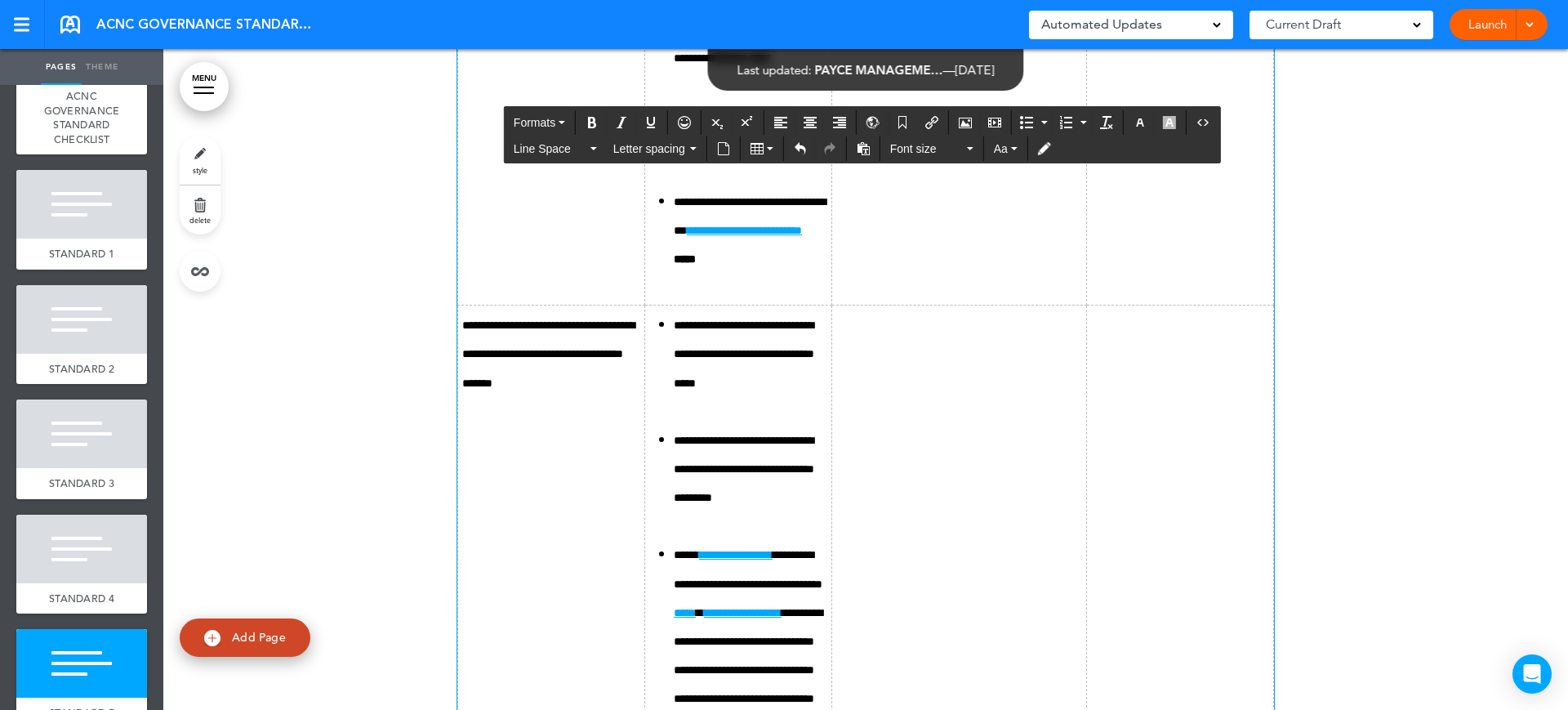
click at [1032, 126] on icon "Bullet list" at bounding box center [1027, 123] width 13 height 13
click at [962, 152] on span "Font size" at bounding box center [927, 149] width 74 height 17
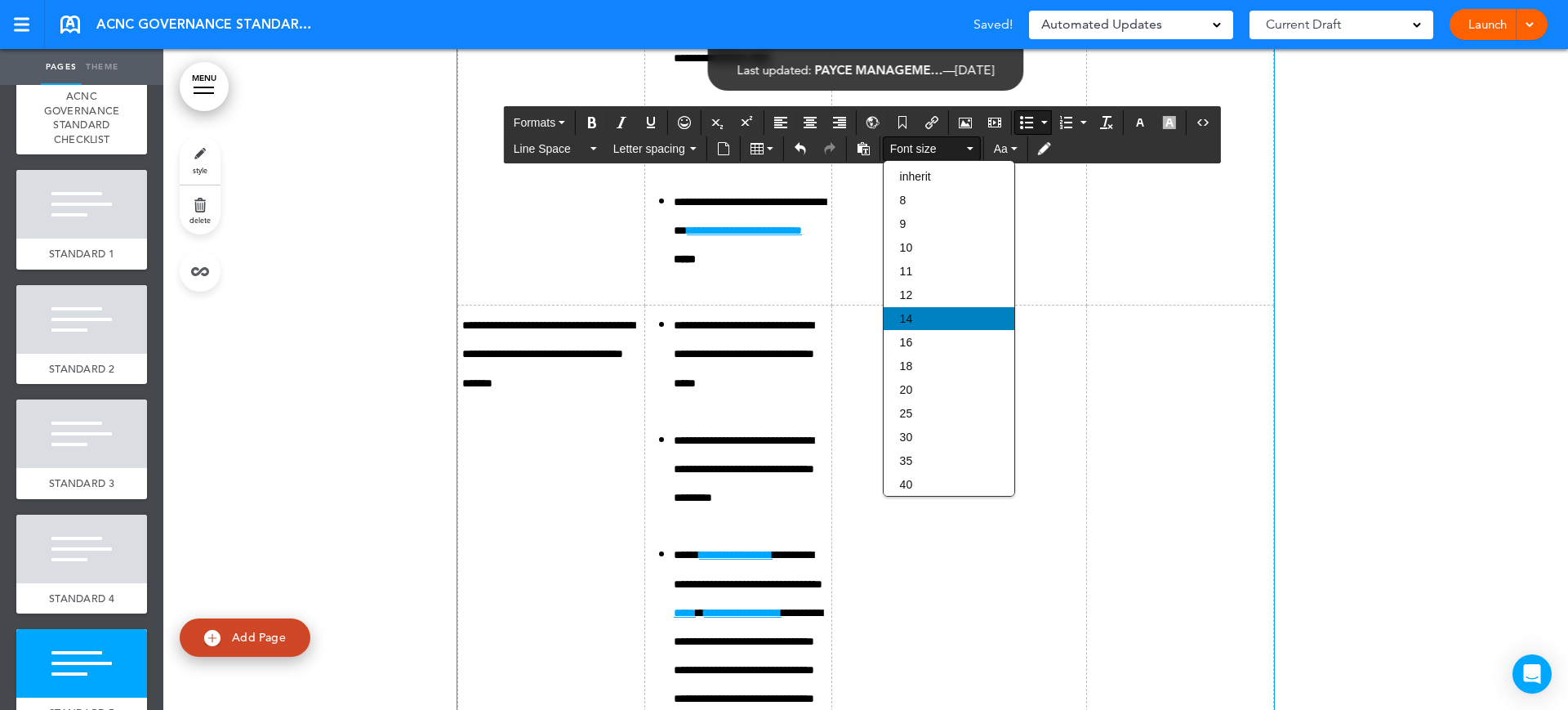
click at [936, 322] on div "14" at bounding box center [949, 318] width 131 height 23
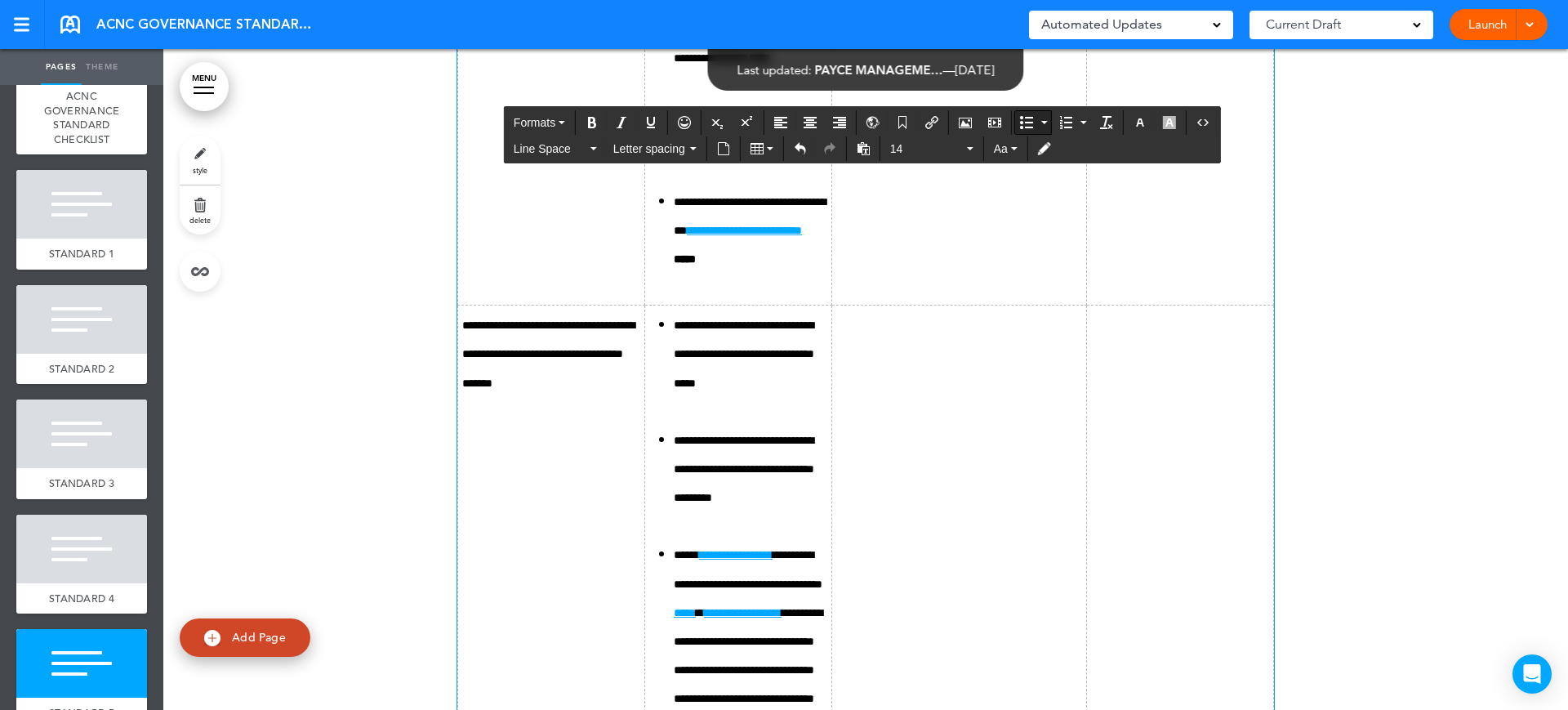
click at [1023, 119] on icon "Bullet list" at bounding box center [1027, 123] width 13 height 13
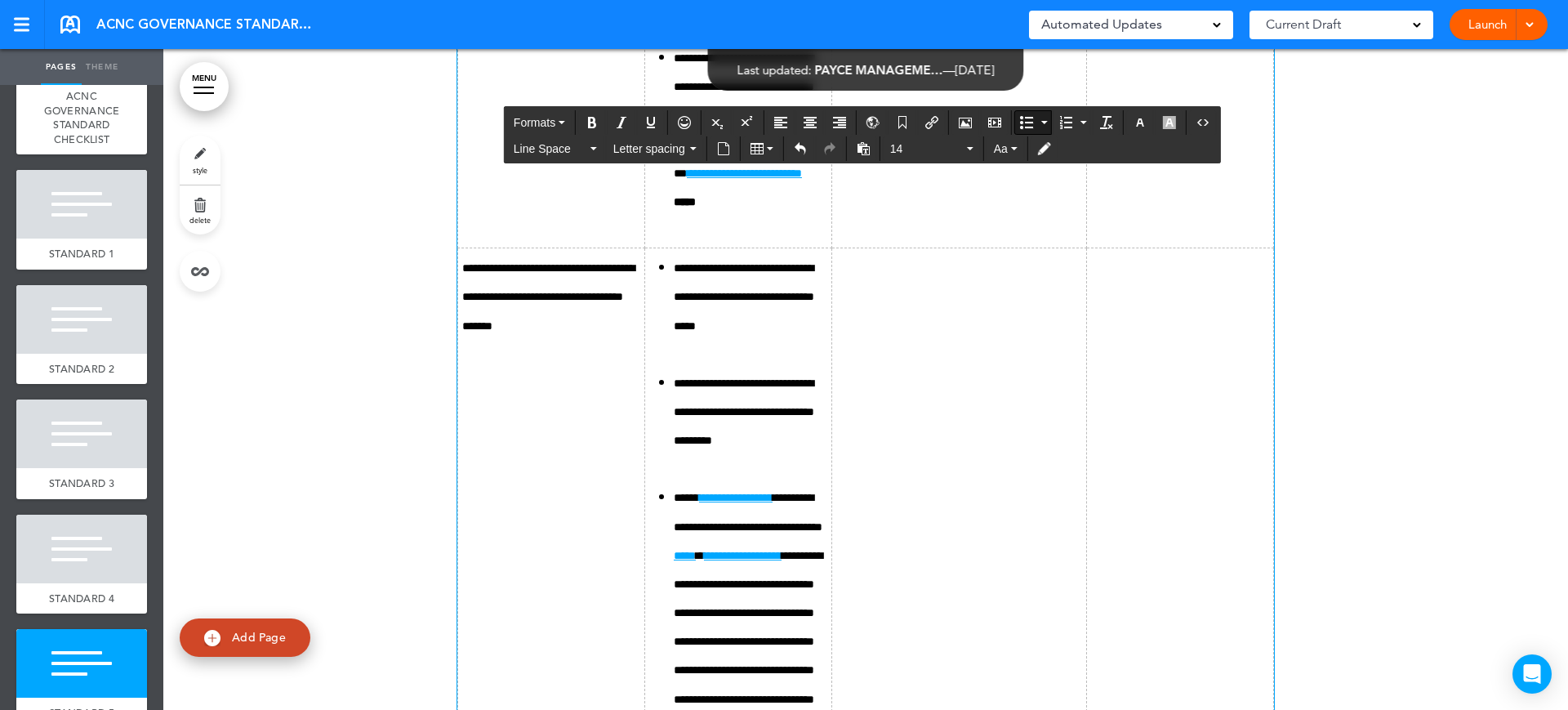
scroll to position [17256, 0]
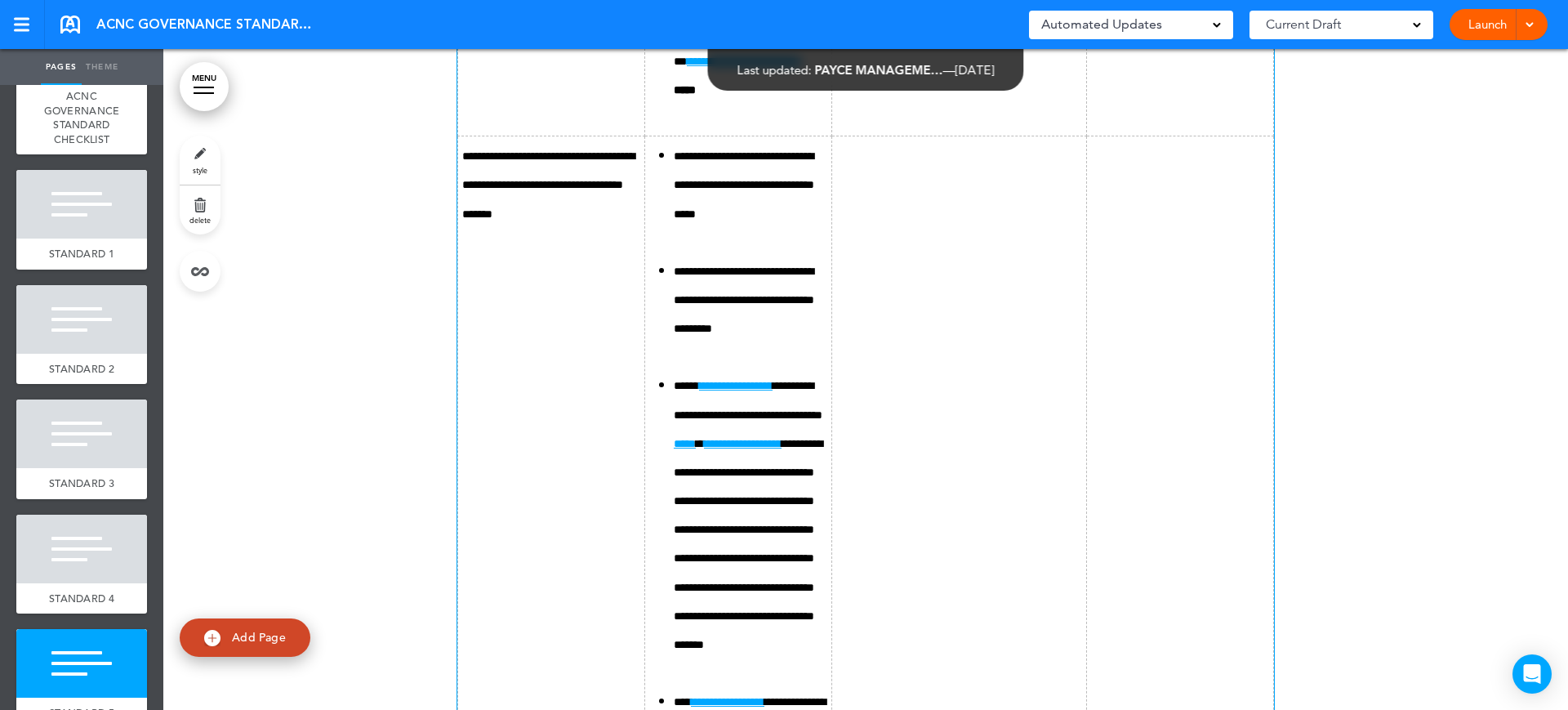
scroll to position [17358, 0]
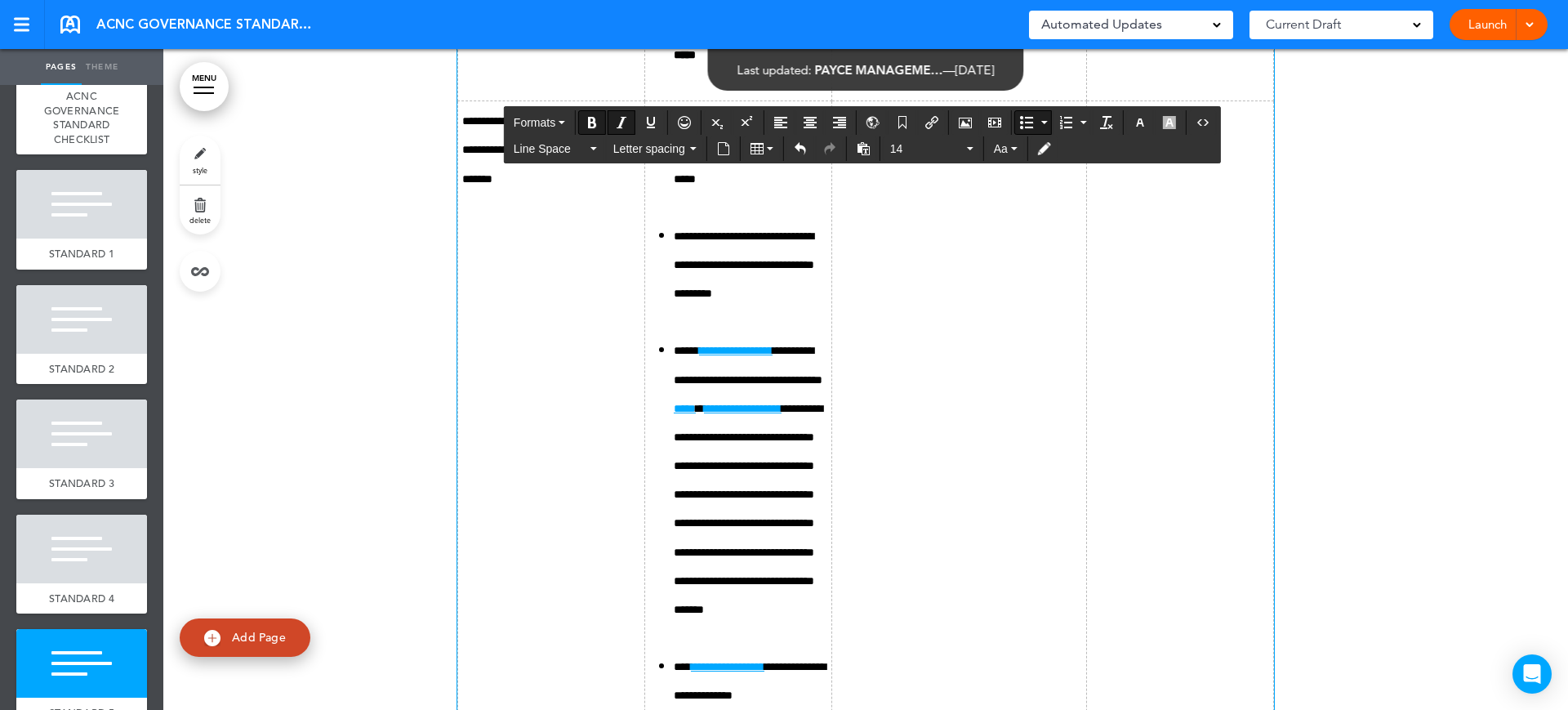
drag, startPoint x: 838, startPoint y: 463, endPoint x: 800, endPoint y: 470, distance: 38.6
drag, startPoint x: 757, startPoint y: 574, endPoint x: 681, endPoint y: 580, distance: 76.2
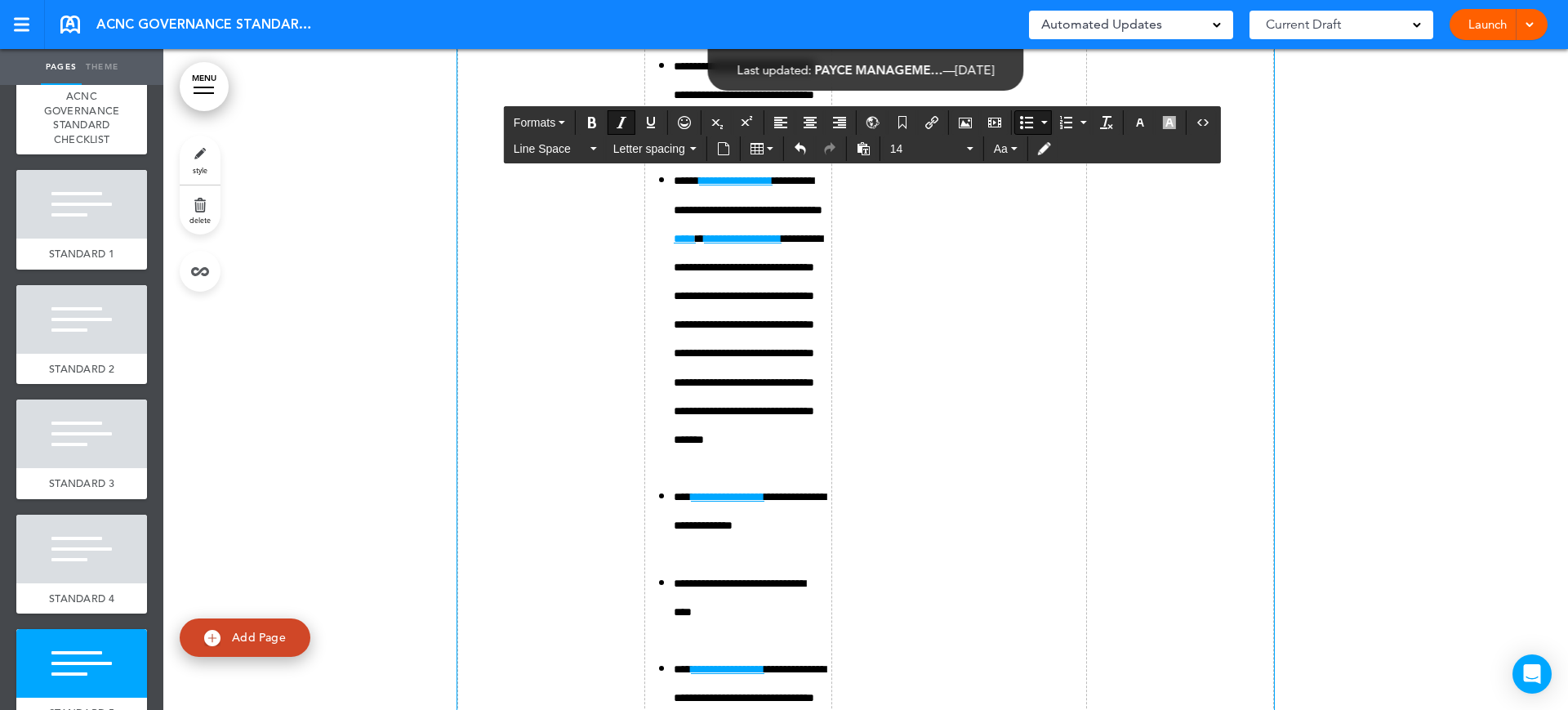
scroll to position [17562, 0]
